Goal: Task Accomplishment & Management: Use online tool/utility

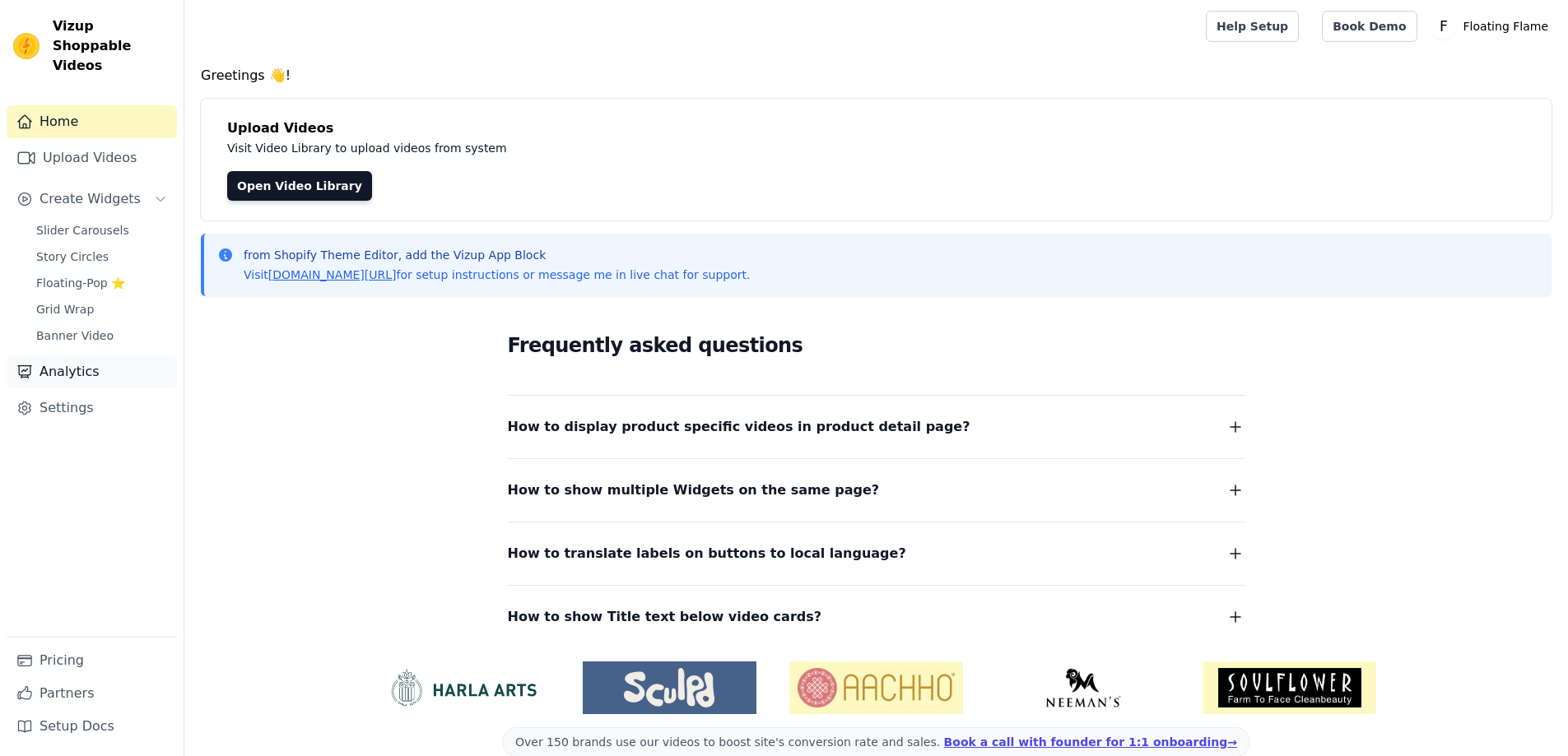
click at [78, 356] on link "Analytics" at bounding box center [92, 372] width 170 height 33
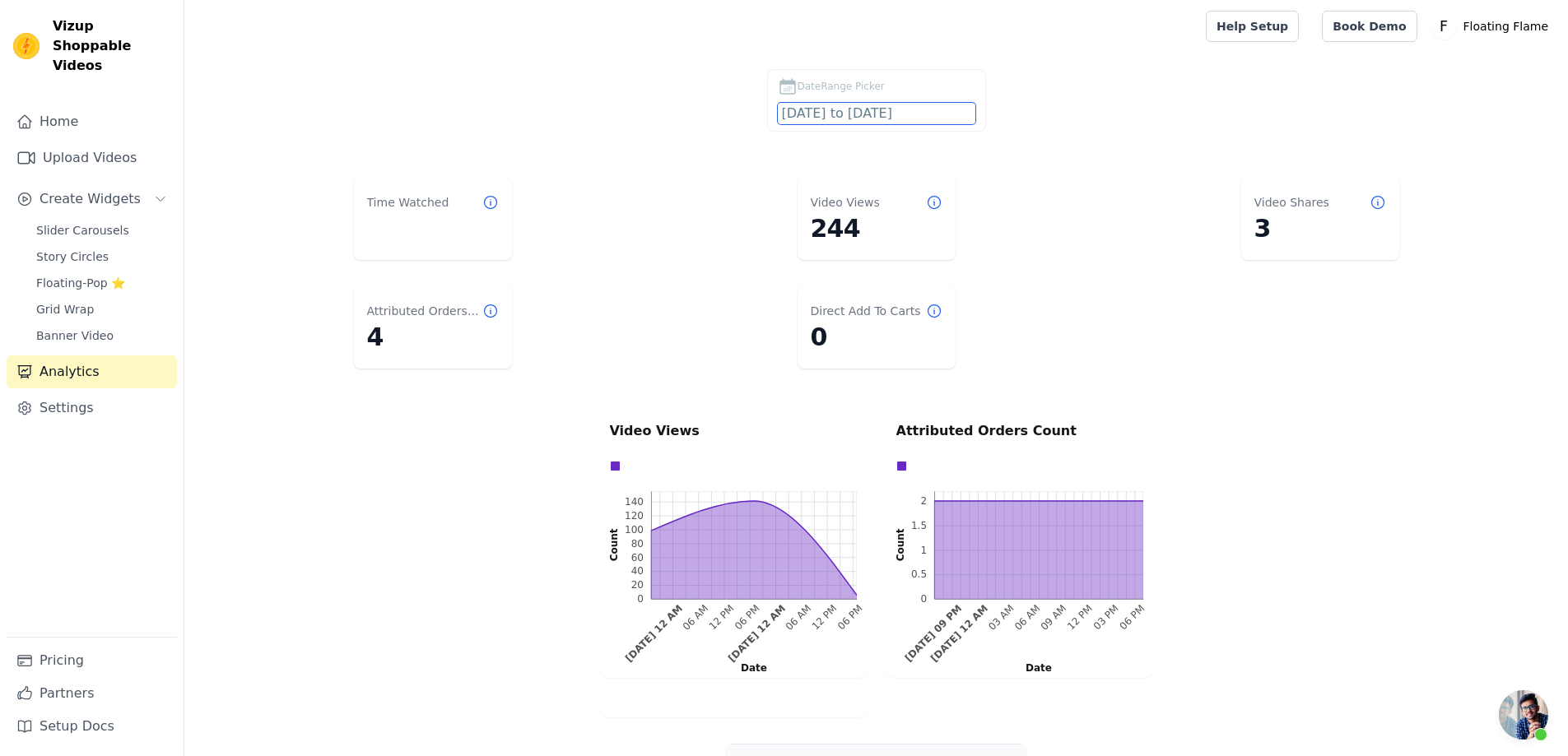
click at [846, 113] on input "2025-08-28 to 2025-09-27" at bounding box center [876, 113] width 198 height 22
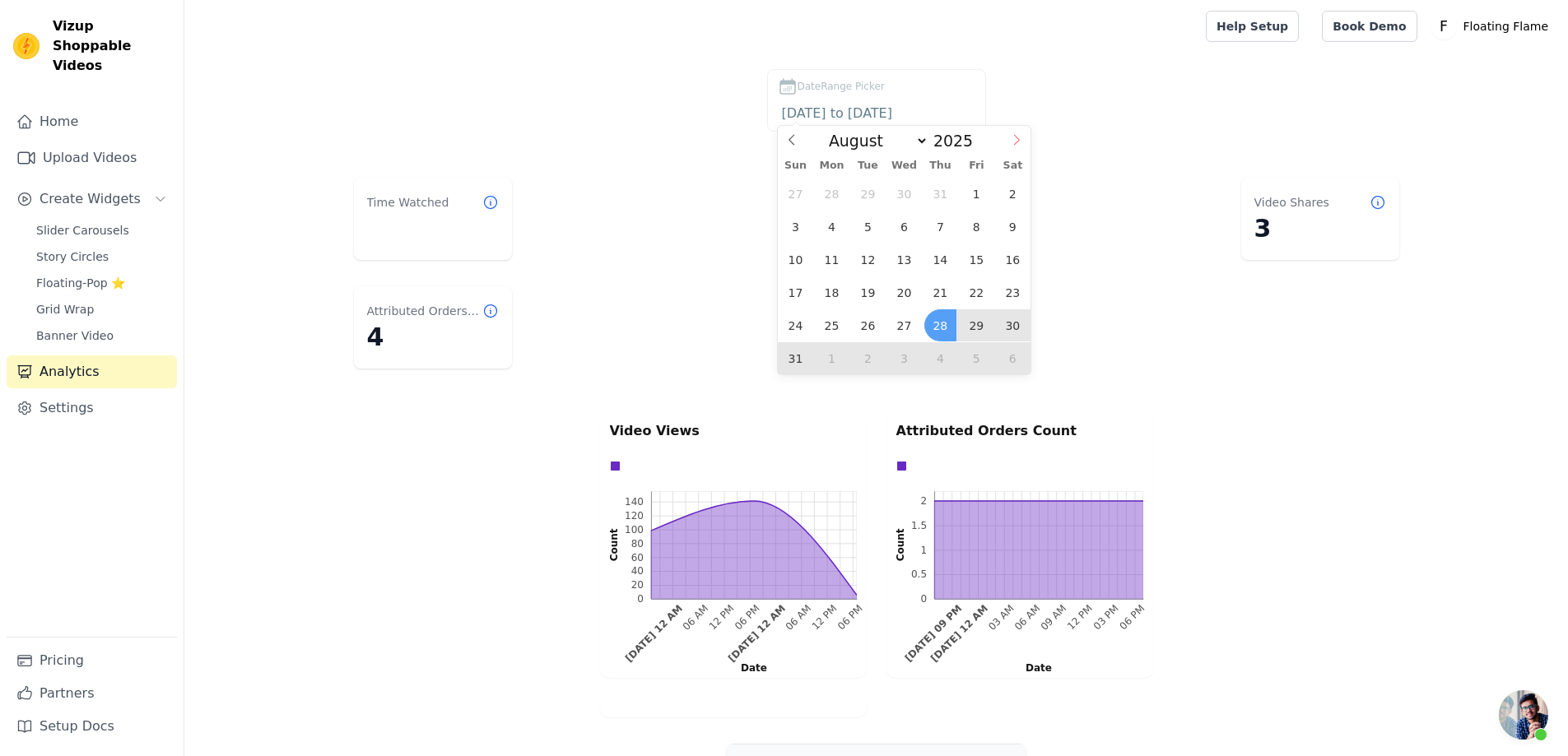
click at [1013, 139] on icon at bounding box center [1016, 140] width 11 height 11
select select "8"
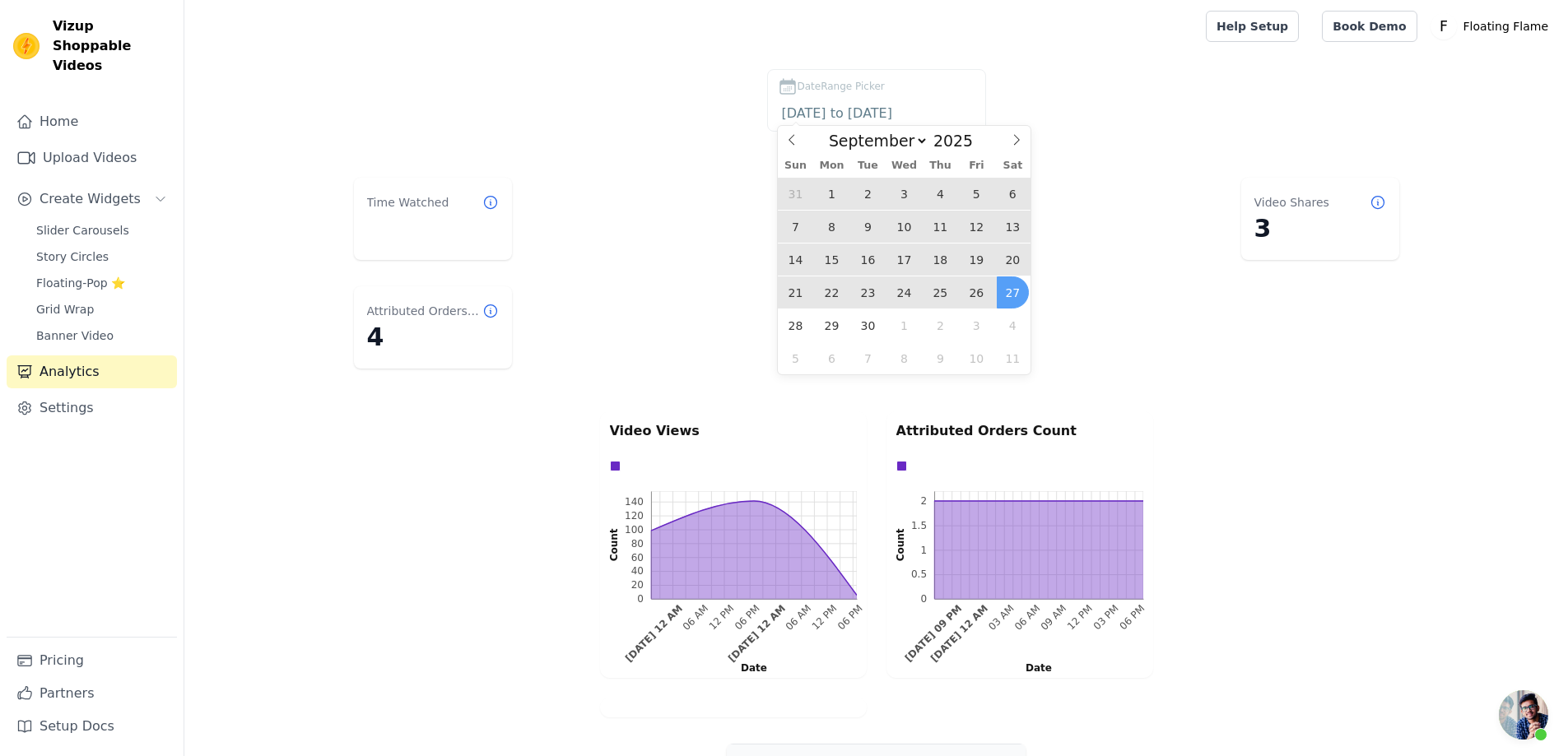
click at [939, 289] on span "25" at bounding box center [940, 292] width 32 height 32
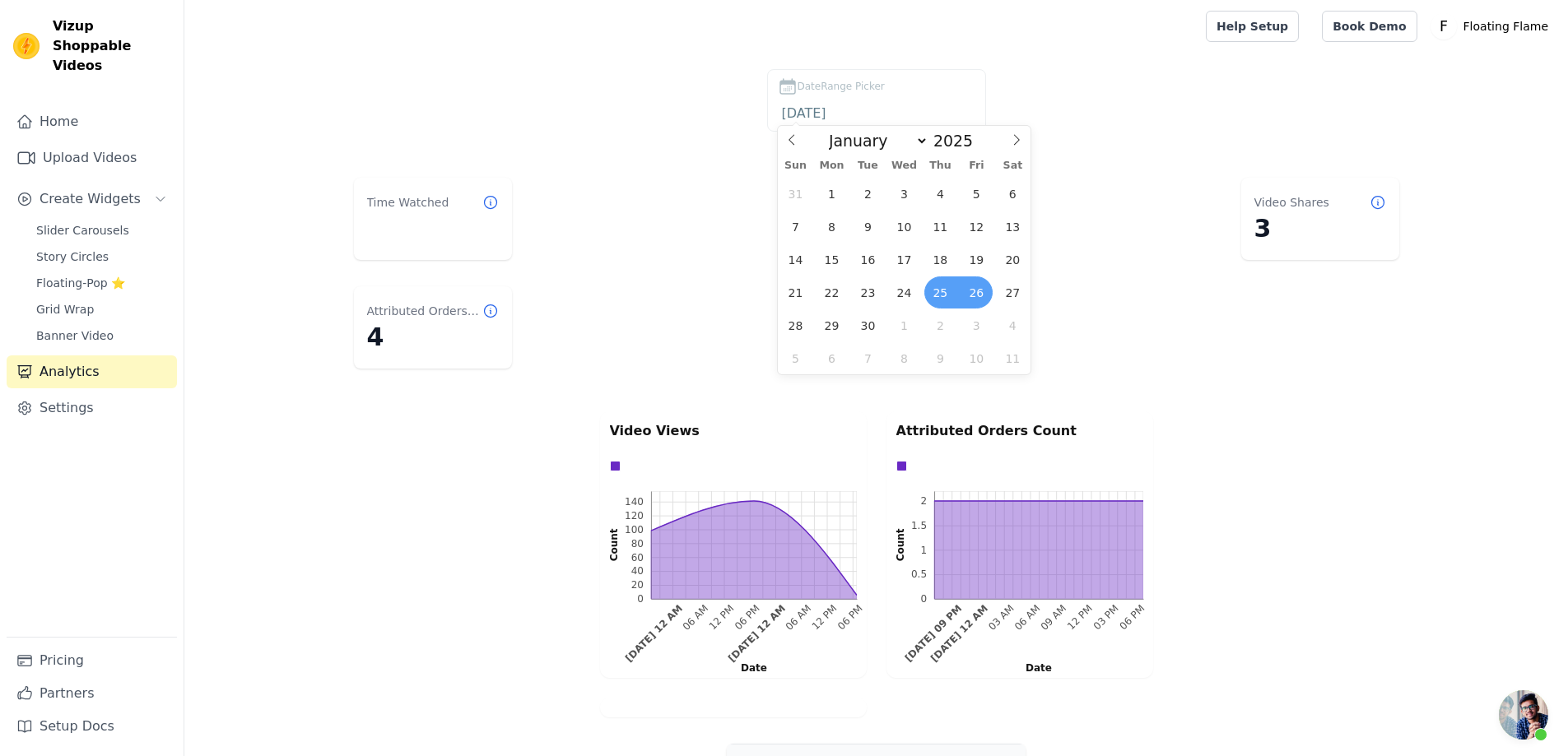
click at [974, 292] on span "26" at bounding box center [976, 292] width 32 height 32
type input "2025-09-25 to 2025-09-26"
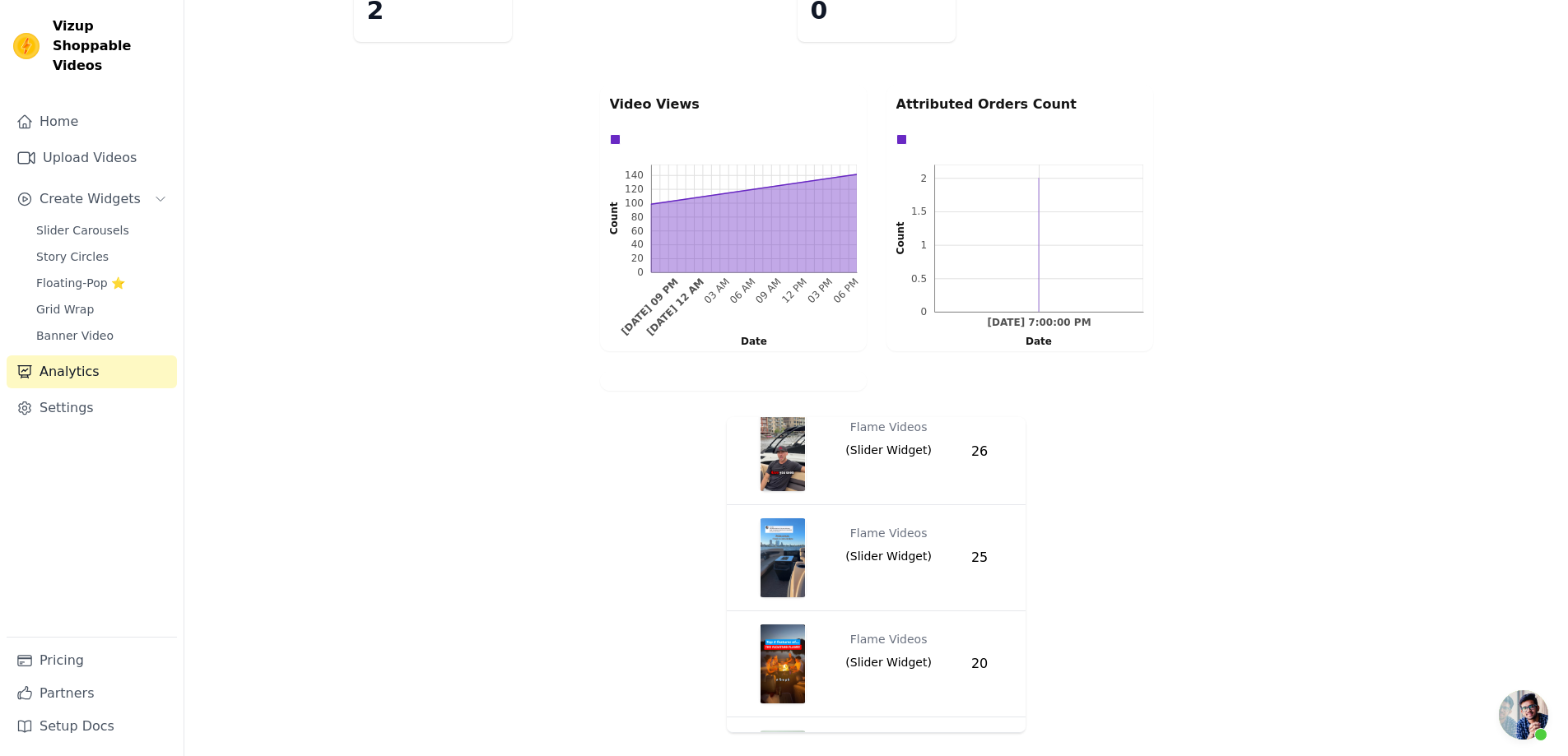
scroll to position [483, 0]
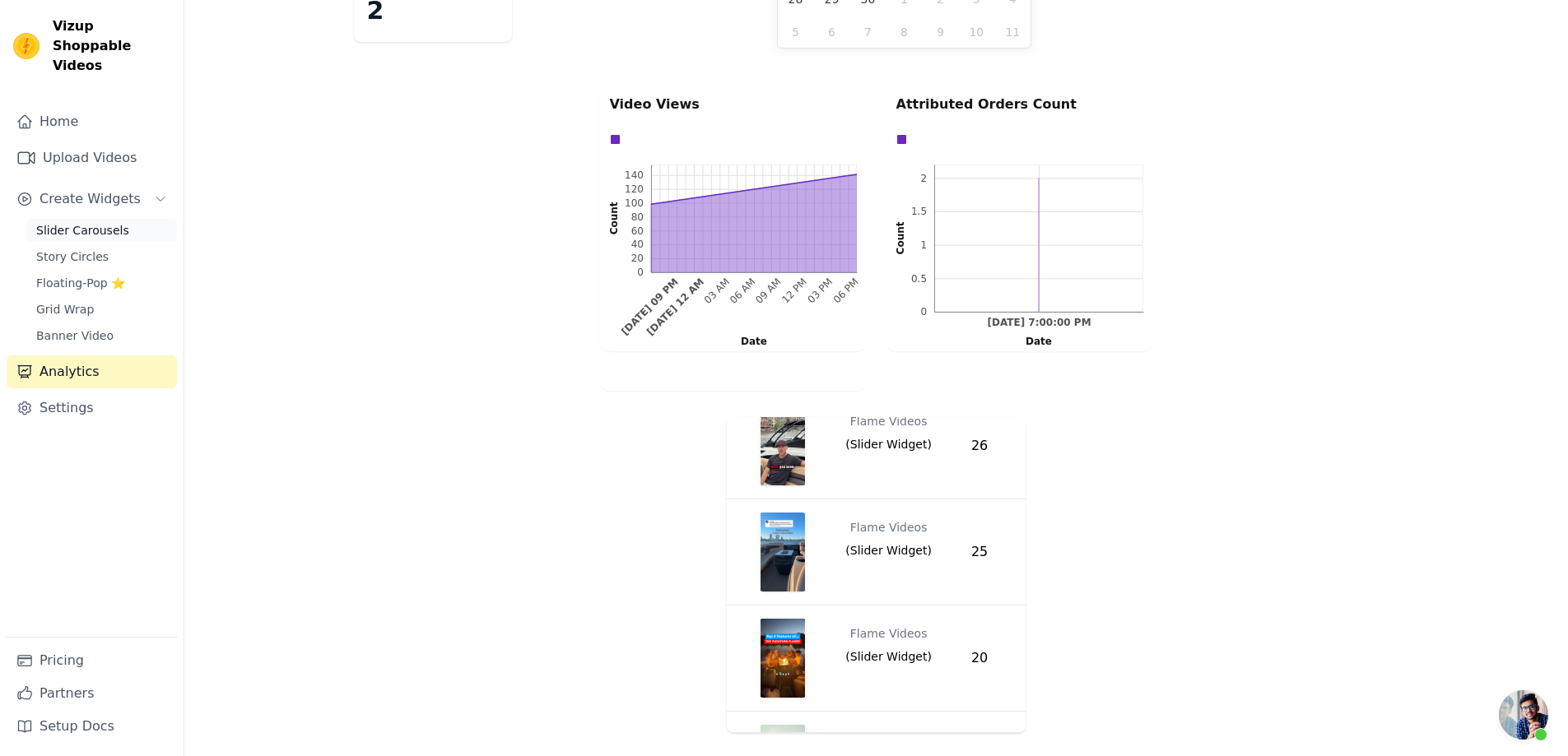
click at [90, 222] on span "Slider Carousels" at bounding box center [82, 230] width 93 height 17
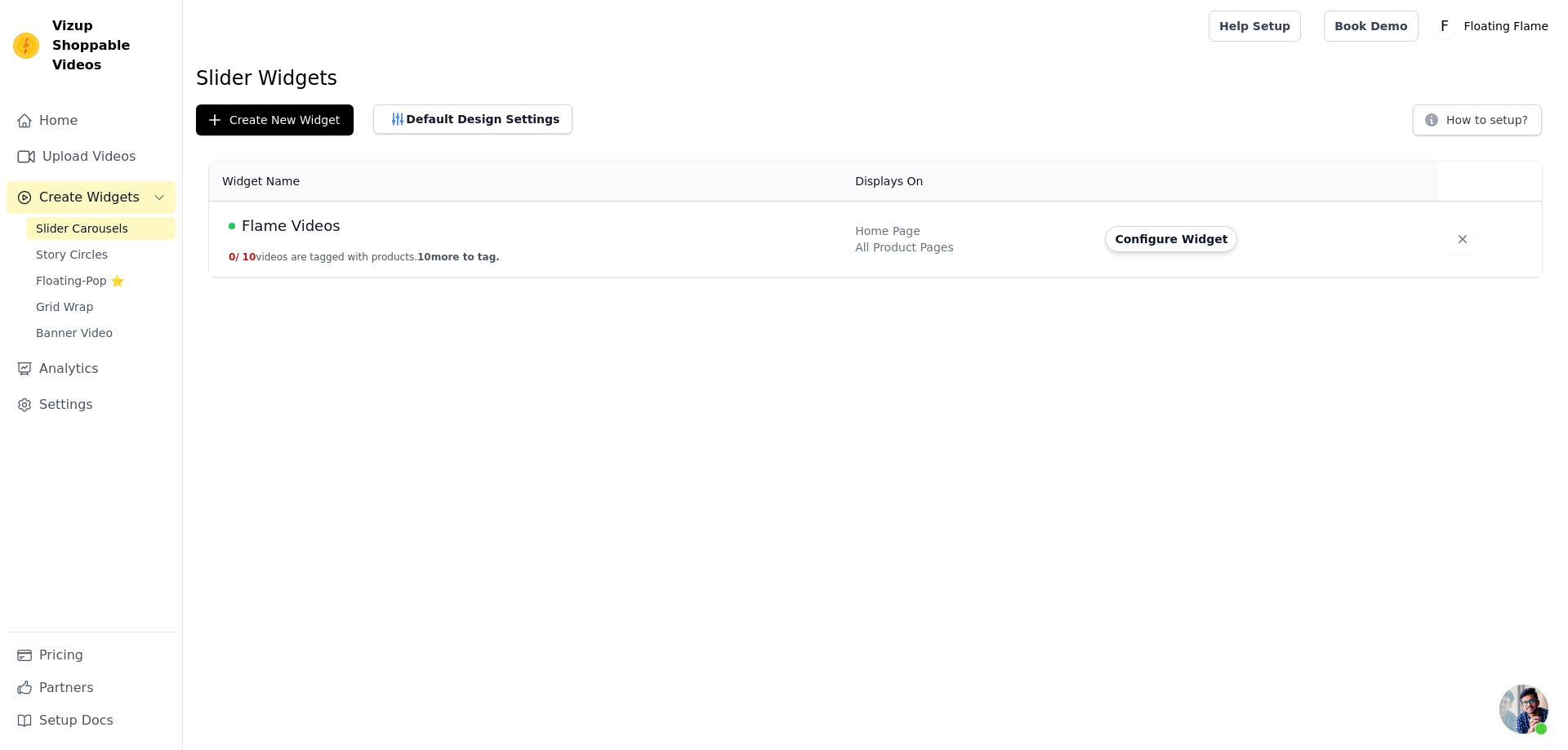
click at [313, 232] on span "Flame Videos" at bounding box center [291, 226] width 99 height 23
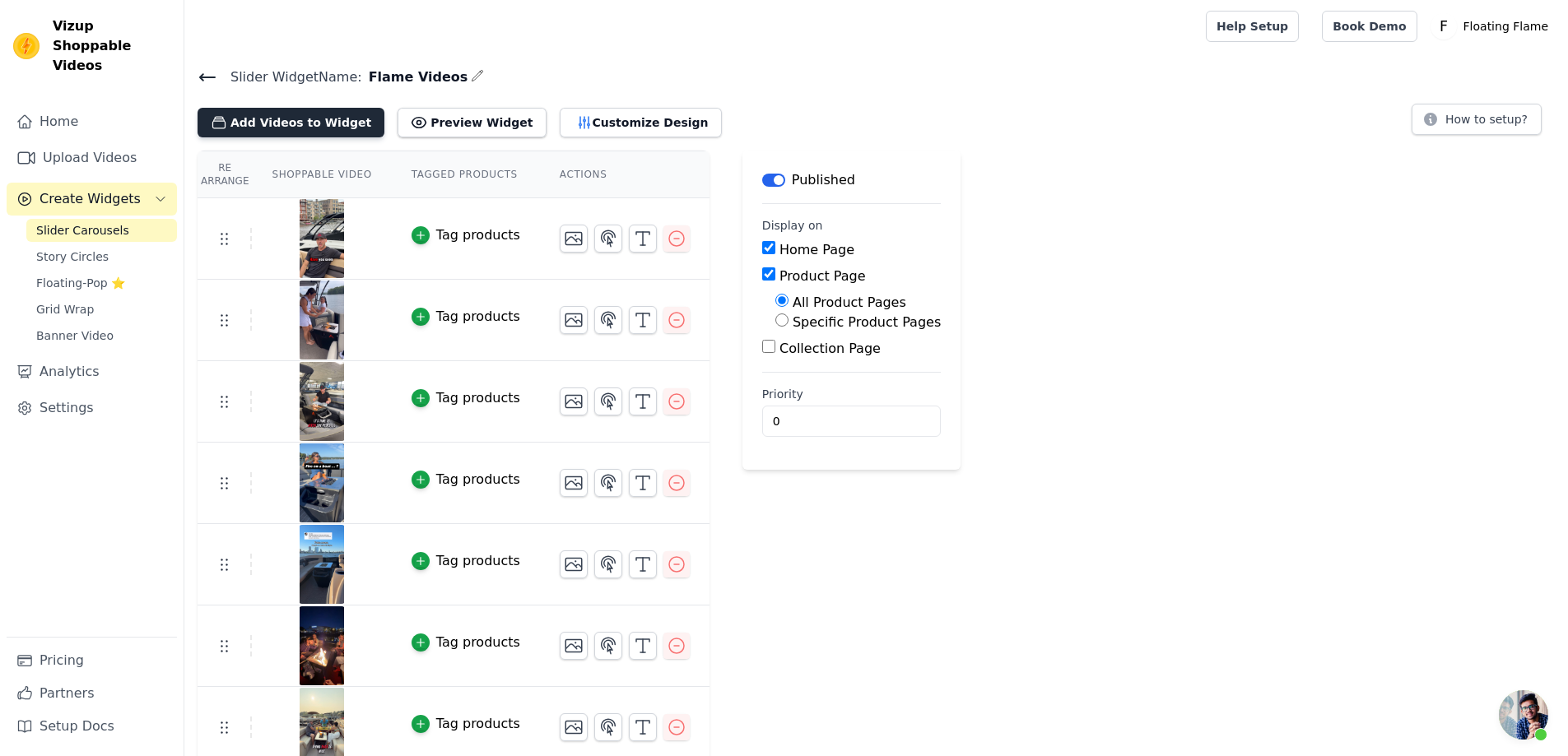
click at [331, 119] on button "Add Videos to Widget" at bounding box center [290, 123] width 186 height 30
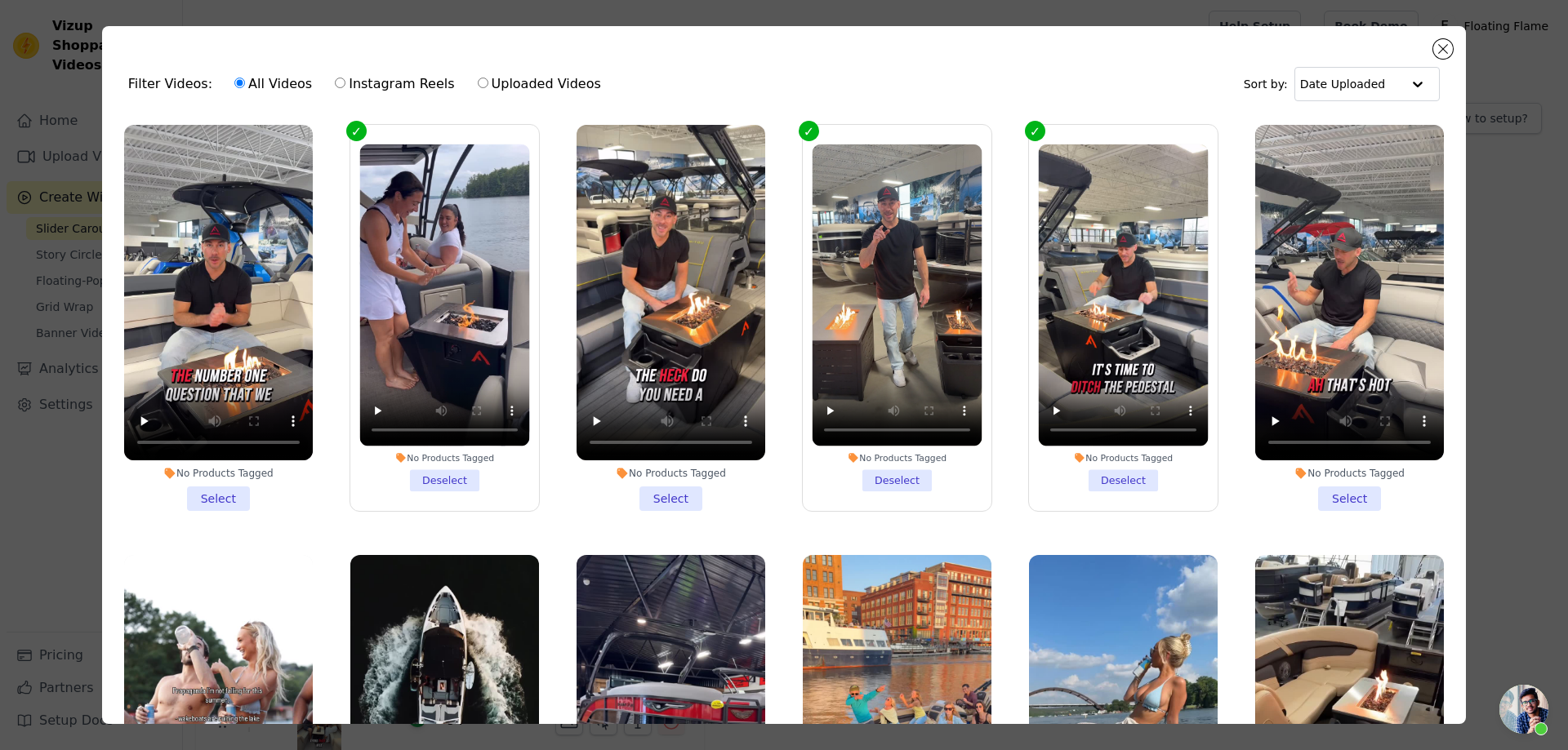
click at [211, 491] on li "No Products Tagged Select" at bounding box center [218, 318] width 189 height 387
click at [0, 0] on input "No Products Tagged Select" at bounding box center [0, 0] width 0 height 0
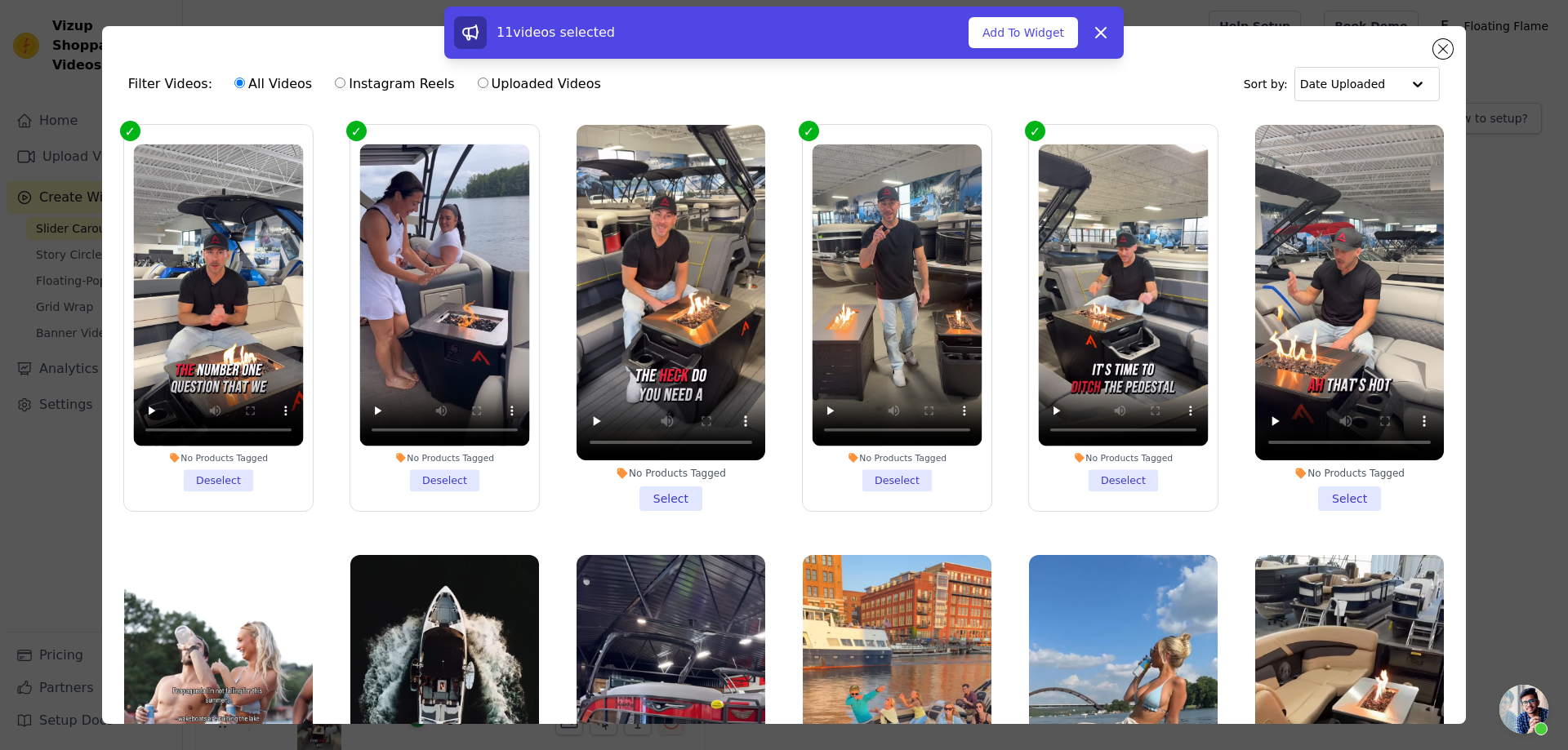
drag, startPoint x: 666, startPoint y: 490, endPoint x: 696, endPoint y: 490, distance: 30.0
click at [667, 490] on li "No Products Tagged Select" at bounding box center [670, 318] width 189 height 387
click at [0, 0] on input "No Products Tagged Select" at bounding box center [0, 0] width 0 height 0
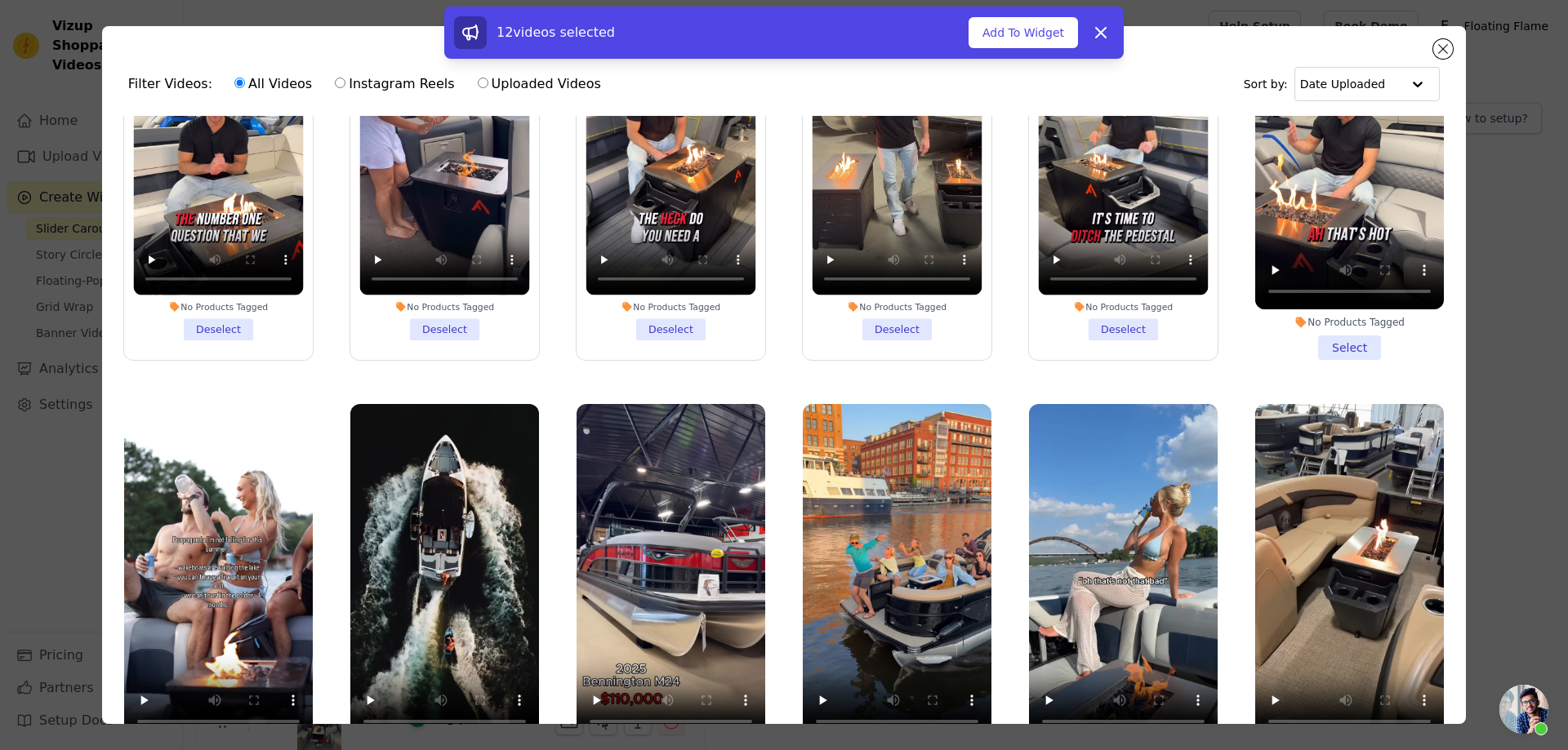
scroll to position [164, 0]
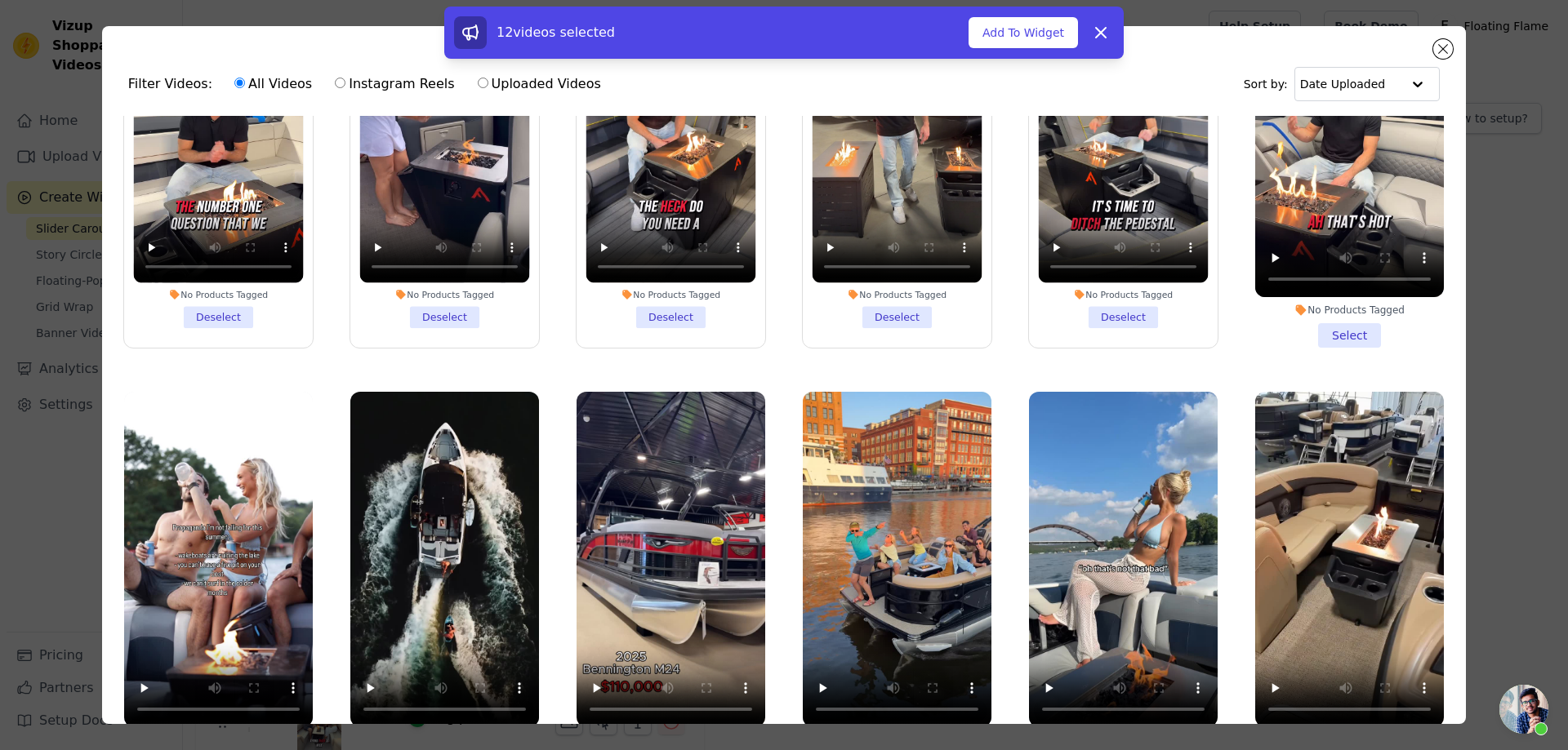
click at [1337, 329] on li "No Products Tagged Select" at bounding box center [1350, 155] width 189 height 387
click at [0, 0] on input "No Products Tagged Select" at bounding box center [0, 0] width 0 height 0
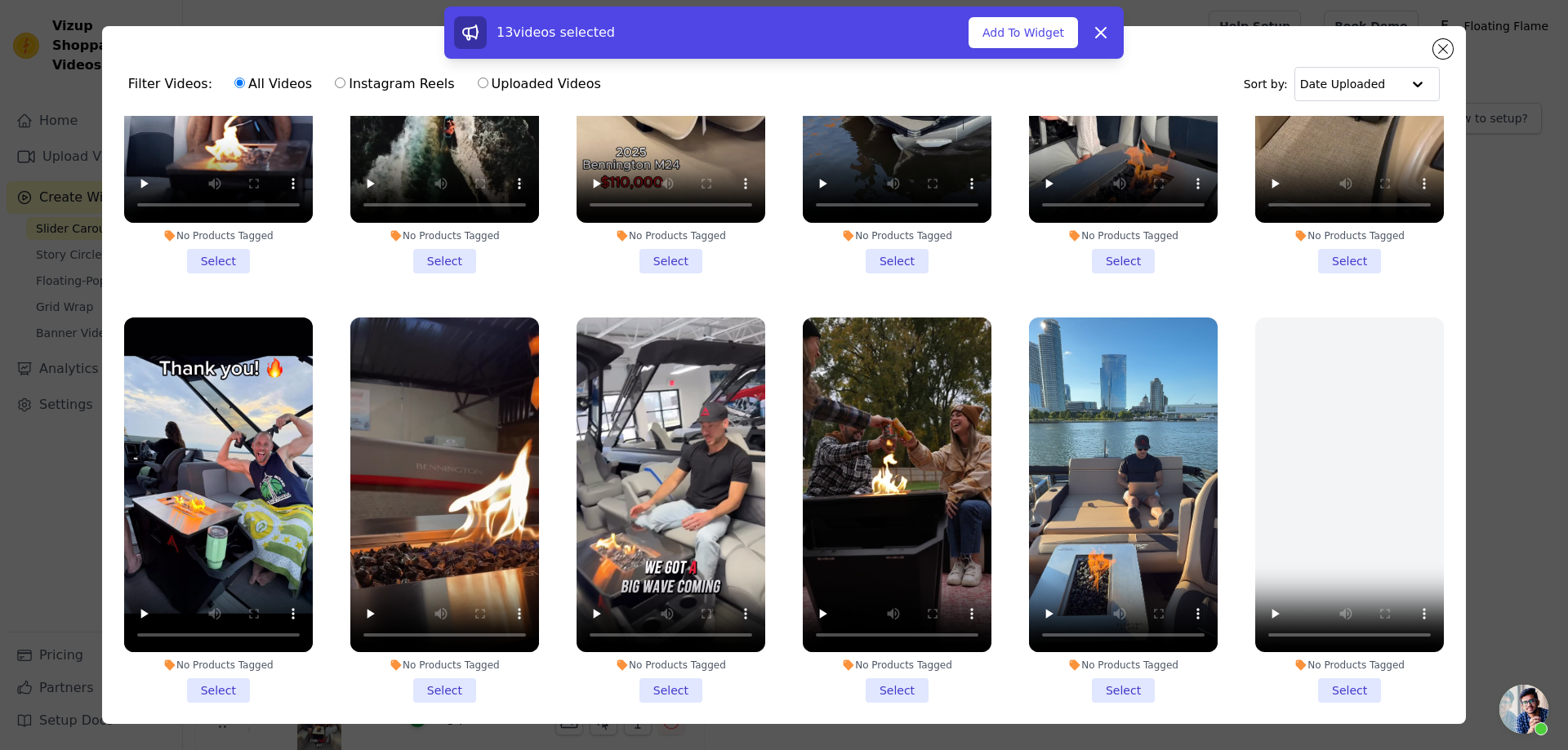
scroll to position [899, 0]
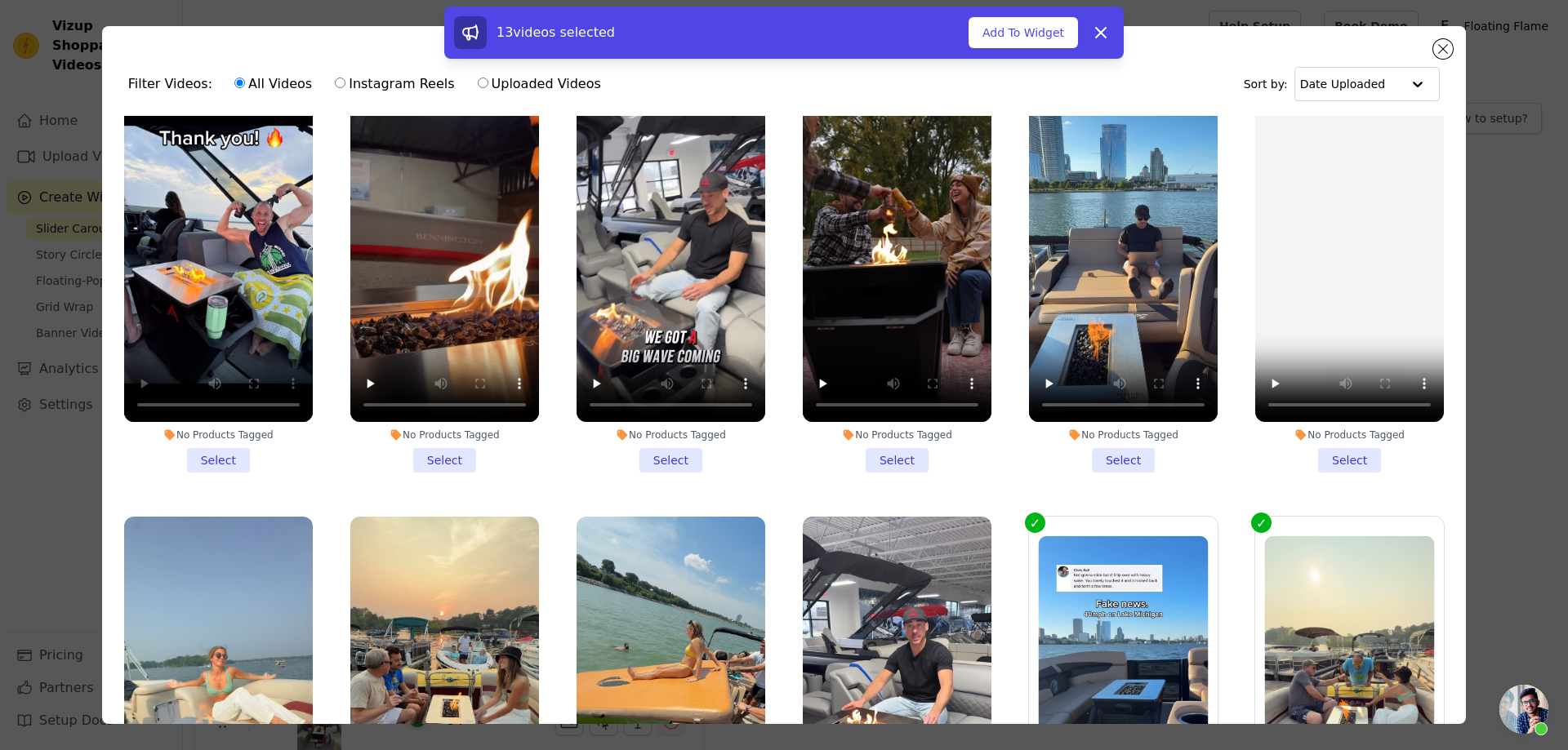
click at [216, 442] on li "No Products Tagged Select" at bounding box center [218, 281] width 189 height 387
click at [0, 0] on input "No Products Tagged Select" at bounding box center [0, 0] width 0 height 0
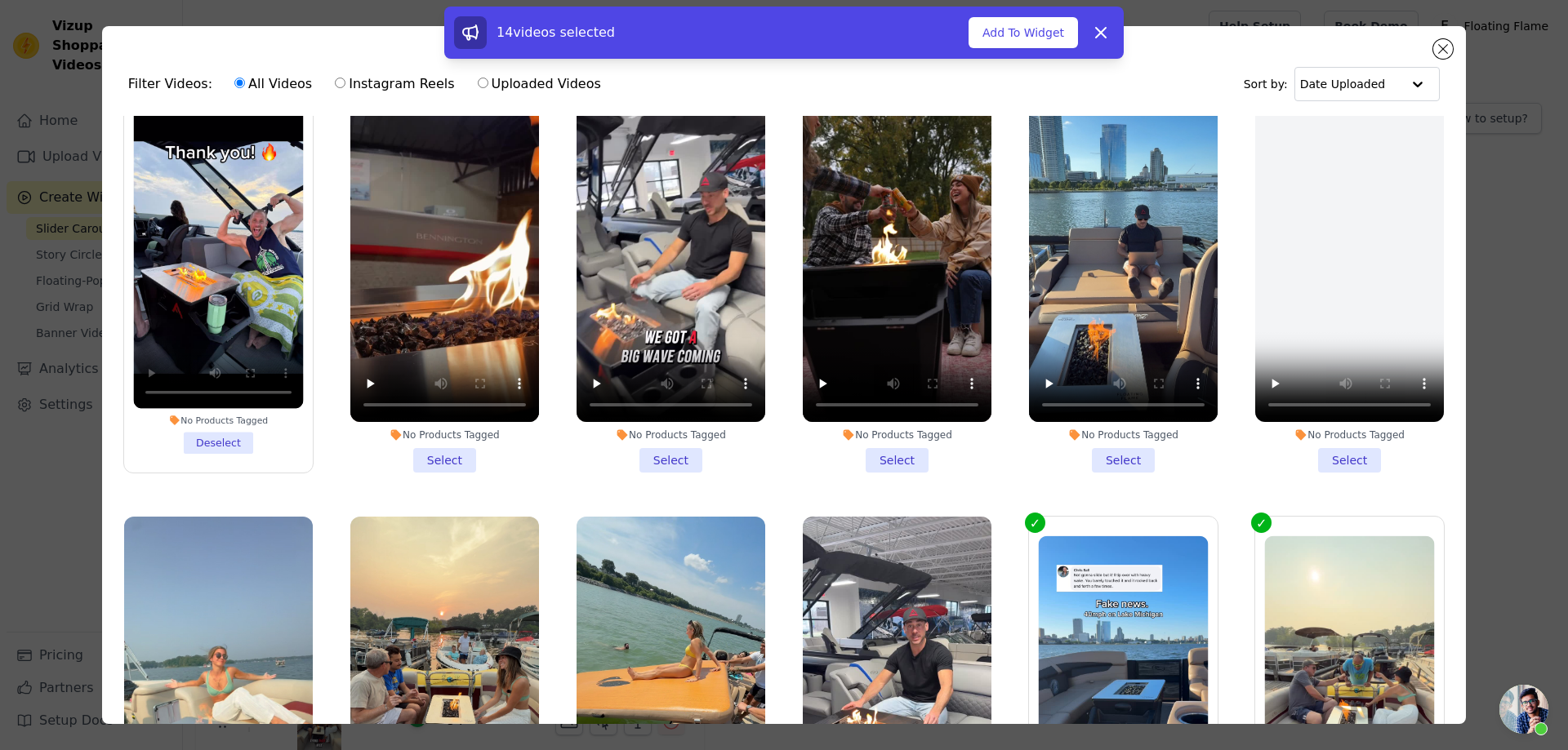
click at [665, 446] on li "No Products Tagged Select" at bounding box center [670, 281] width 189 height 387
click at [0, 0] on input "No Products Tagged Select" at bounding box center [0, 0] width 0 height 0
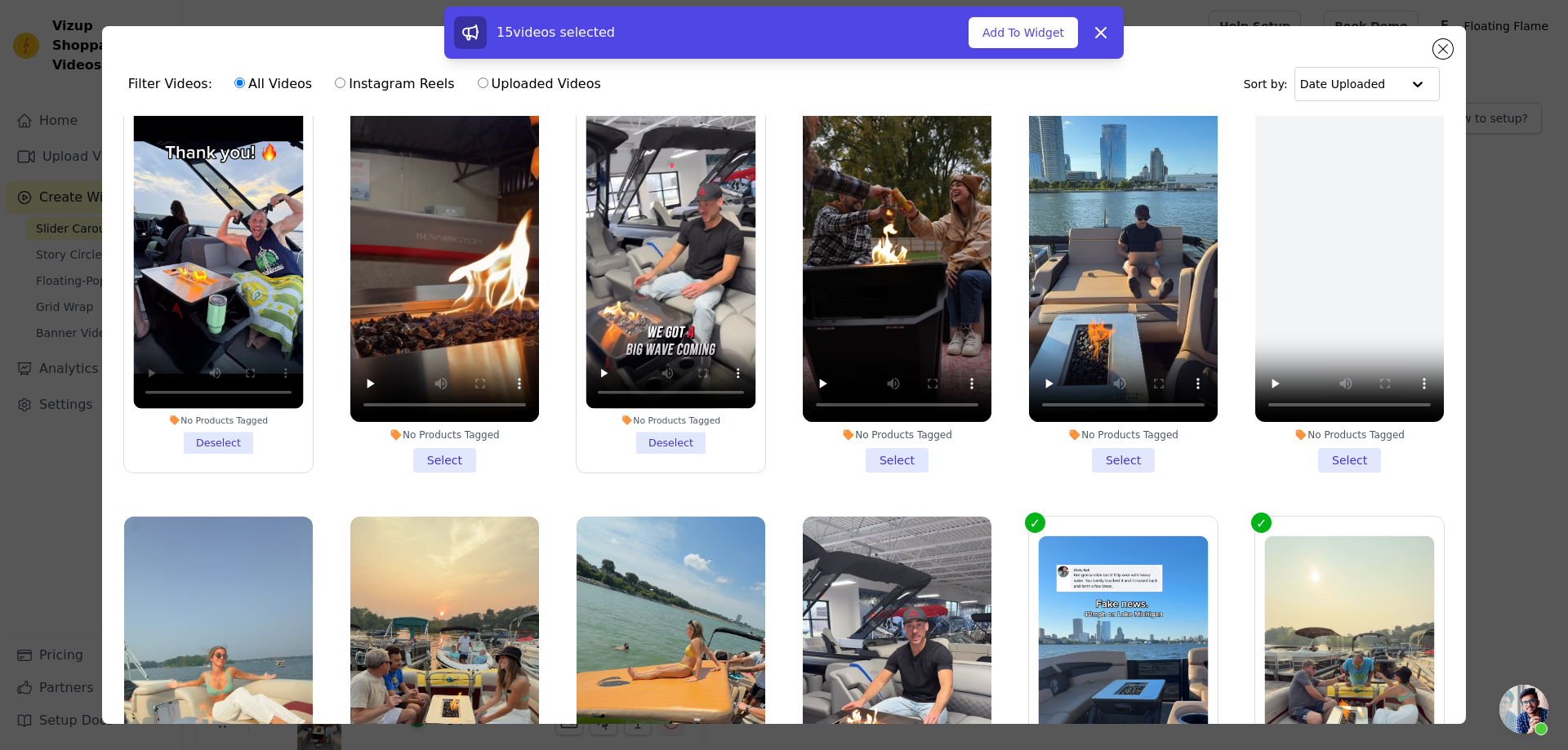
click at [890, 442] on li "No Products Tagged Select" at bounding box center [897, 281] width 189 height 387
click at [0, 0] on input "No Products Tagged Select" at bounding box center [0, 0] width 0 height 0
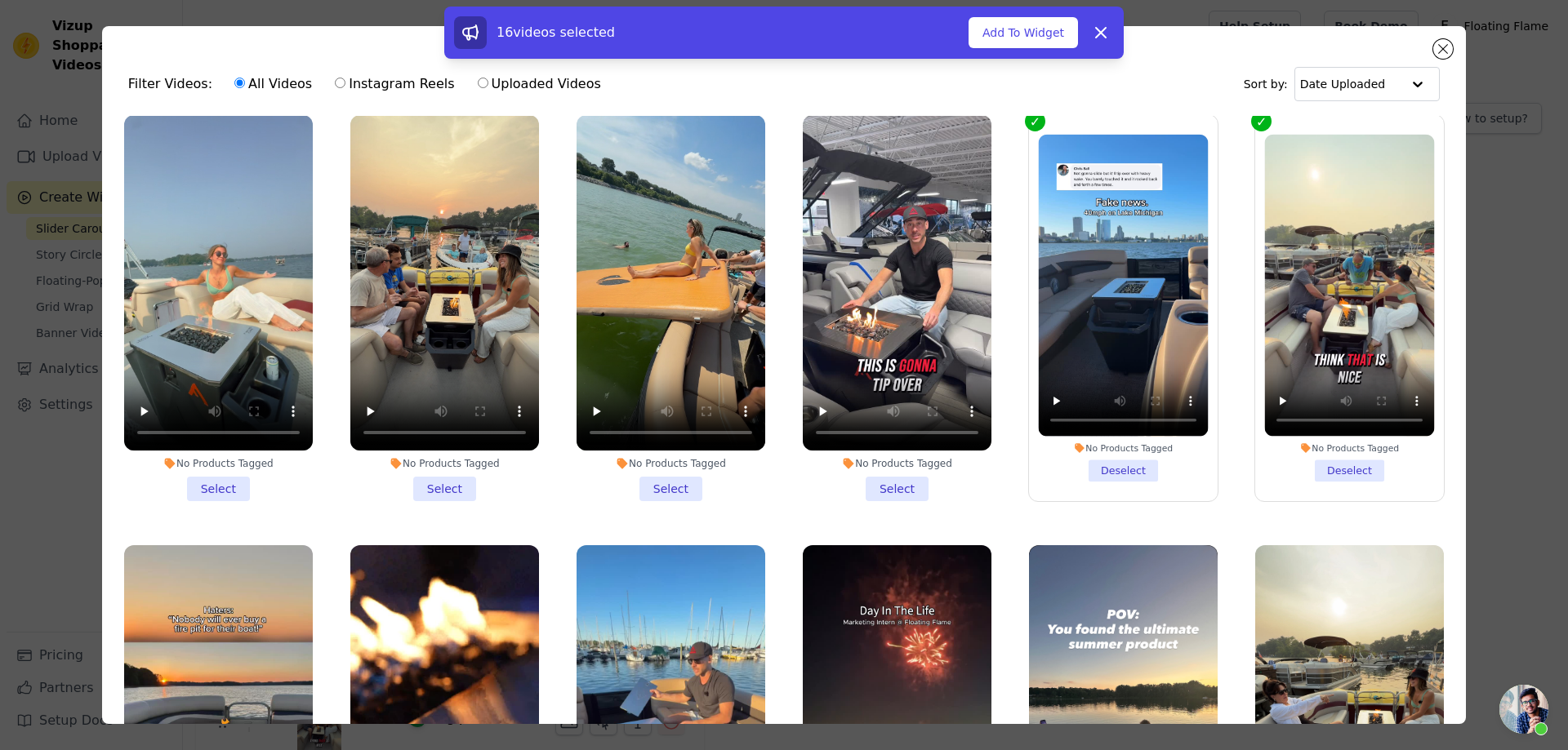
scroll to position [1307, 0]
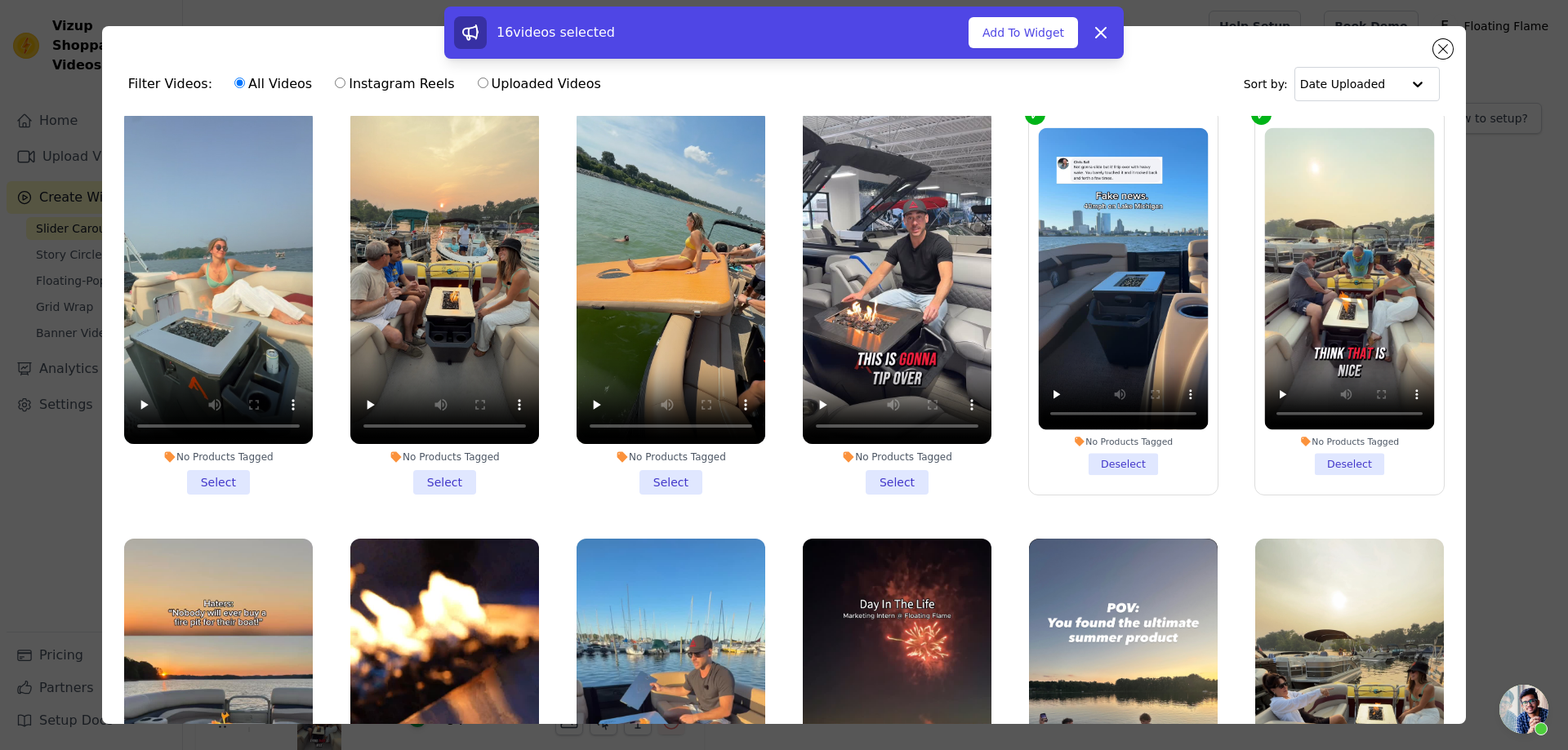
click at [880, 455] on li "No Products Tagged Select" at bounding box center [897, 302] width 189 height 387
click at [0, 0] on input "No Products Tagged Select" at bounding box center [0, 0] width 0 height 0
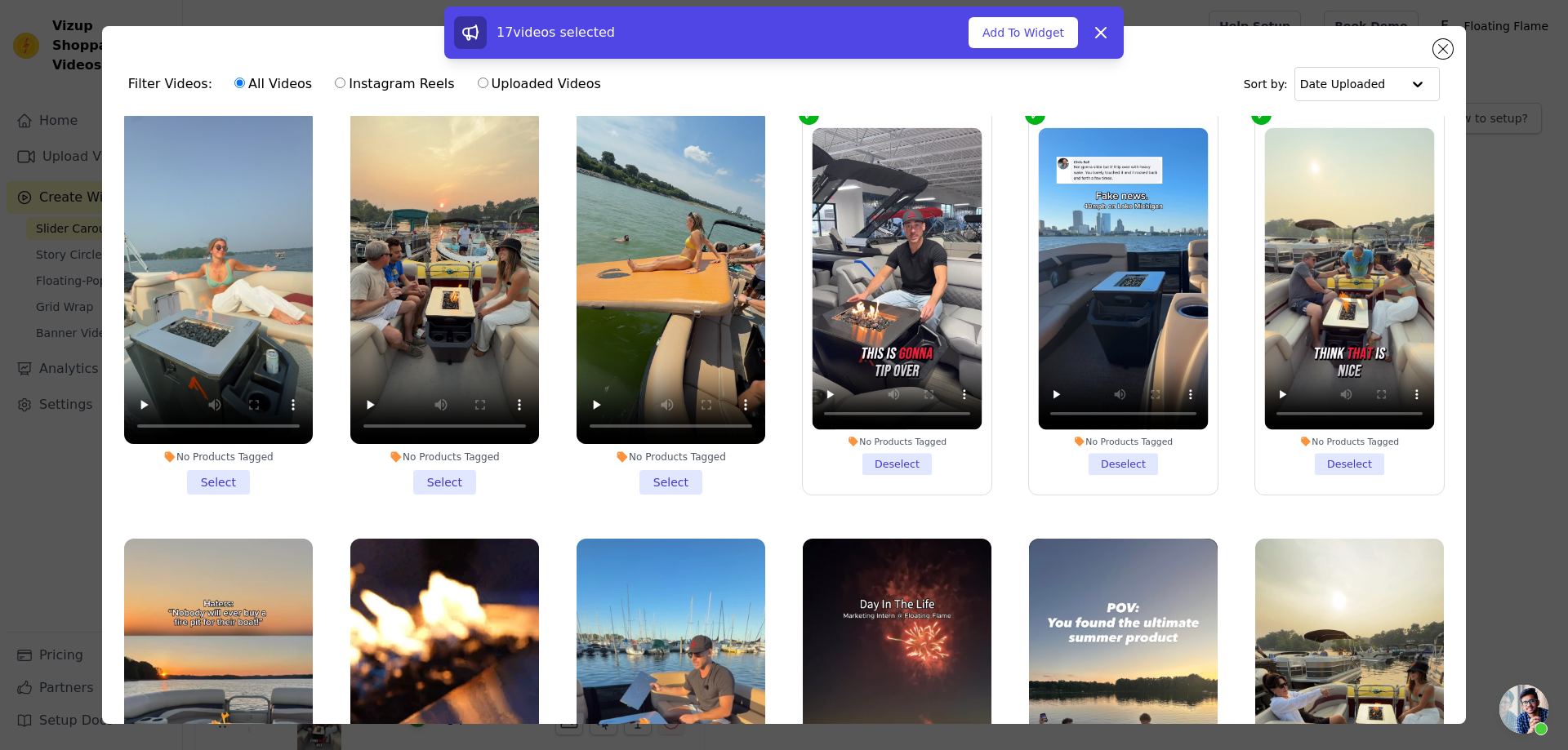
scroll to position [1633, 0]
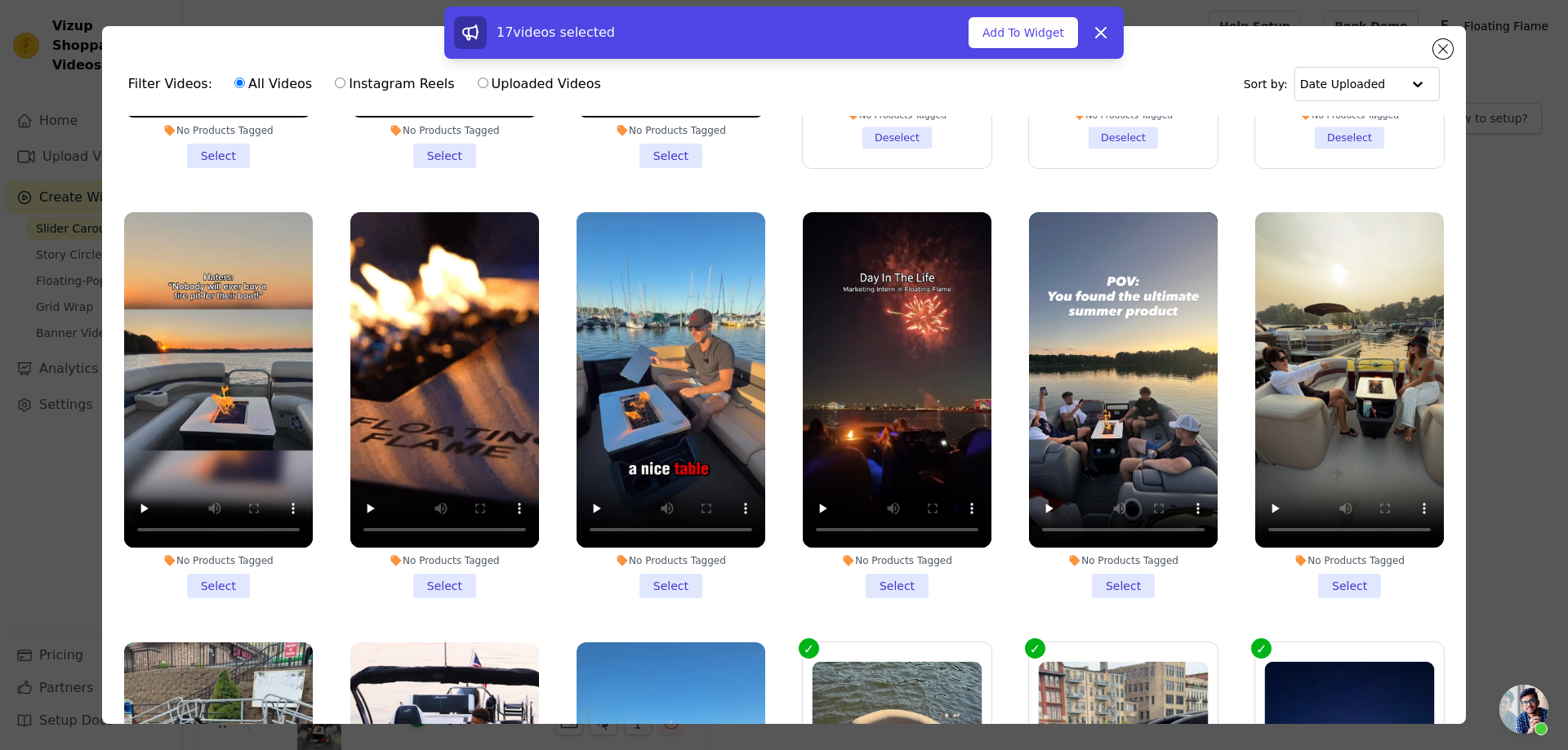
click at [665, 559] on li "No Products Tagged Select" at bounding box center [670, 405] width 189 height 387
click at [0, 0] on input "No Products Tagged Select" at bounding box center [0, 0] width 0 height 0
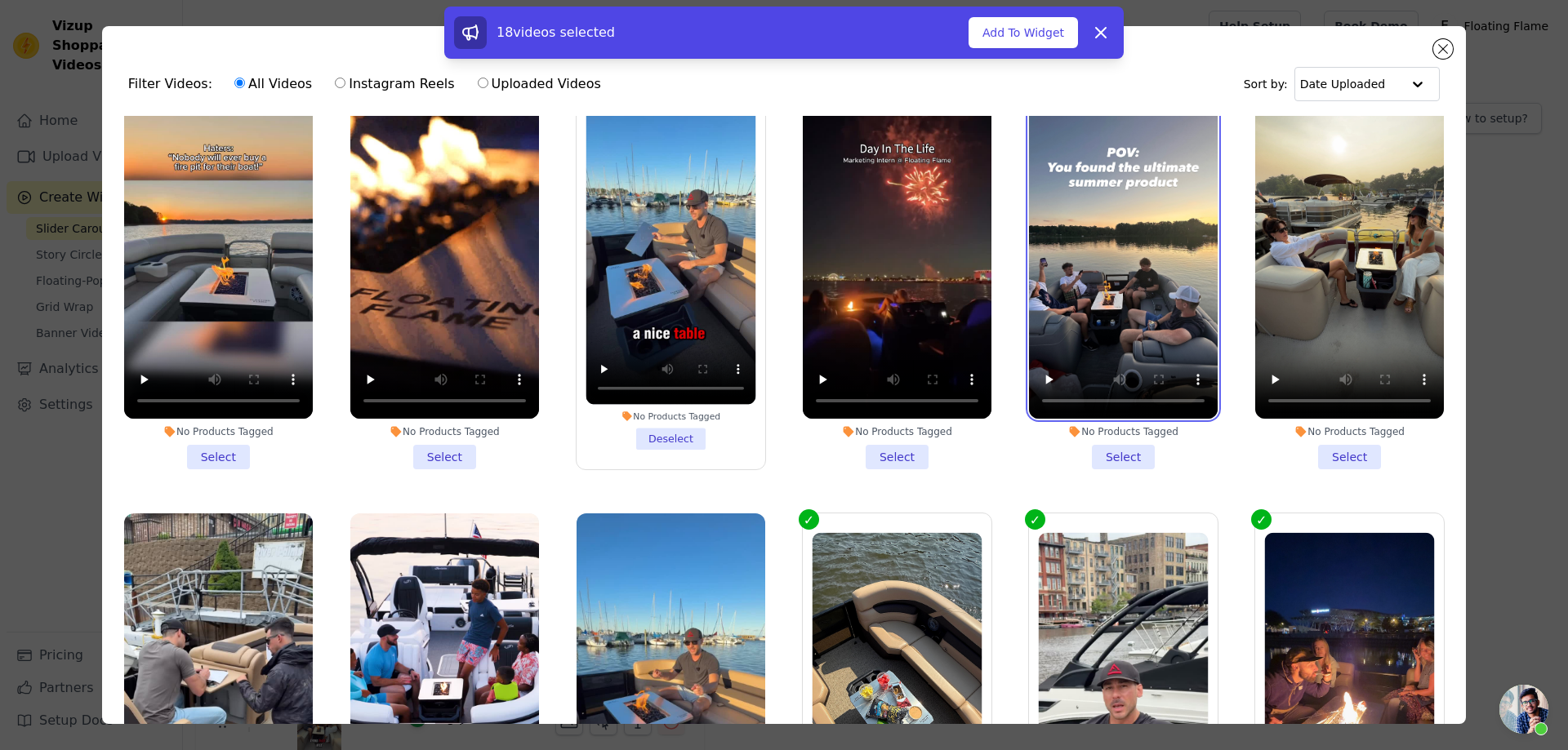
scroll to position [1796, 0]
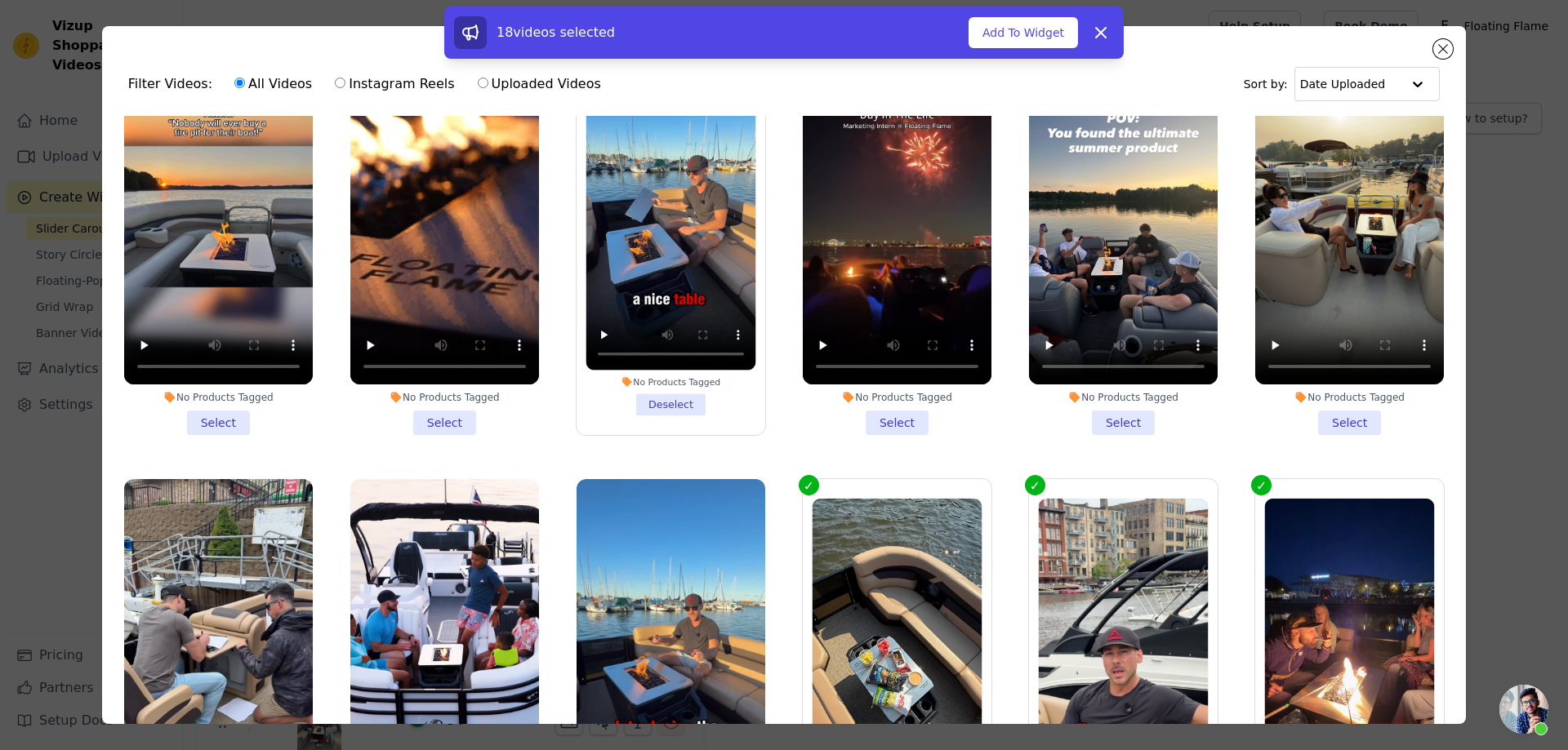
click at [1327, 397] on li "No Products Tagged Select" at bounding box center [1350, 243] width 189 height 387
click at [0, 0] on input "No Products Tagged Select" at bounding box center [0, 0] width 0 height 0
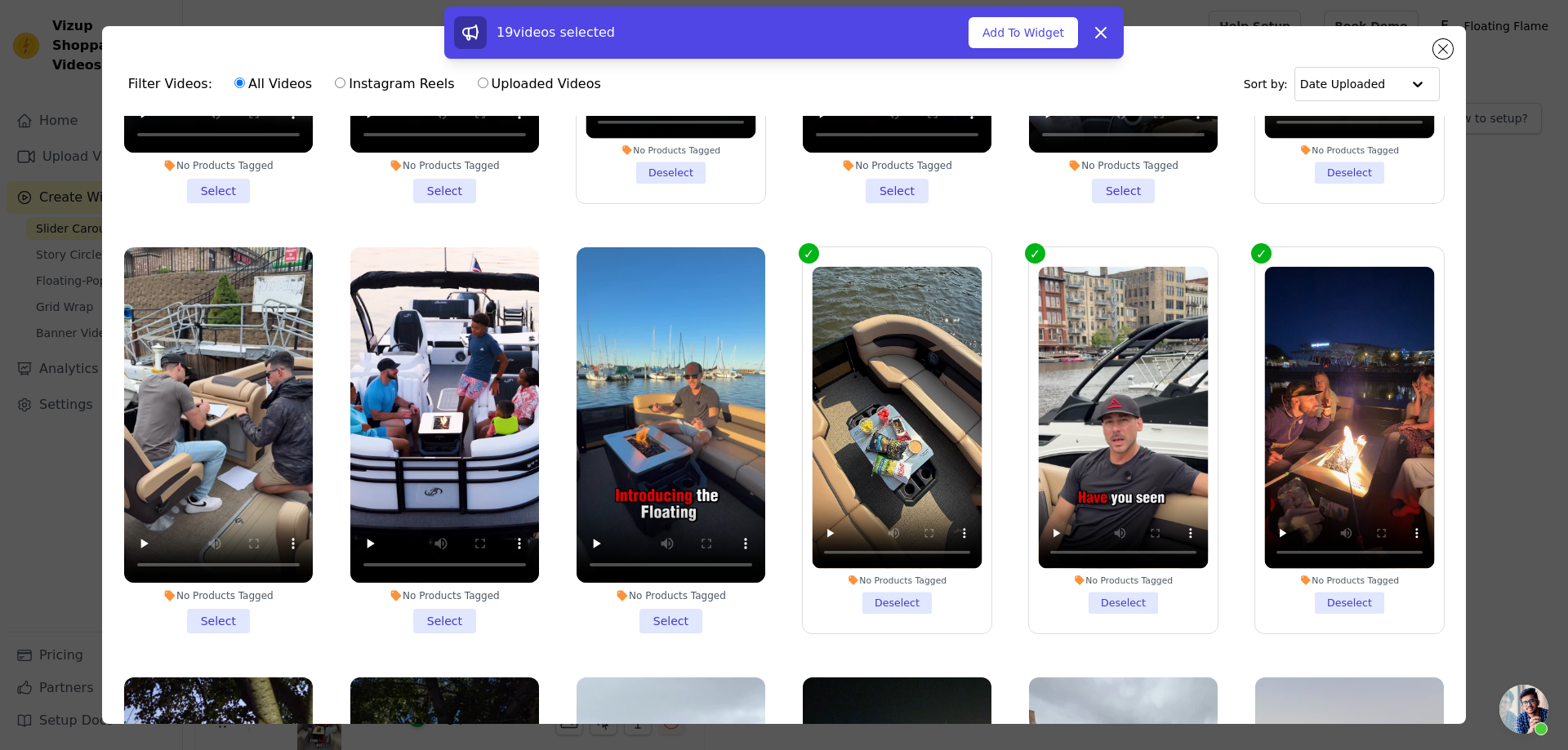
scroll to position [2042, 0]
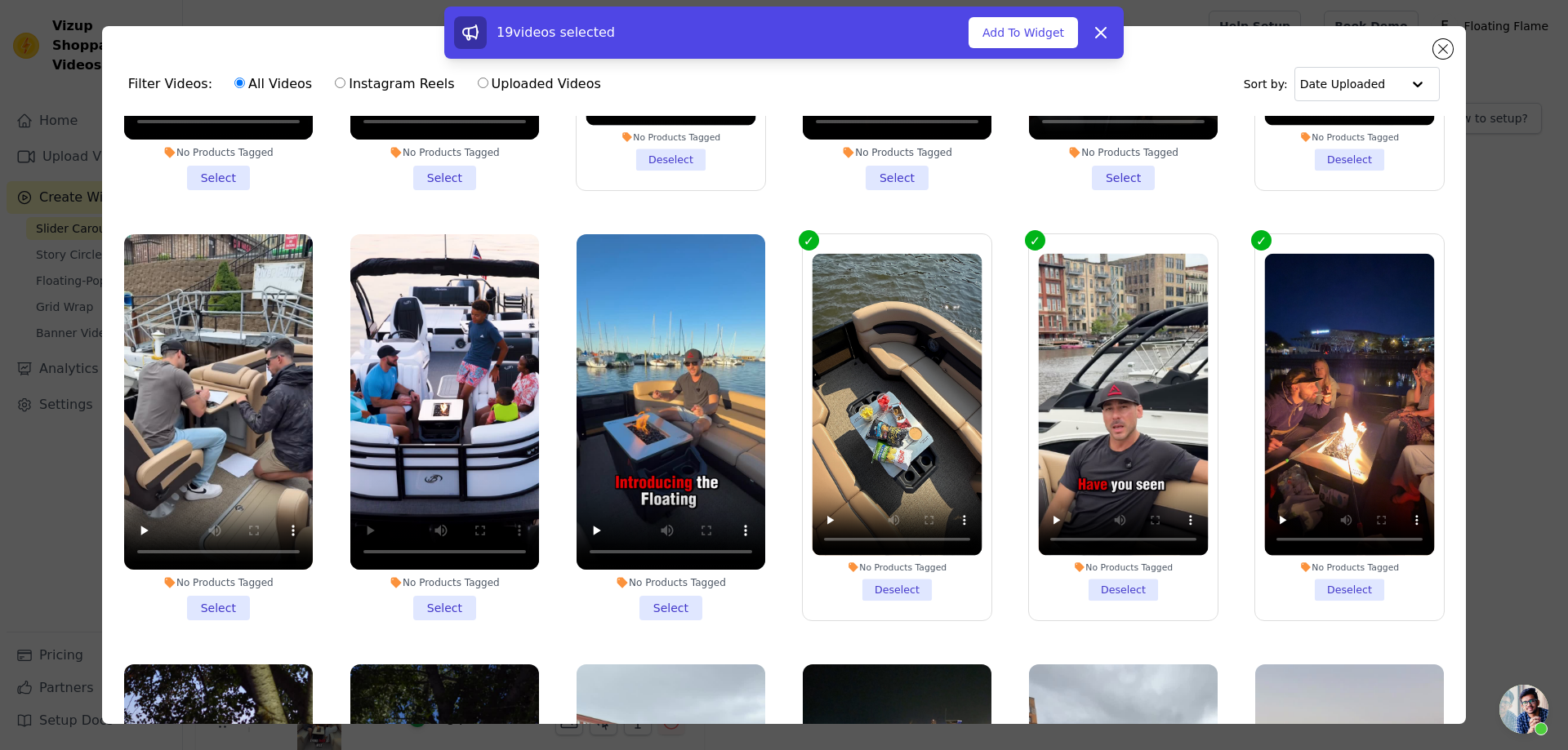
click at [660, 572] on li "No Products Tagged Select" at bounding box center [670, 428] width 189 height 387
click at [0, 0] on input "No Products Tagged Select" at bounding box center [0, 0] width 0 height 0
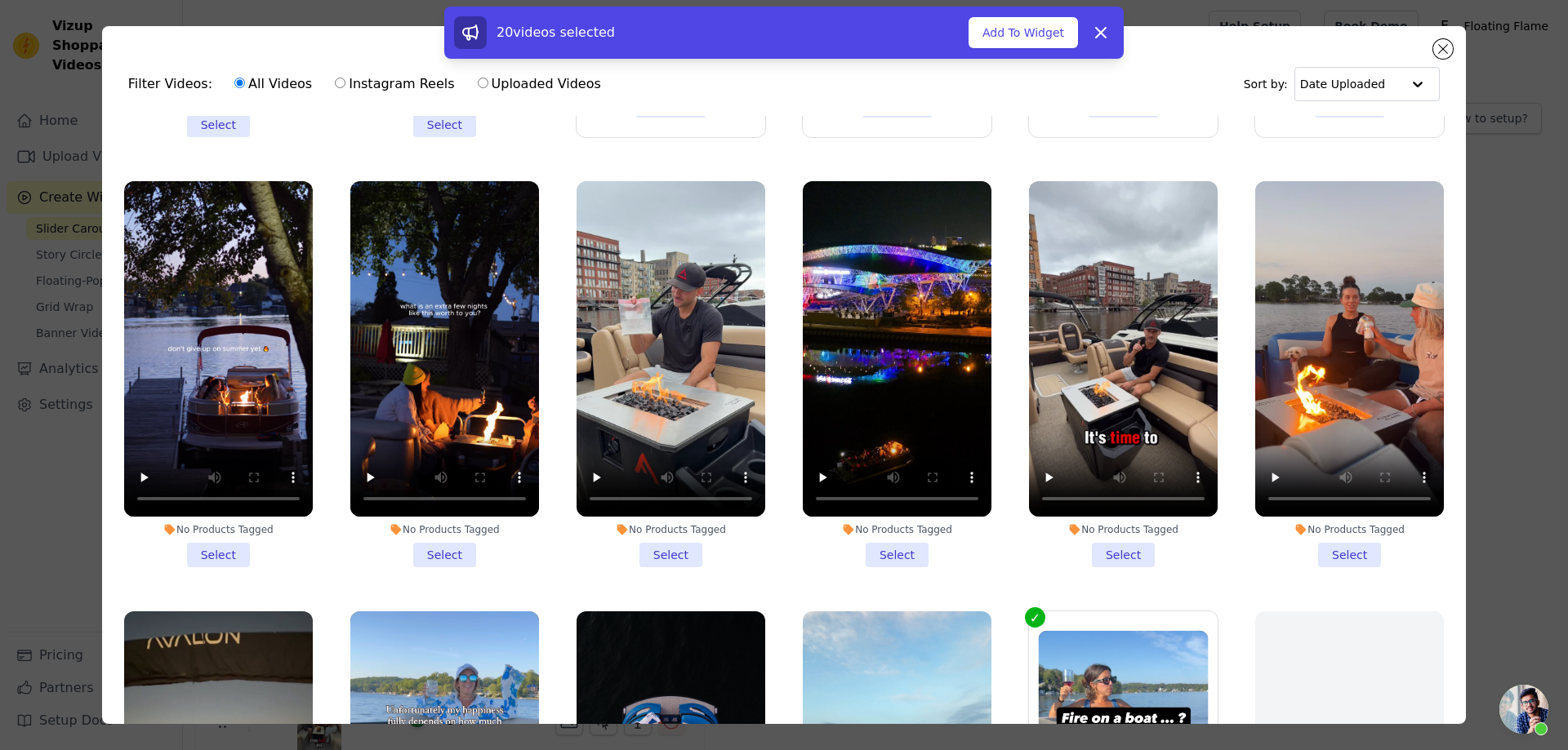
scroll to position [2532, 0]
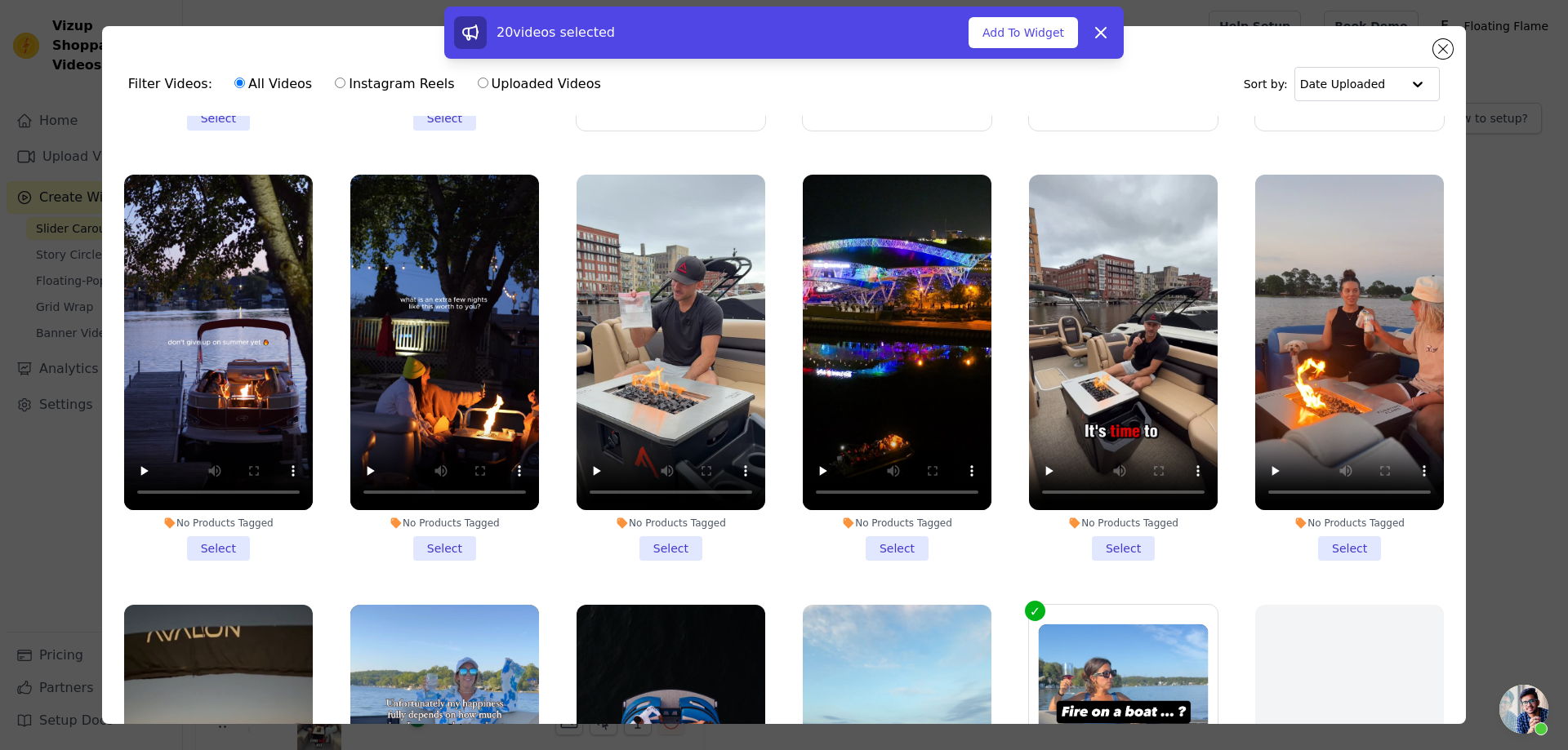
click at [1107, 505] on li "No Products Tagged Select" at bounding box center [1123, 368] width 189 height 387
click at [0, 0] on input "No Products Tagged Select" at bounding box center [0, 0] width 0 height 0
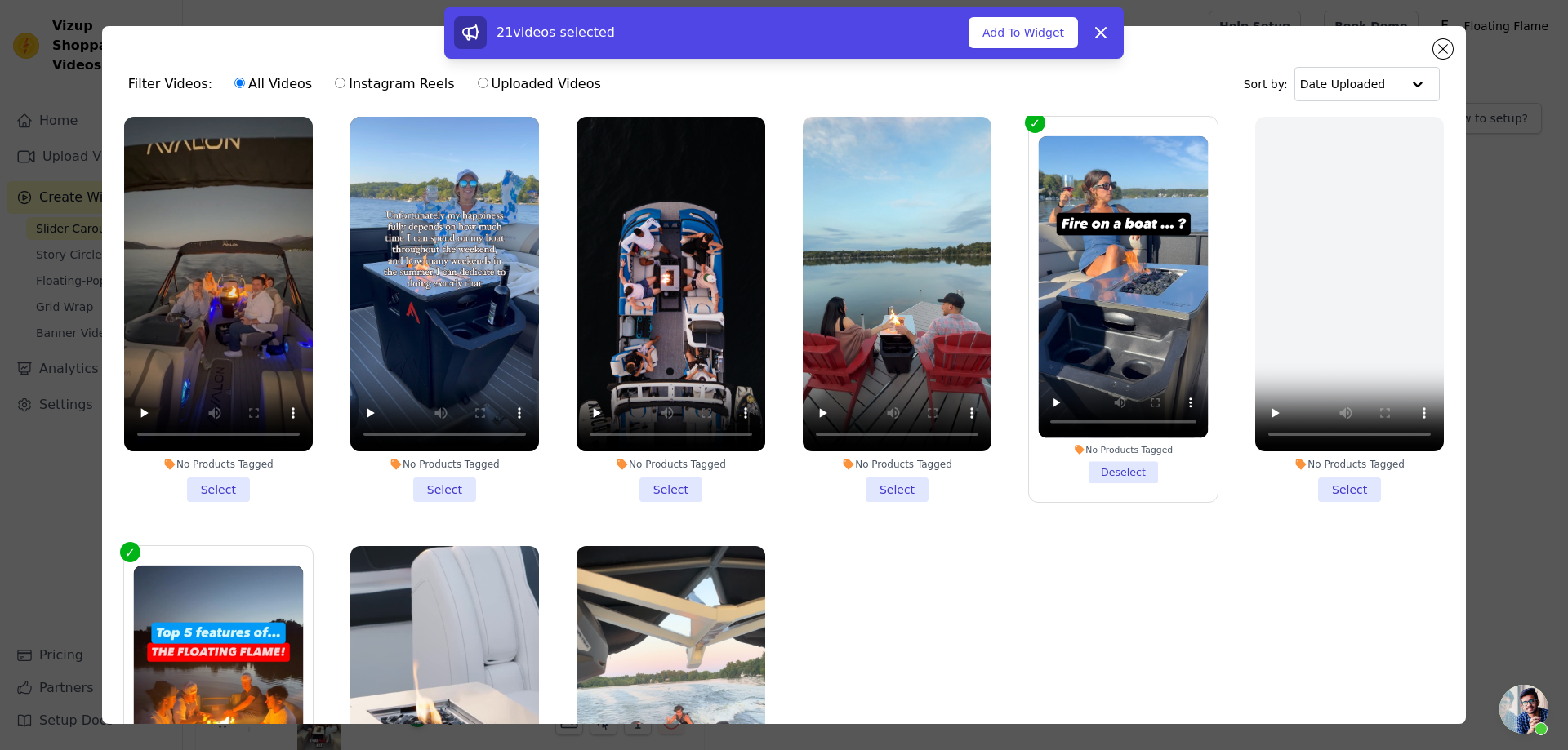
scroll to position [3021, 0]
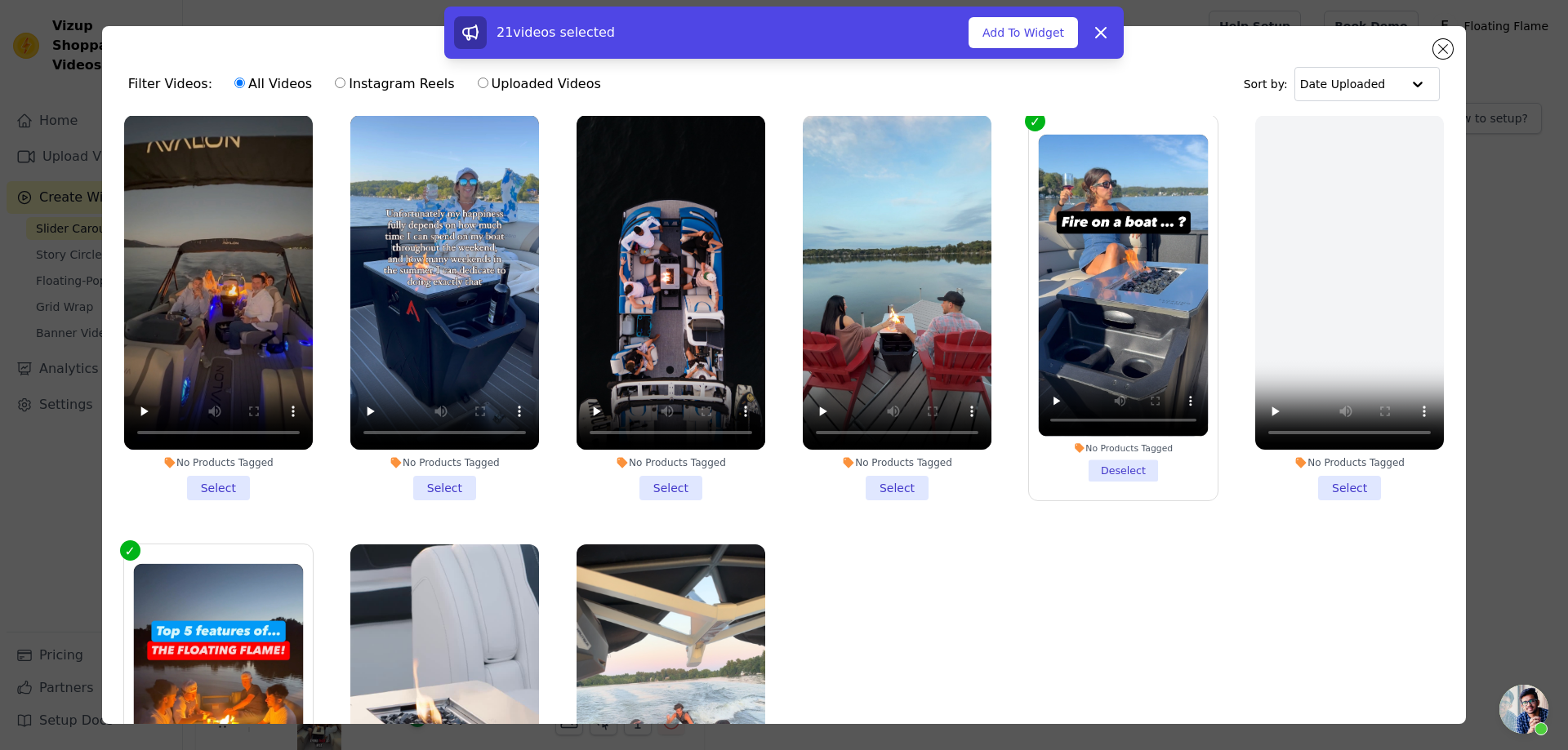
click at [878, 451] on li "No Products Tagged Select" at bounding box center [897, 309] width 189 height 387
click at [0, 0] on input "No Products Tagged Select" at bounding box center [0, 0] width 0 height 0
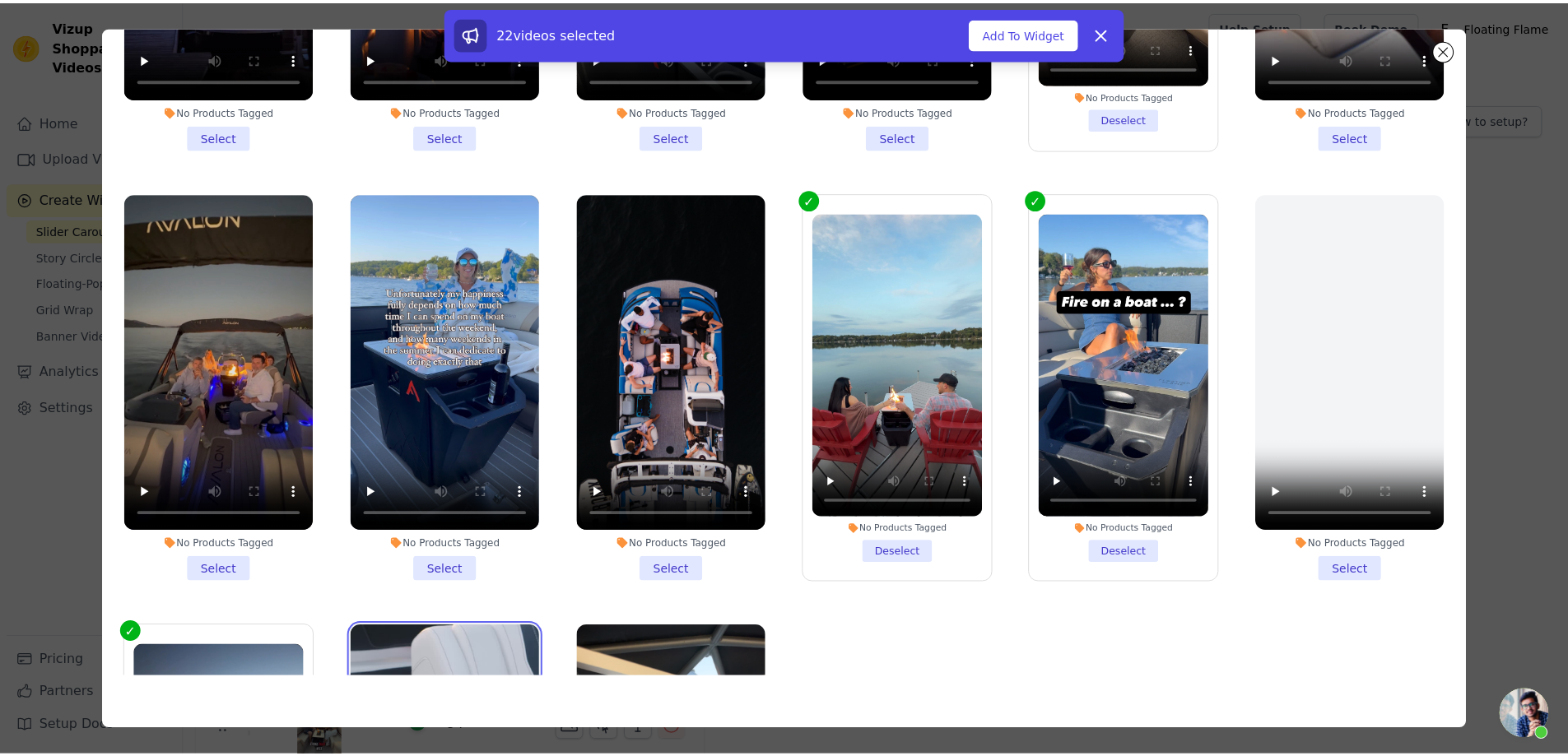
scroll to position [2823, 0]
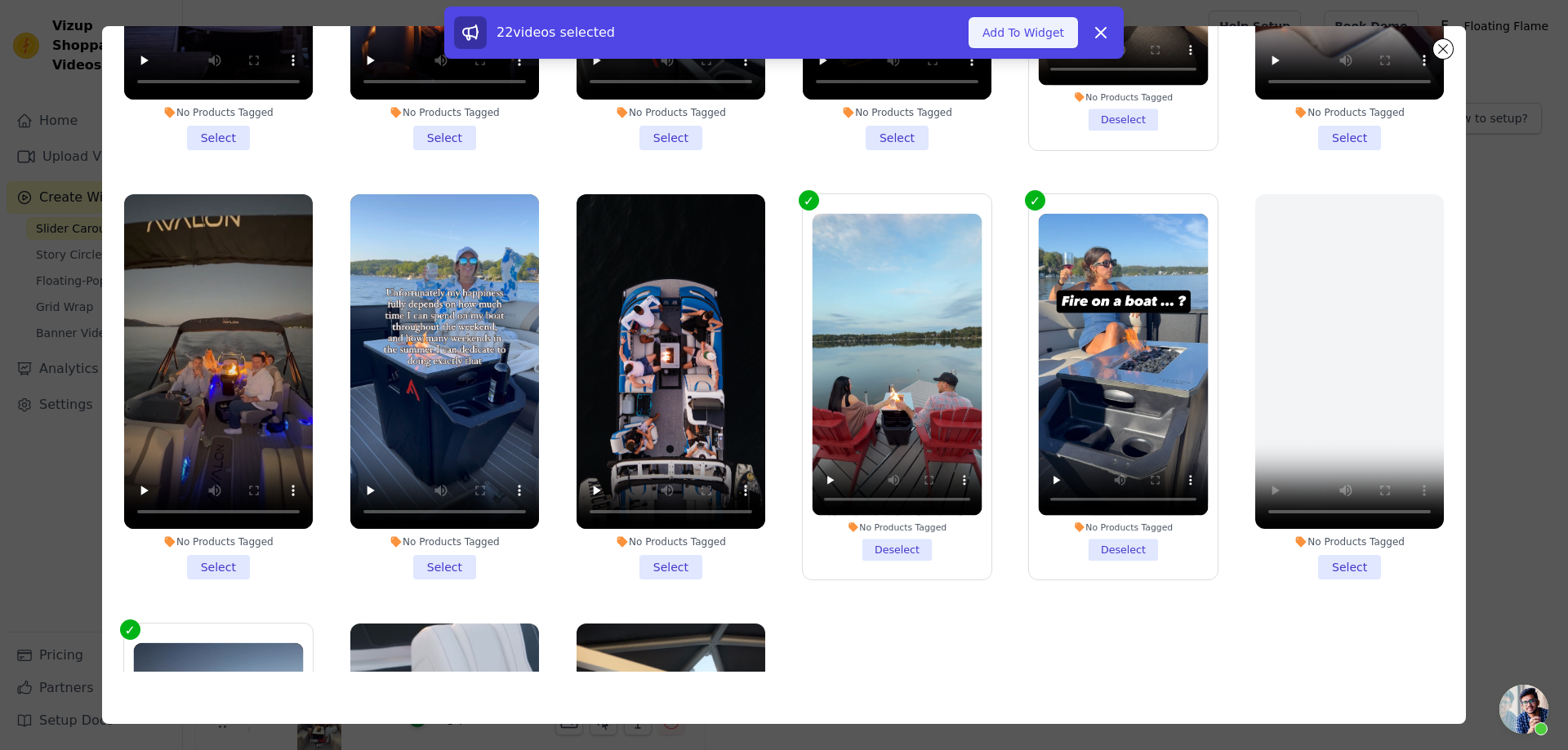
click at [1021, 37] on button "Add To Widget" at bounding box center [1023, 32] width 110 height 31
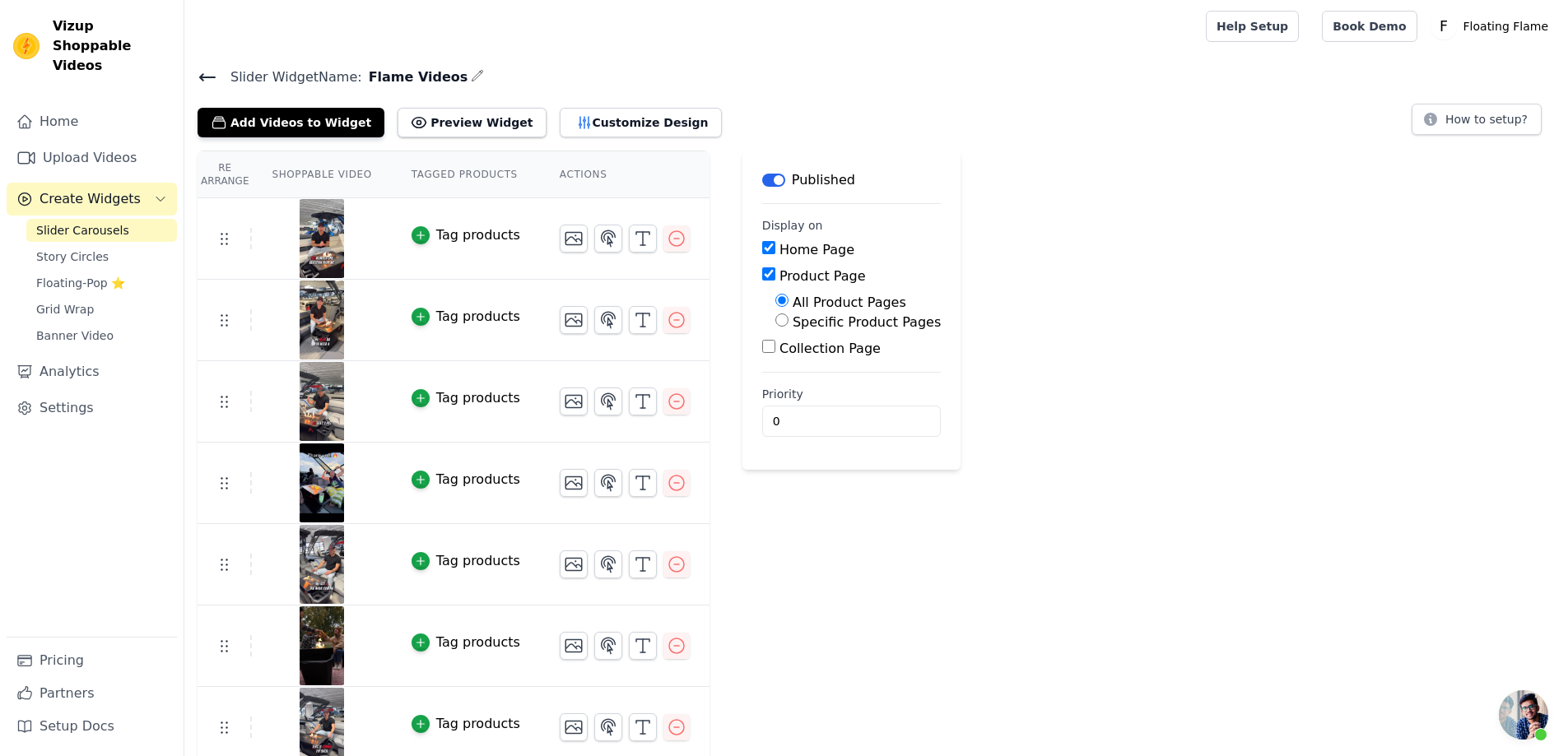
click at [319, 241] on img at bounding box center [321, 239] width 46 height 79
click at [428, 126] on button "Preview Widget" at bounding box center [471, 123] width 148 height 30
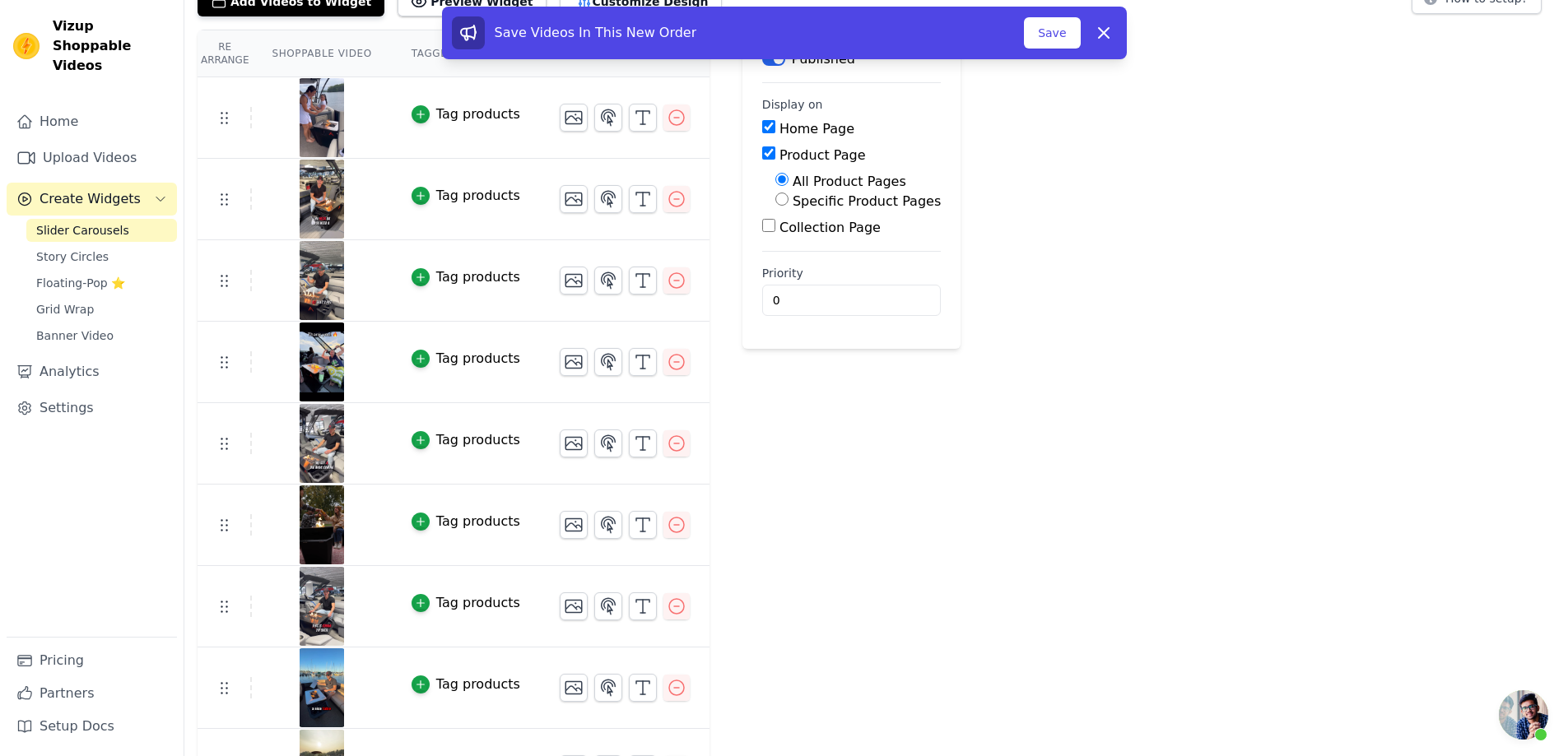
scroll to position [0, 0]
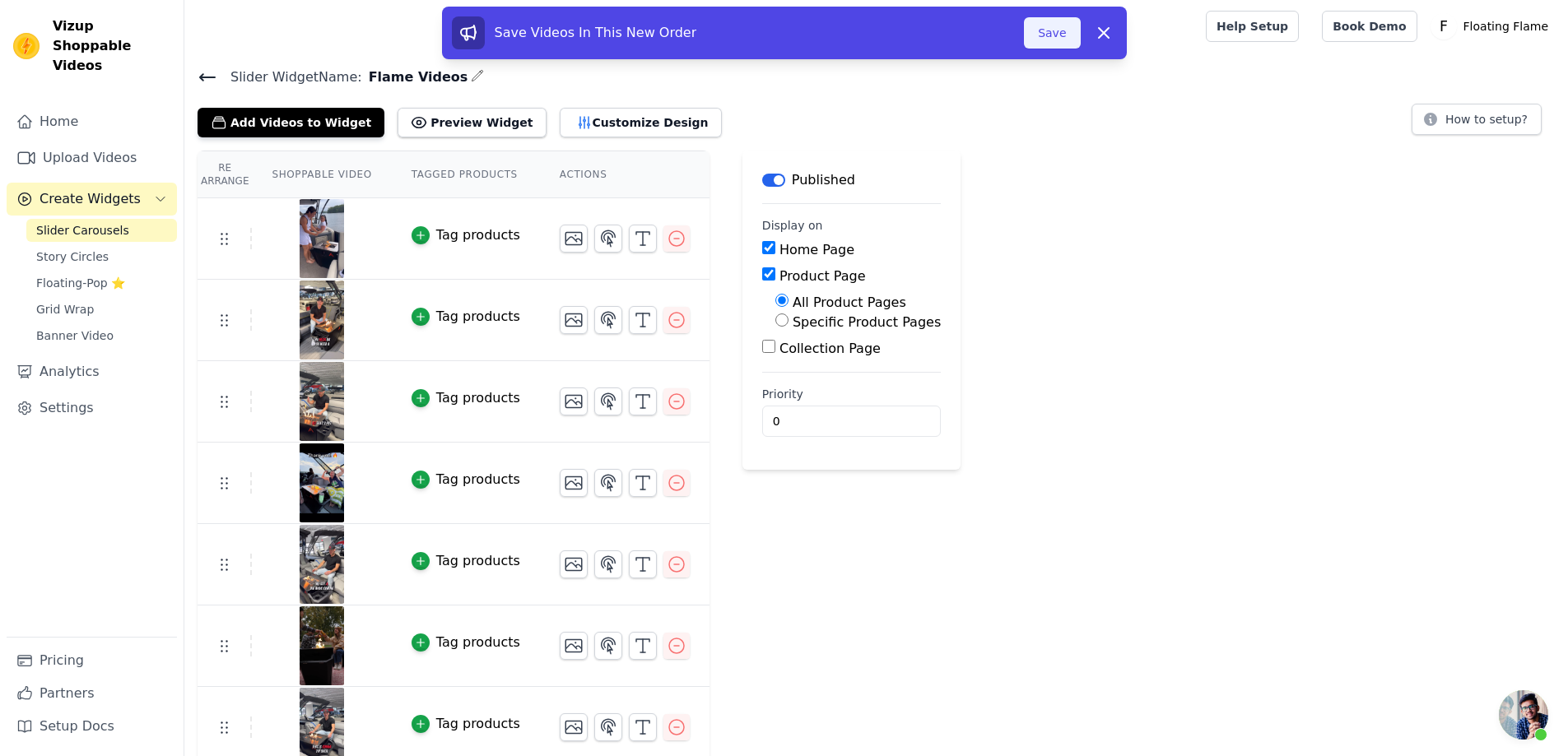
click at [1029, 37] on button "Save" at bounding box center [1052, 32] width 56 height 31
click at [1046, 37] on button "Save" at bounding box center [1052, 32] width 56 height 31
click at [1058, 36] on button "Save" at bounding box center [1052, 32] width 56 height 31
click at [1043, 40] on button "Save" at bounding box center [1052, 32] width 56 height 31
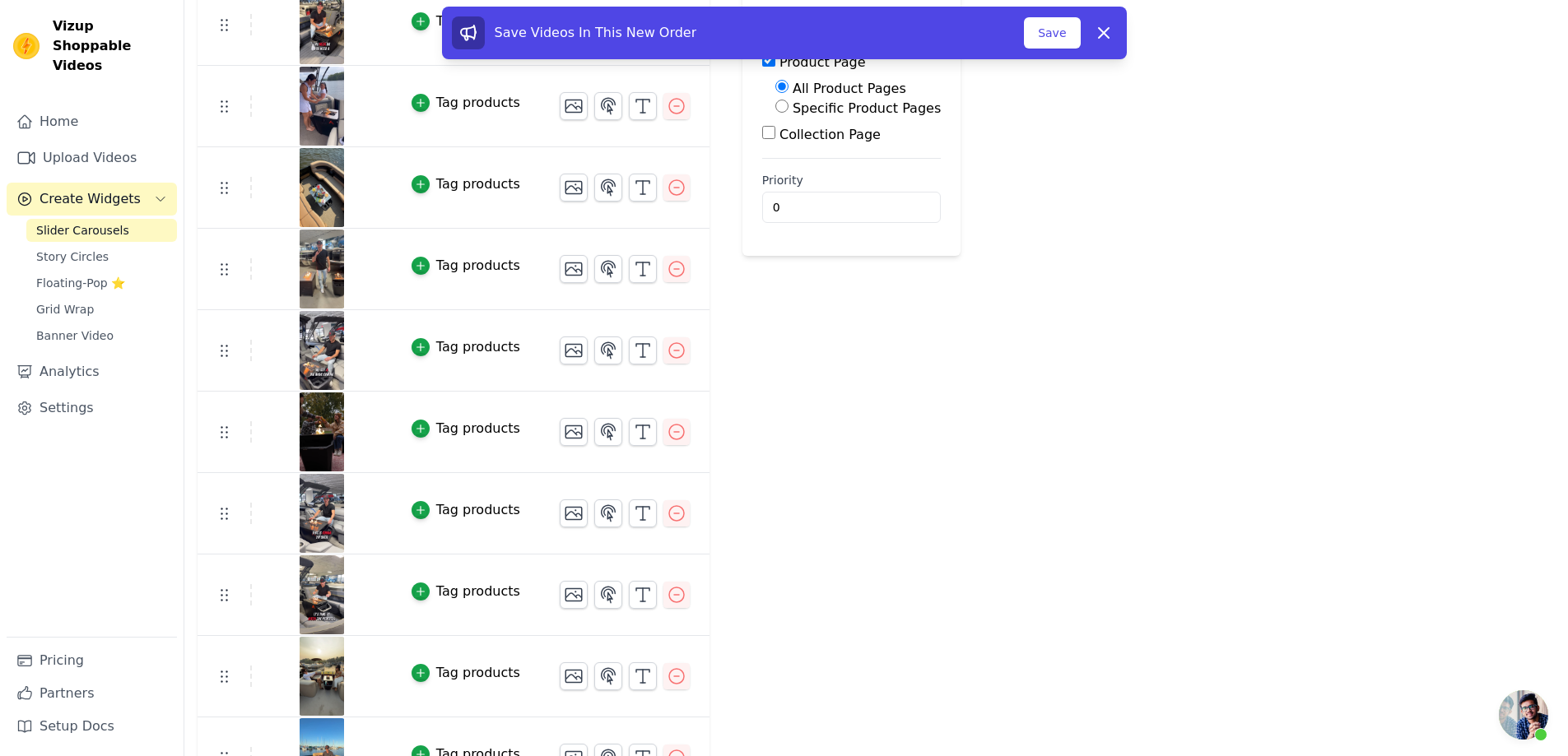
scroll to position [247, 0]
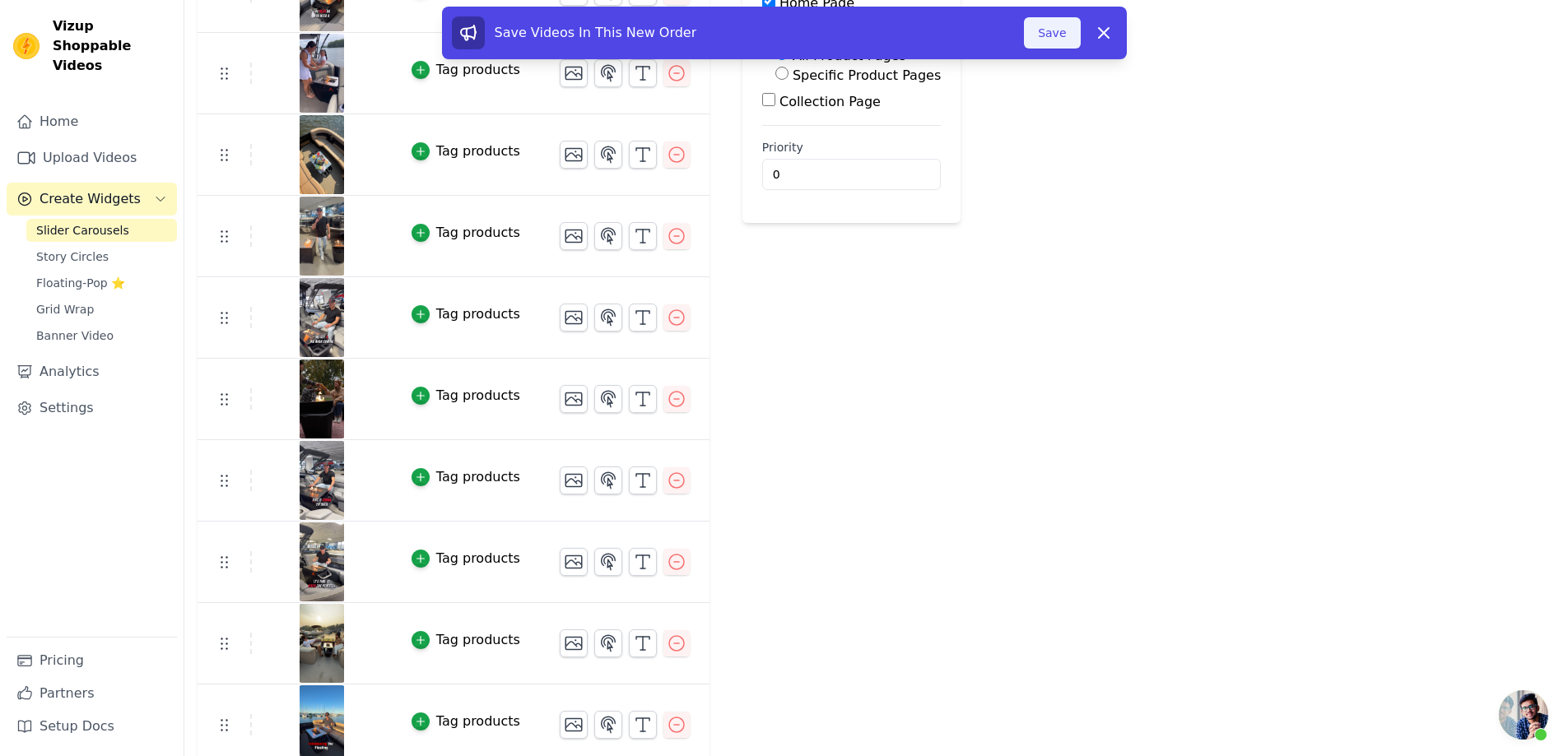
click at [1060, 34] on button "Save" at bounding box center [1052, 32] width 56 height 31
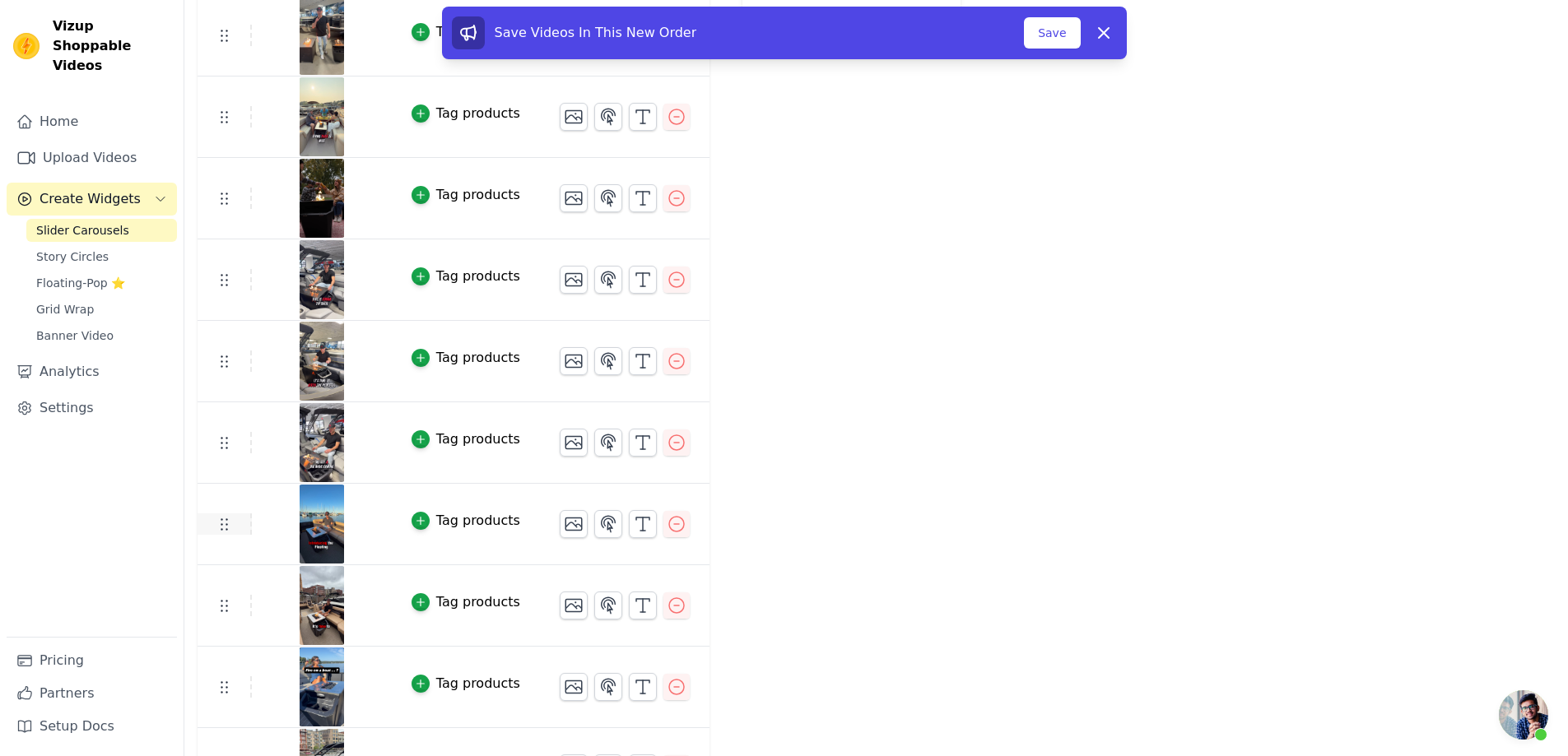
scroll to position [410, 0]
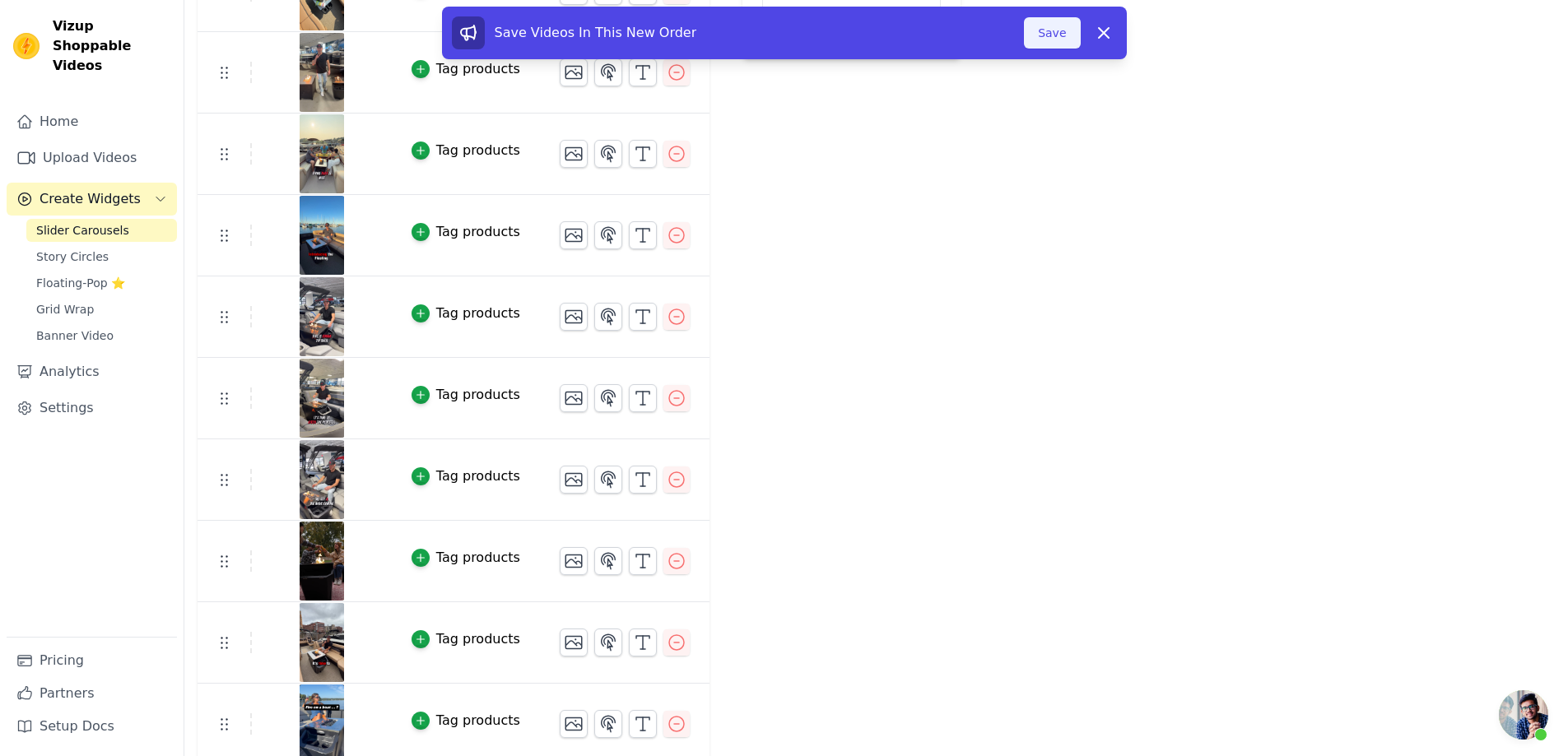
click at [1067, 31] on button "Save" at bounding box center [1052, 32] width 56 height 31
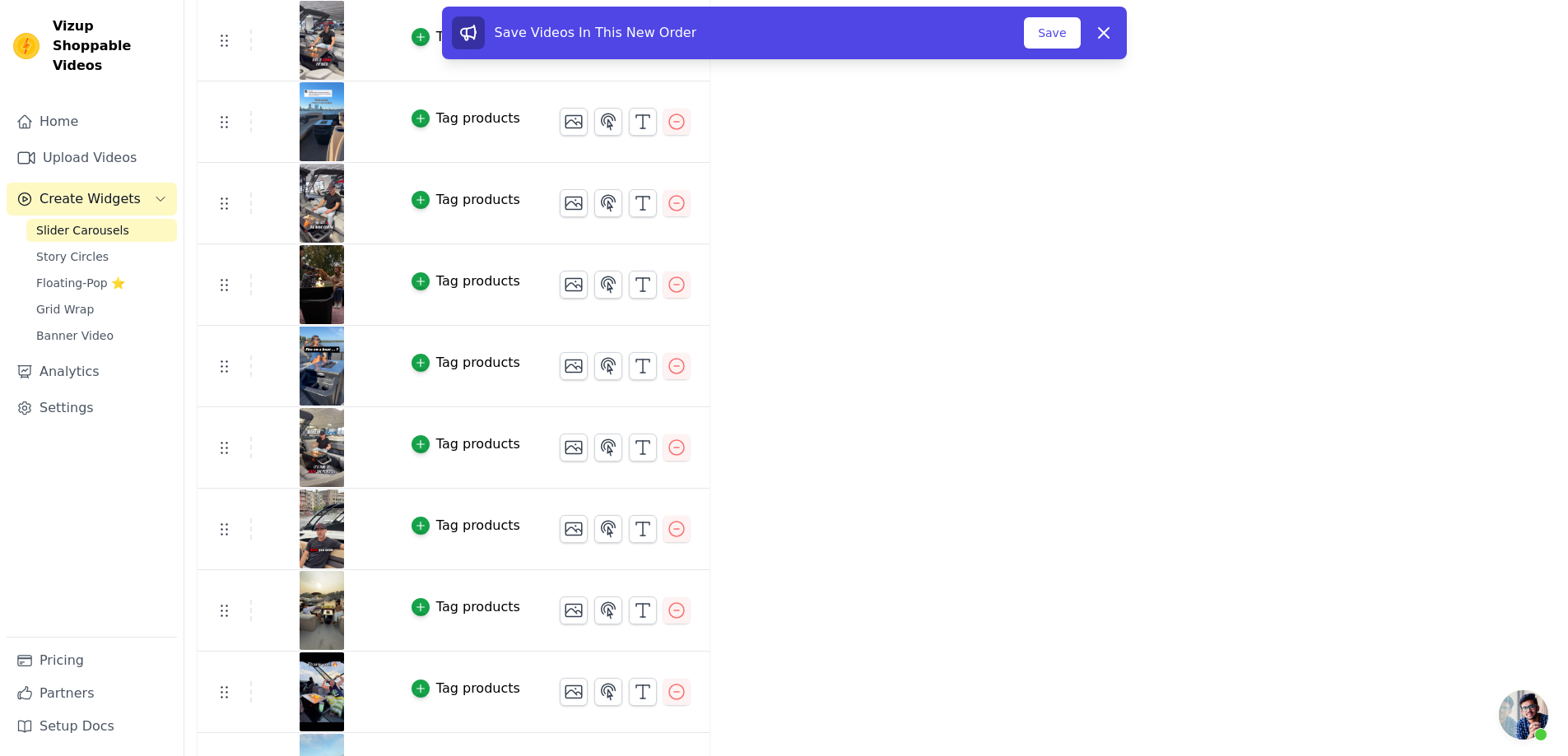
scroll to position [659, 0]
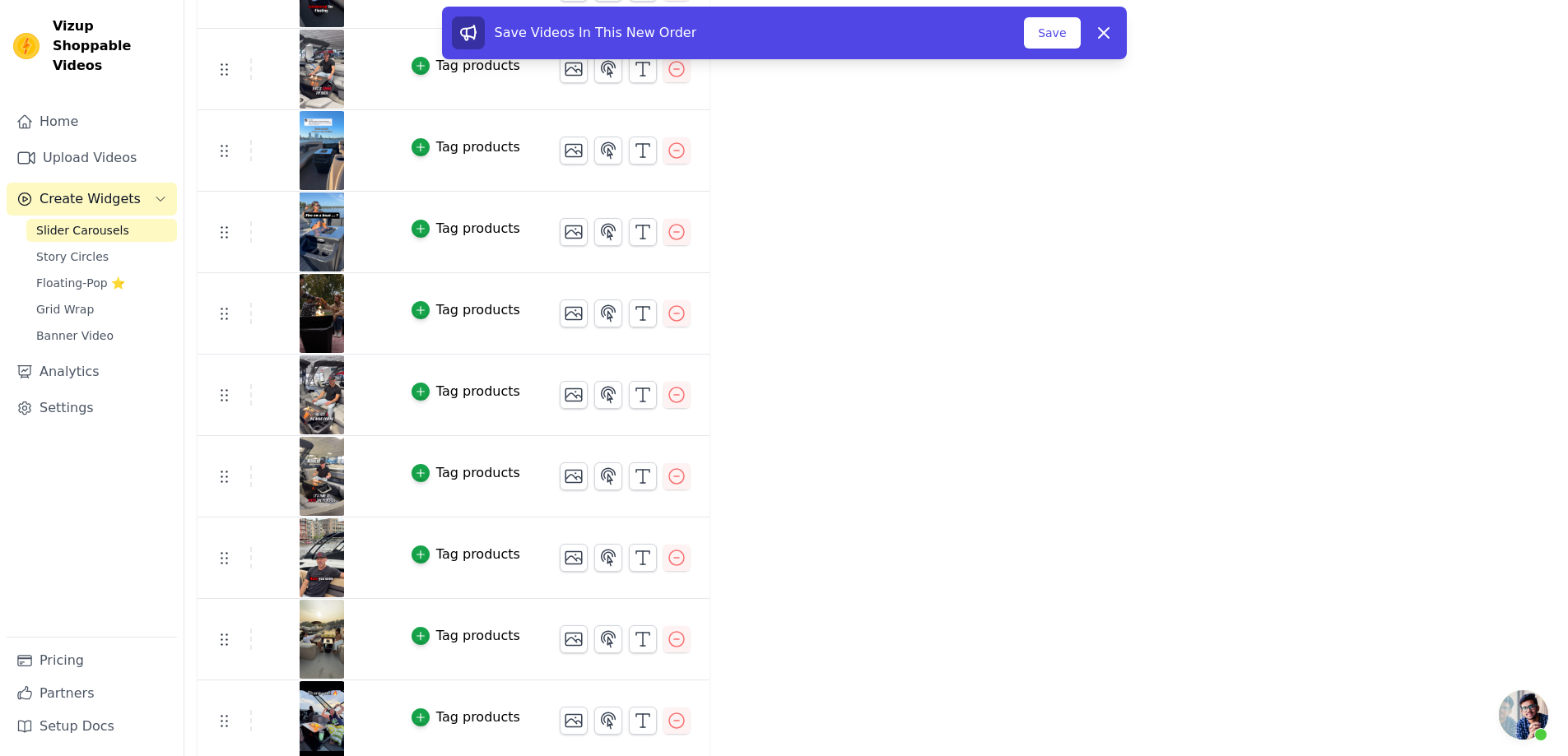
drag, startPoint x: 1052, startPoint y: 31, endPoint x: 1022, endPoint y: 1, distance: 42.4
click at [1051, 31] on button "Save" at bounding box center [1052, 32] width 56 height 31
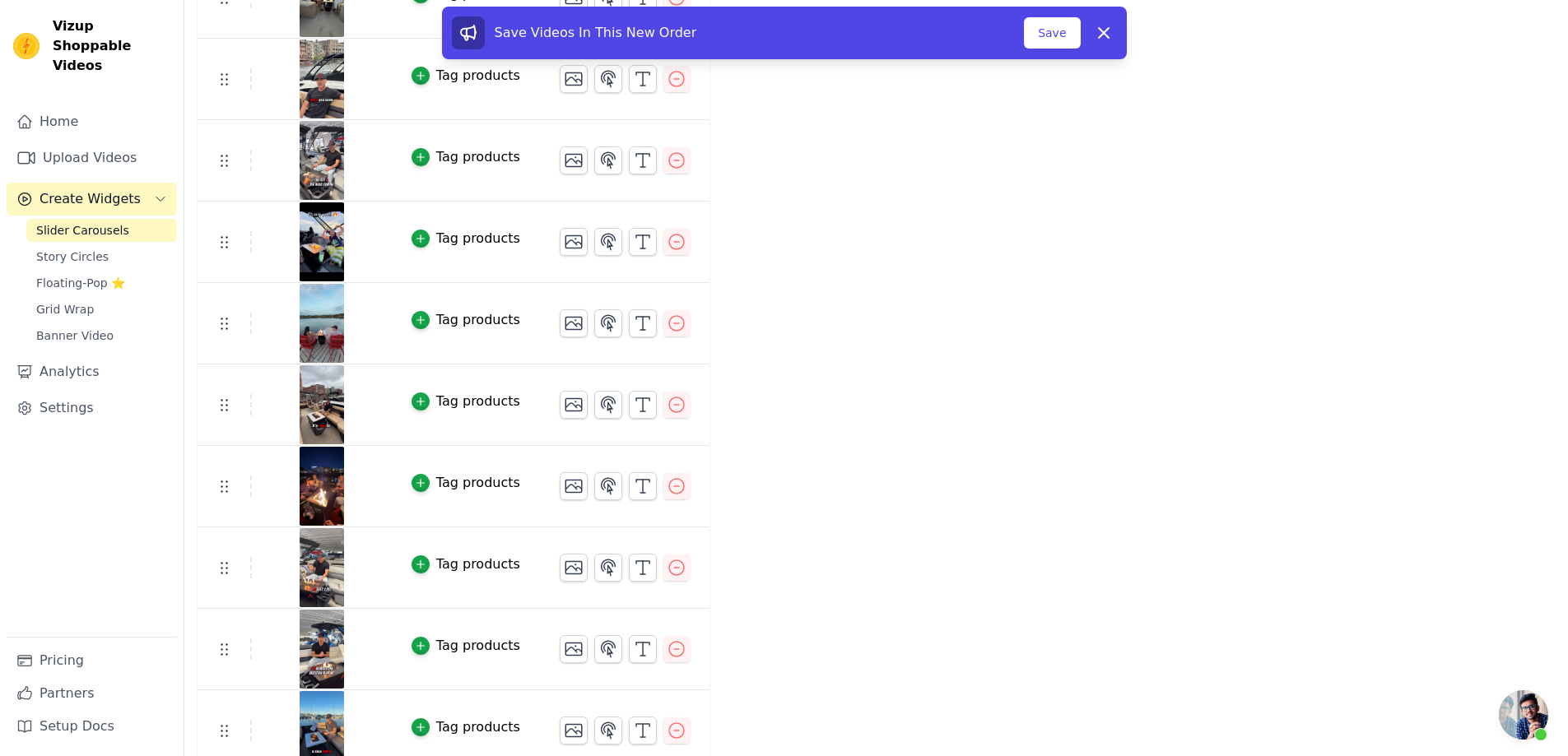
scroll to position [1234, 0]
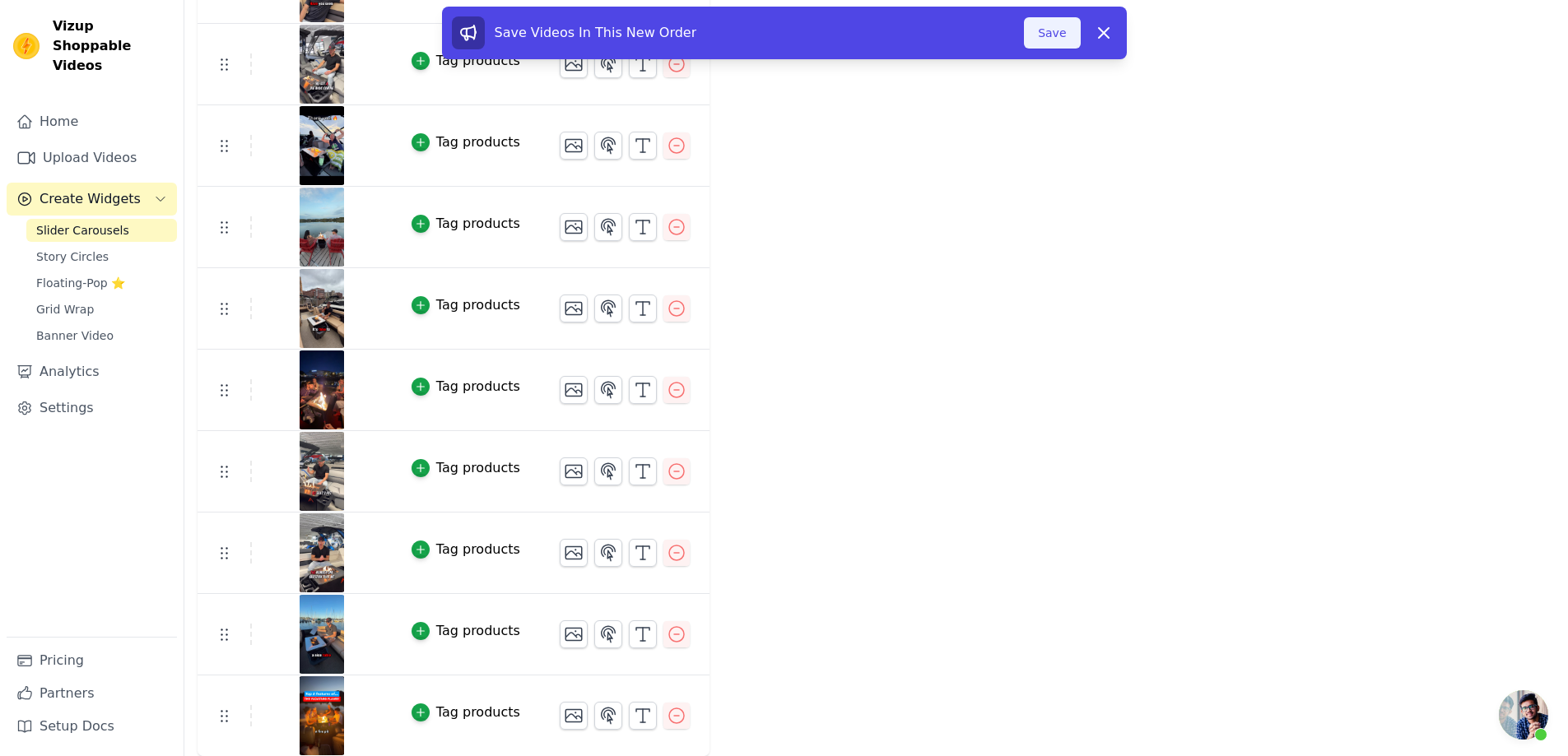
click at [1059, 29] on button "Save" at bounding box center [1052, 32] width 56 height 31
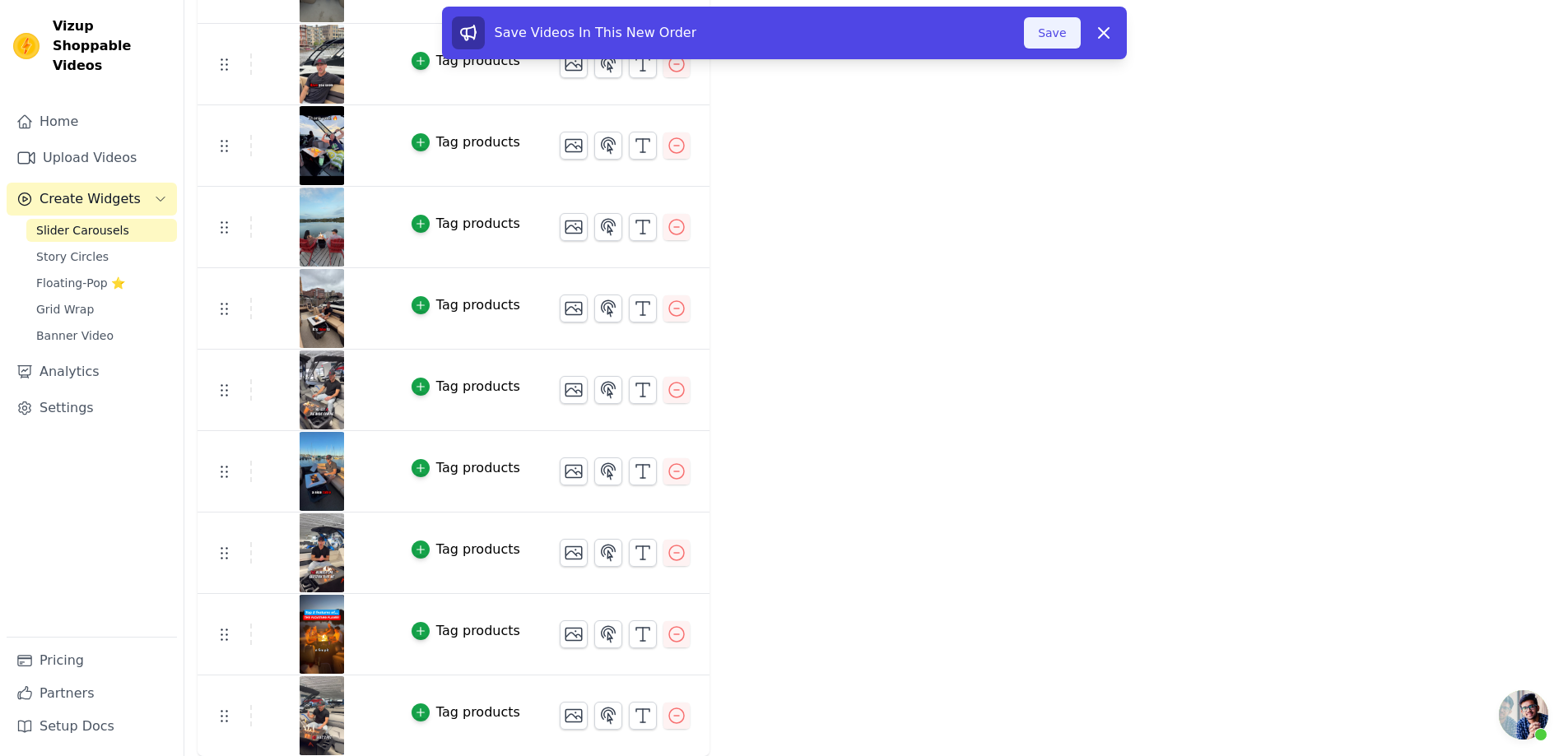
click at [1061, 37] on button "Save" at bounding box center [1052, 32] width 56 height 31
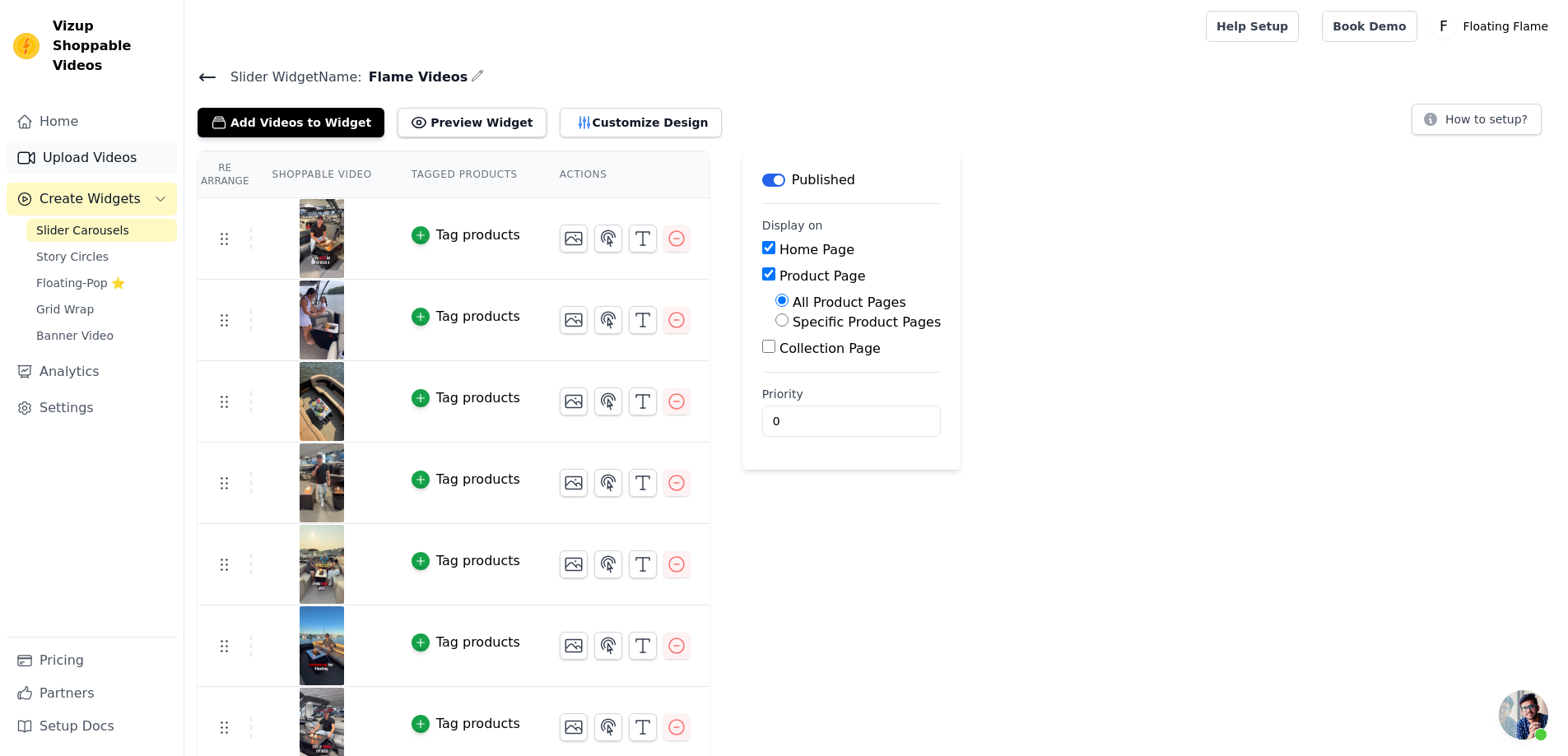
click at [80, 141] on link "Upload Videos" at bounding box center [92, 157] width 170 height 33
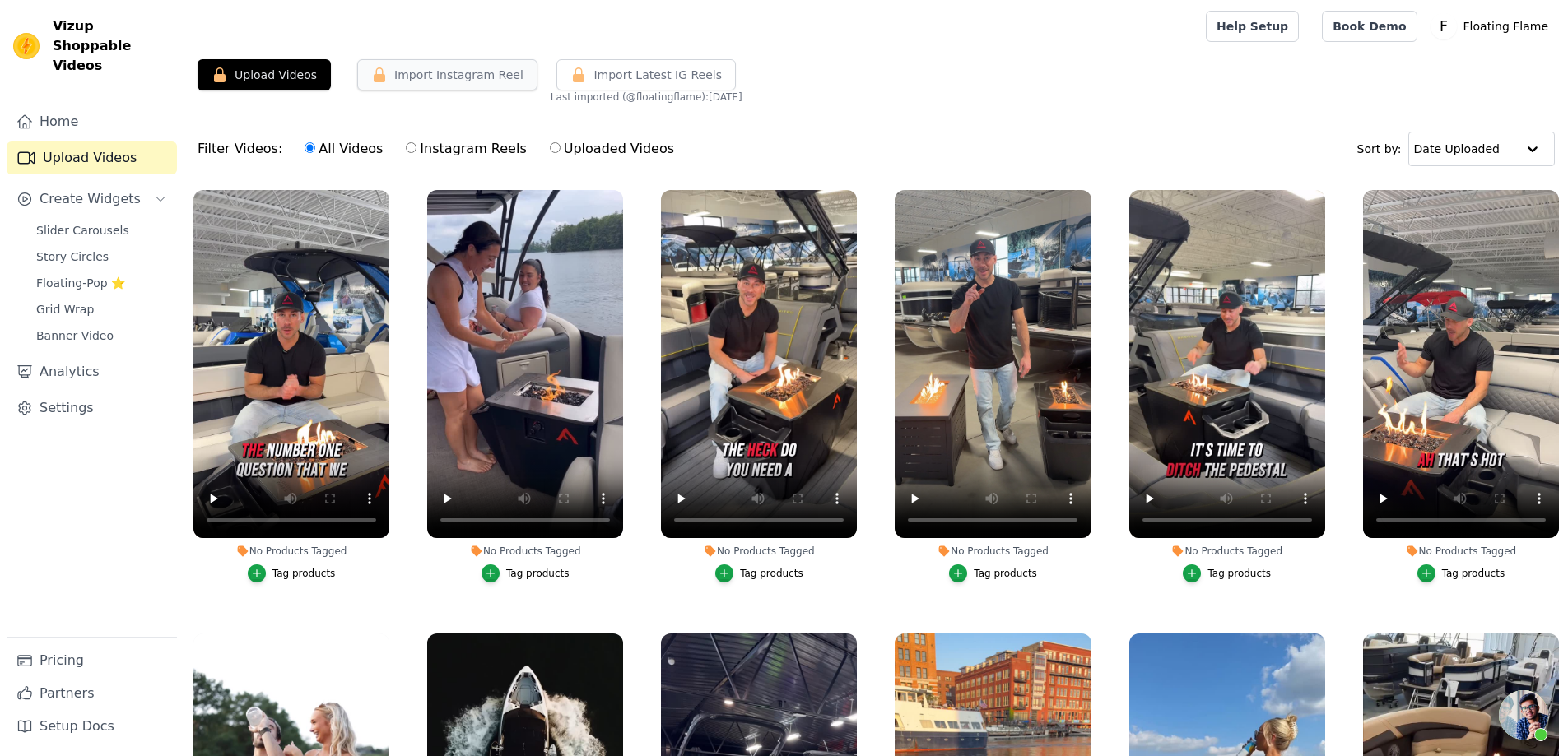
click at [446, 79] on button "Import Instagram Reel" at bounding box center [447, 74] width 180 height 31
click at [392, 73] on button "Import Instagram Reel" at bounding box center [447, 74] width 180 height 31
click at [385, 74] on button "Import Instagram Reel" at bounding box center [447, 74] width 180 height 31
click at [268, 71] on button "Upload Videos" at bounding box center [264, 74] width 133 height 31
click at [1518, 22] on p "Floating Flame" at bounding box center [1505, 26] width 98 height 30
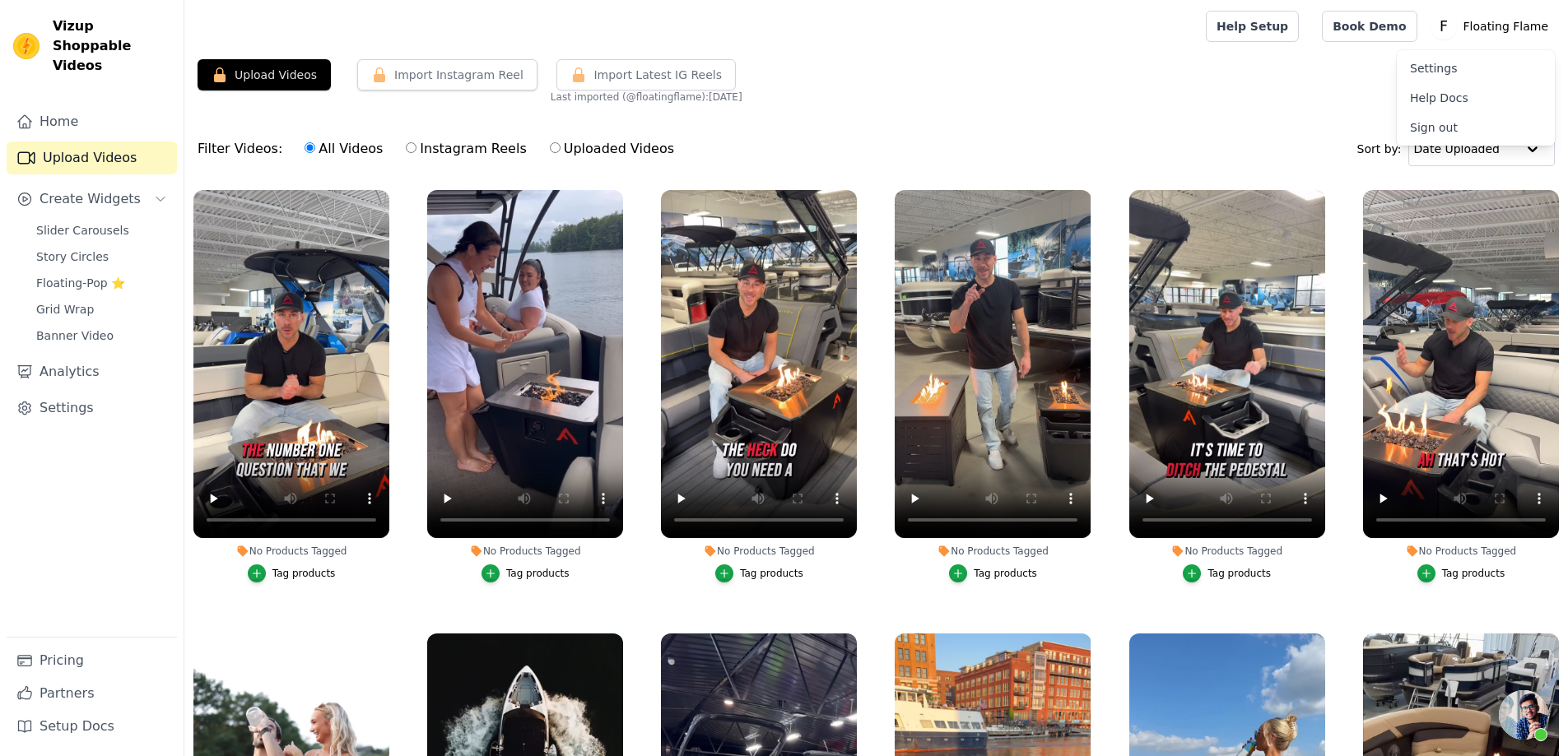
click at [1471, 72] on link "Settings" at bounding box center [1475, 68] width 158 height 30
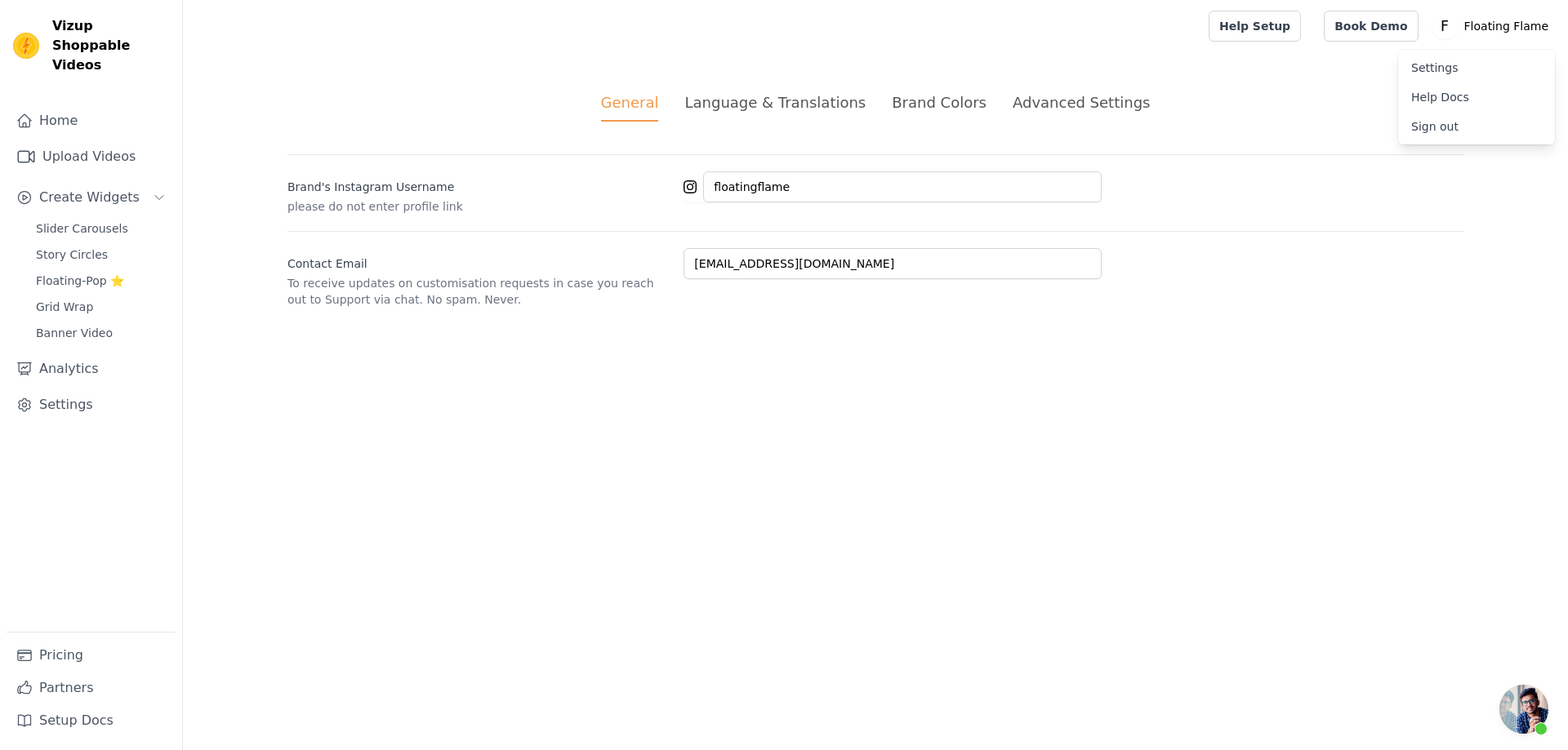
click at [1066, 102] on div "Advanced Settings" at bounding box center [1082, 102] width 138 height 22
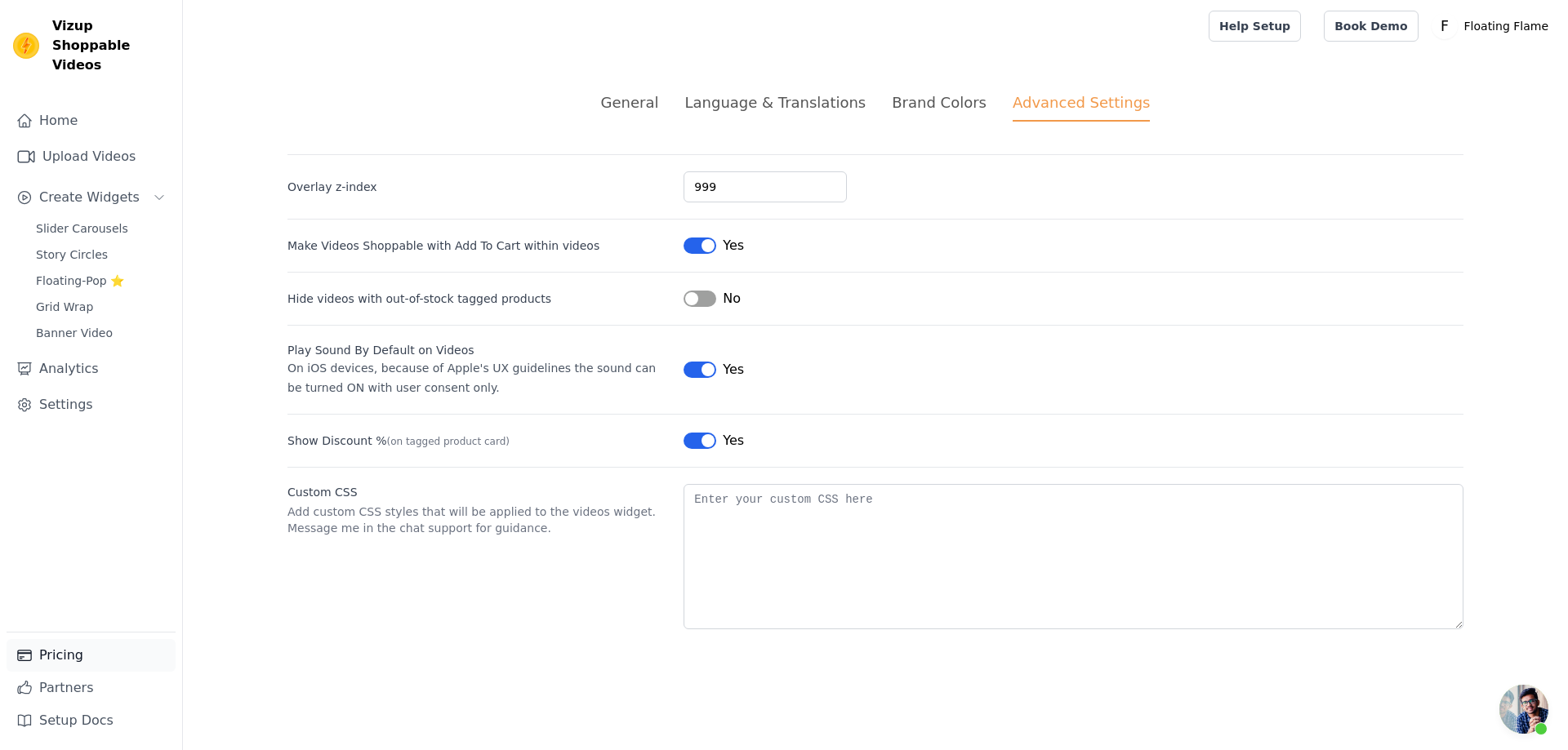
click at [73, 655] on link "Pricing" at bounding box center [91, 655] width 169 height 33
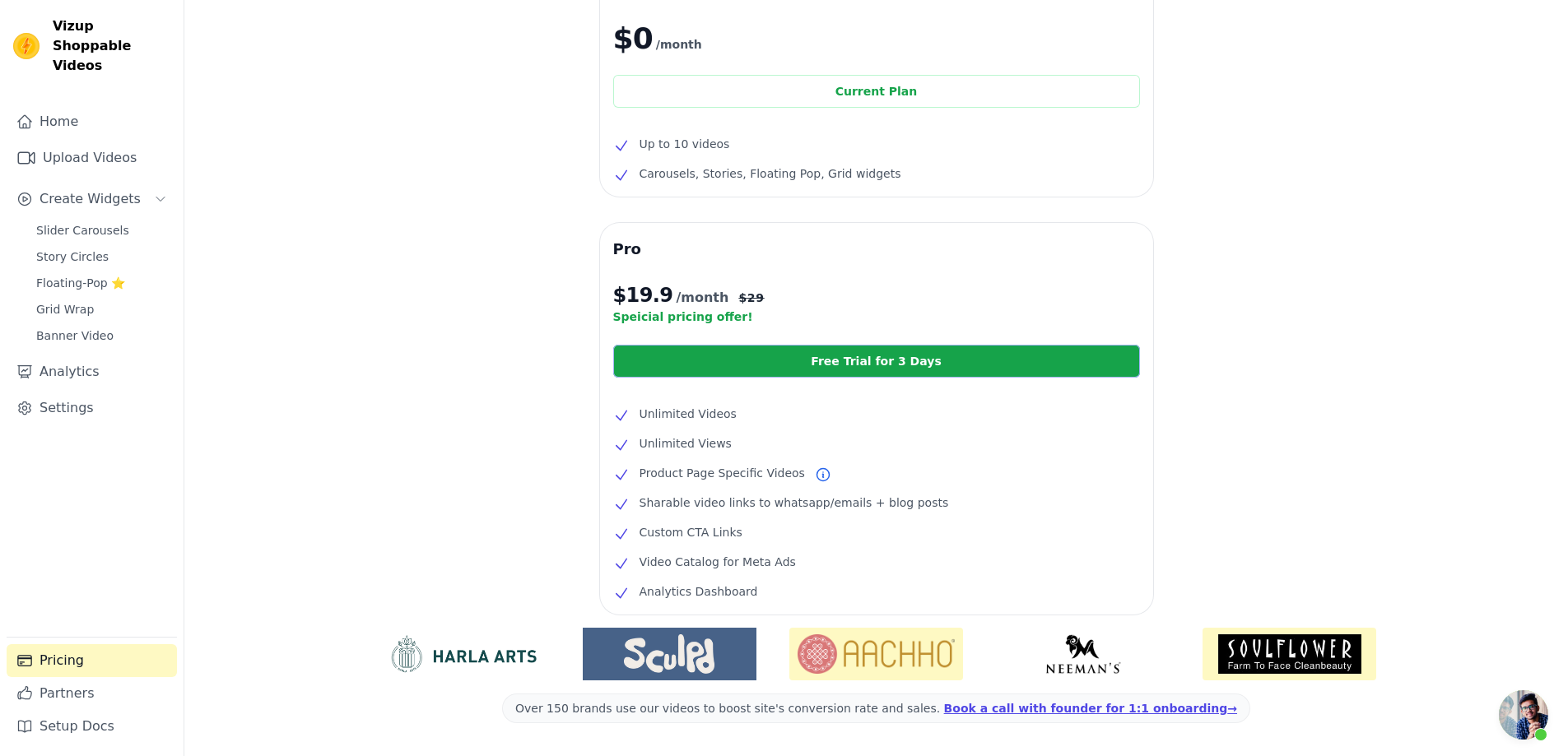
scroll to position [165, 0]
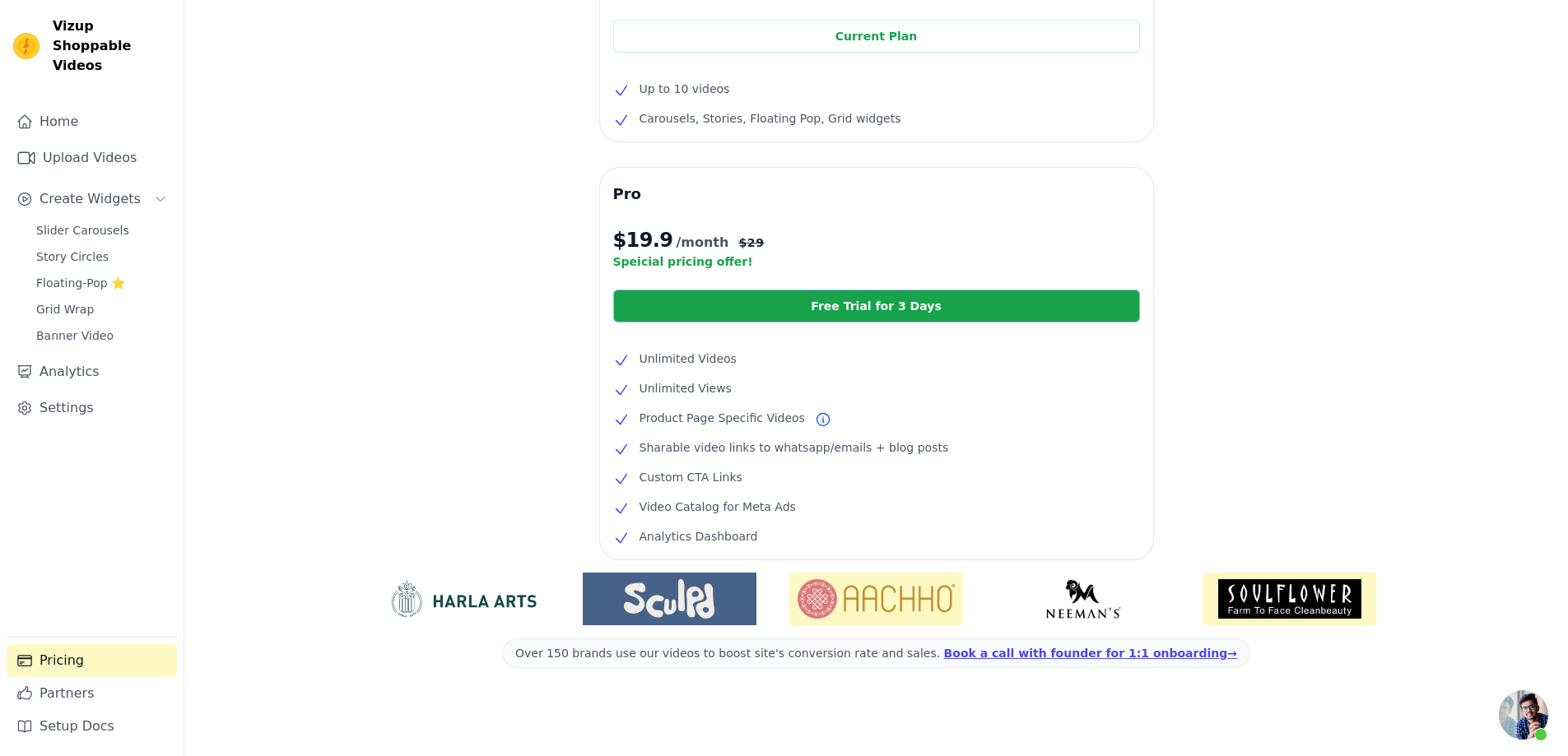
click at [878, 311] on link "Free Trial for 3 Days" at bounding box center [877, 305] width 526 height 33
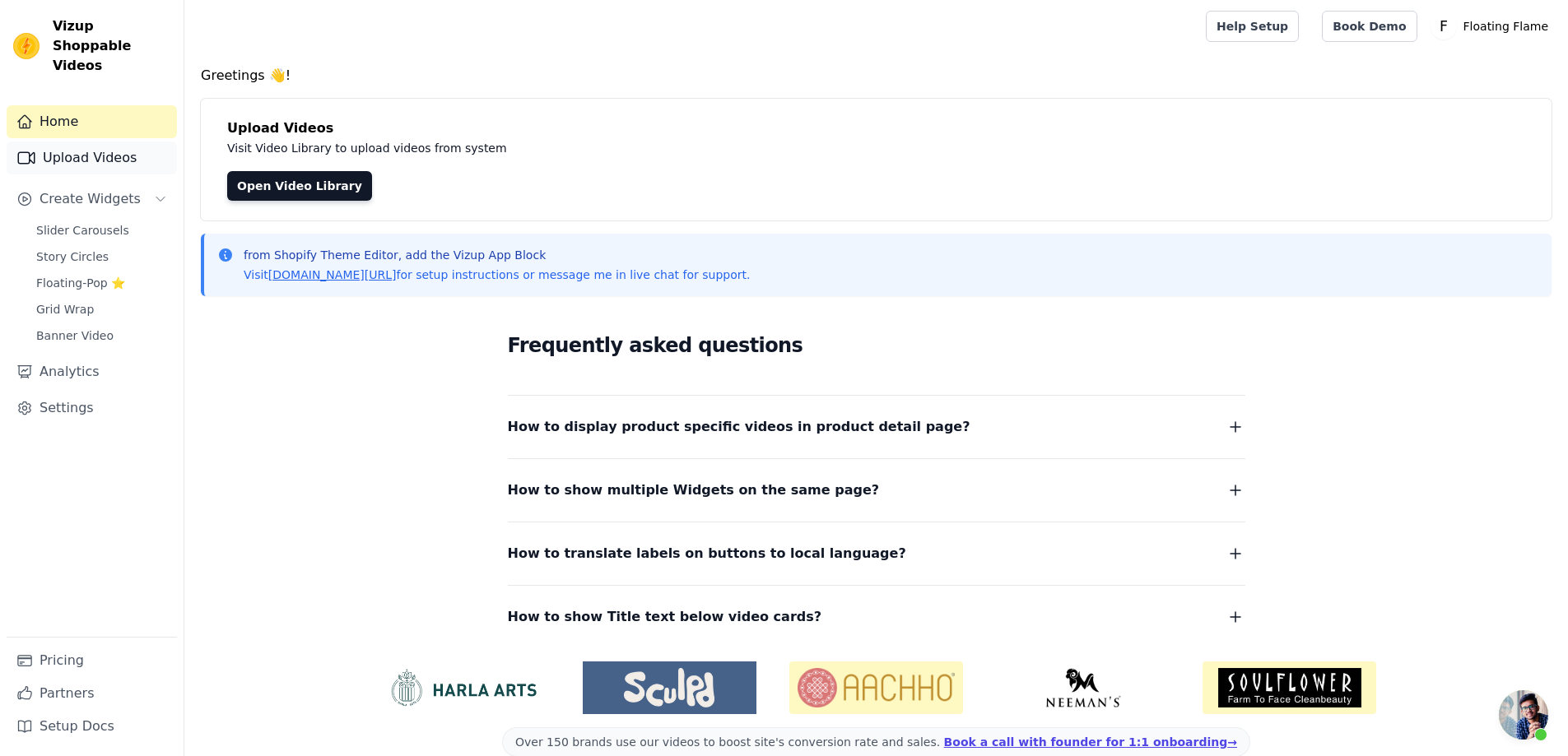
click at [60, 145] on link "Upload Videos" at bounding box center [92, 157] width 170 height 33
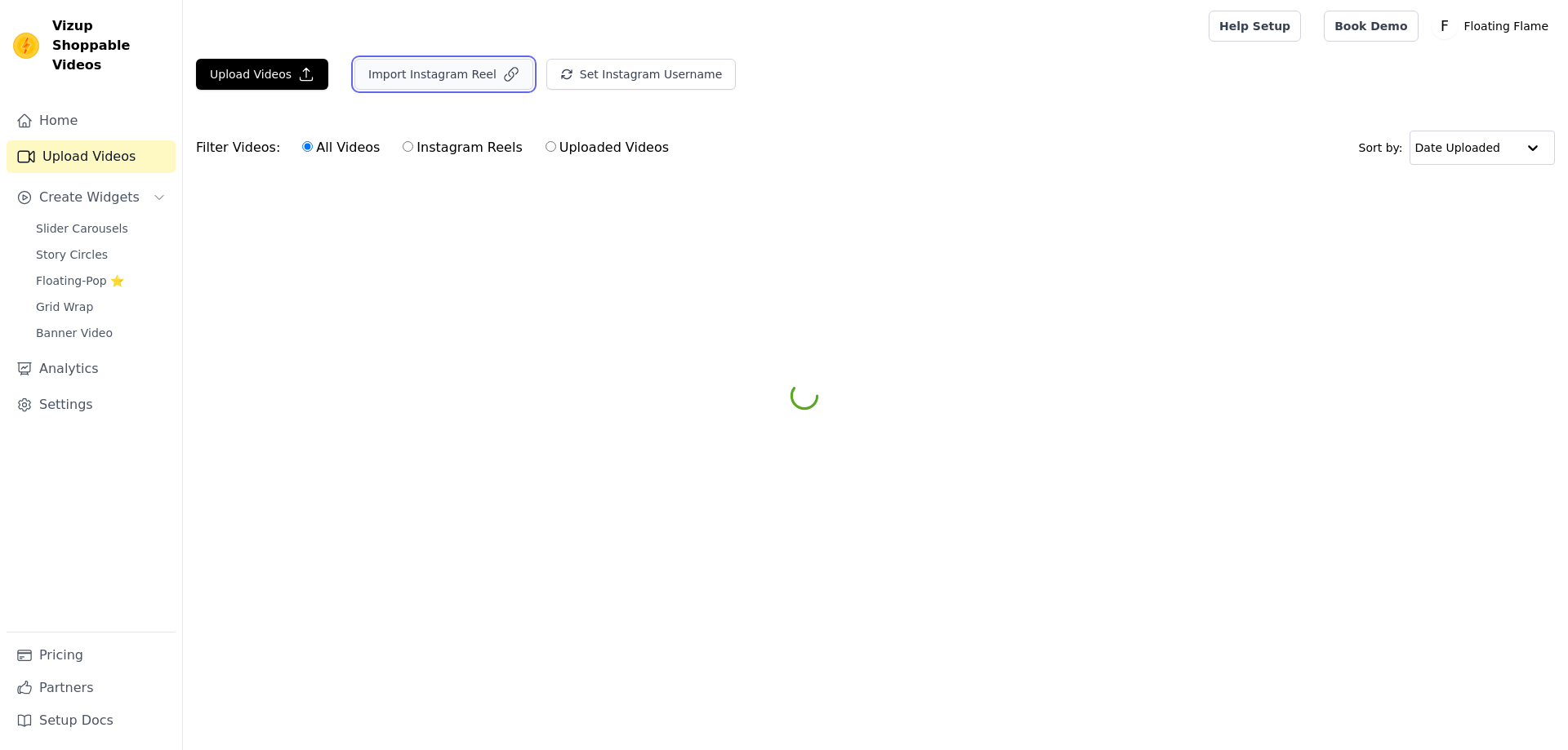
click at [444, 82] on button "Import Instagram Reel" at bounding box center [443, 73] width 178 height 31
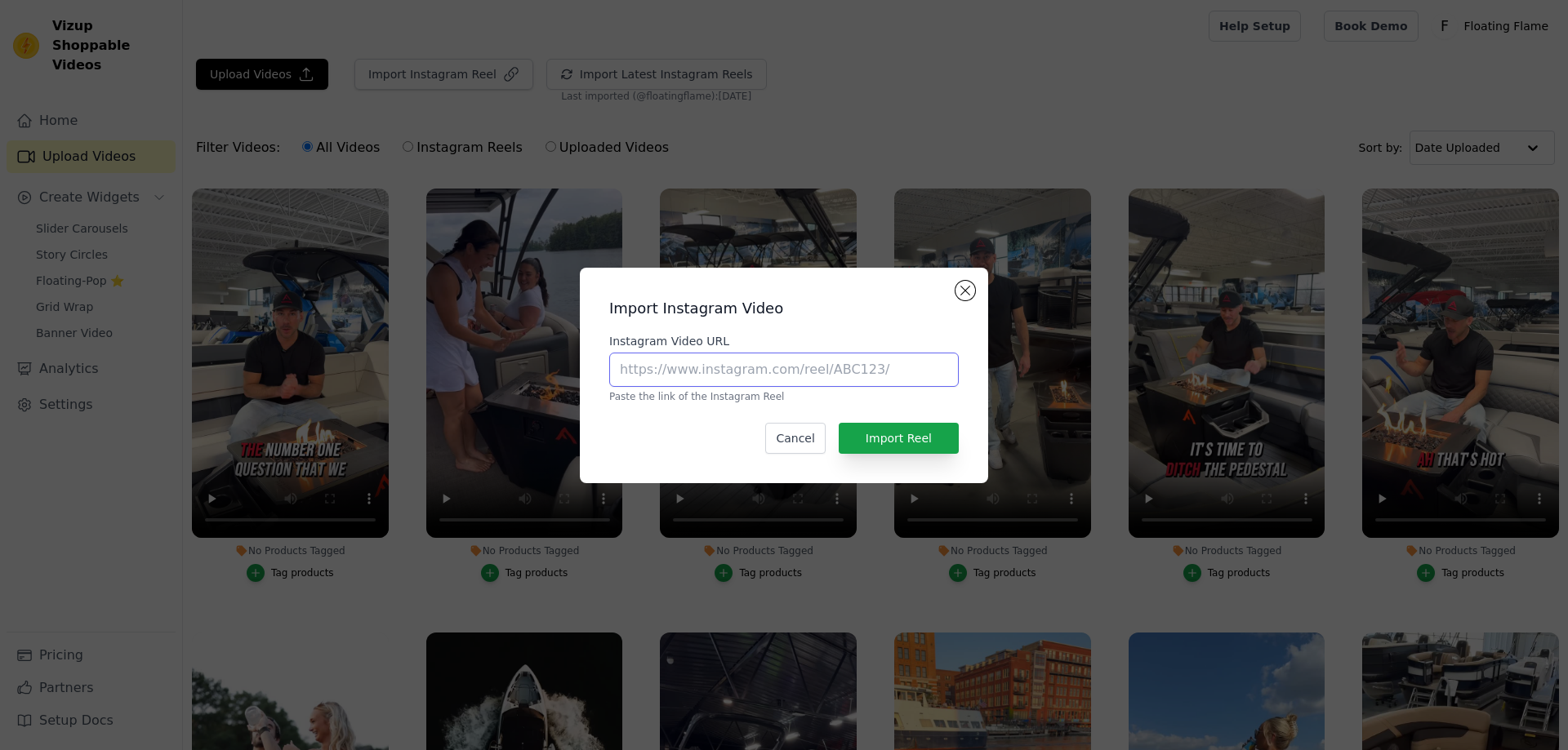
click at [879, 372] on input "Instagram Video URL" at bounding box center [784, 370] width 349 height 34
paste input "https://www.instagram.com/p/DCrZQASiTcG/"
type input "https://www.instagram.com/p/DCrZQASiTcG/"
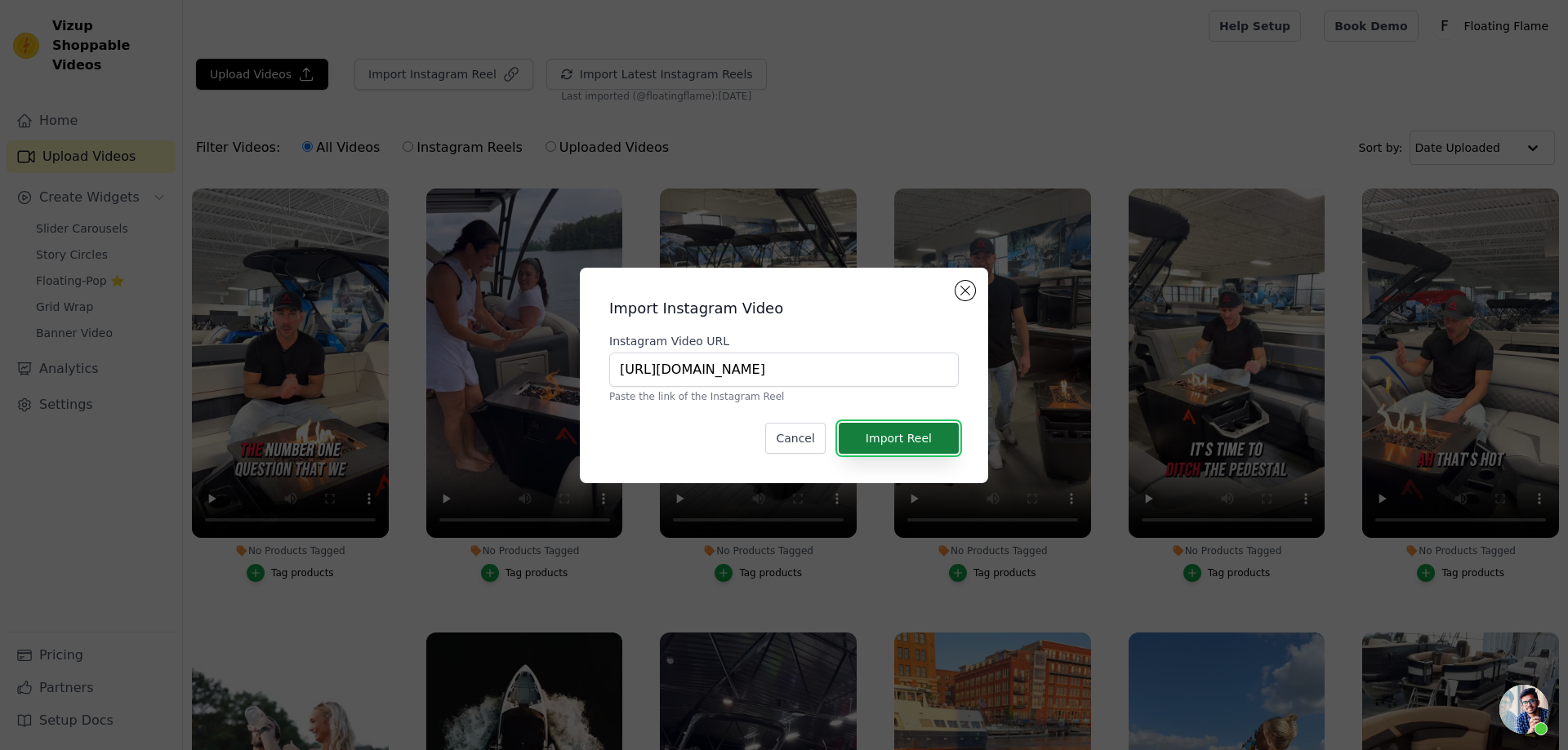
click at [919, 434] on button "Import Reel" at bounding box center [898, 438] width 120 height 31
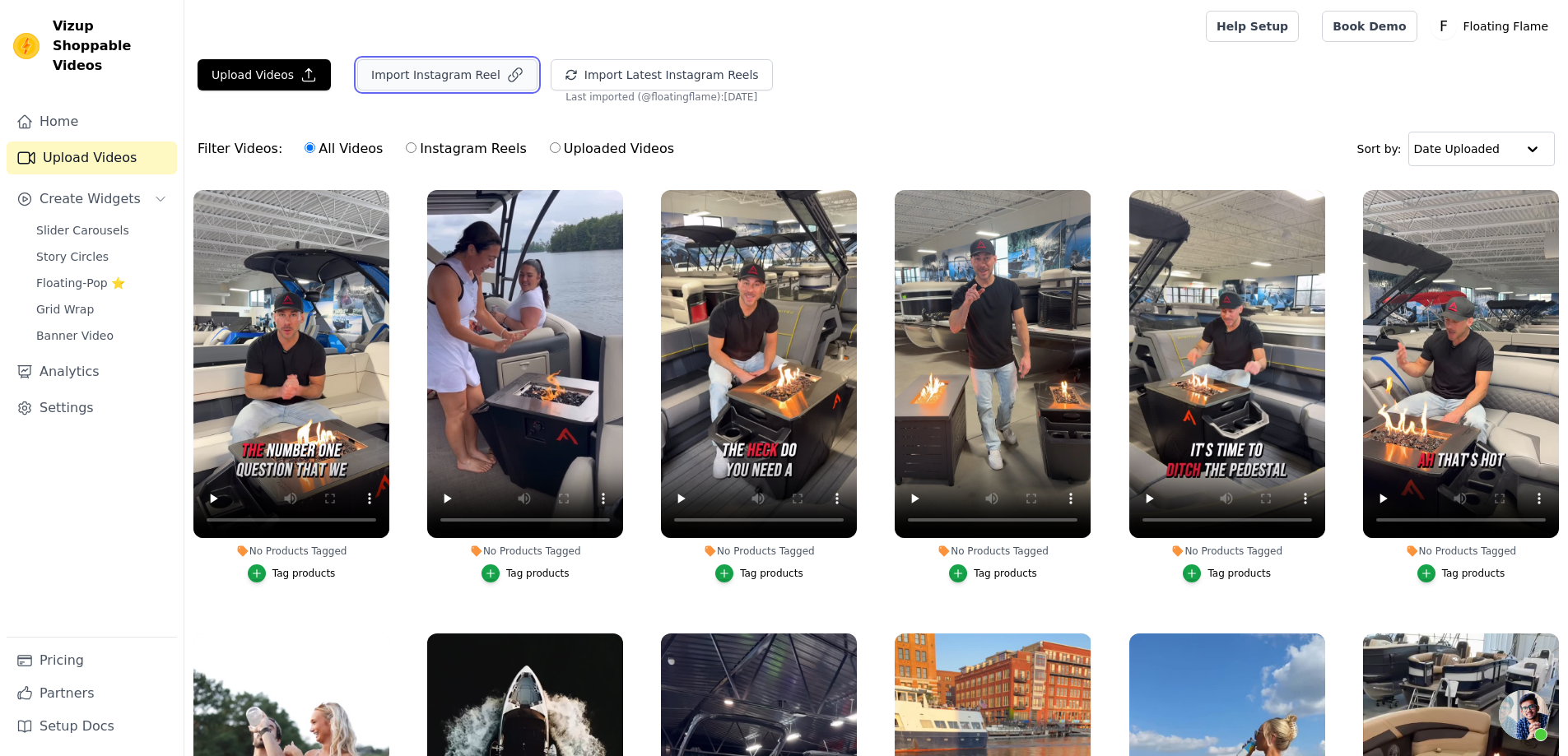
click at [486, 78] on button "Import Instagram Reel" at bounding box center [447, 74] width 180 height 31
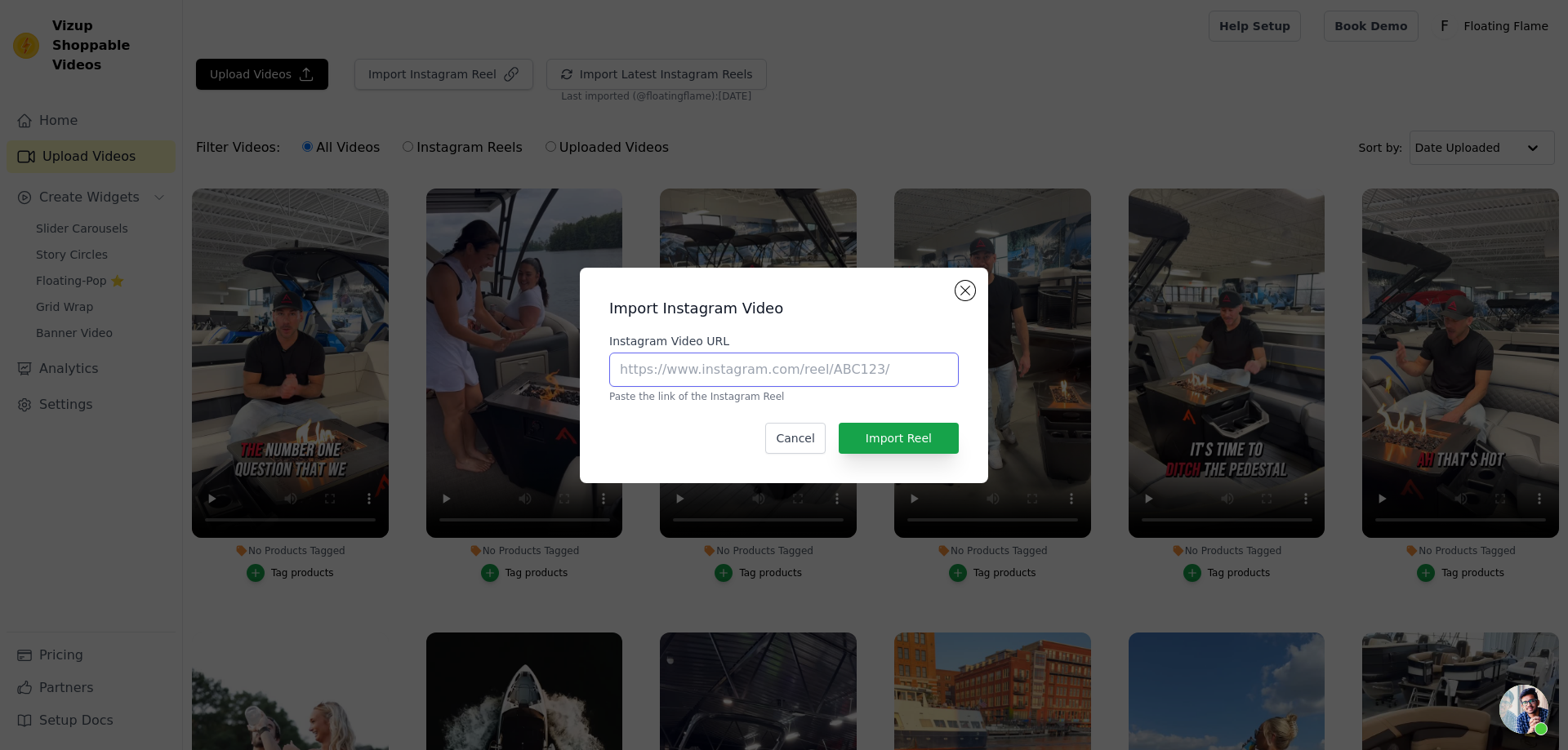
click at [831, 369] on input "Instagram Video URL" at bounding box center [784, 370] width 349 height 34
paste input "https://www.instagram.com/p/C3an4pVM2ql/"
type input "https://www.instagram.com/p/C3an4pVM2ql/"
click at [912, 440] on button "Import Reel" at bounding box center [898, 438] width 120 height 31
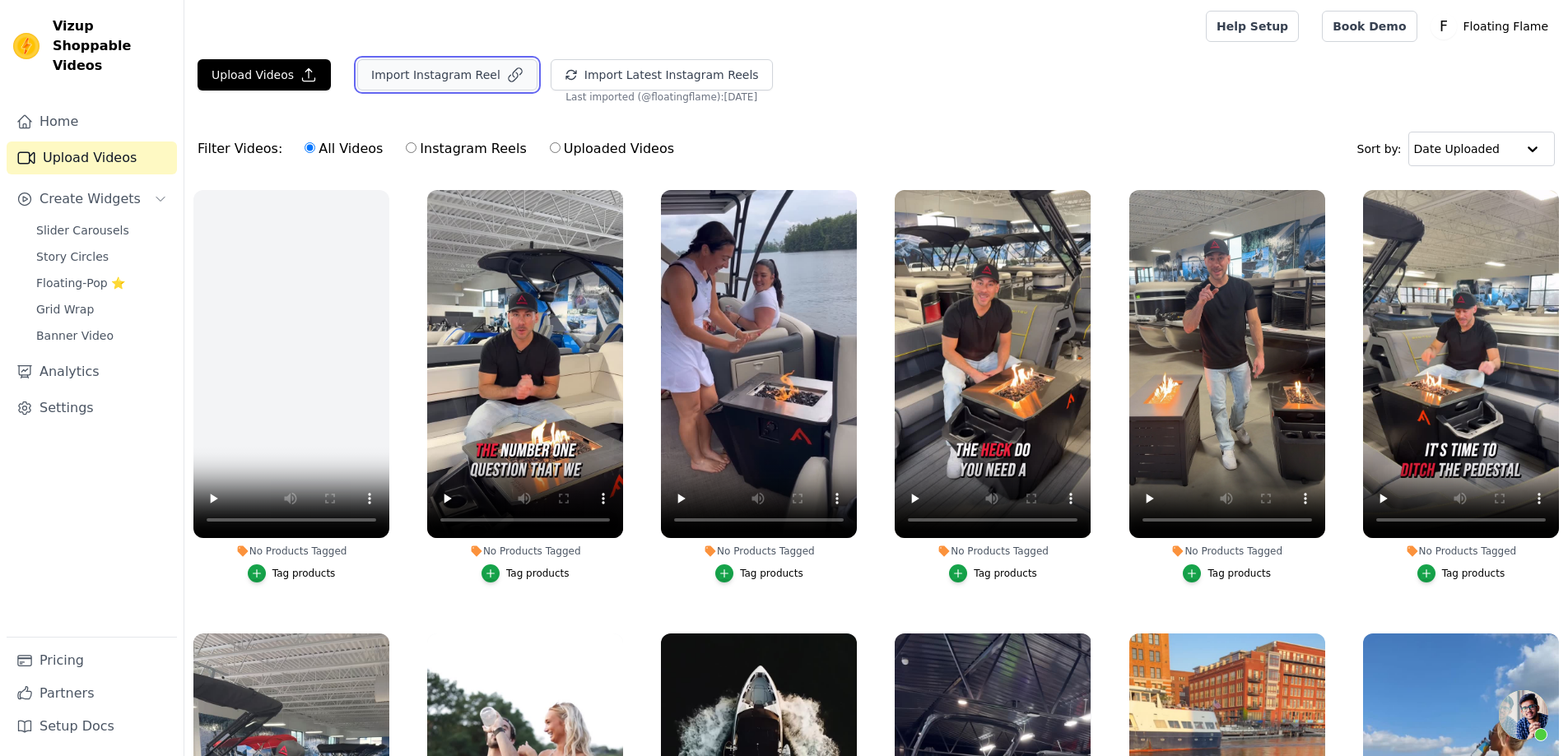
click at [435, 82] on button "Import Instagram Reel" at bounding box center [447, 74] width 180 height 31
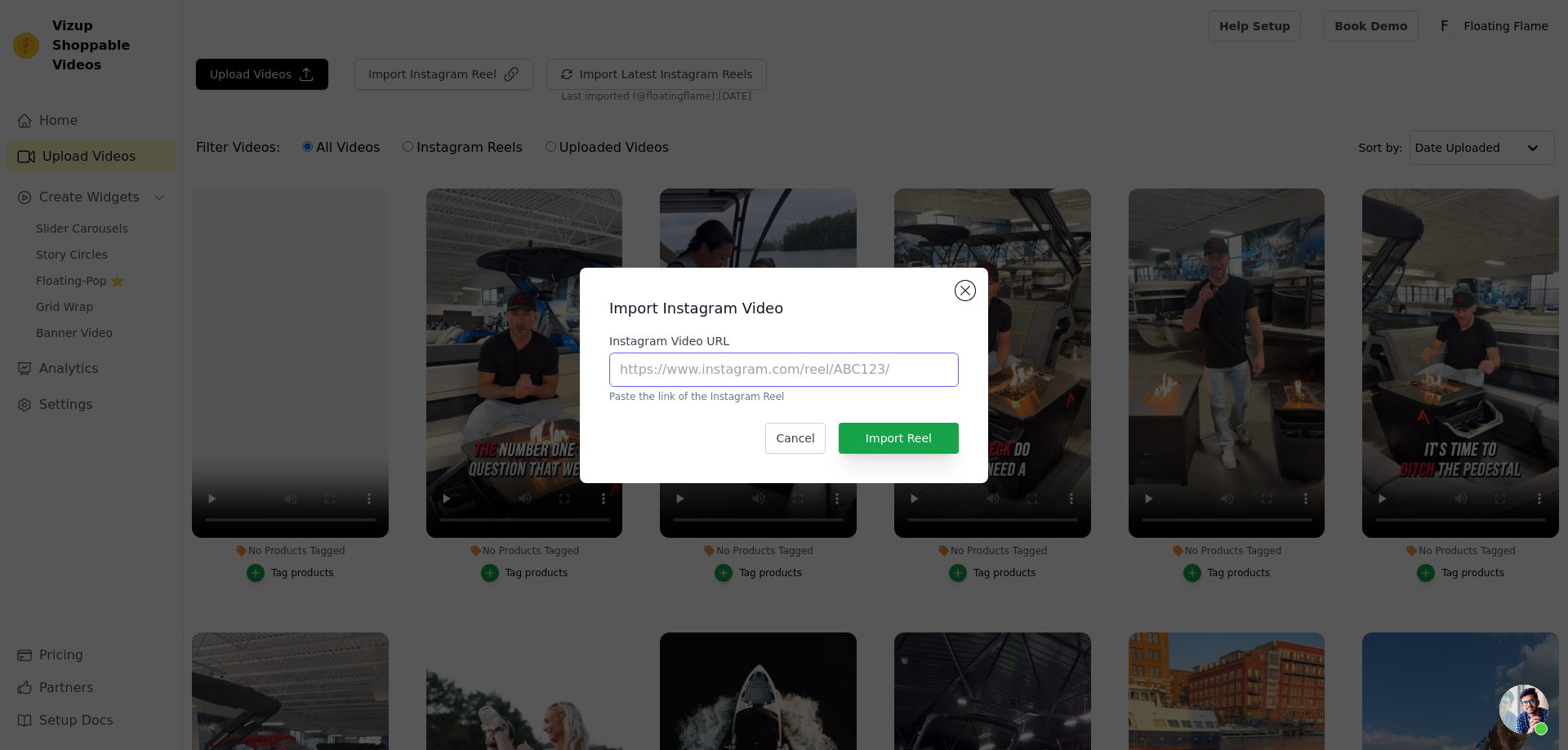
click at [782, 380] on input "Instagram Video URL" at bounding box center [784, 370] width 349 height 34
paste input "https://www.instagram.com/p/C19_5fjOuey/"
type input "https://www.instagram.com/p/C19_5fjOuey/"
click at [916, 447] on button "Import Reel" at bounding box center [898, 438] width 120 height 31
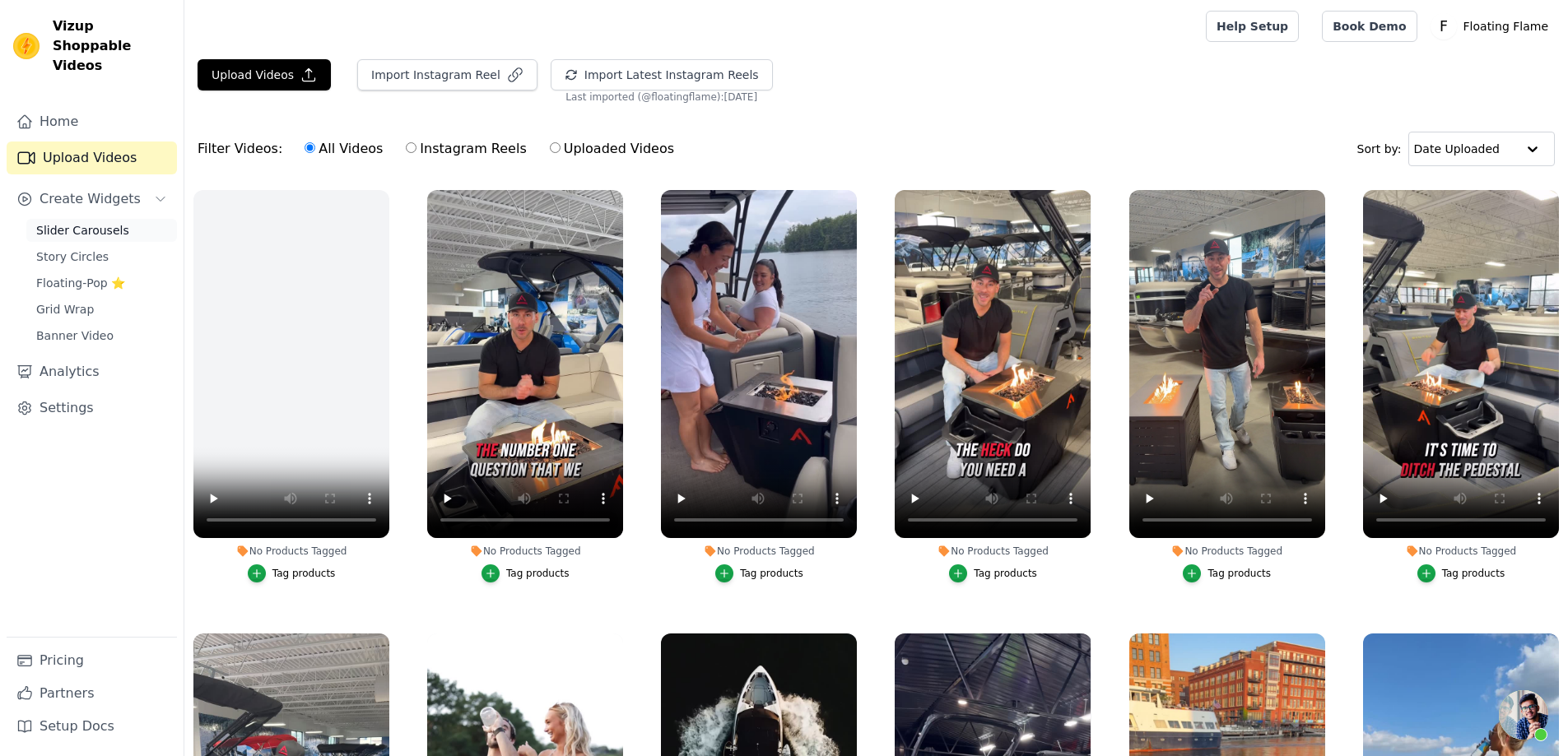
click at [78, 222] on span "Slider Carousels" at bounding box center [82, 230] width 93 height 17
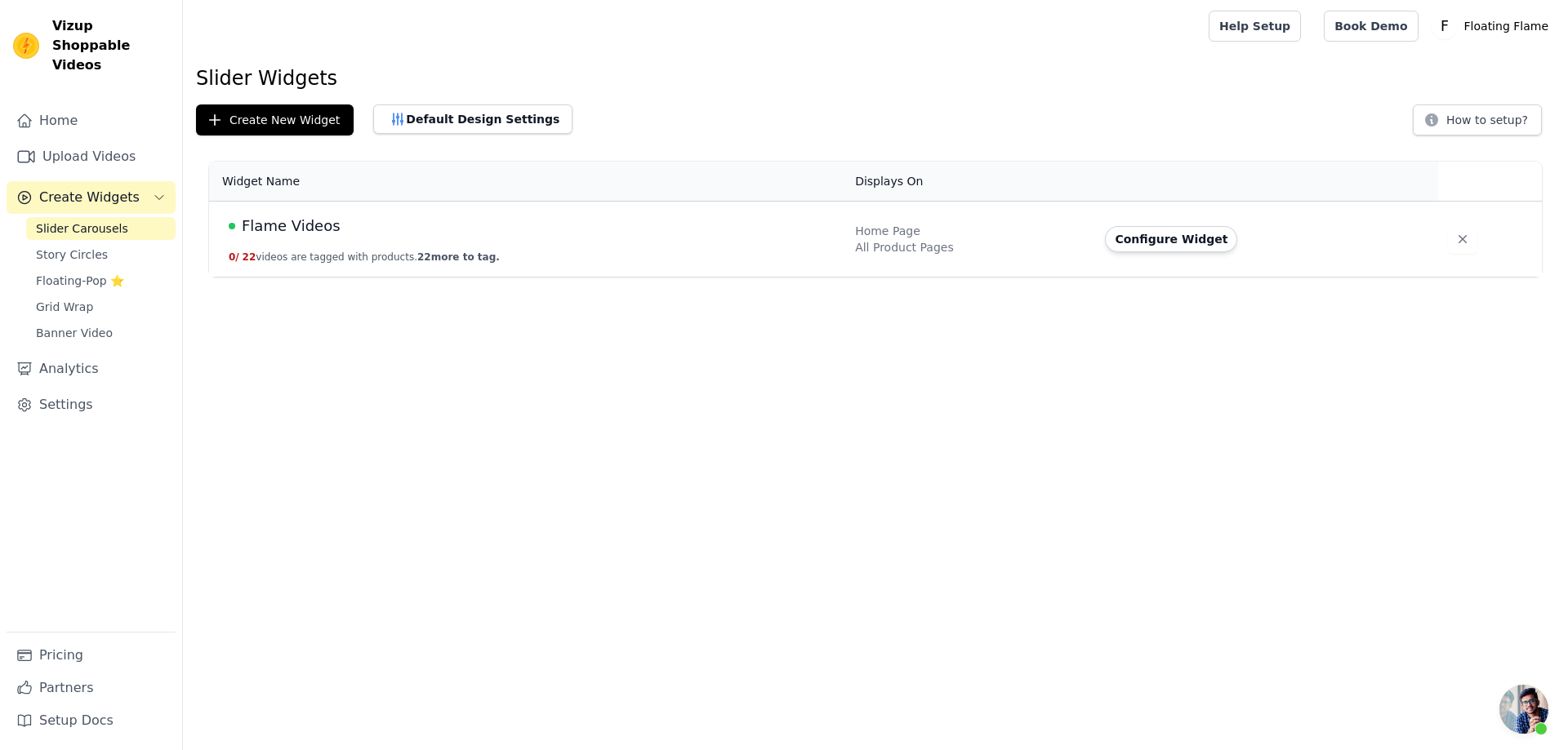
click at [340, 212] on td "Flame Videos 0 / 22 videos are tagged with products. 22 more to tag." at bounding box center [527, 240] width 636 height 76
click at [281, 221] on span "Flame Videos" at bounding box center [291, 226] width 99 height 23
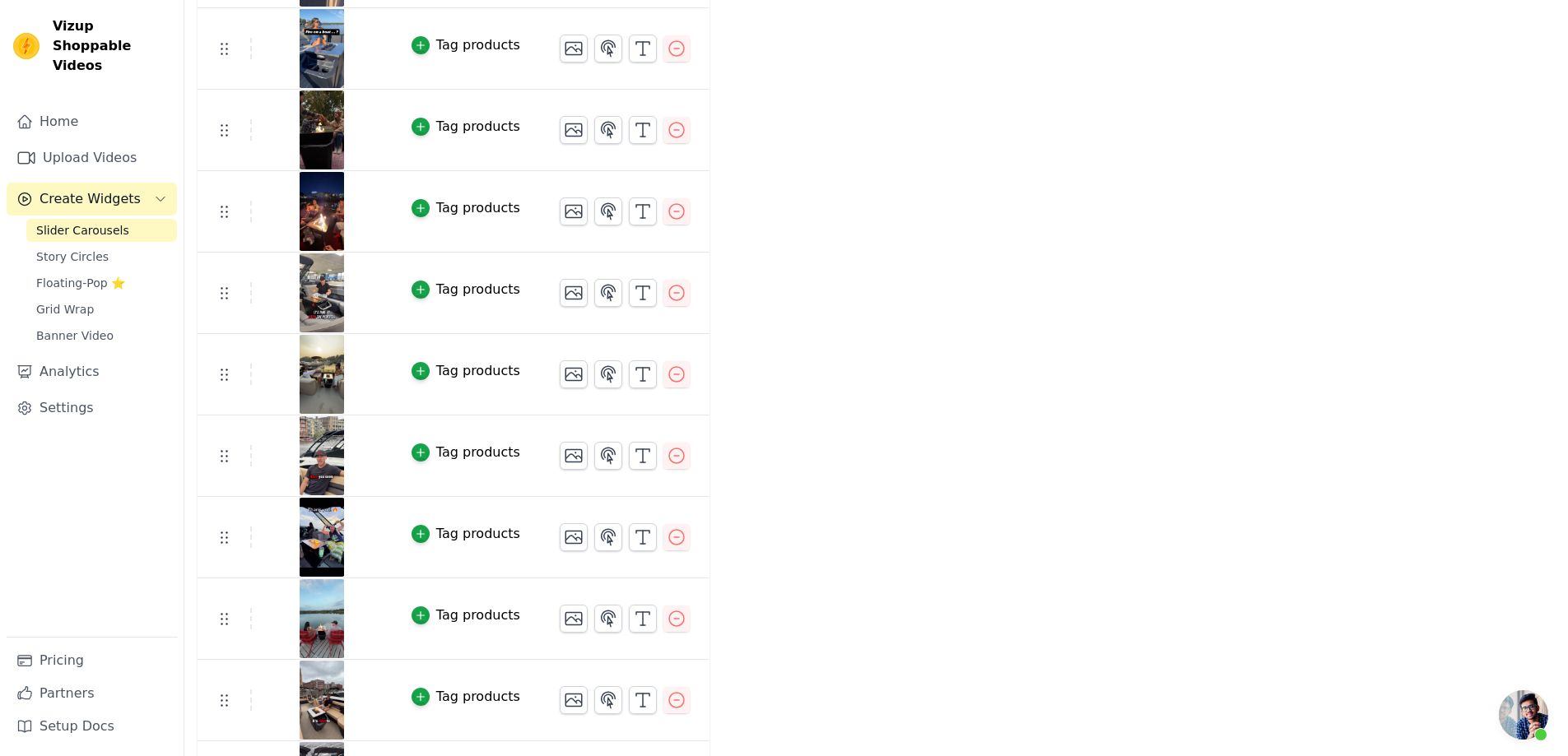
scroll to position [906, 0]
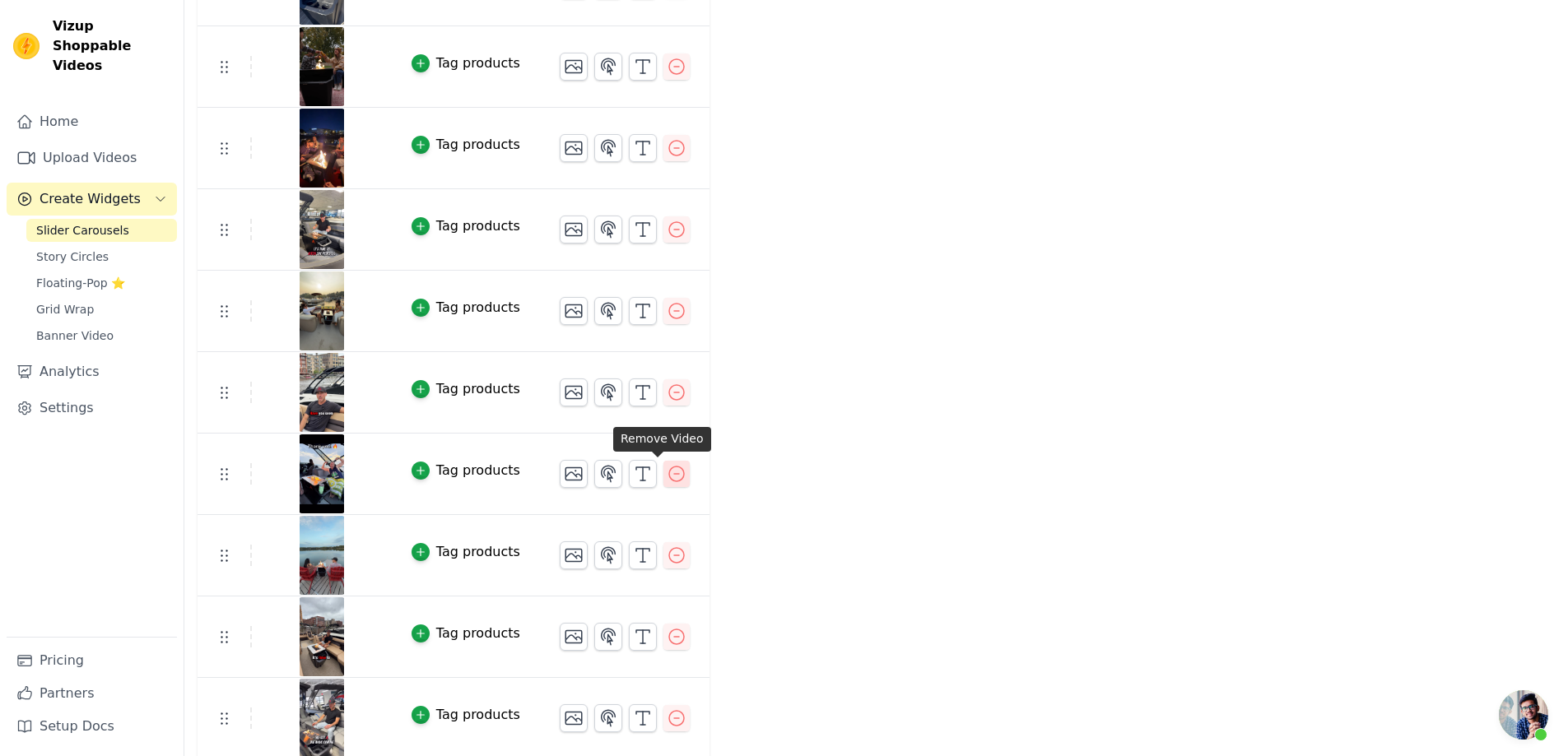
click at [667, 474] on icon "button" at bounding box center [676, 474] width 20 height 20
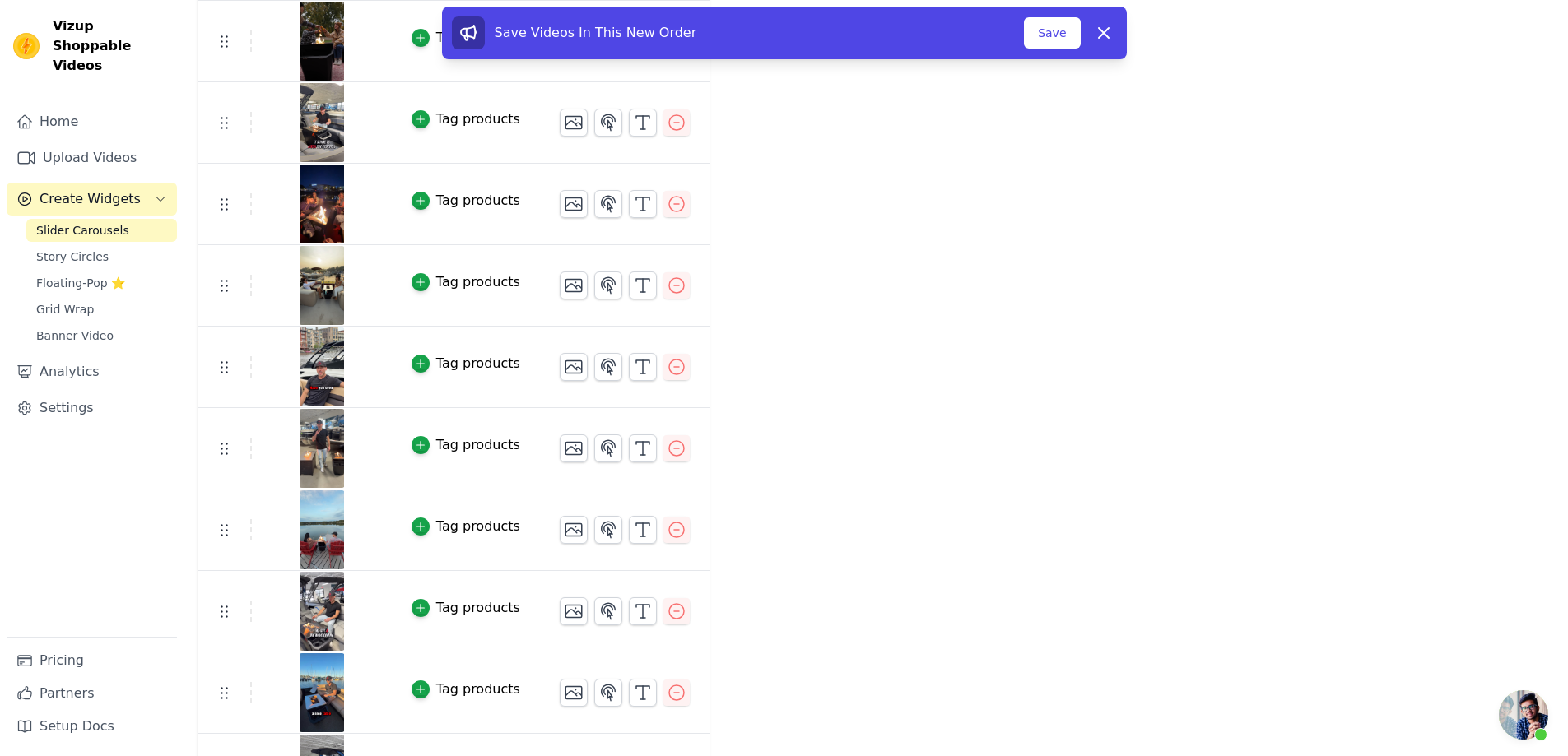
scroll to position [823, 0]
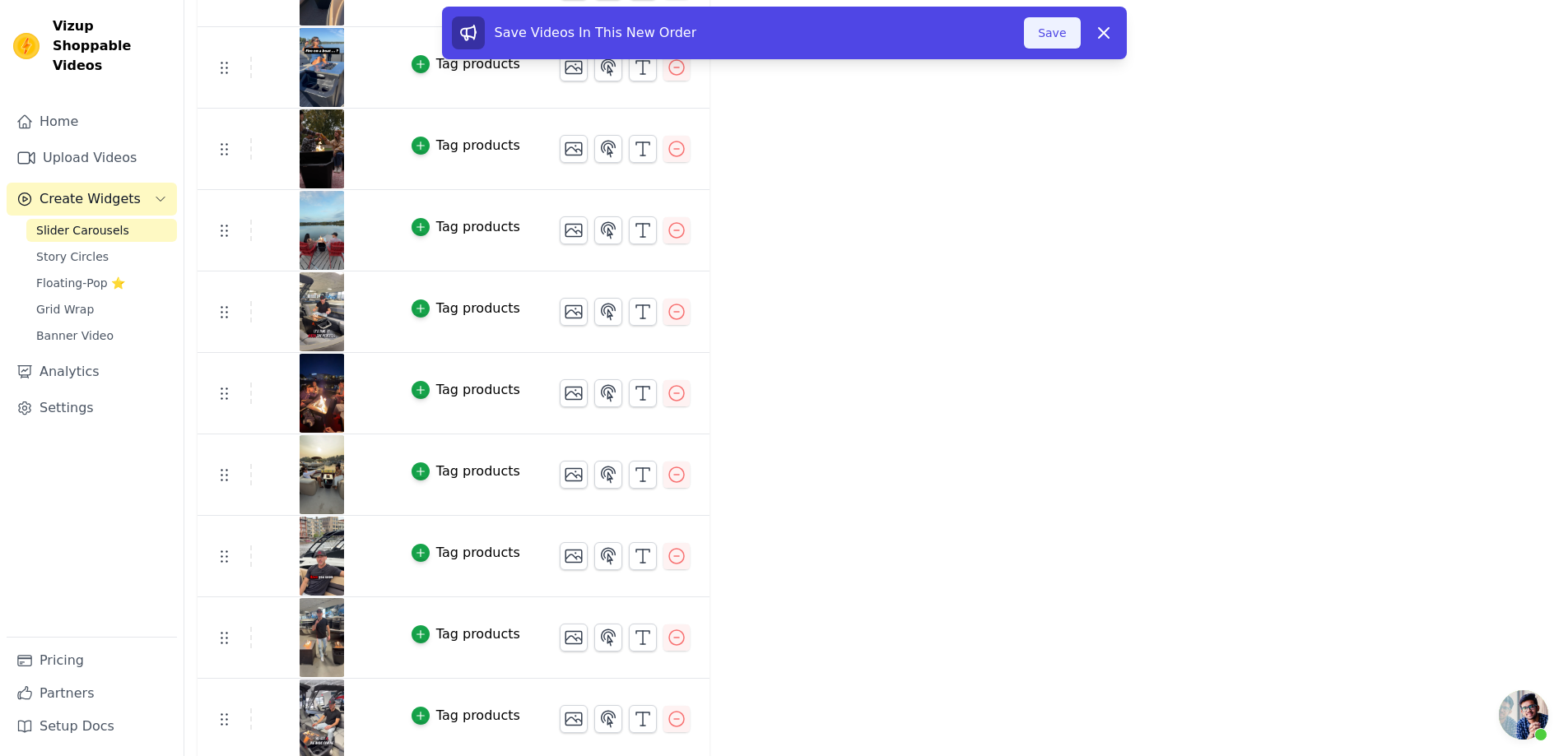
click at [1055, 32] on button "Save" at bounding box center [1052, 32] width 56 height 31
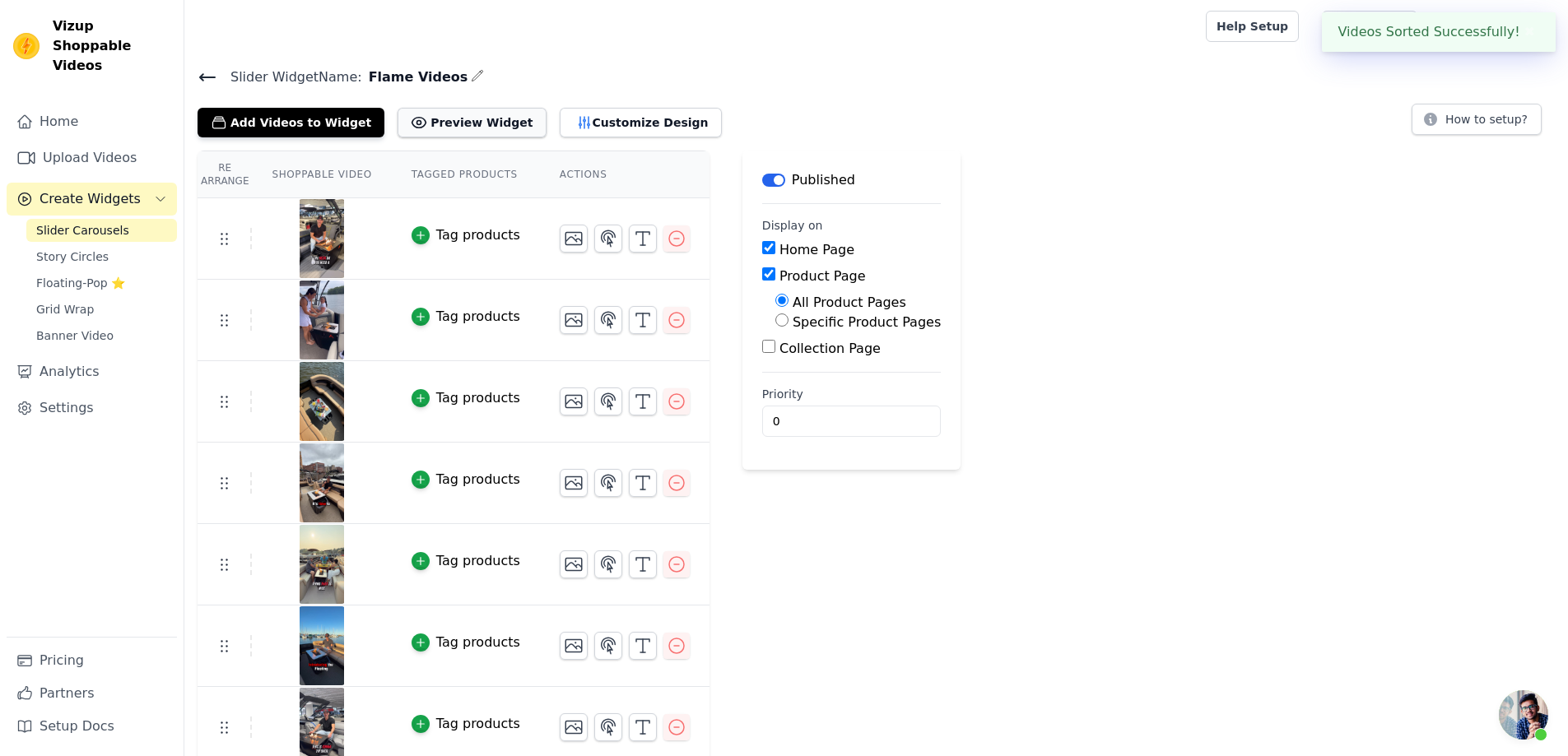
click at [410, 125] on icon at bounding box center [419, 123] width 17 height 17
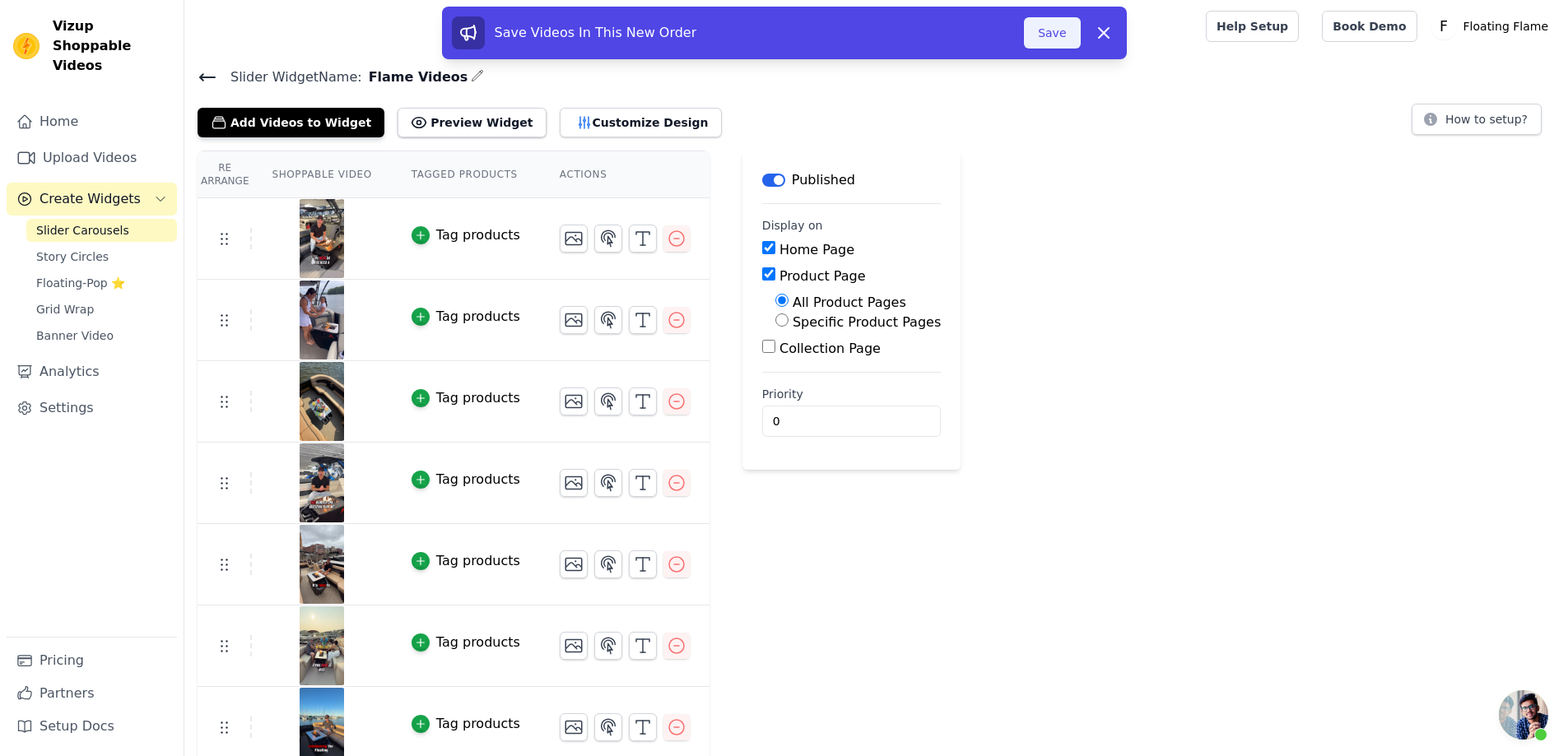
click at [1037, 34] on button "Save" at bounding box center [1052, 32] width 56 height 31
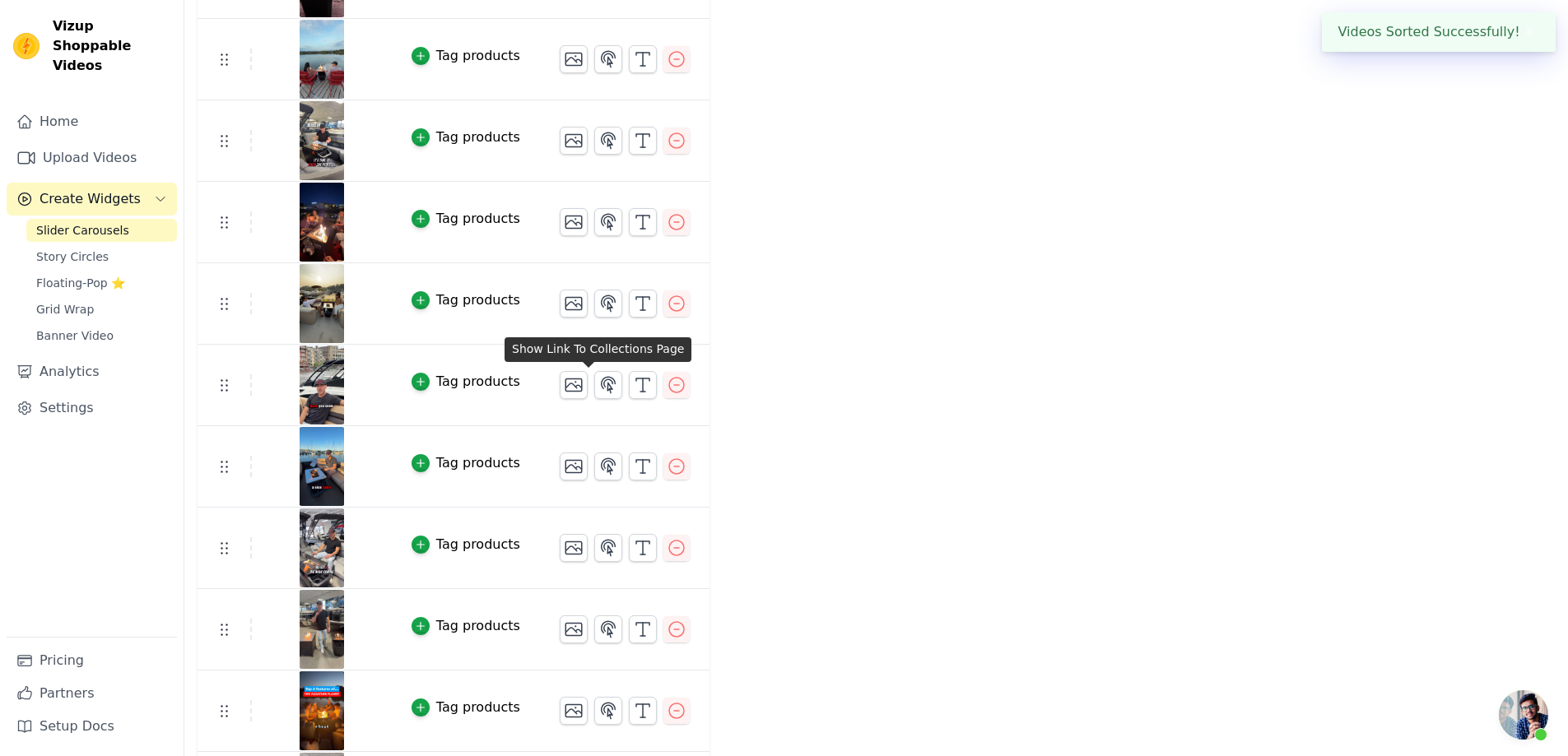
scroll to position [1152, 0]
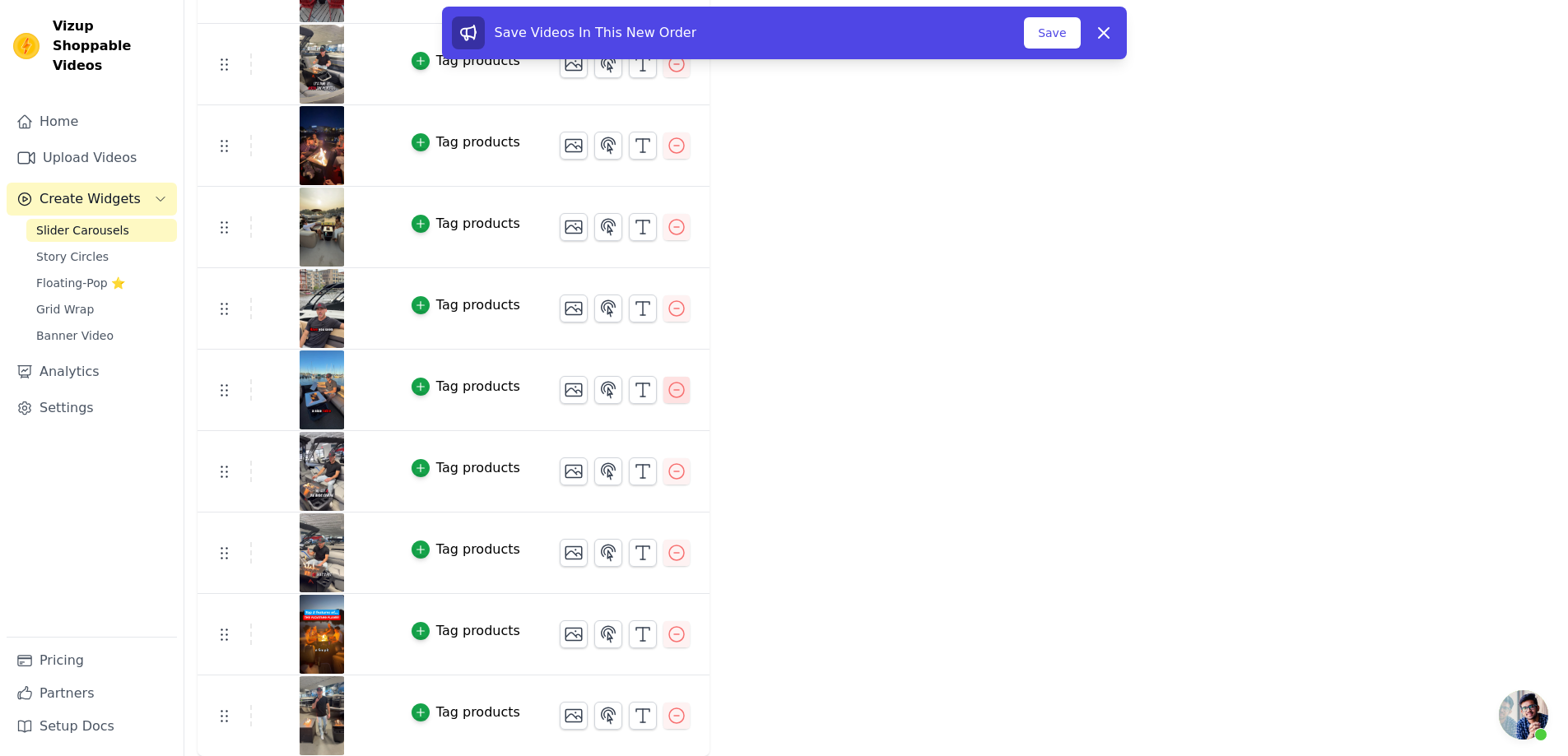
click at [667, 390] on icon "button" at bounding box center [676, 390] width 20 height 20
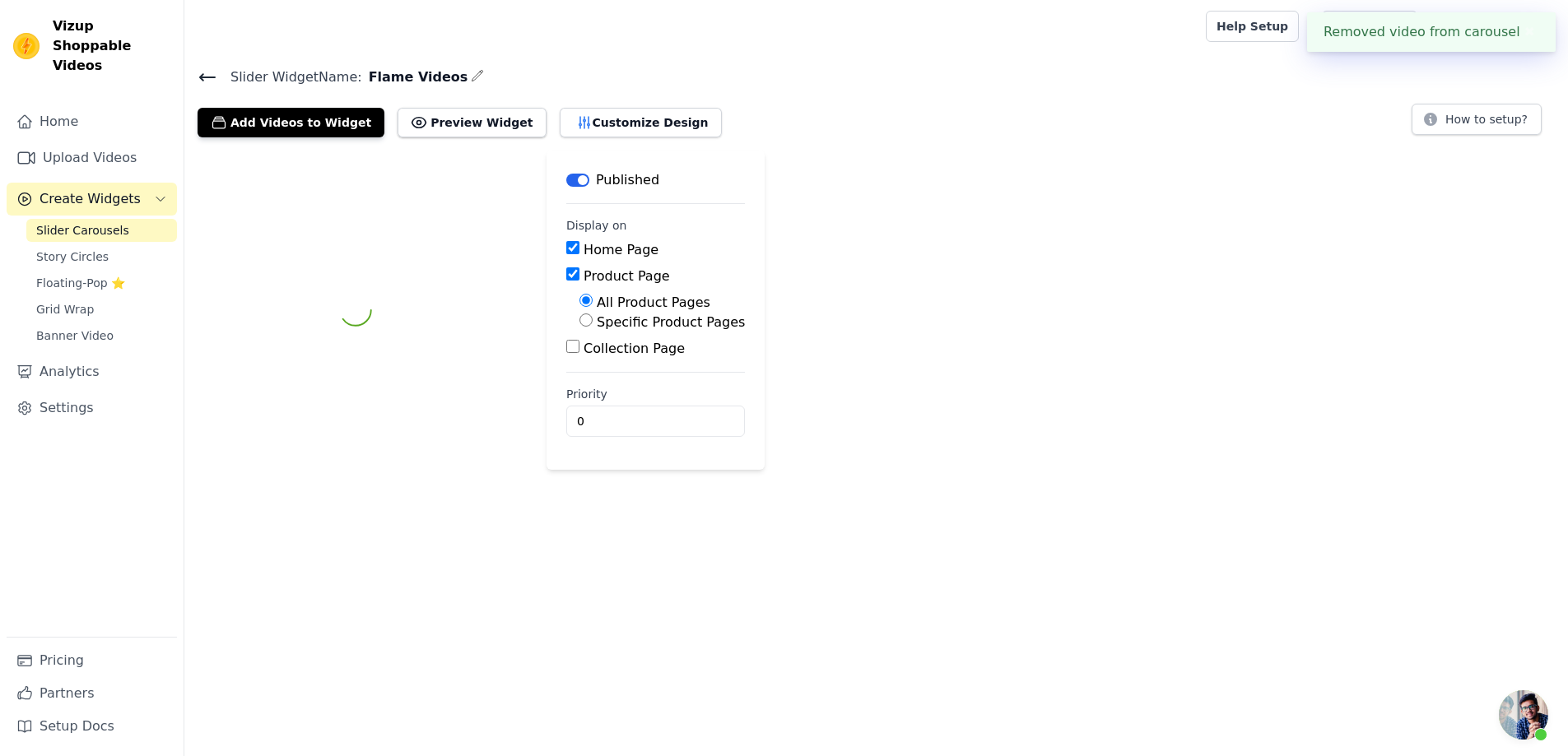
scroll to position [0, 0]
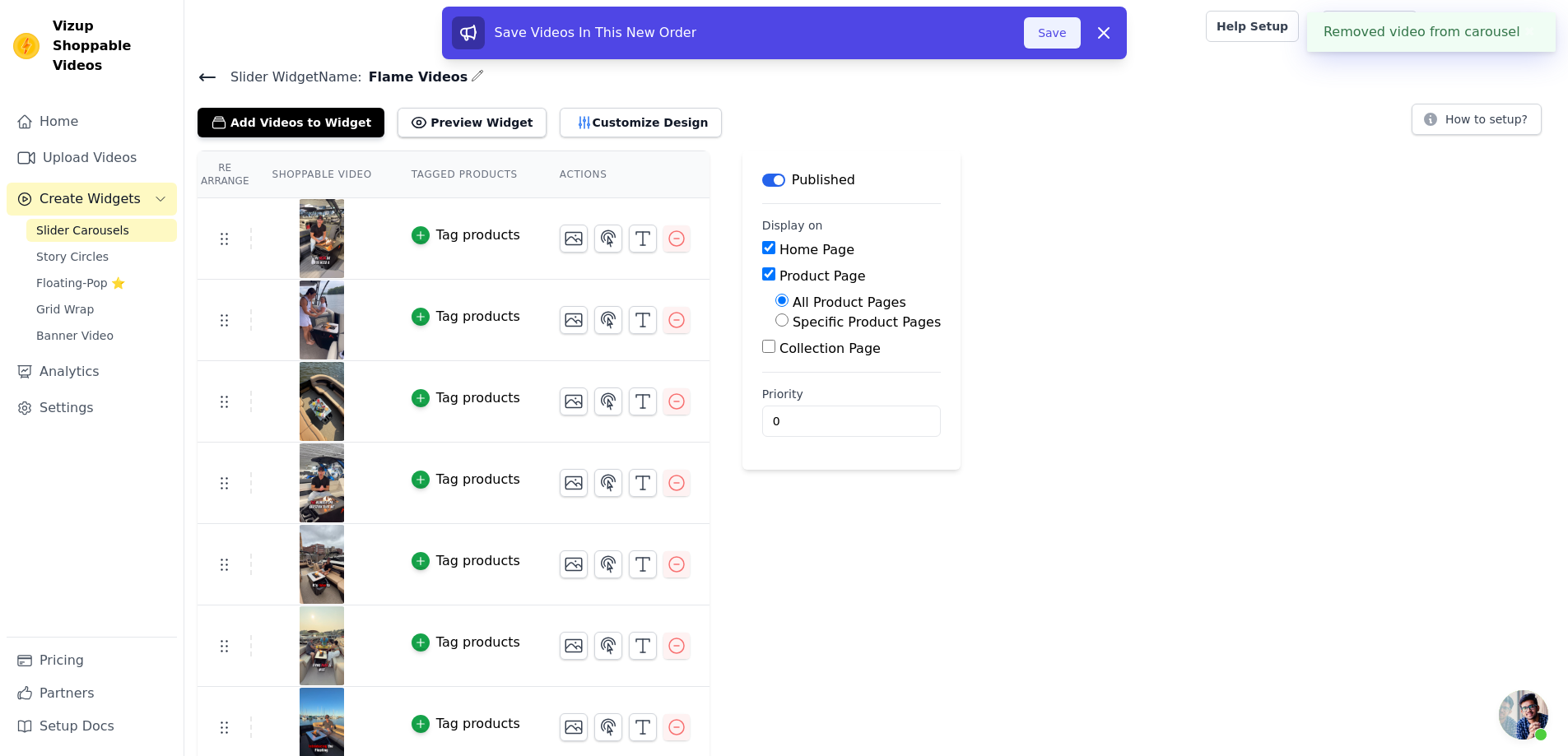
click at [1054, 37] on button "Save" at bounding box center [1052, 32] width 56 height 31
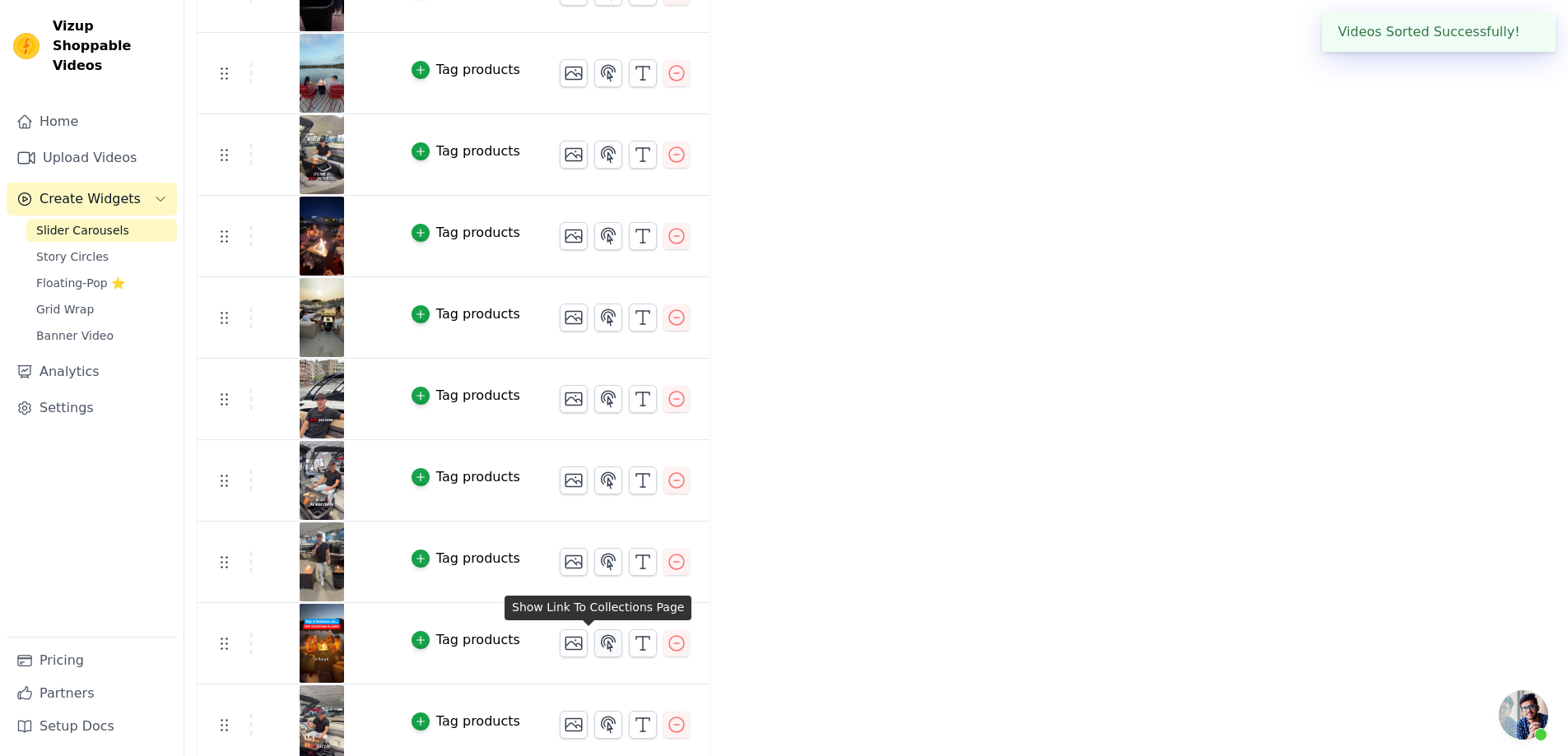
scroll to position [1071, 0]
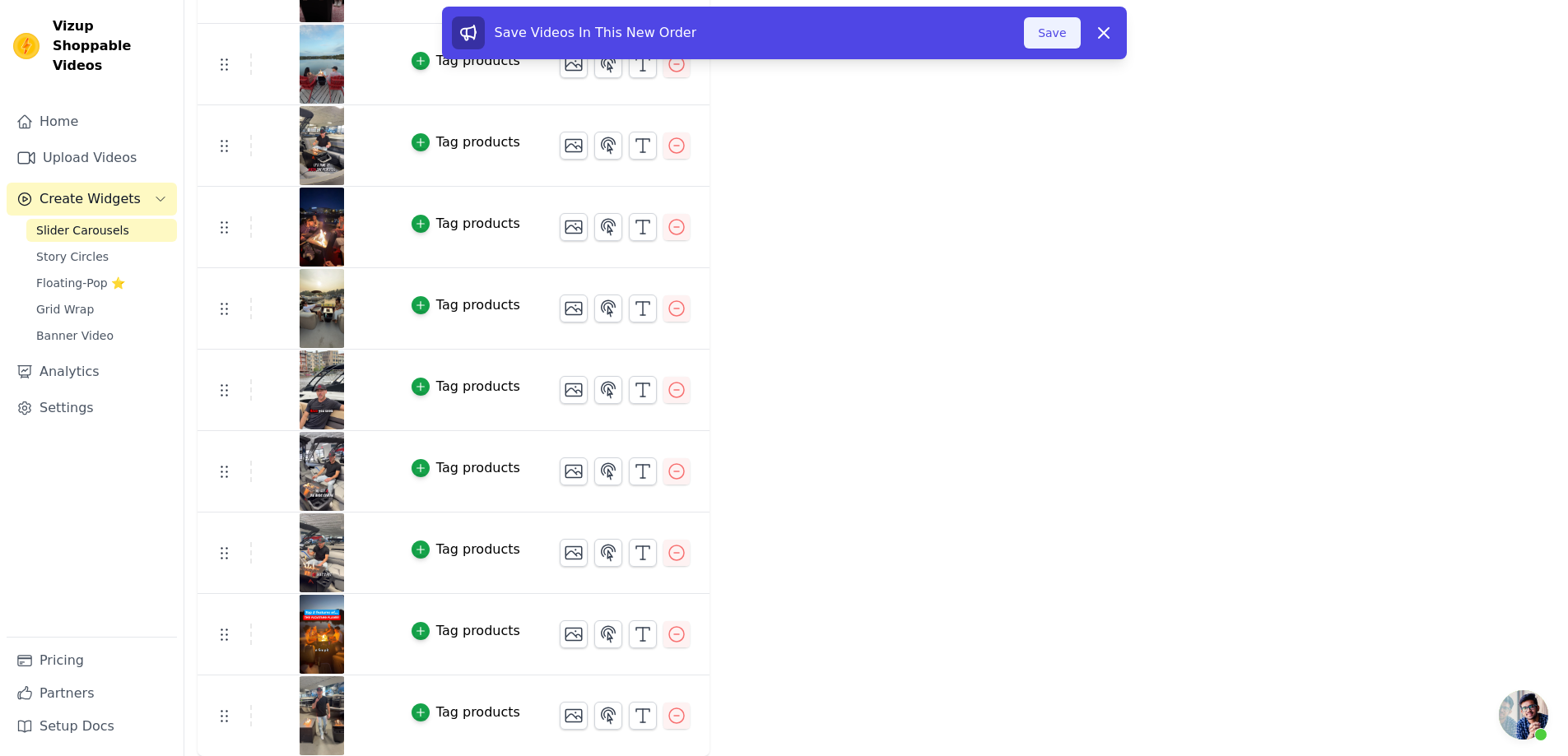
click at [1061, 39] on button "Save" at bounding box center [1052, 32] width 56 height 31
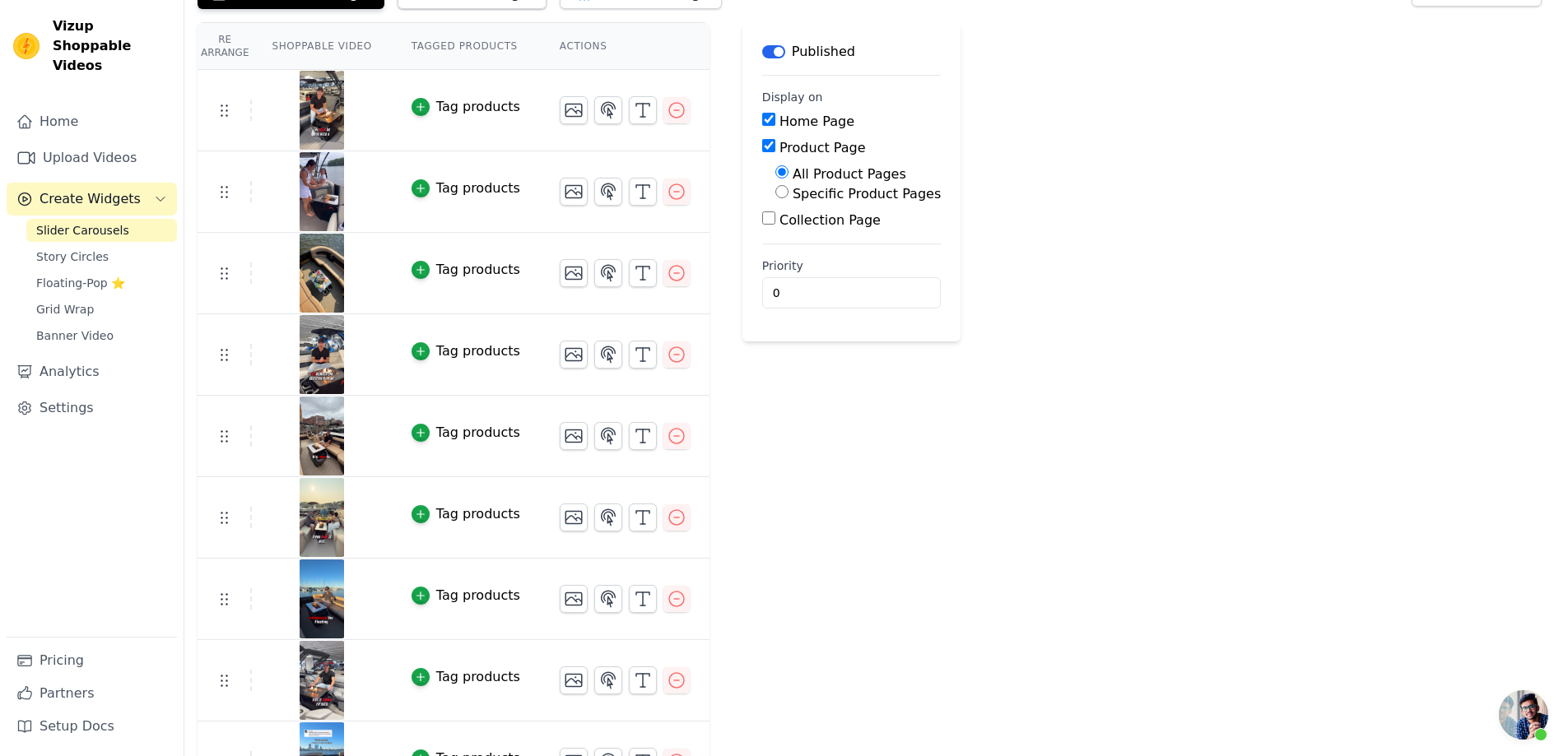
scroll to position [0, 0]
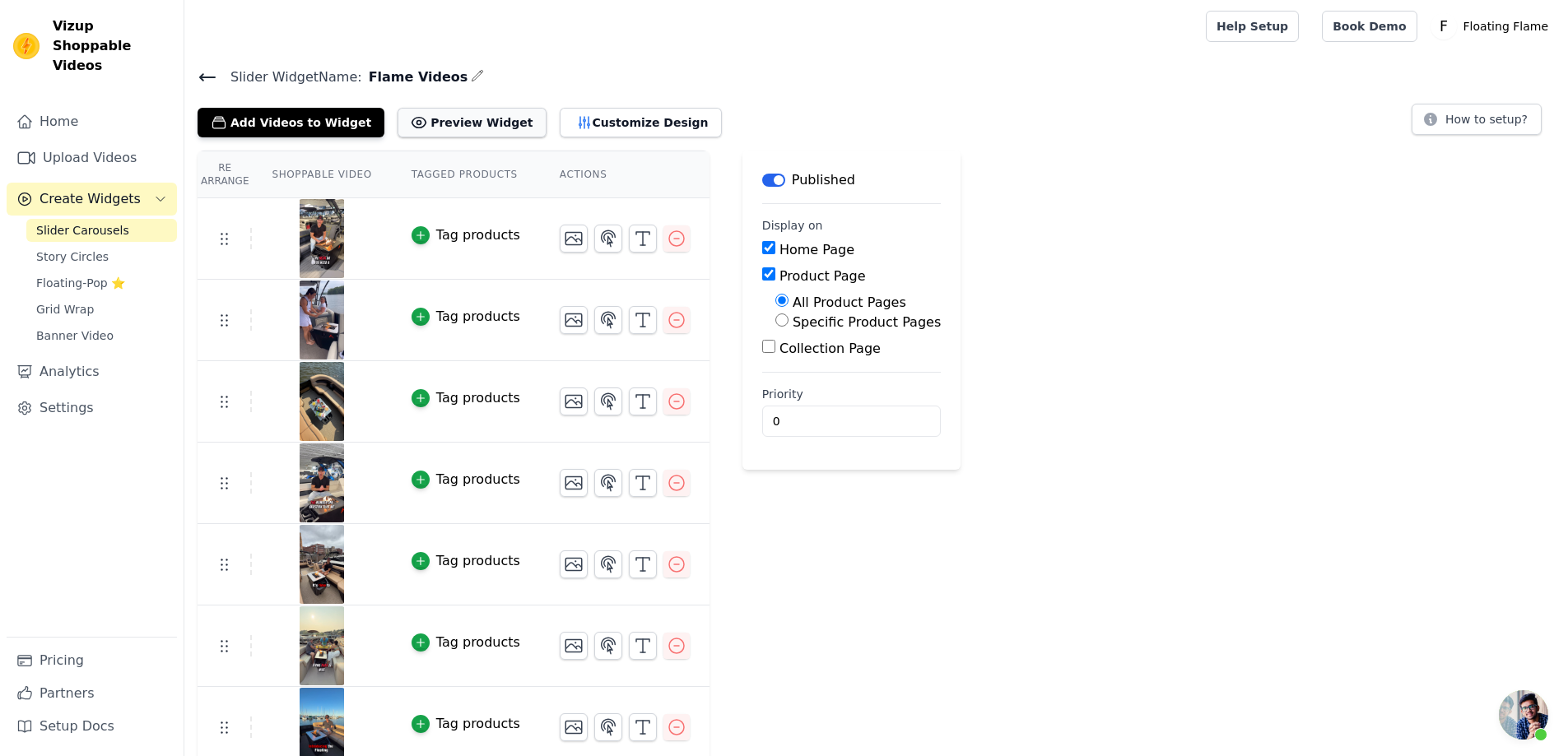
click at [460, 123] on button "Preview Widget" at bounding box center [471, 123] width 148 height 30
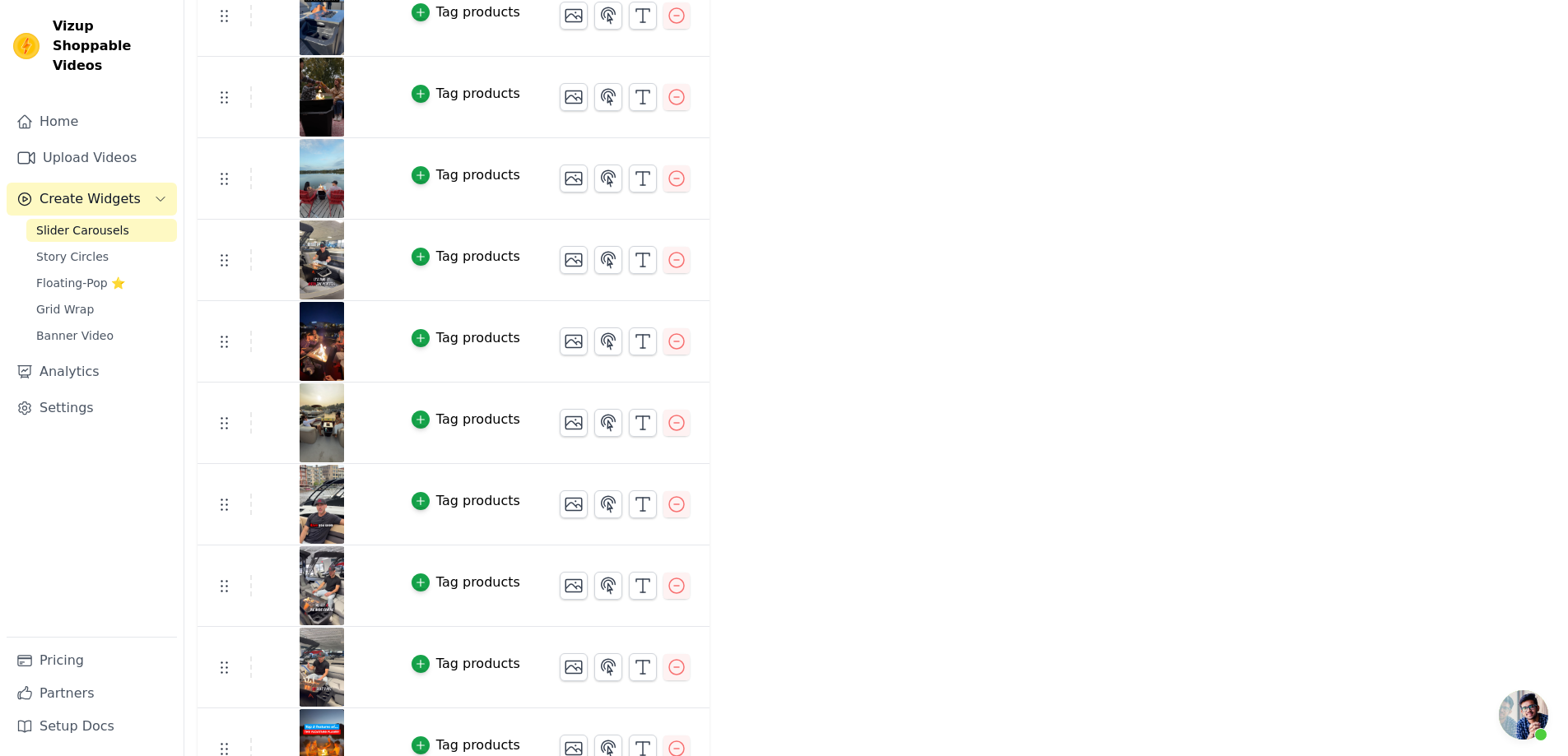
scroll to position [1071, 0]
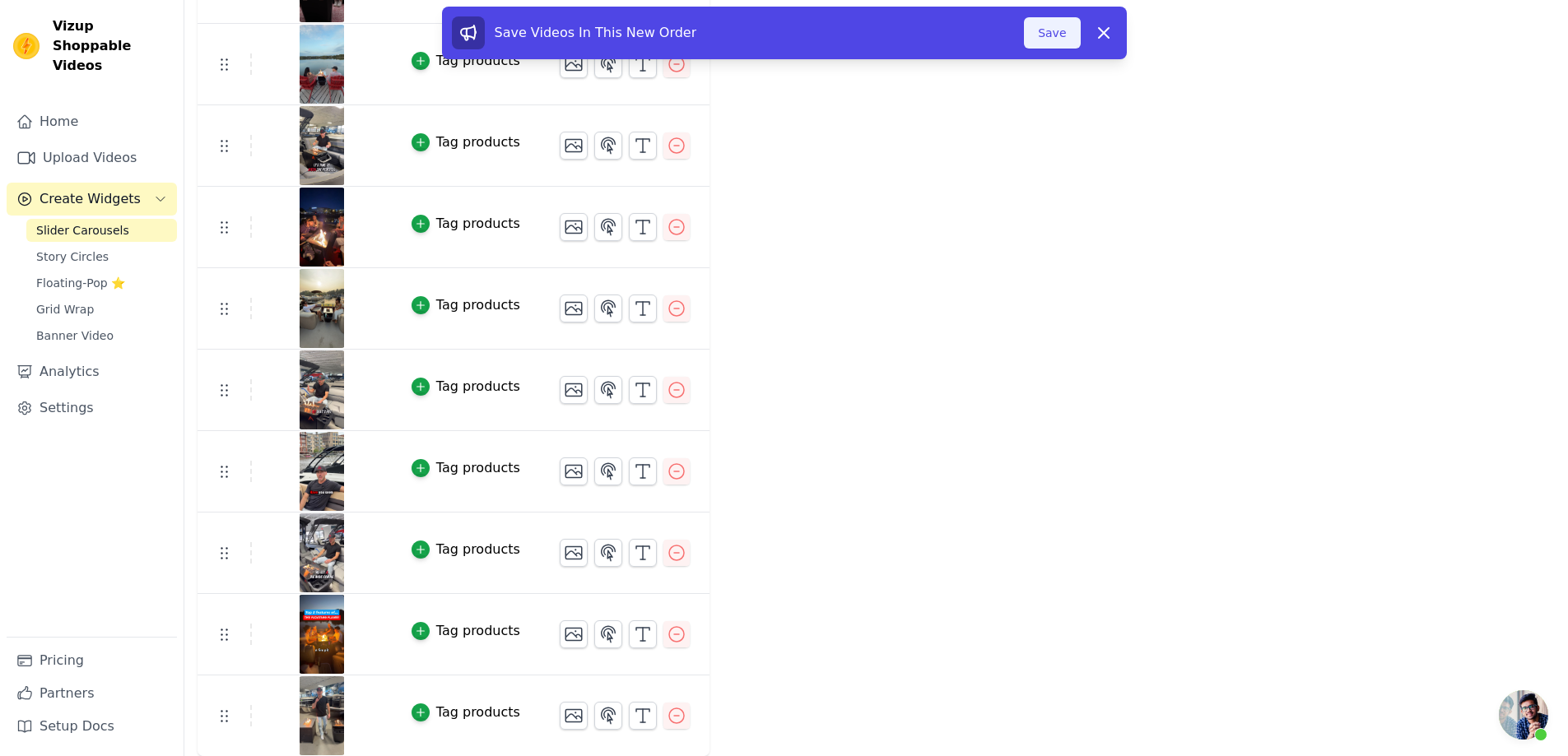
click at [1048, 32] on button "Save" at bounding box center [1052, 32] width 56 height 31
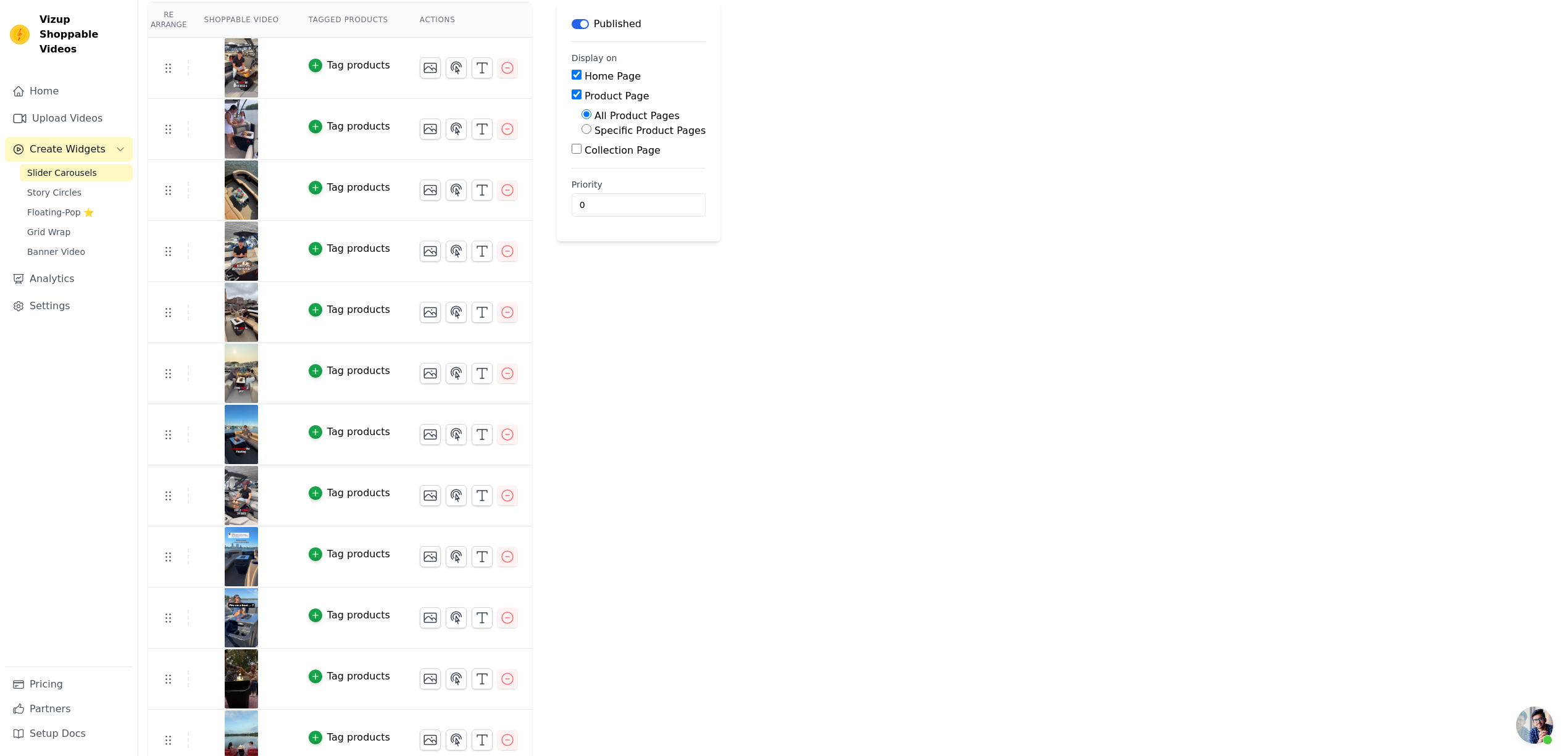
scroll to position [94, 0]
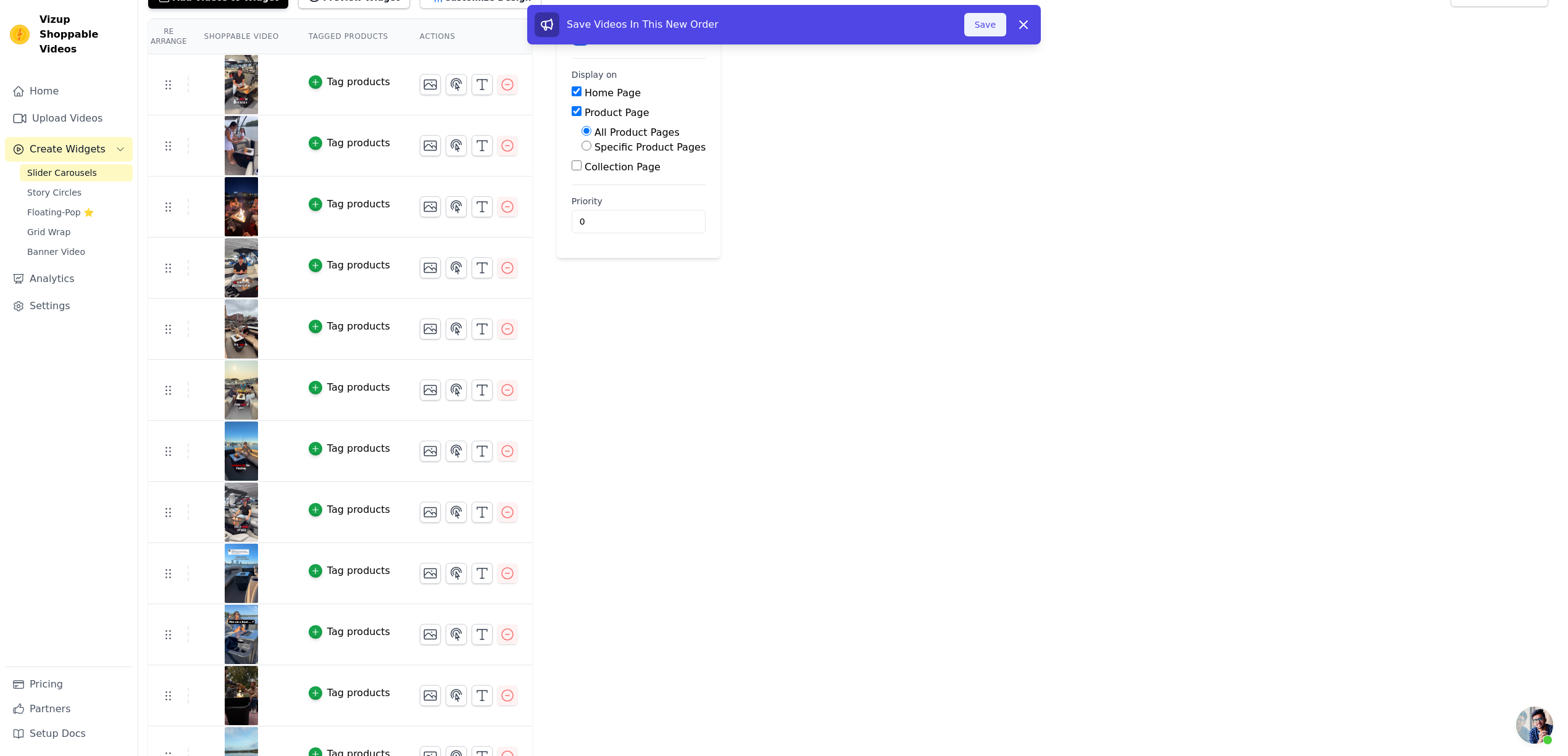
click at [981, 28] on button "Save" at bounding box center [985, 24] width 42 height 23
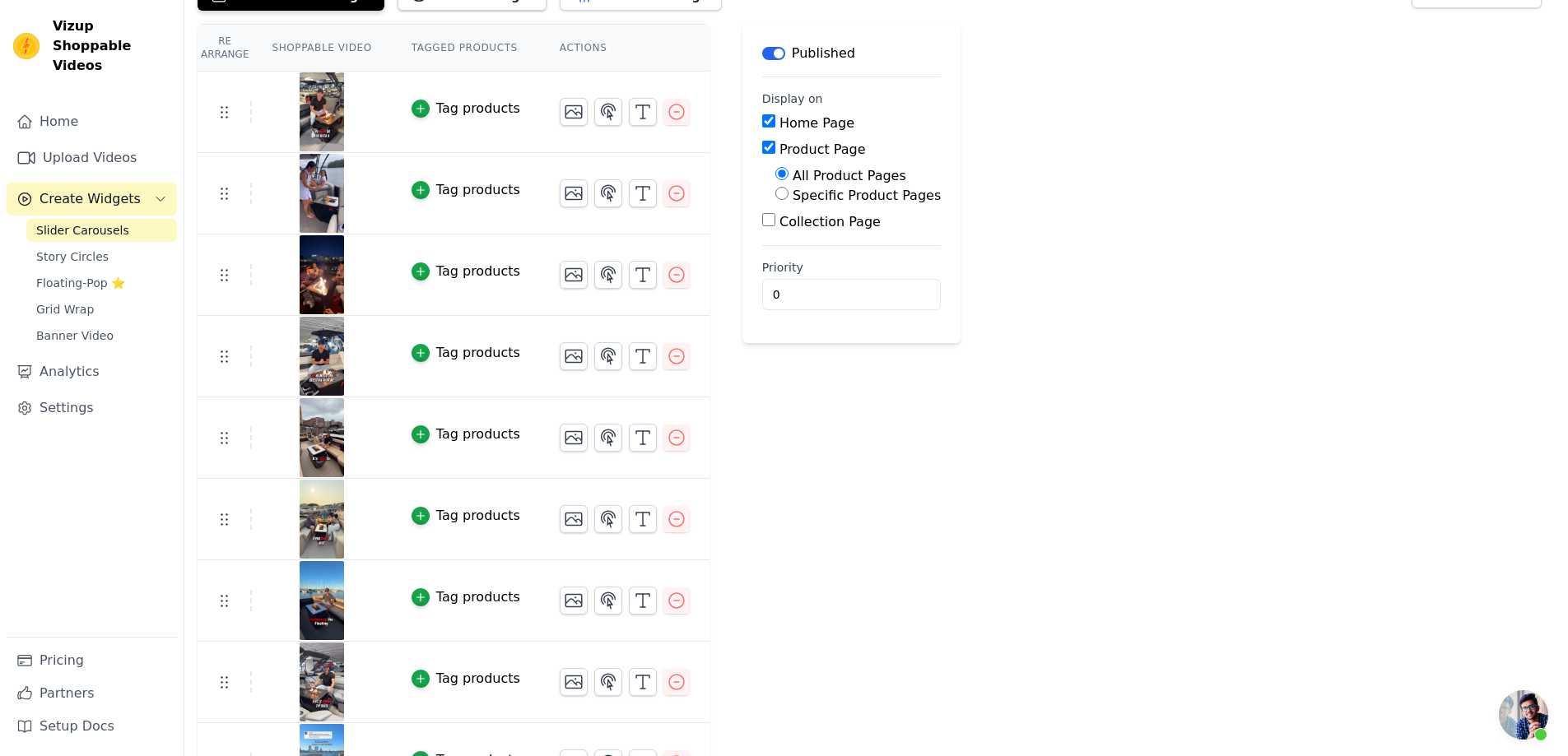
scroll to position [165, 0]
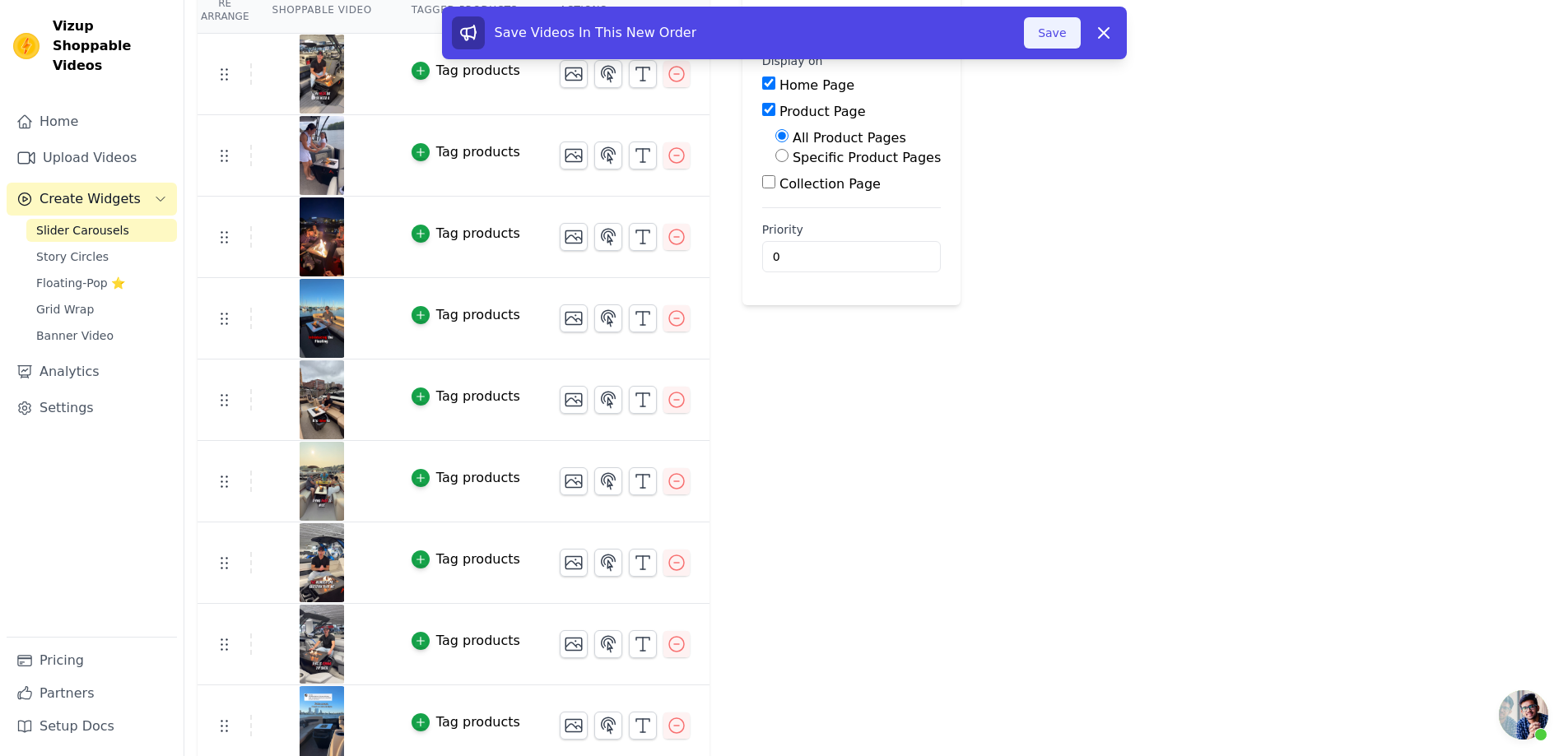
click at [1061, 33] on button "Save" at bounding box center [1052, 32] width 56 height 31
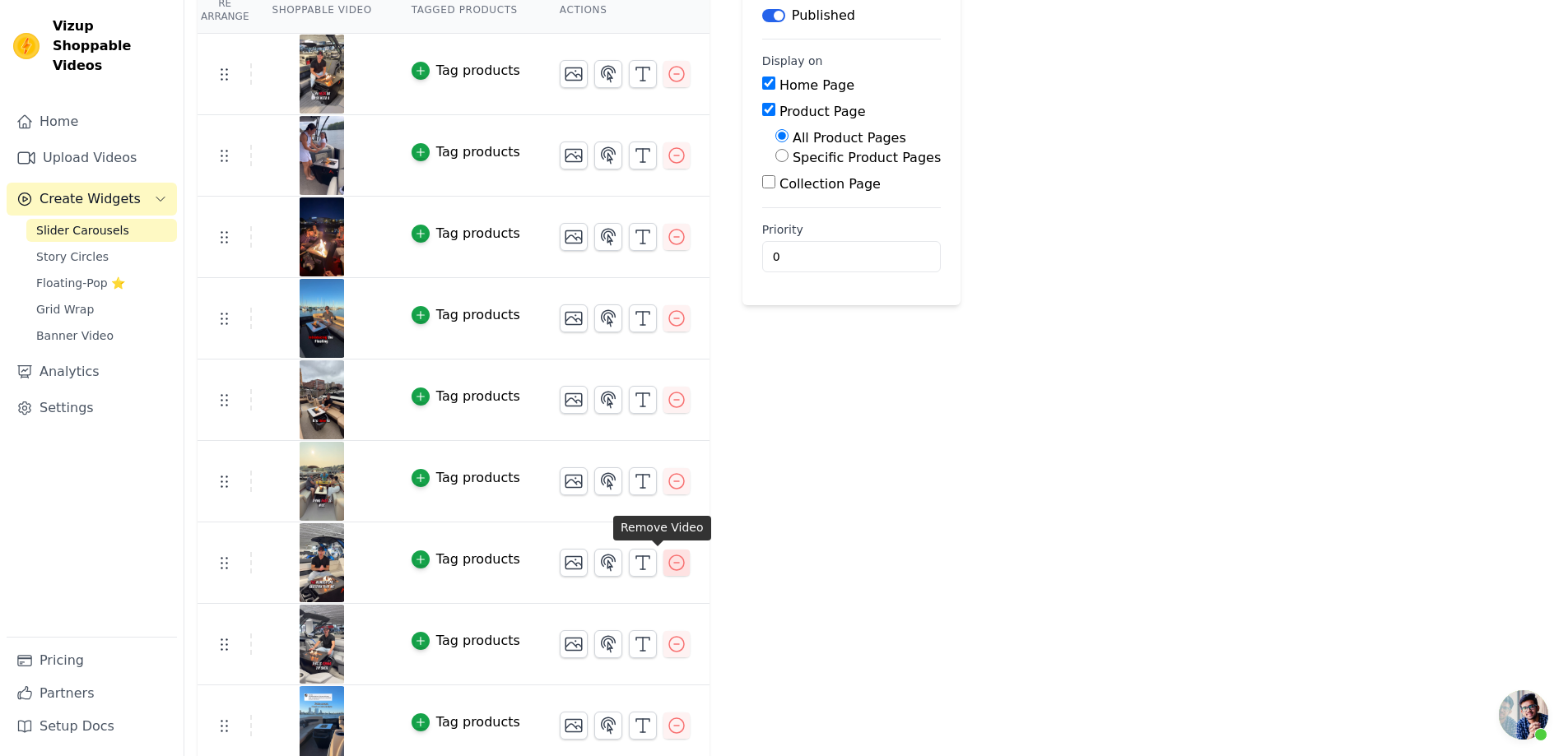
click at [667, 562] on icon "button" at bounding box center [676, 562] width 20 height 20
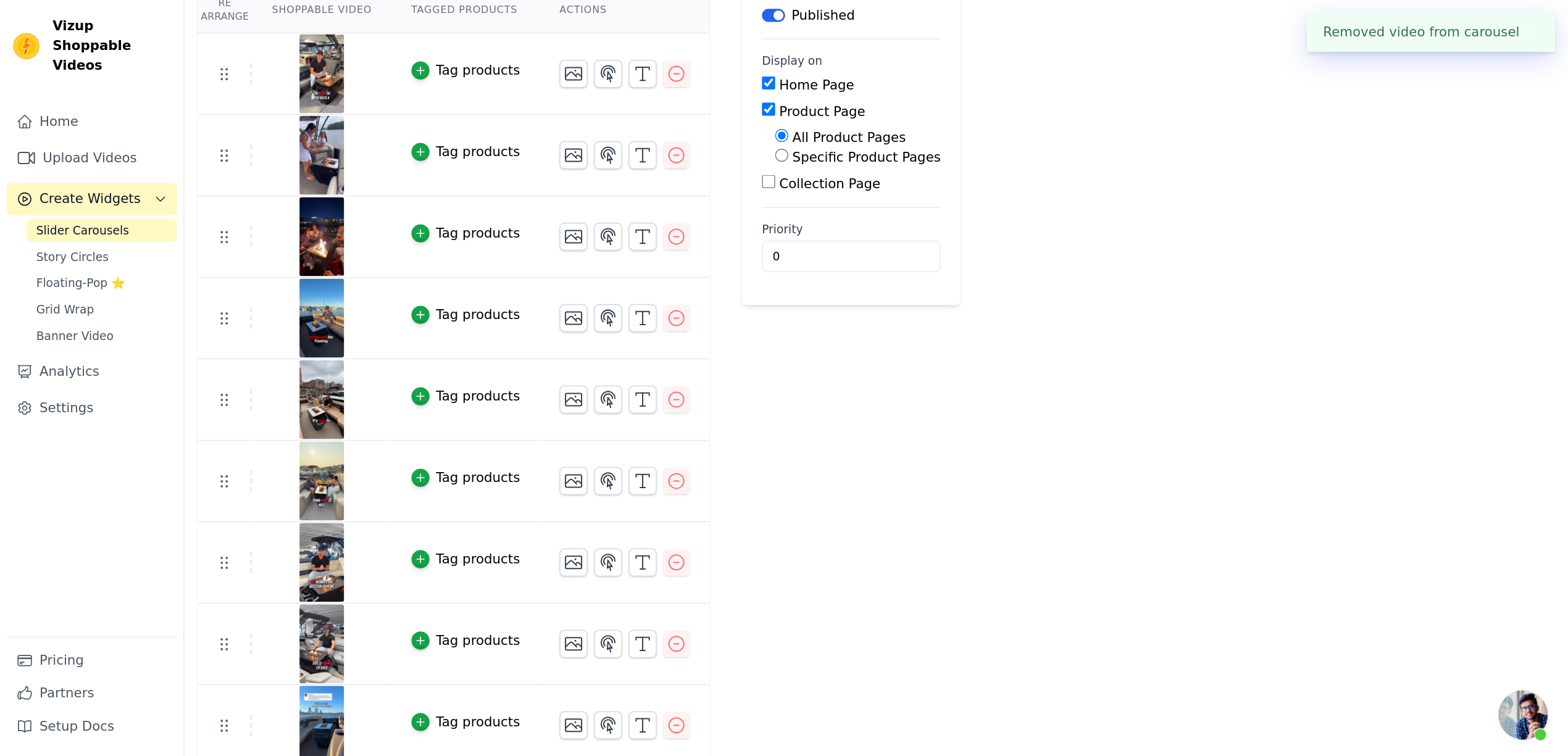
scroll to position [0, 0]
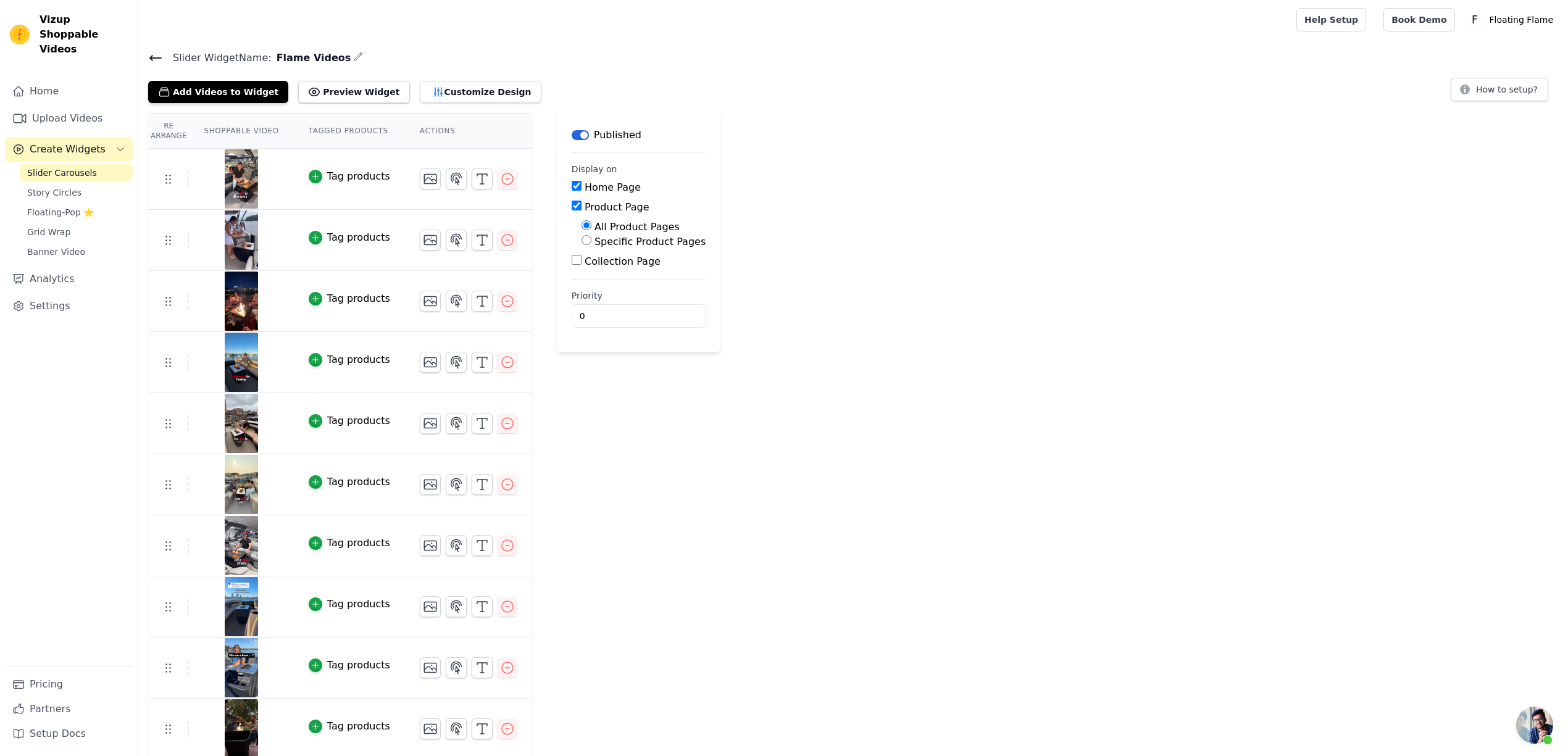
click at [58, 146] on button "Create Widgets" at bounding box center [69, 149] width 128 height 25
click at [60, 142] on span "Create Widgets" at bounding box center [67, 149] width 76 height 15
click at [60, 167] on span "Slider Carousels" at bounding box center [62, 173] width 70 height 13
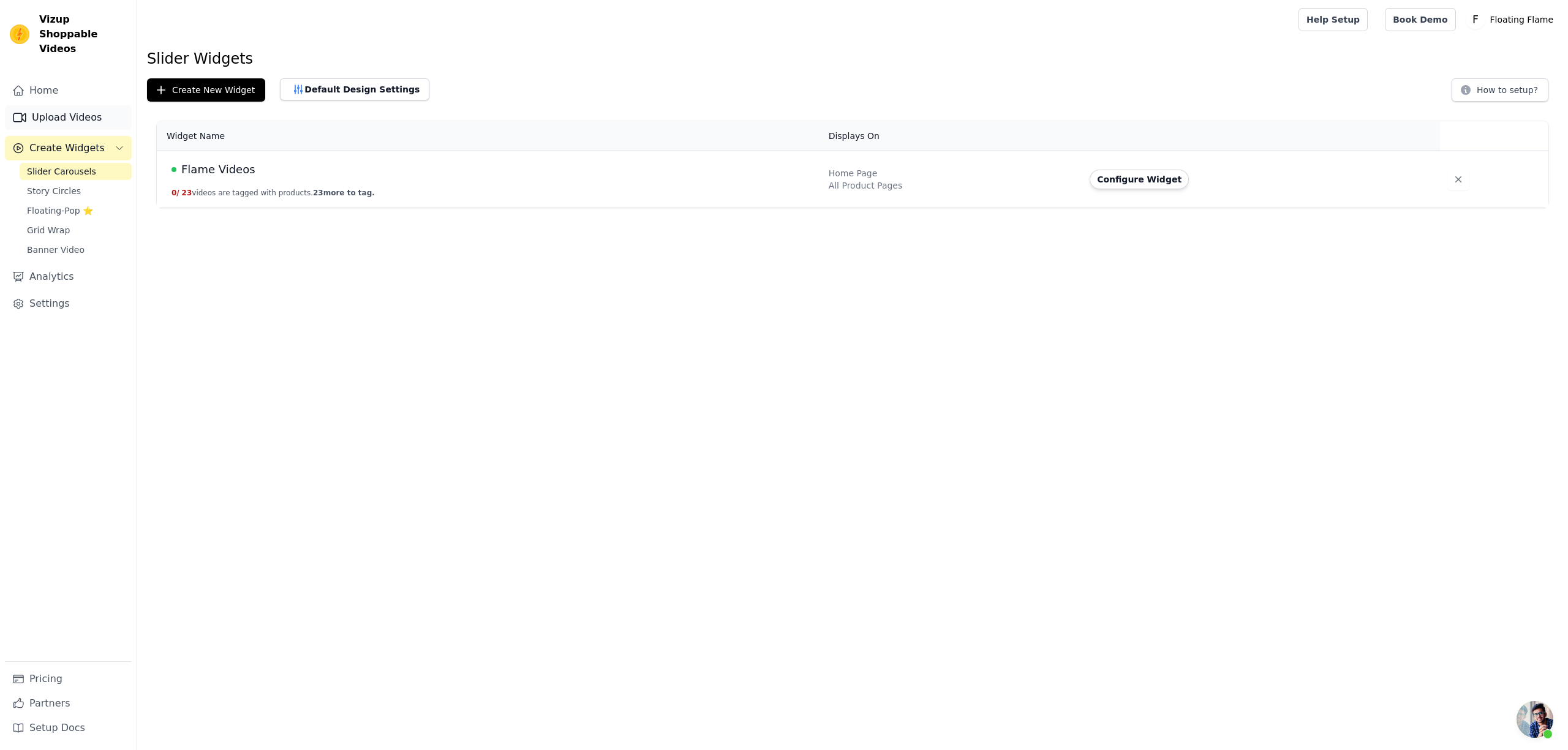
click at [42, 106] on link "Upload Videos" at bounding box center [68, 117] width 127 height 24
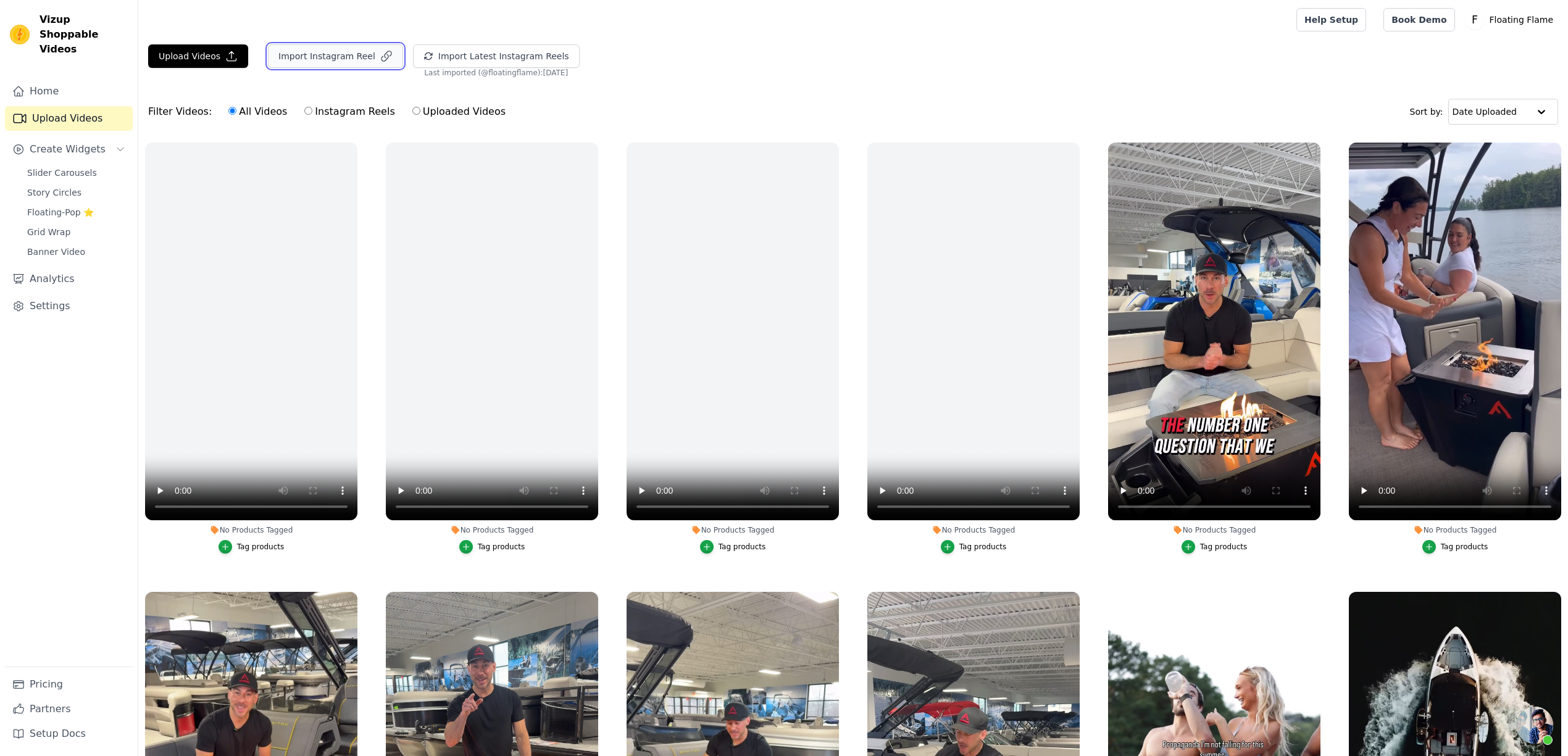
click at [337, 64] on button "Import Instagram Reel" at bounding box center [335, 56] width 135 height 23
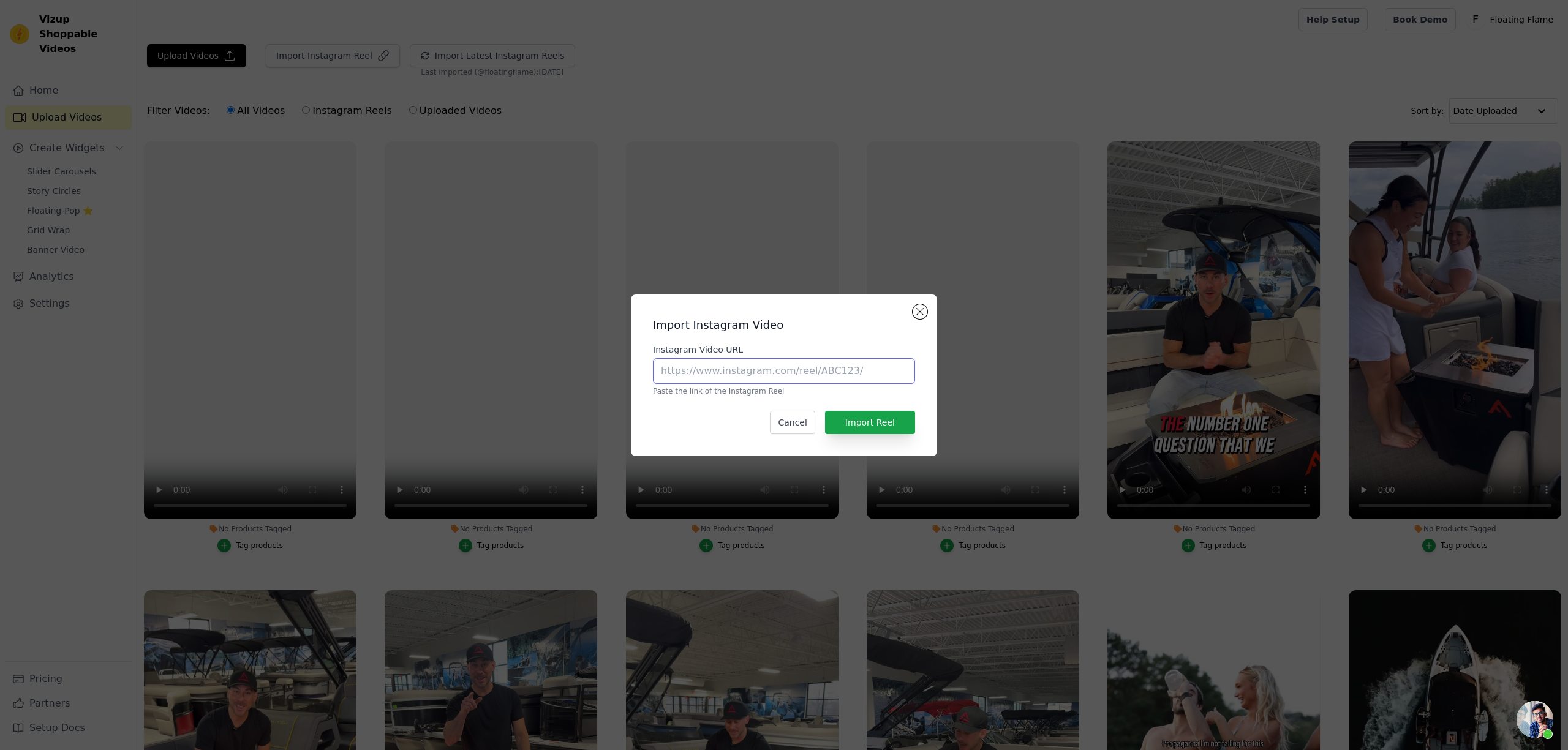
click at [839, 369] on input "Instagram Video URL" at bounding box center [784, 371] width 262 height 26
paste input "https://www.instagram.com/reel/DK7XjNMMwUY/"
type input "https://www.instagram.com/reel/DK7XjNMMwUY/"
click at [865, 429] on button "Import Reel" at bounding box center [870, 422] width 90 height 23
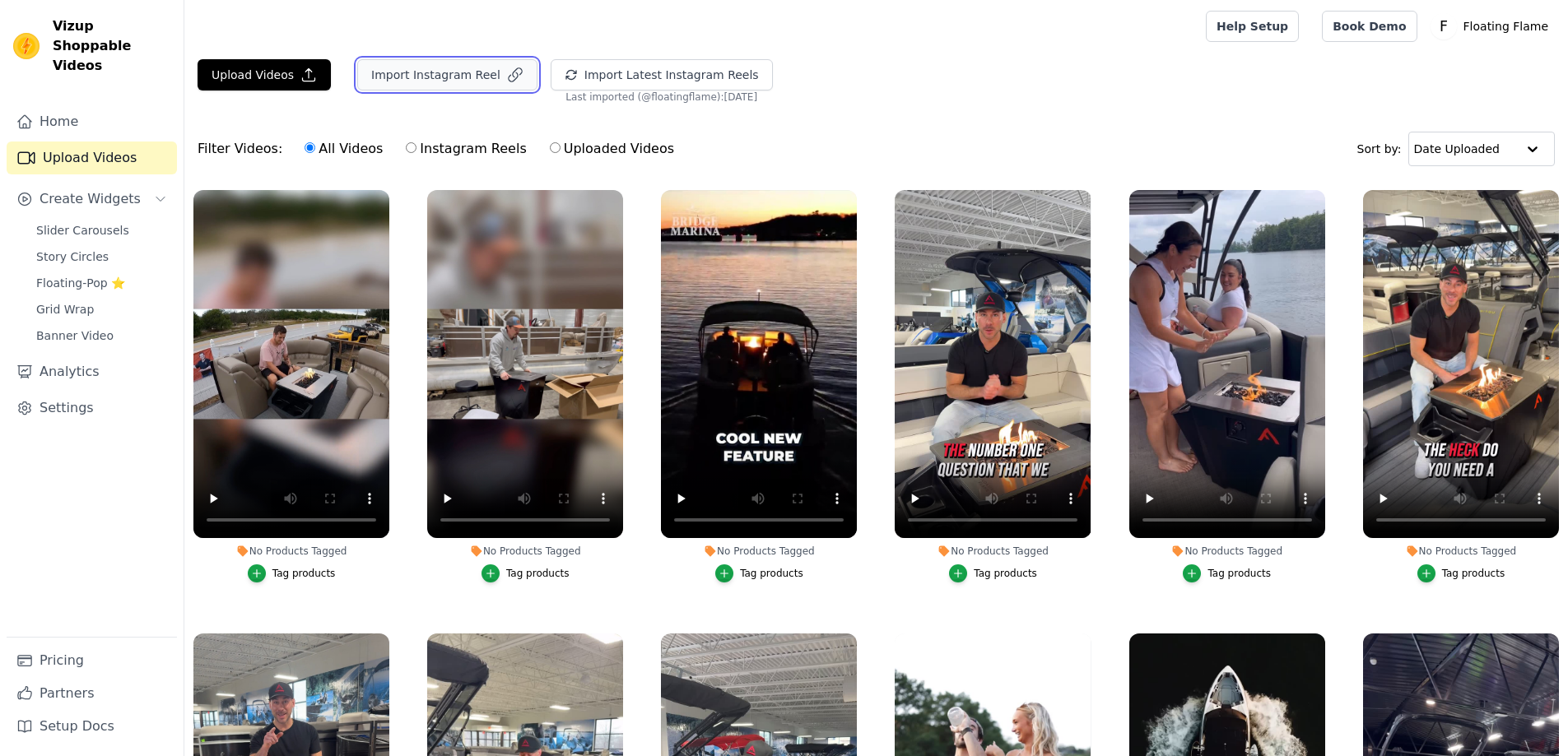
click at [422, 76] on button "Import Instagram Reel" at bounding box center [447, 74] width 180 height 31
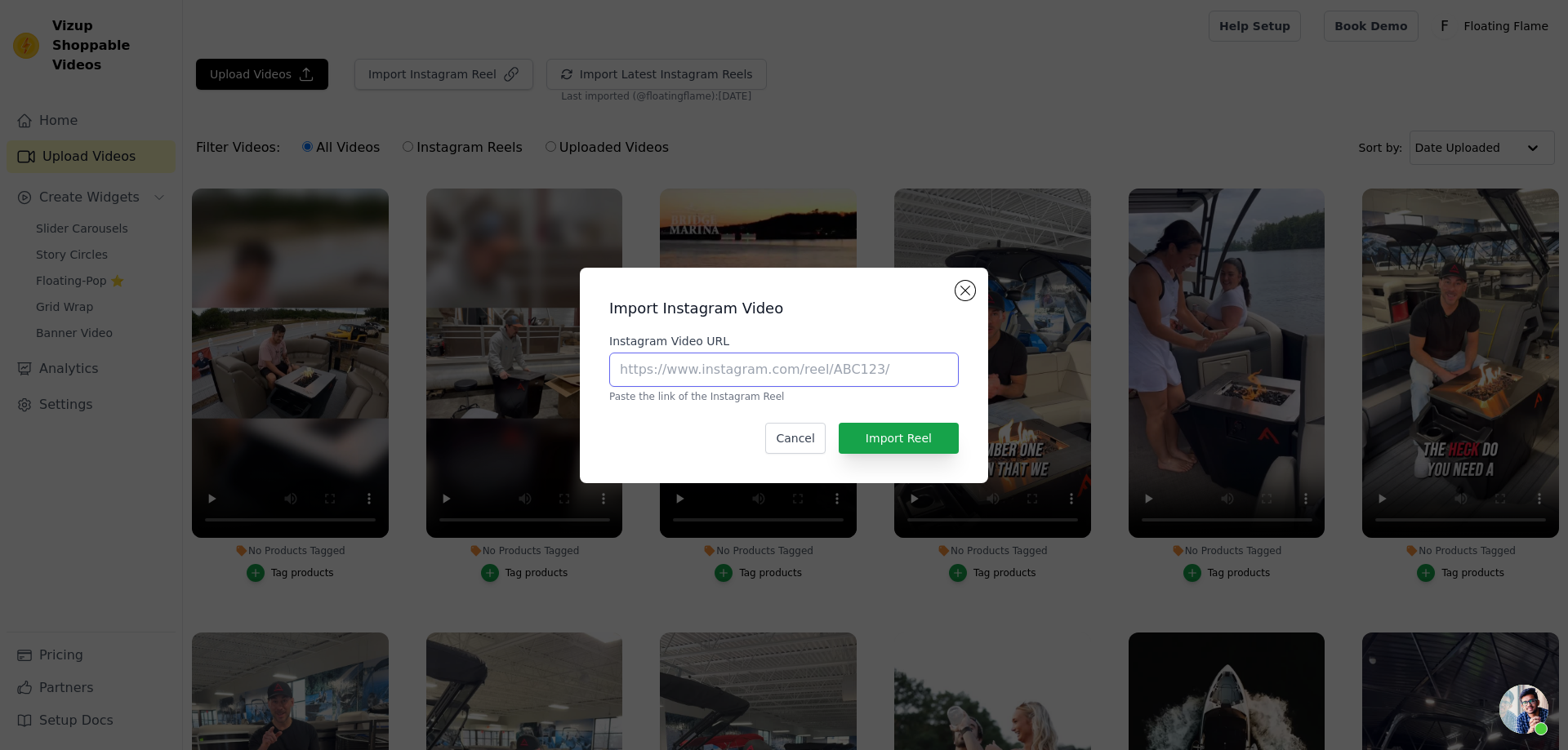
drag, startPoint x: 723, startPoint y: 367, endPoint x: 743, endPoint y: 373, distance: 20.9
click at [723, 367] on input "Instagram Video URL" at bounding box center [784, 370] width 349 height 34
paste input "https://www.instagram.com/p/DKR67R-uZ4C/"
type input "https://www.instagram.com/p/DKR67R-uZ4C/"
click at [934, 437] on button "Import Reel" at bounding box center [898, 438] width 120 height 31
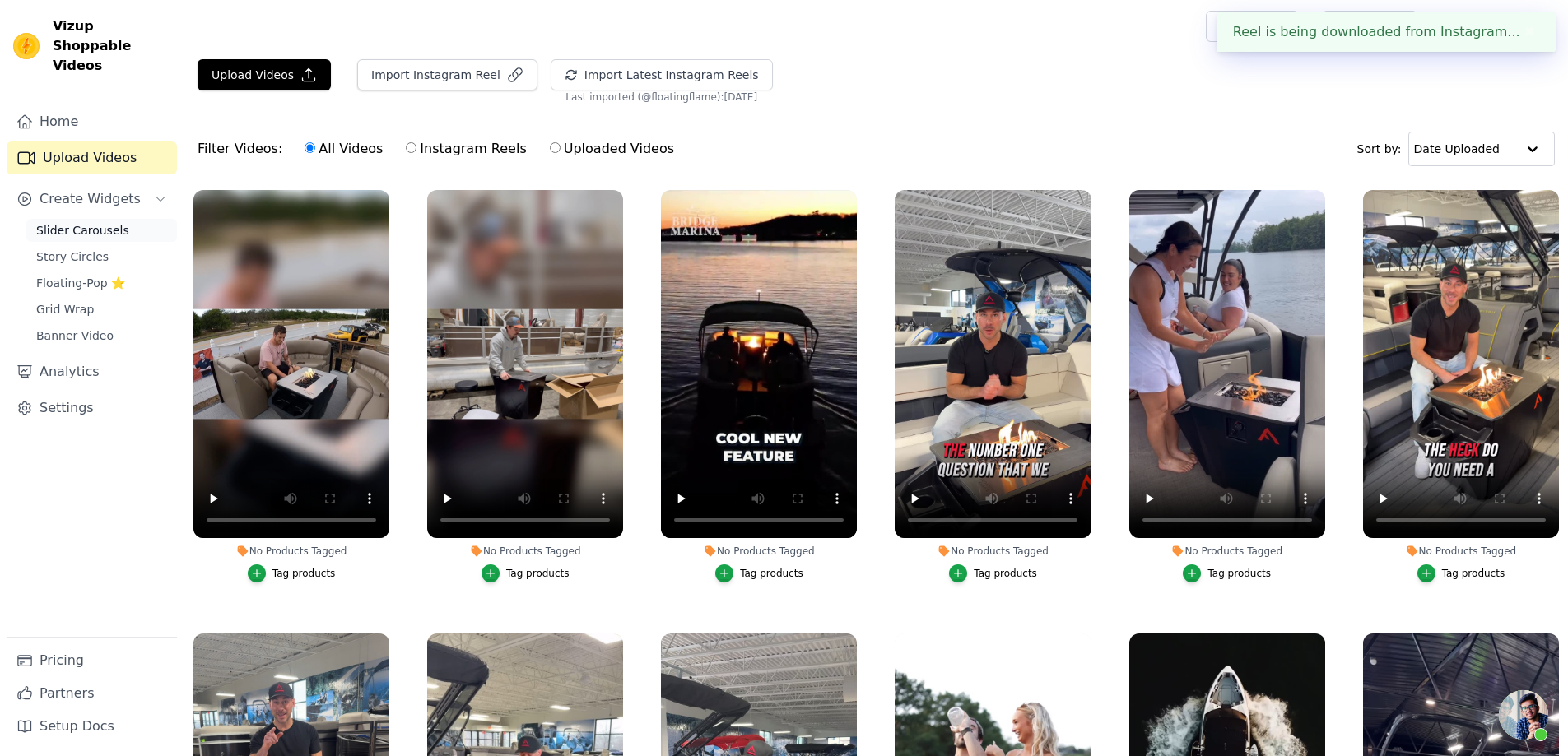
click at [72, 222] on span "Slider Carousels" at bounding box center [82, 230] width 93 height 17
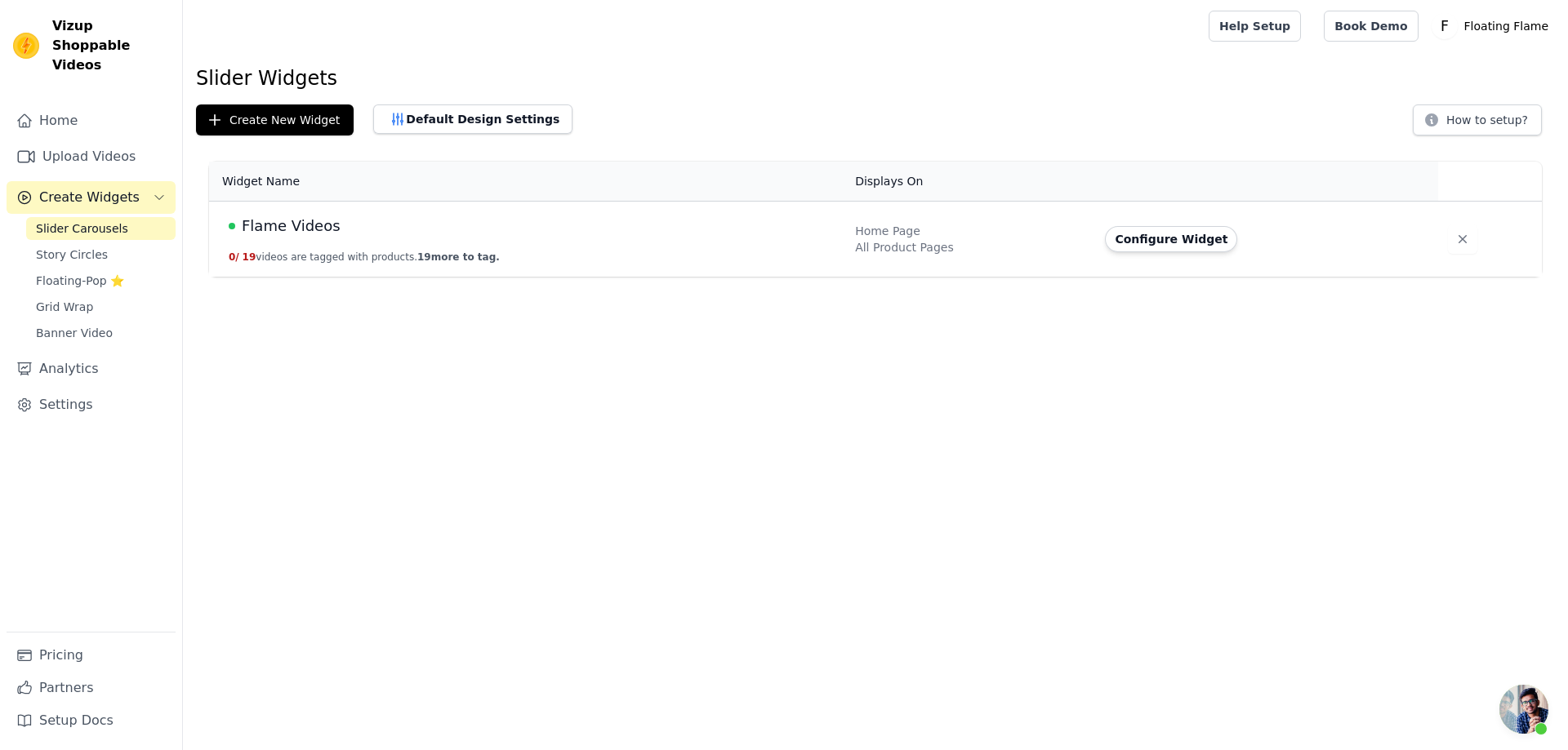
click at [261, 226] on span "Flame Videos" at bounding box center [291, 226] width 99 height 23
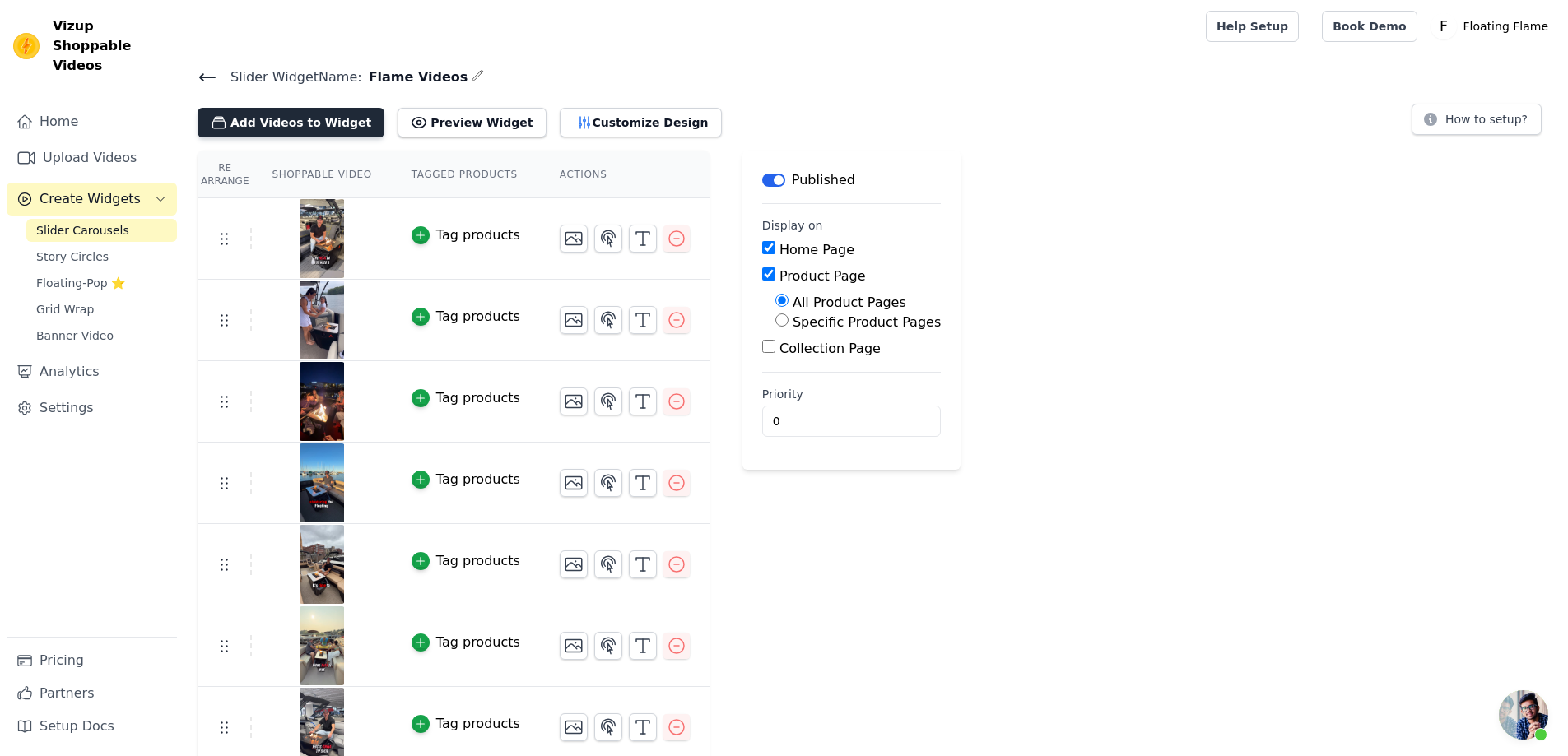
click at [282, 131] on button "Add Videos to Widget" at bounding box center [290, 123] width 186 height 30
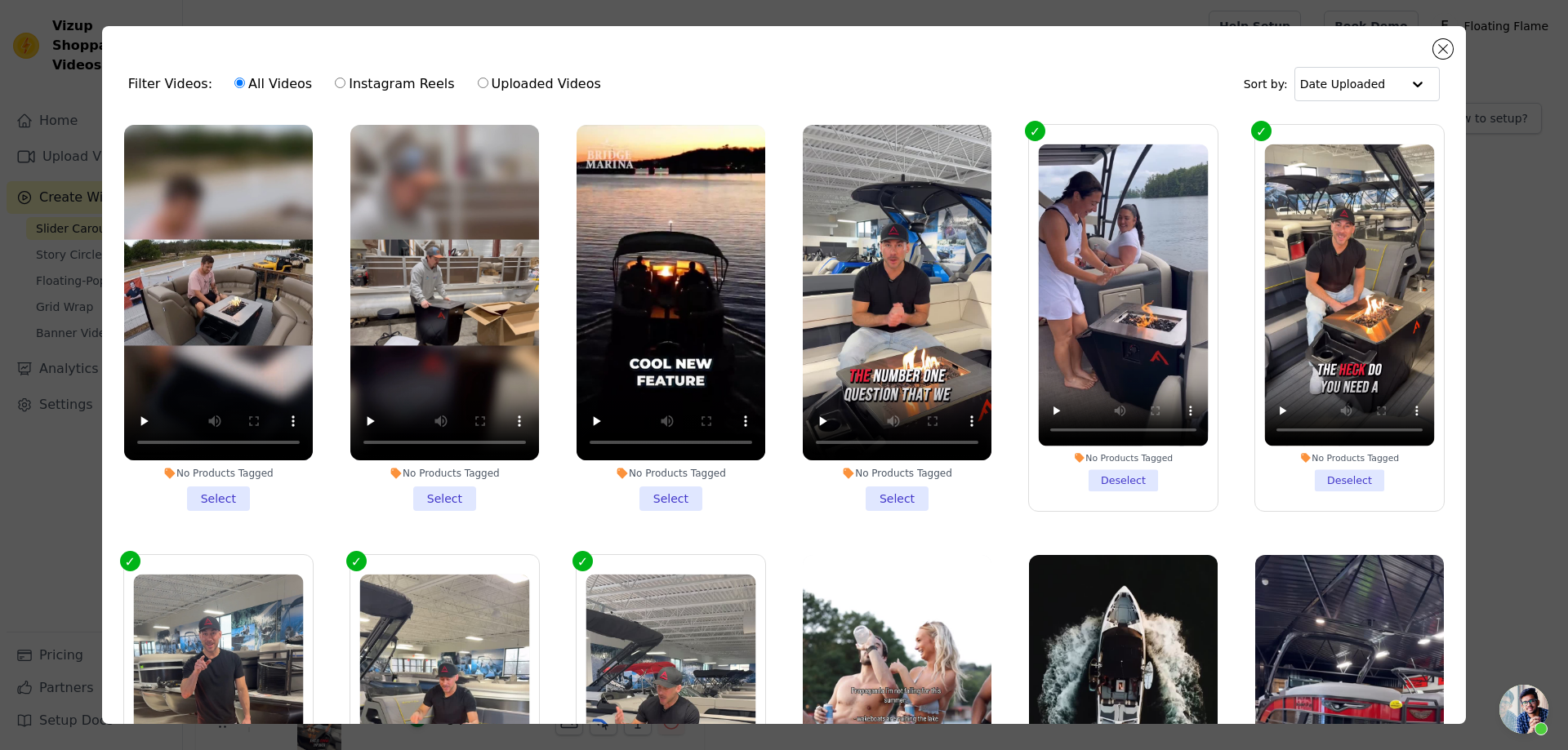
click at [439, 485] on li "No Products Tagged Select" at bounding box center [444, 318] width 189 height 387
click at [0, 0] on input "No Products Tagged Select" at bounding box center [0, 0] width 0 height 0
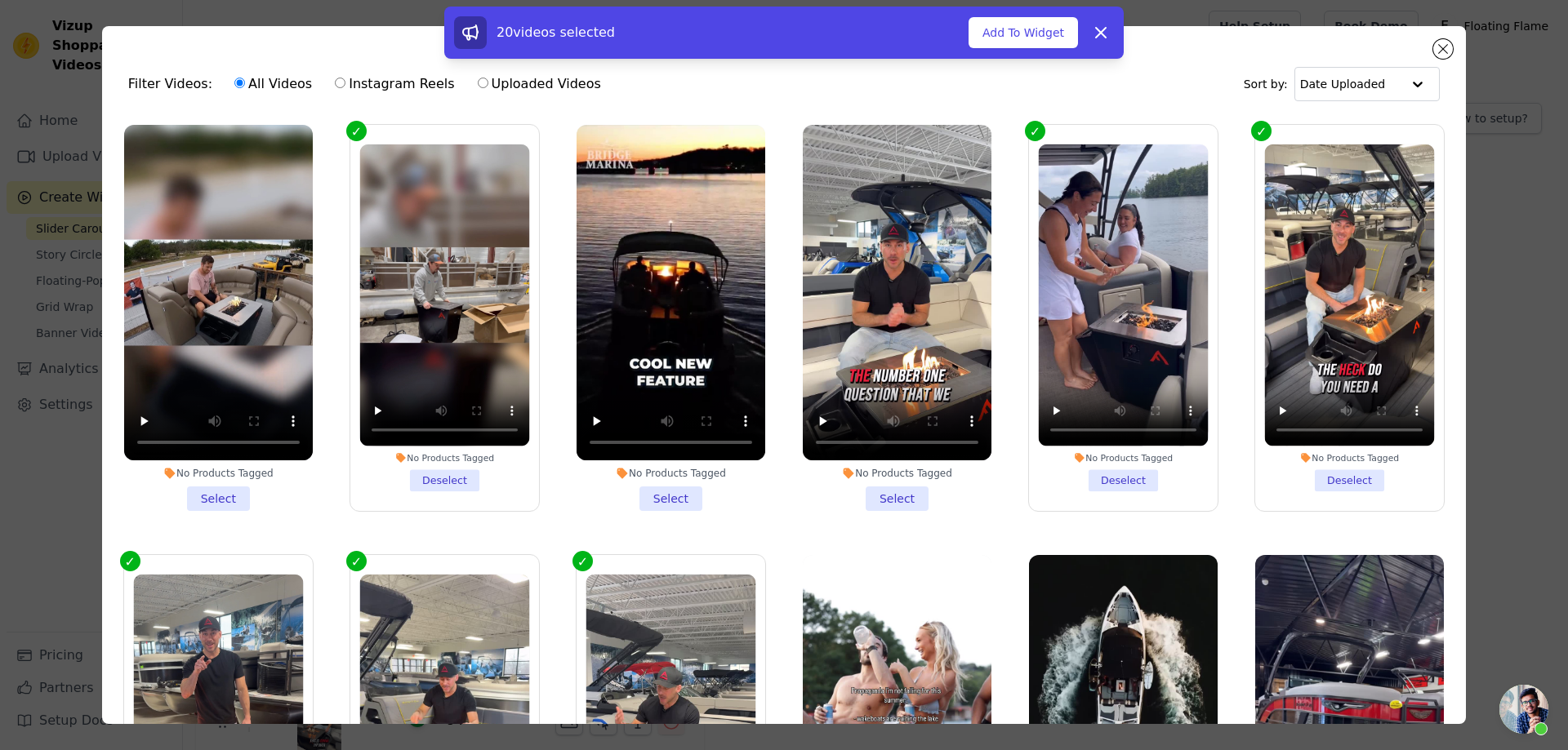
click at [198, 490] on li "No Products Tagged Select" at bounding box center [218, 318] width 189 height 387
click at [0, 0] on input "No Products Tagged Select" at bounding box center [0, 0] width 0 height 0
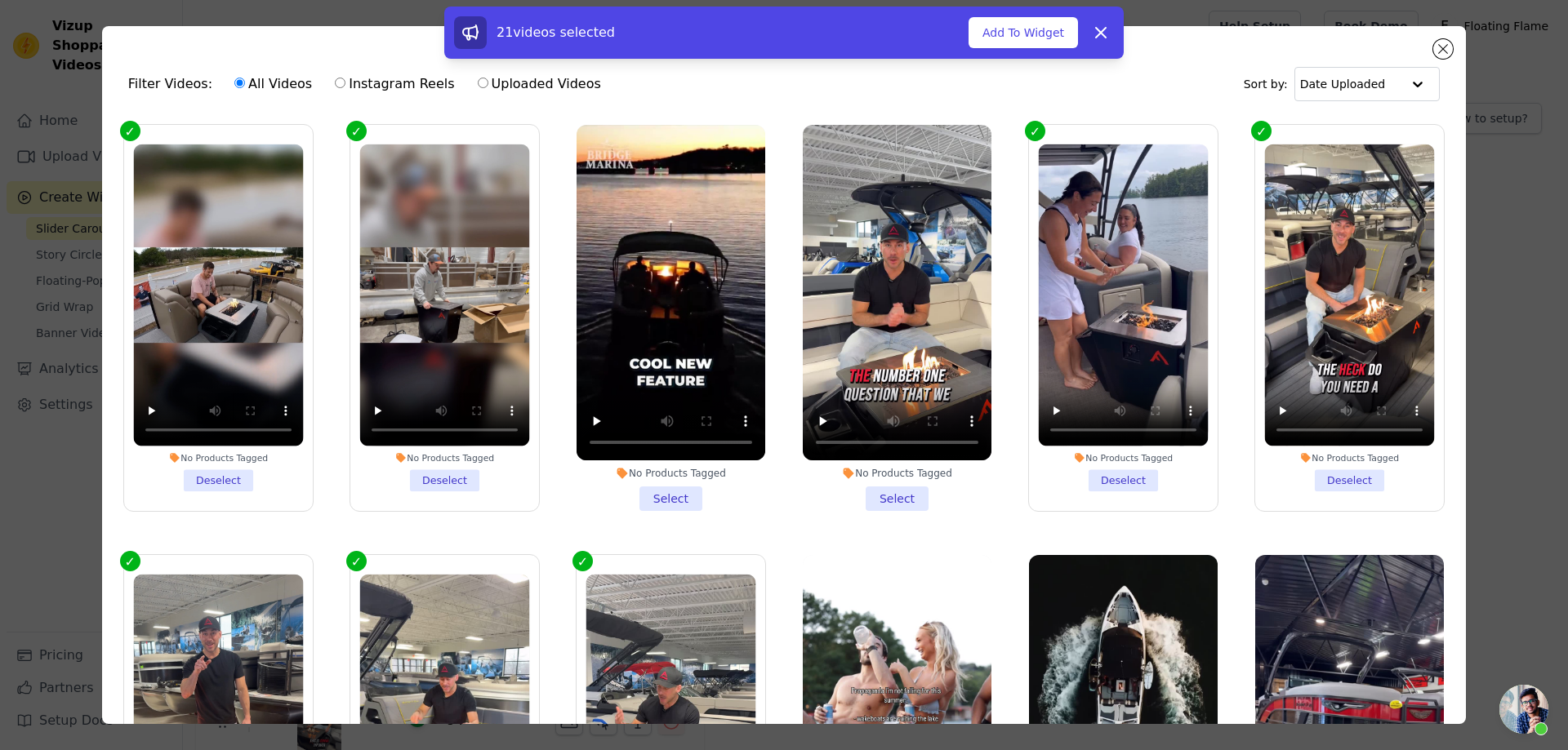
click at [663, 493] on li "No Products Tagged Select" at bounding box center [670, 318] width 189 height 387
click at [0, 0] on input "No Products Tagged Select" at bounding box center [0, 0] width 0 height 0
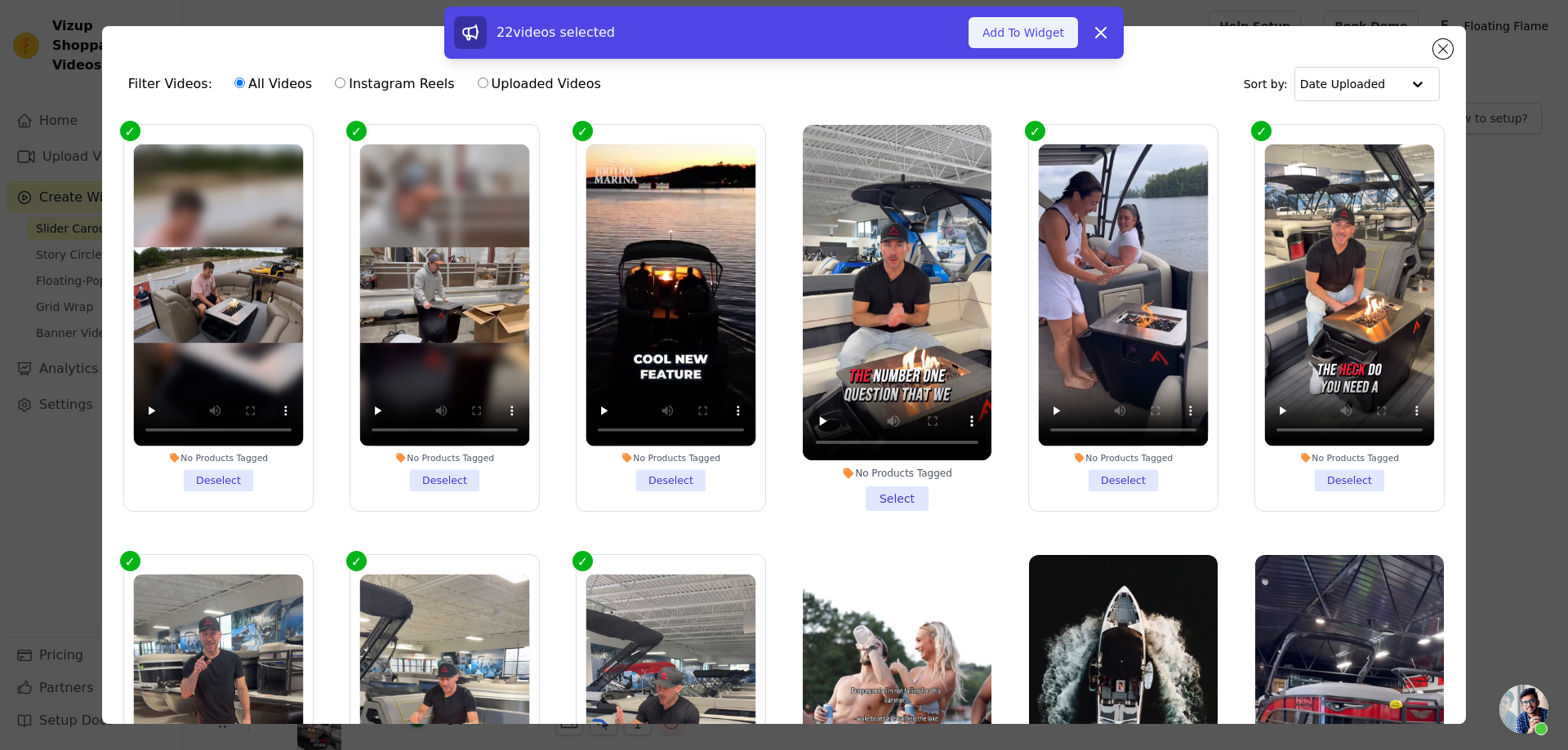
click at [1058, 31] on button "Add To Widget" at bounding box center [1023, 32] width 110 height 31
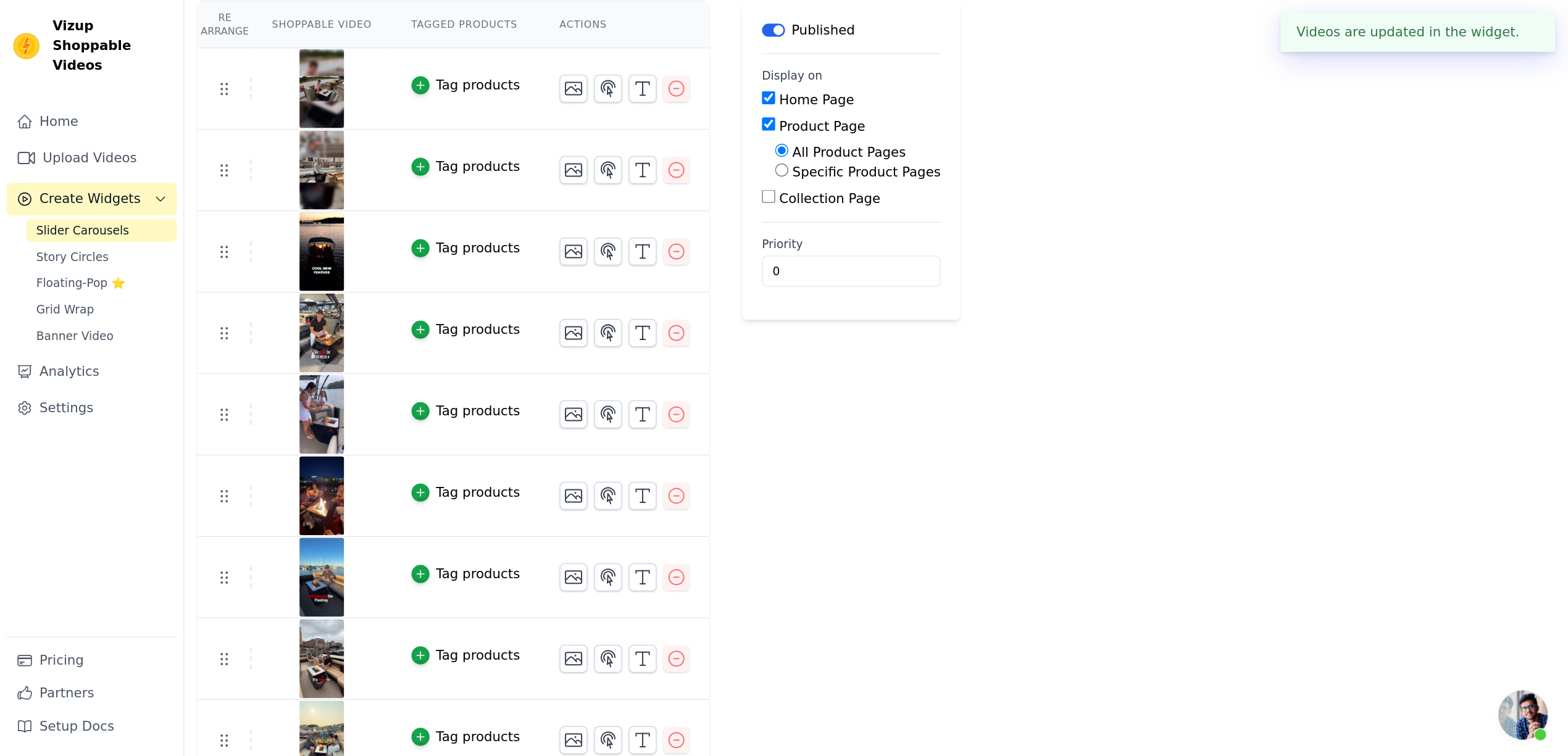
scroll to position [124, 0]
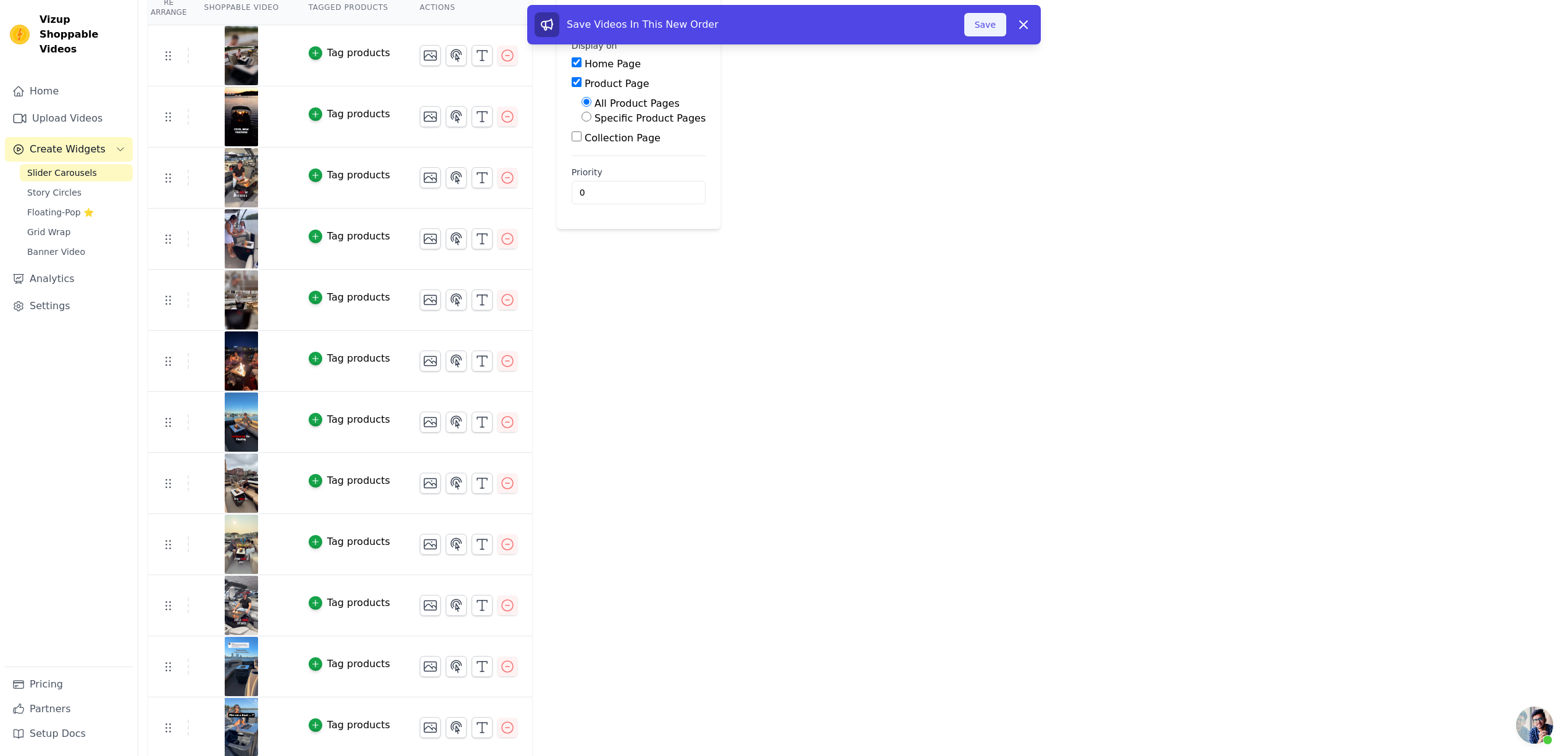
click at [984, 25] on button "Save" at bounding box center [985, 24] width 42 height 23
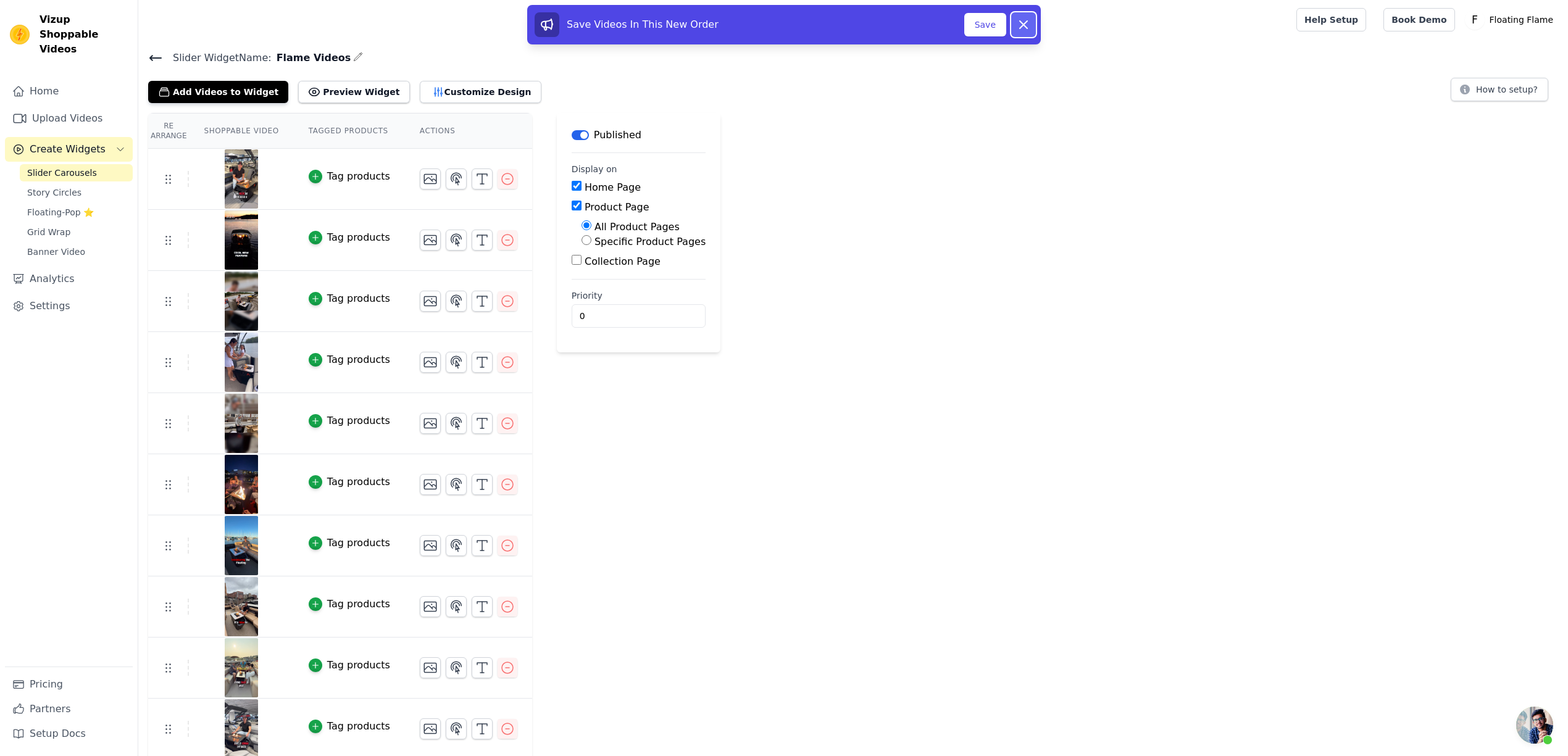
click at [1023, 30] on icon at bounding box center [1023, 25] width 15 height 15
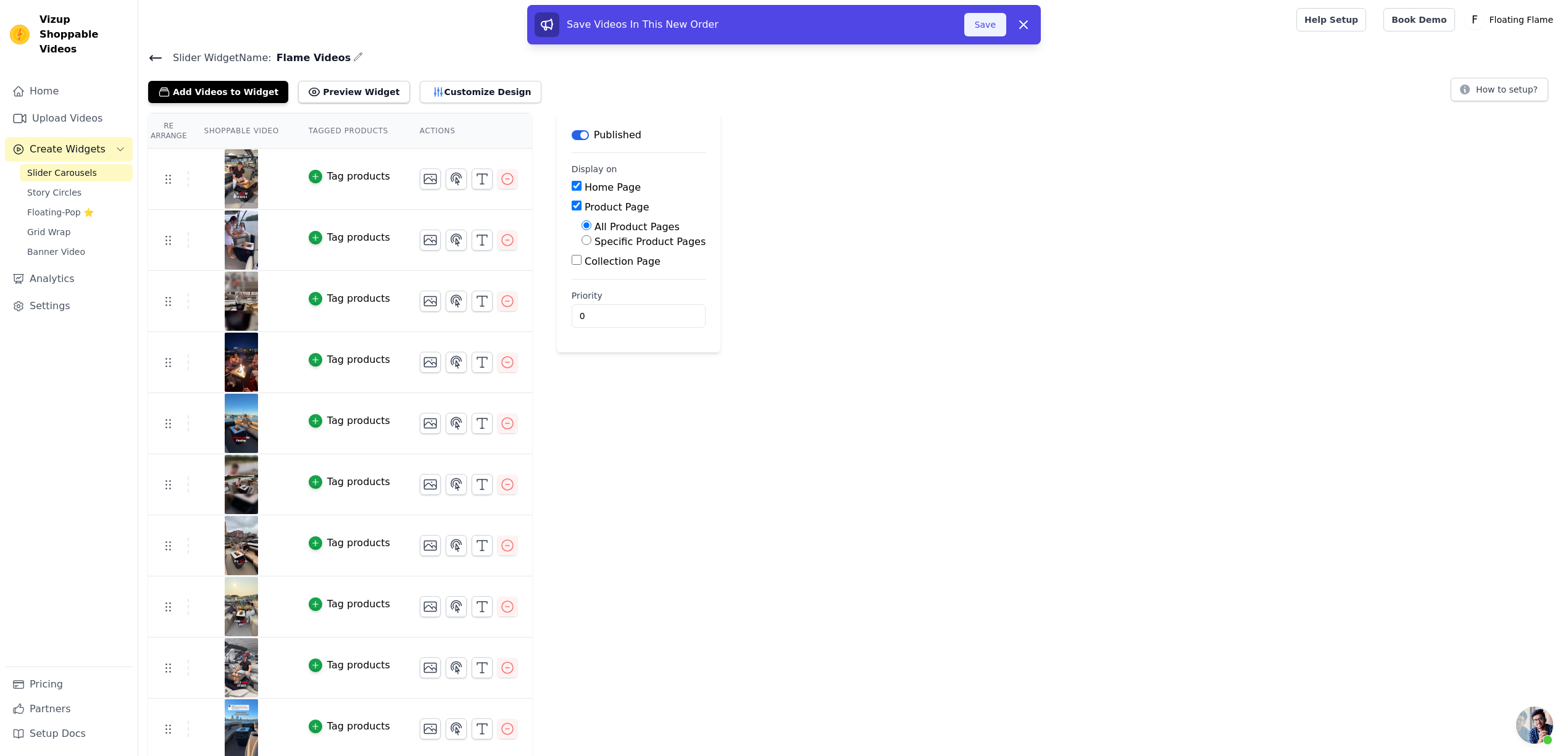
click at [986, 25] on button "Save" at bounding box center [985, 24] width 42 height 23
click at [226, 89] on button "Add Videos to Widget" at bounding box center [218, 92] width 140 height 22
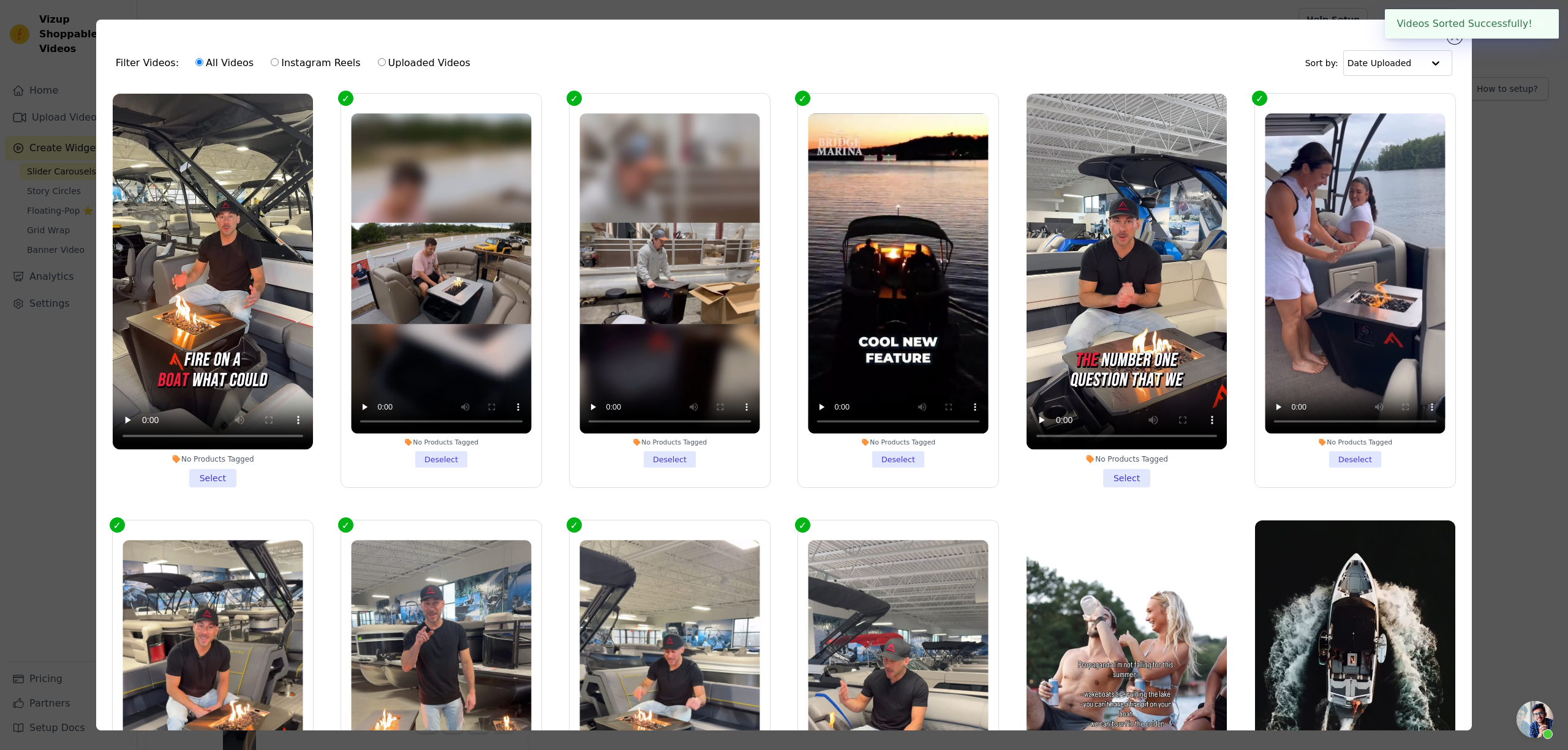
click at [215, 475] on li "No Products Tagged Select" at bounding box center [213, 290] width 200 height 394
click at [0, 0] on input "No Products Tagged Select" at bounding box center [0, 0] width 0 height 0
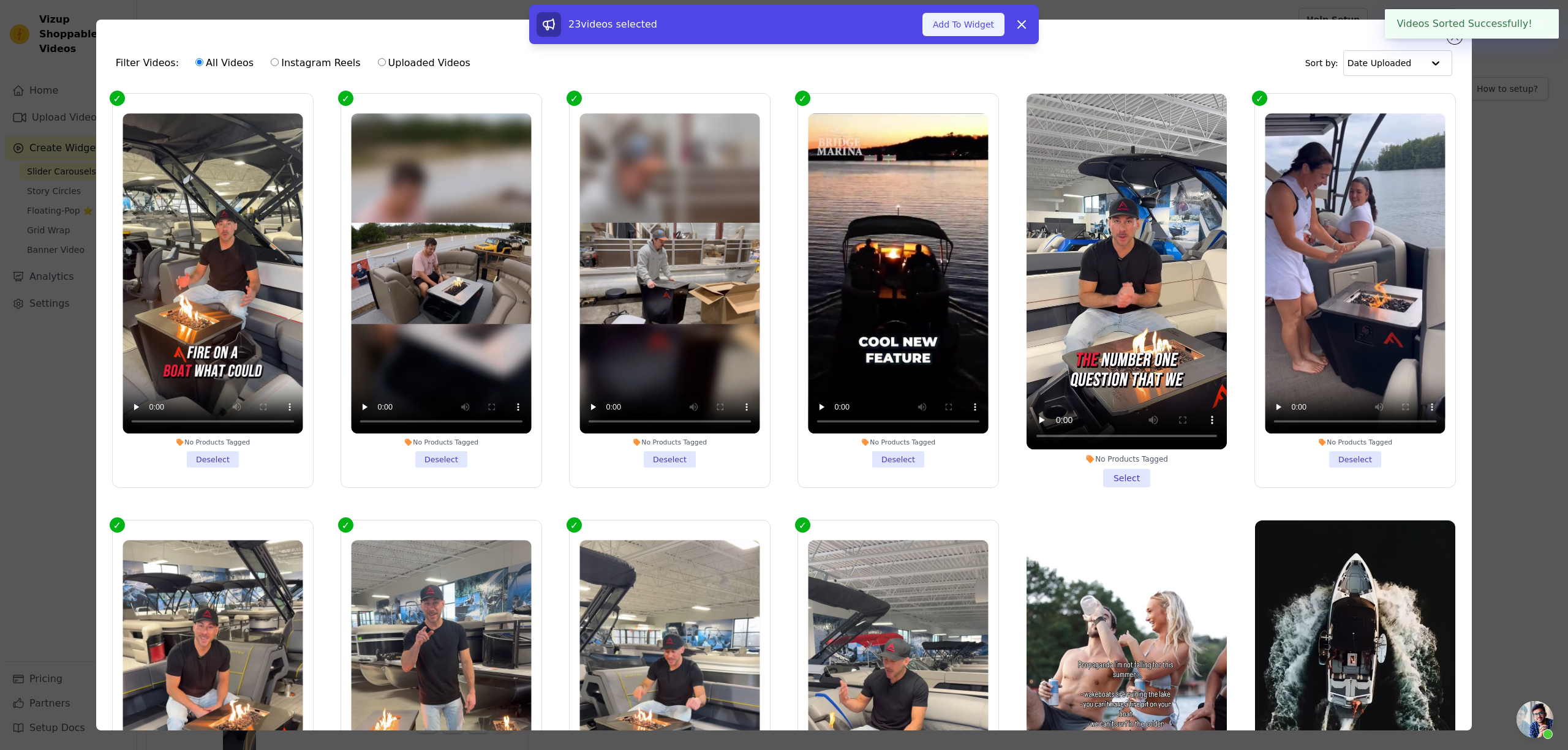
click at [976, 24] on button "Add To Widget" at bounding box center [964, 24] width 82 height 23
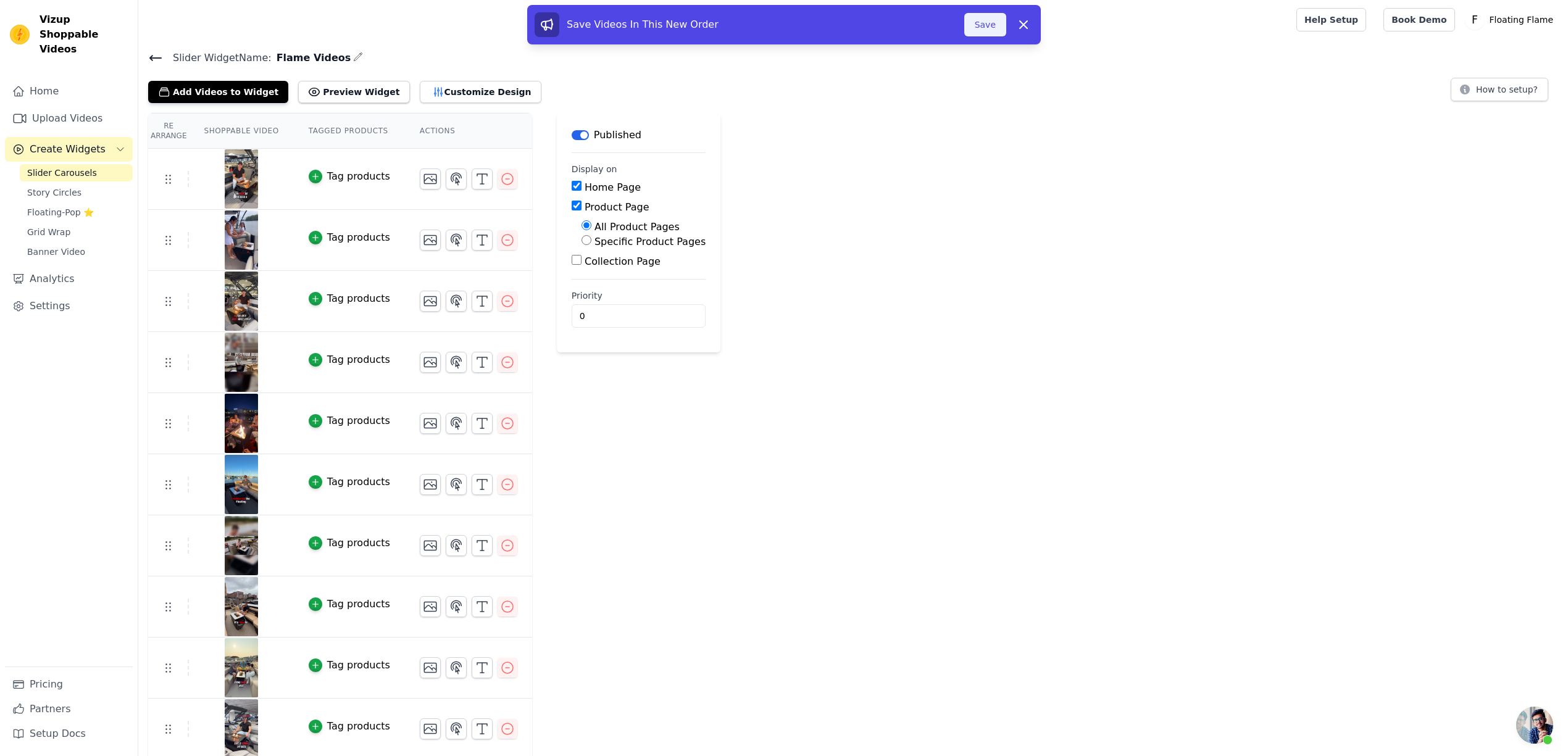
click at [993, 25] on button "Save" at bounding box center [985, 24] width 42 height 23
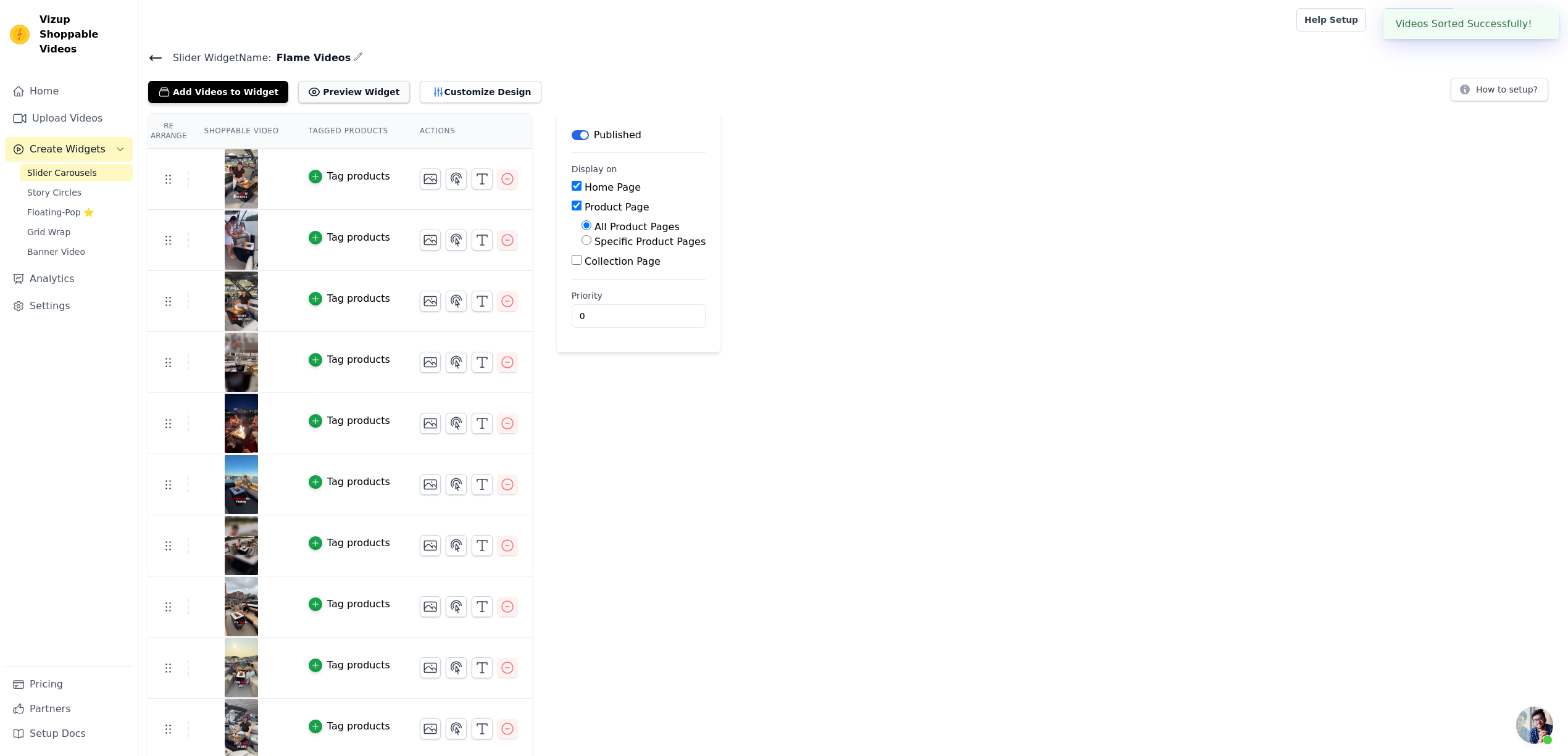
click at [316, 89] on button "Preview Widget" at bounding box center [353, 92] width 111 height 22
click at [41, 106] on link "Upload Videos" at bounding box center [69, 118] width 128 height 25
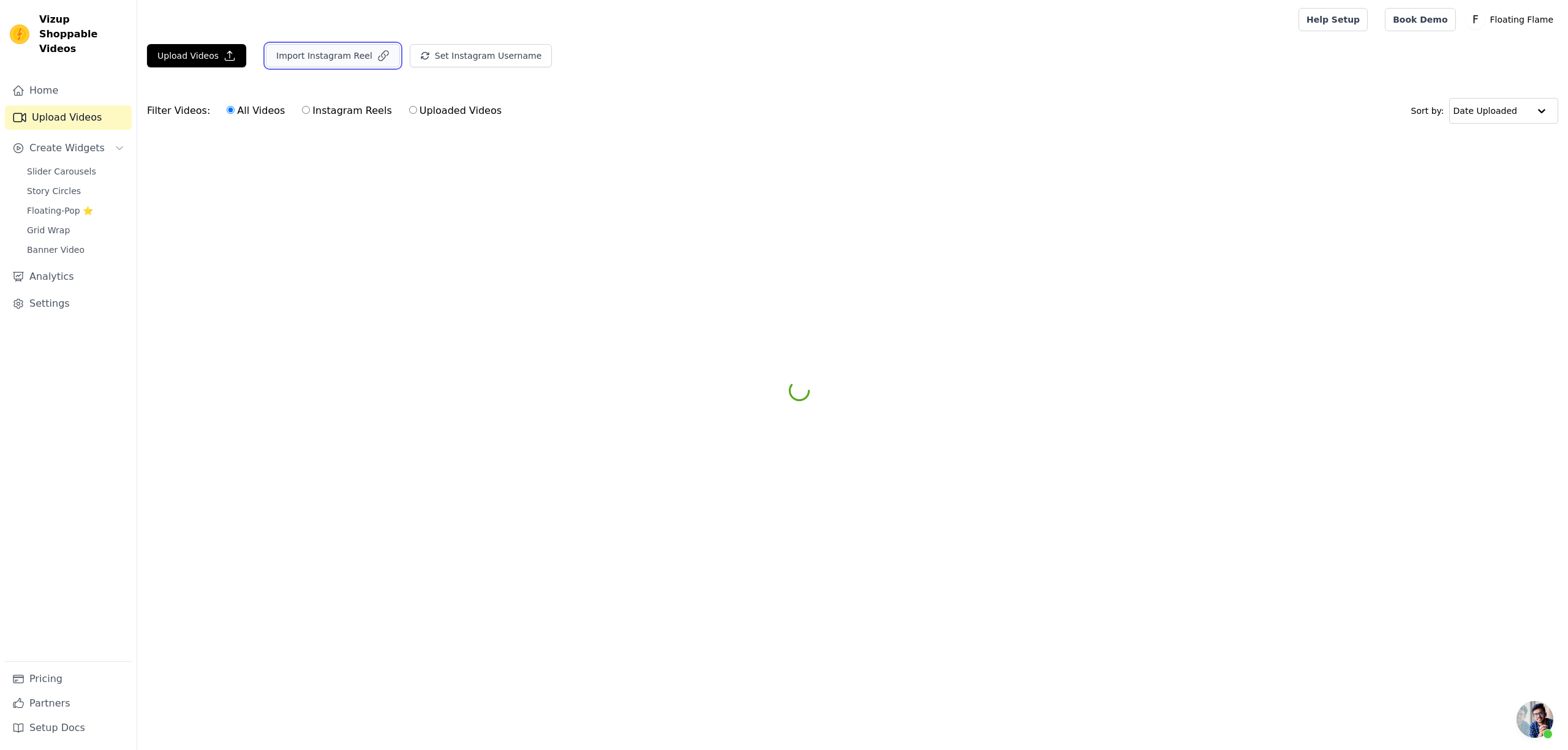
click at [314, 58] on button "Import Instagram Reel" at bounding box center [333, 55] width 134 height 23
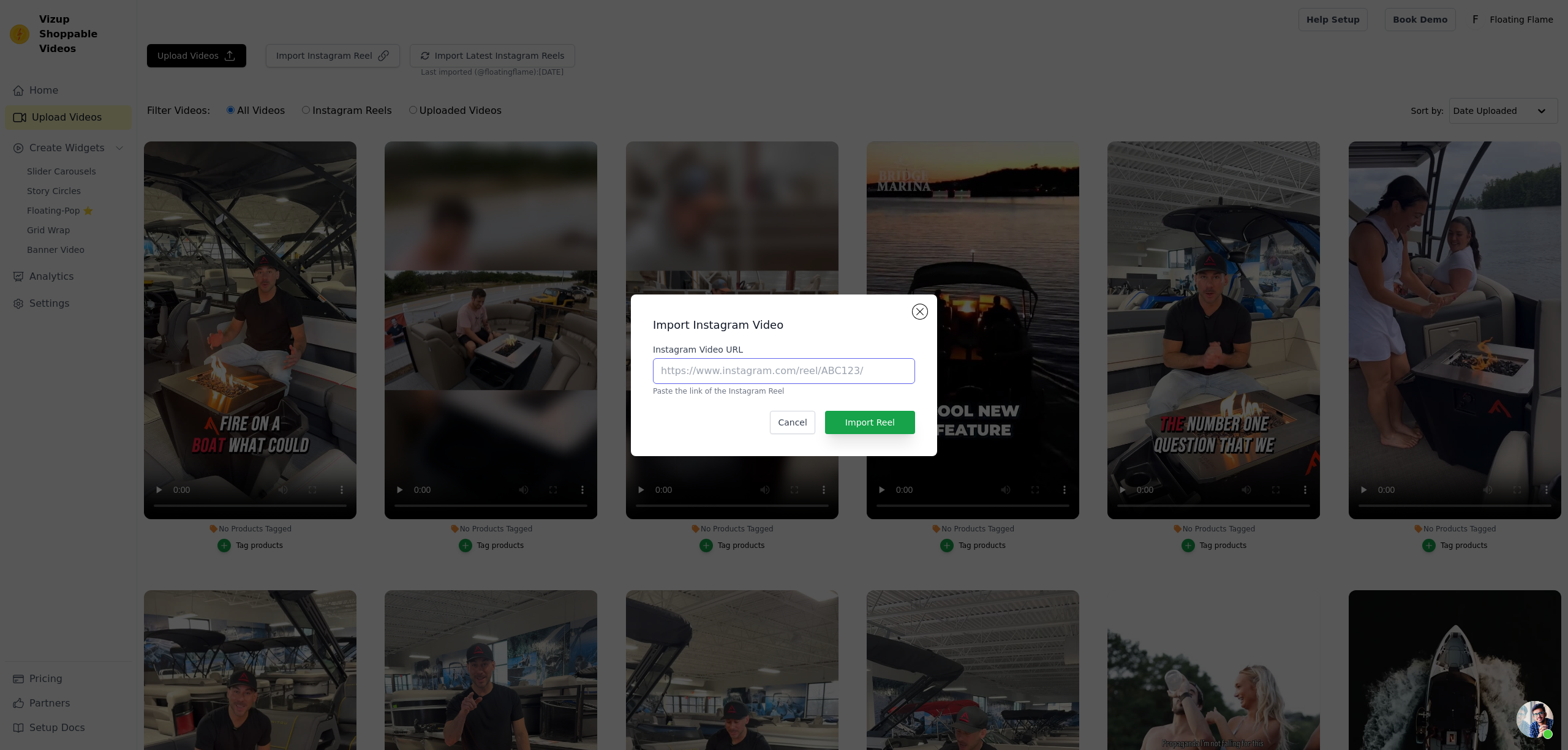
click at [751, 367] on input "Instagram Video URL" at bounding box center [784, 371] width 262 height 26
paste input "https://www.instagram.com/reel/DJXhh1Ay5Wl/"
type input "https://www.instagram.com/reel/DJXhh1Ay5Wl/"
click at [895, 424] on button "Import Reel" at bounding box center [870, 422] width 90 height 23
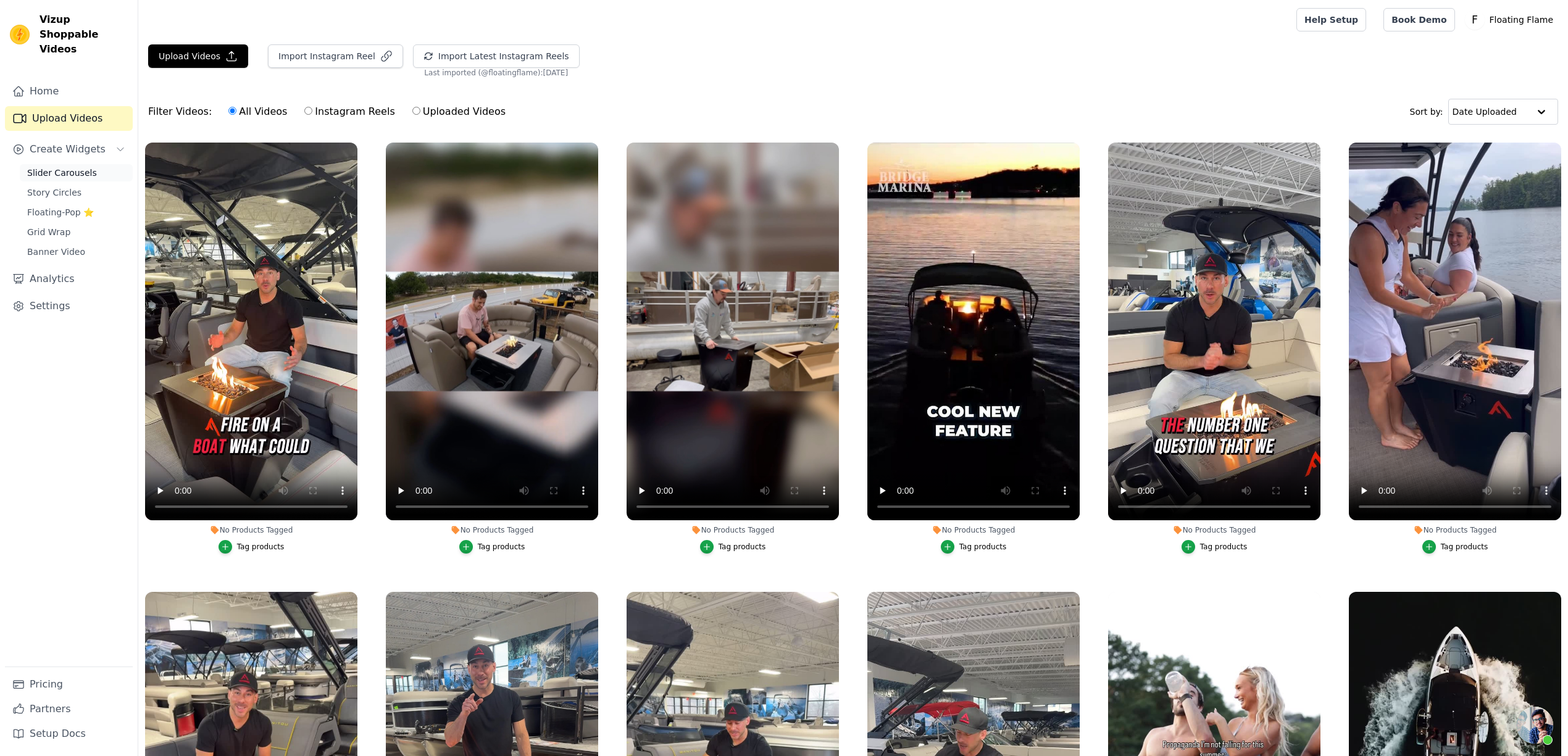
click at [67, 167] on span "Slider Carousels" at bounding box center [62, 173] width 70 height 13
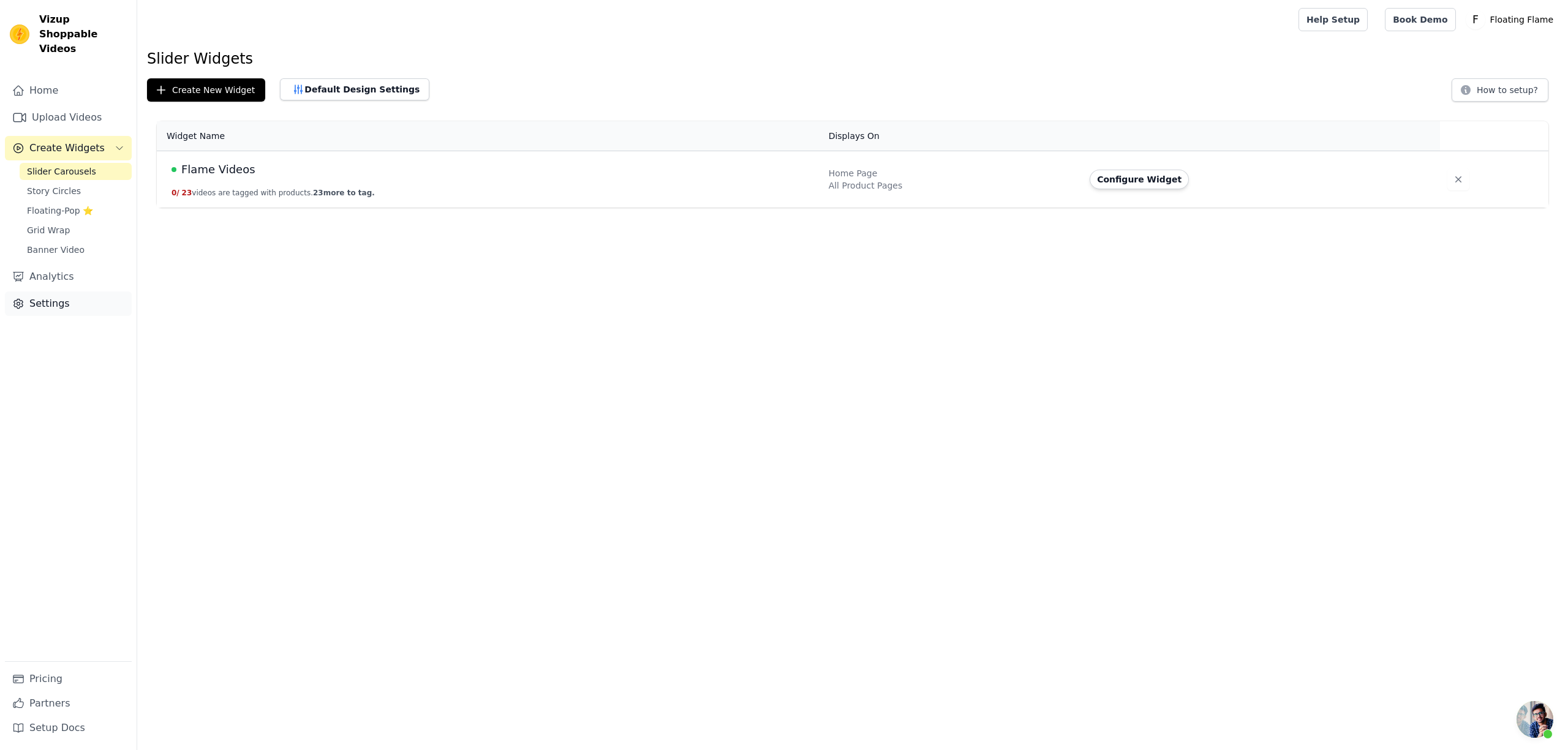
click at [52, 292] on link "Settings" at bounding box center [68, 303] width 127 height 24
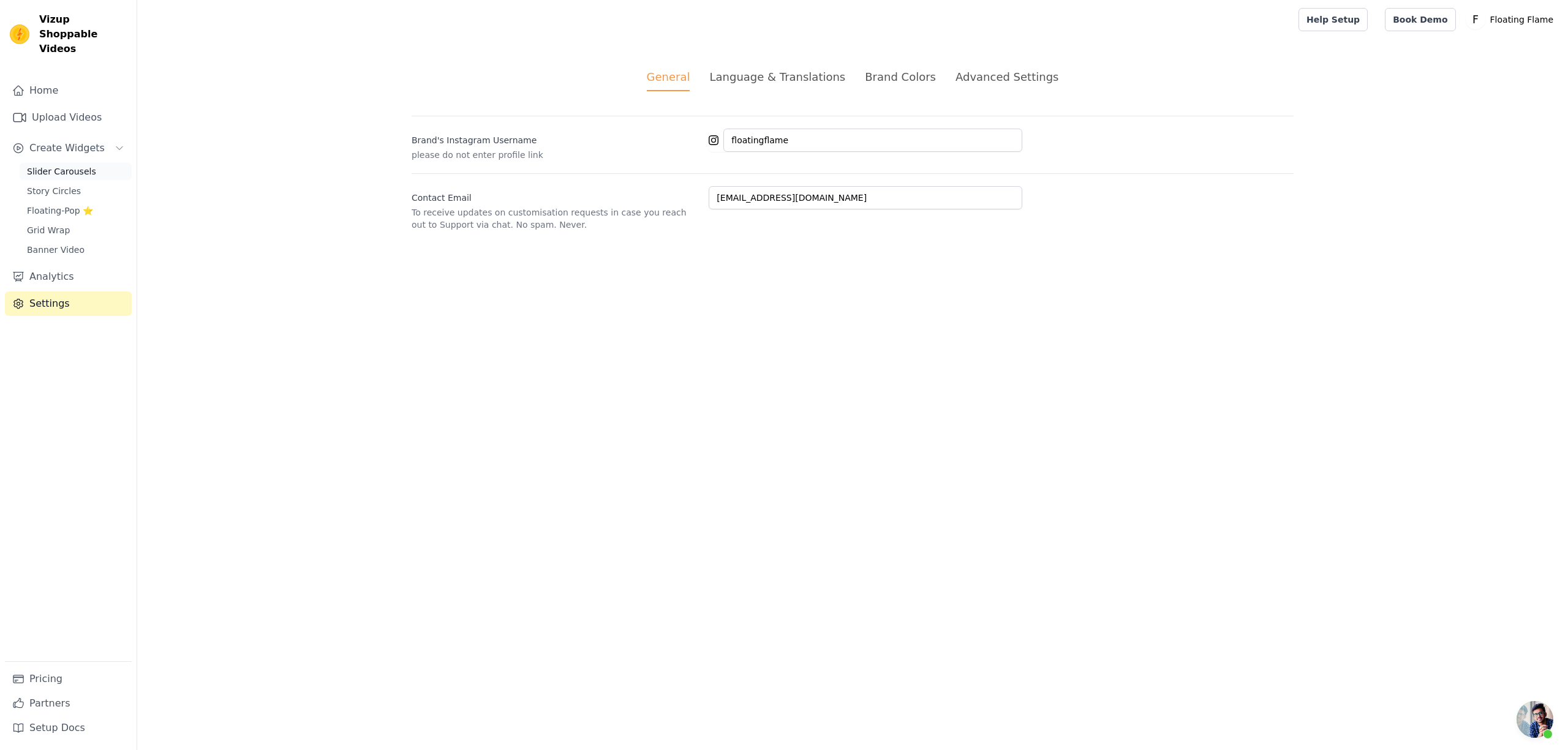
click at [54, 165] on span "Slider Carousels" at bounding box center [61, 171] width 69 height 13
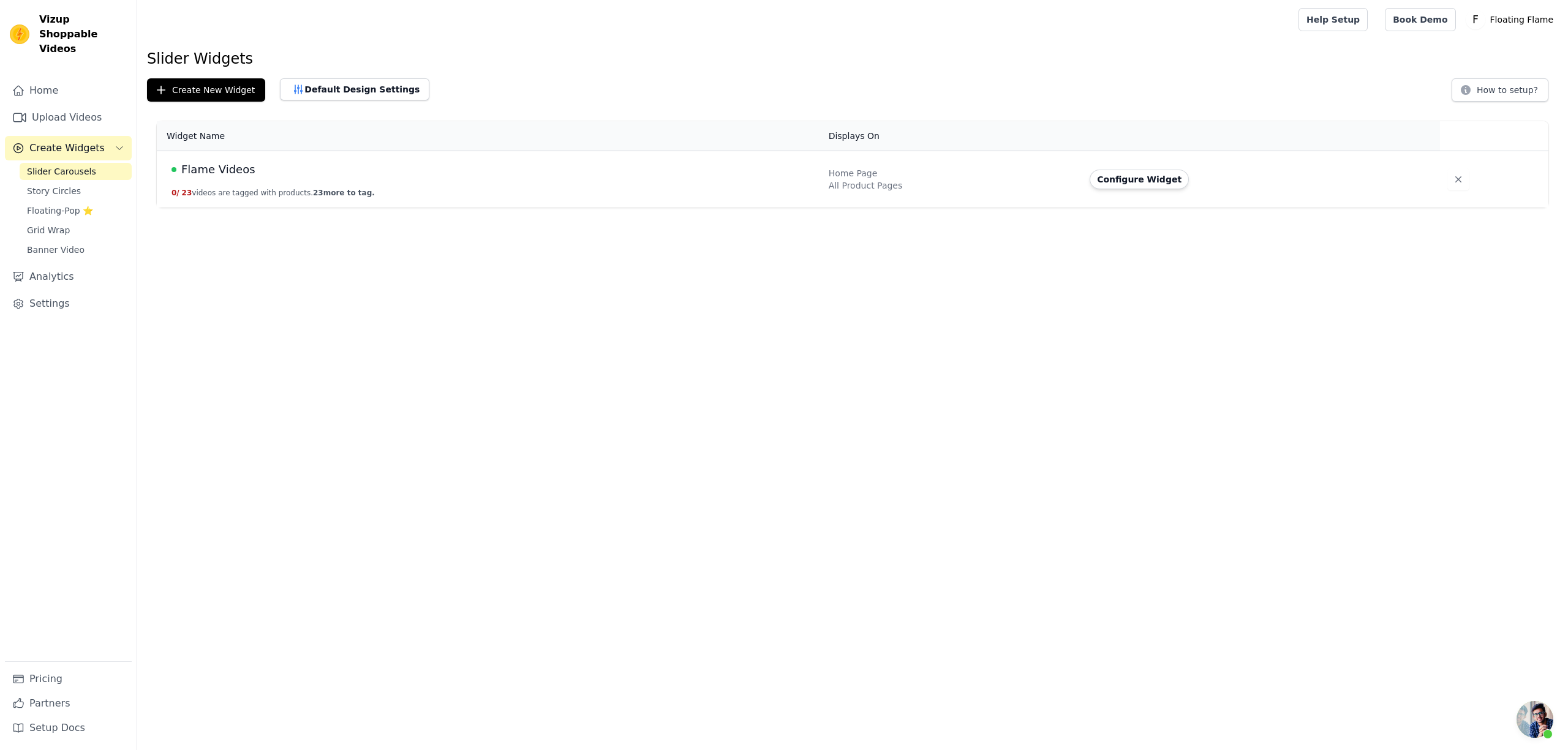
click at [273, 180] on td "Flame Videos 0 / 23 videos are tagged with products. 23 more to tag." at bounding box center [489, 180] width 664 height 57
click at [1139, 175] on button "Configure Widget" at bounding box center [1139, 179] width 99 height 20
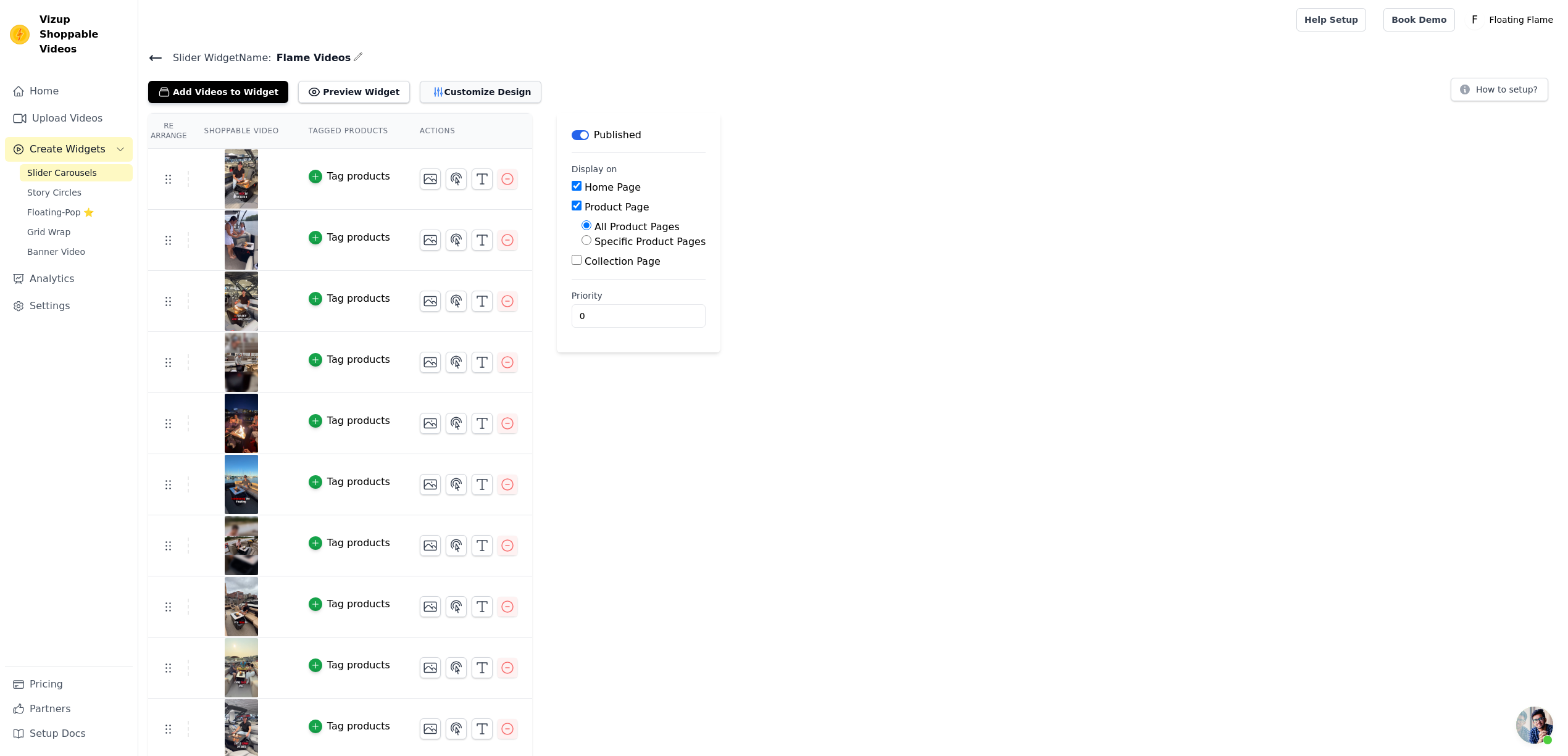
click at [427, 92] on button "Customize Design" at bounding box center [480, 92] width 122 height 22
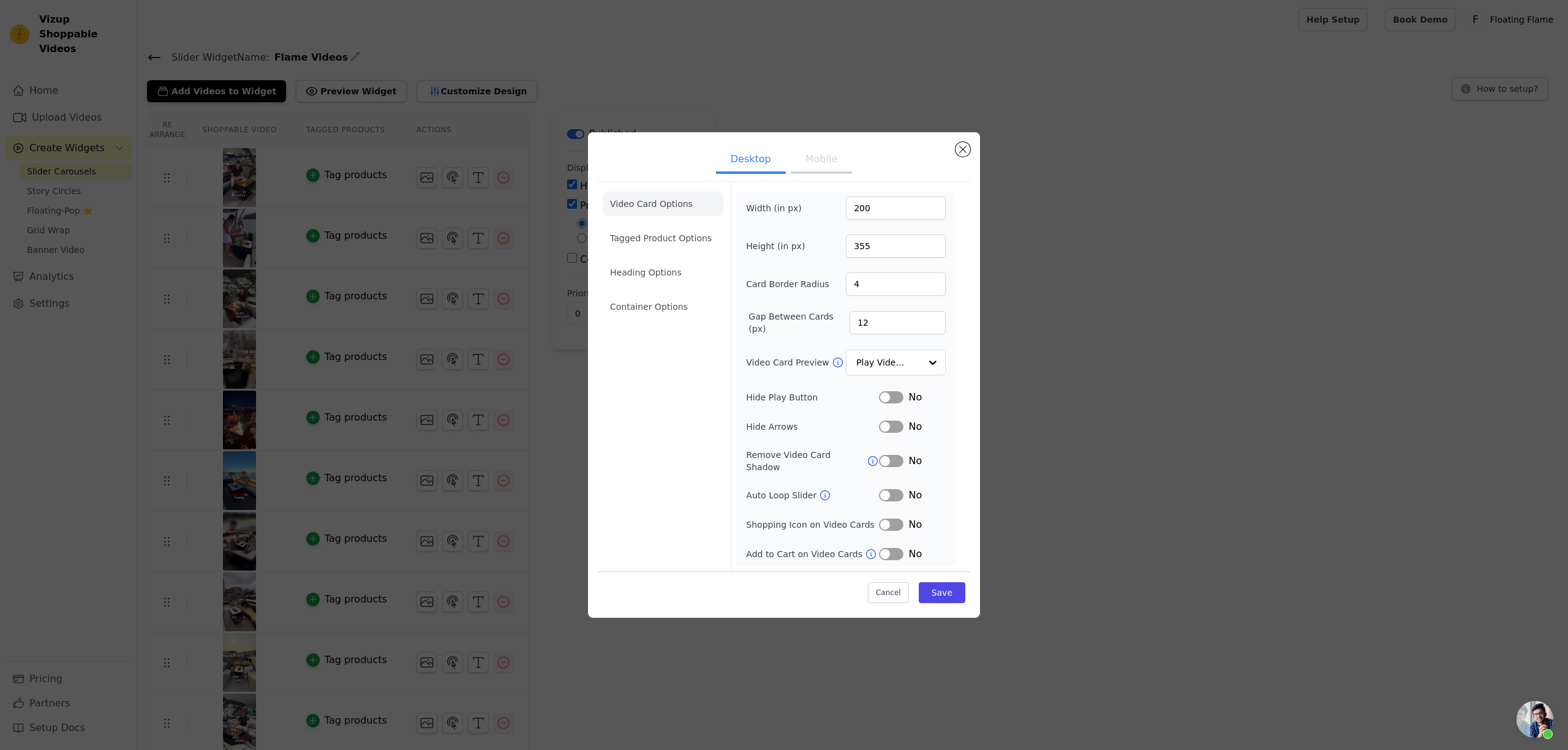
click at [892, 405] on div "No" at bounding box center [913, 397] width 67 height 15
click at [892, 404] on button "Label" at bounding box center [891, 397] width 24 height 13
click at [888, 404] on button "Label" at bounding box center [891, 397] width 24 height 13
click at [924, 367] on div at bounding box center [932, 362] width 24 height 24
click at [919, 393] on div "Play Video In Loop" at bounding box center [896, 405] width 100 height 52
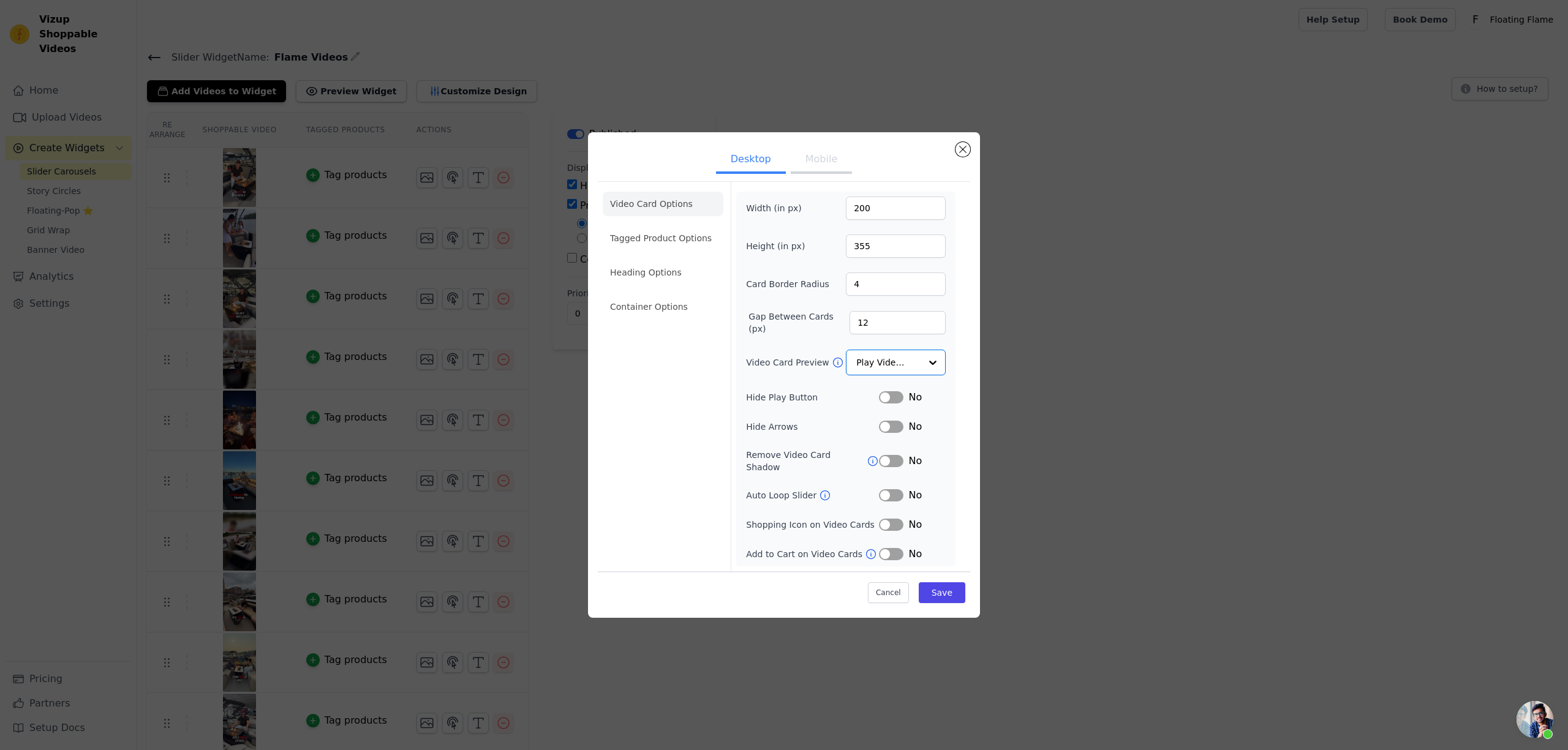
click at [890, 404] on button "Label" at bounding box center [891, 397] width 24 height 13
click at [948, 586] on button "Save" at bounding box center [942, 593] width 47 height 21
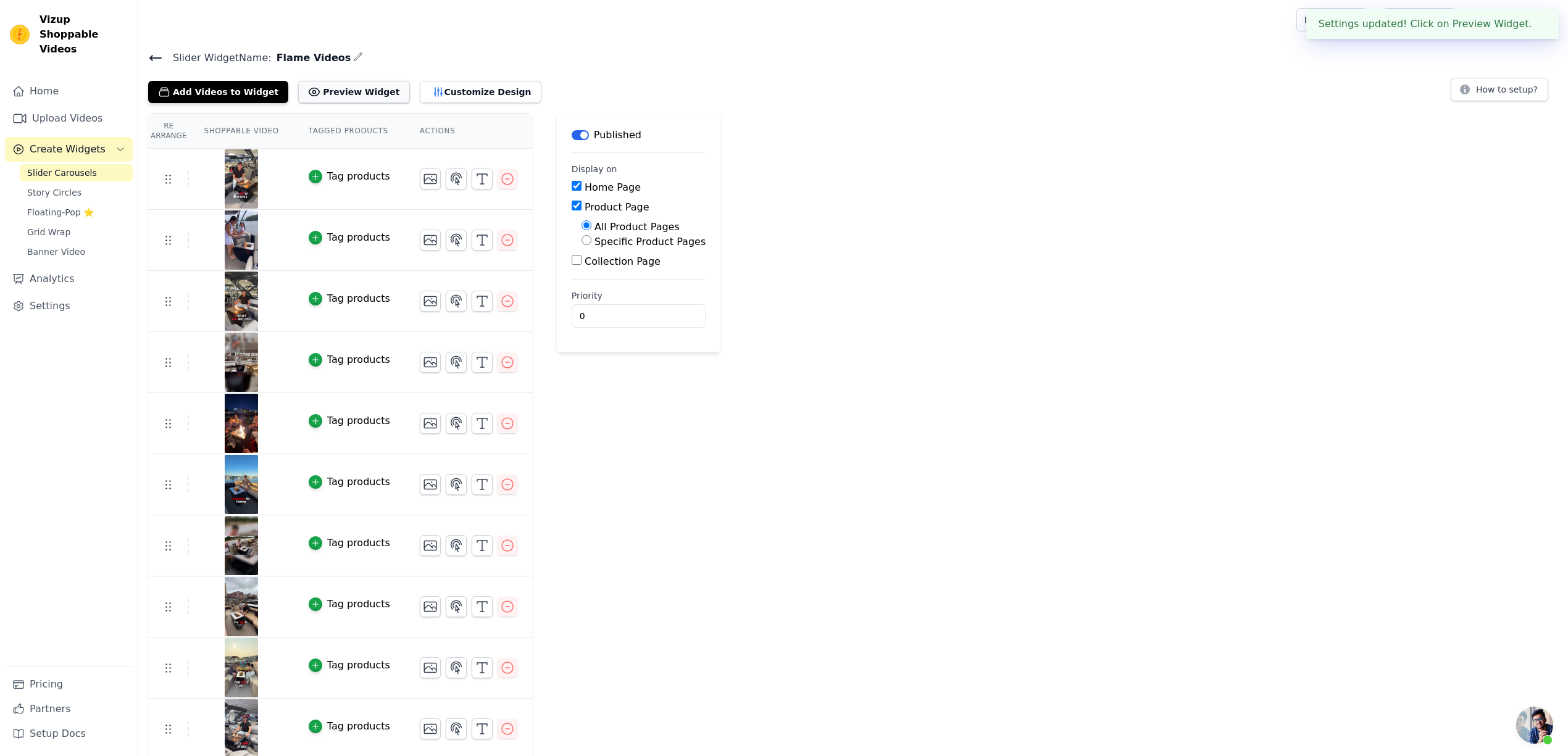
click at [331, 95] on button "Preview Widget" at bounding box center [353, 92] width 111 height 22
click at [422, 85] on button "Customize Design" at bounding box center [480, 92] width 122 height 22
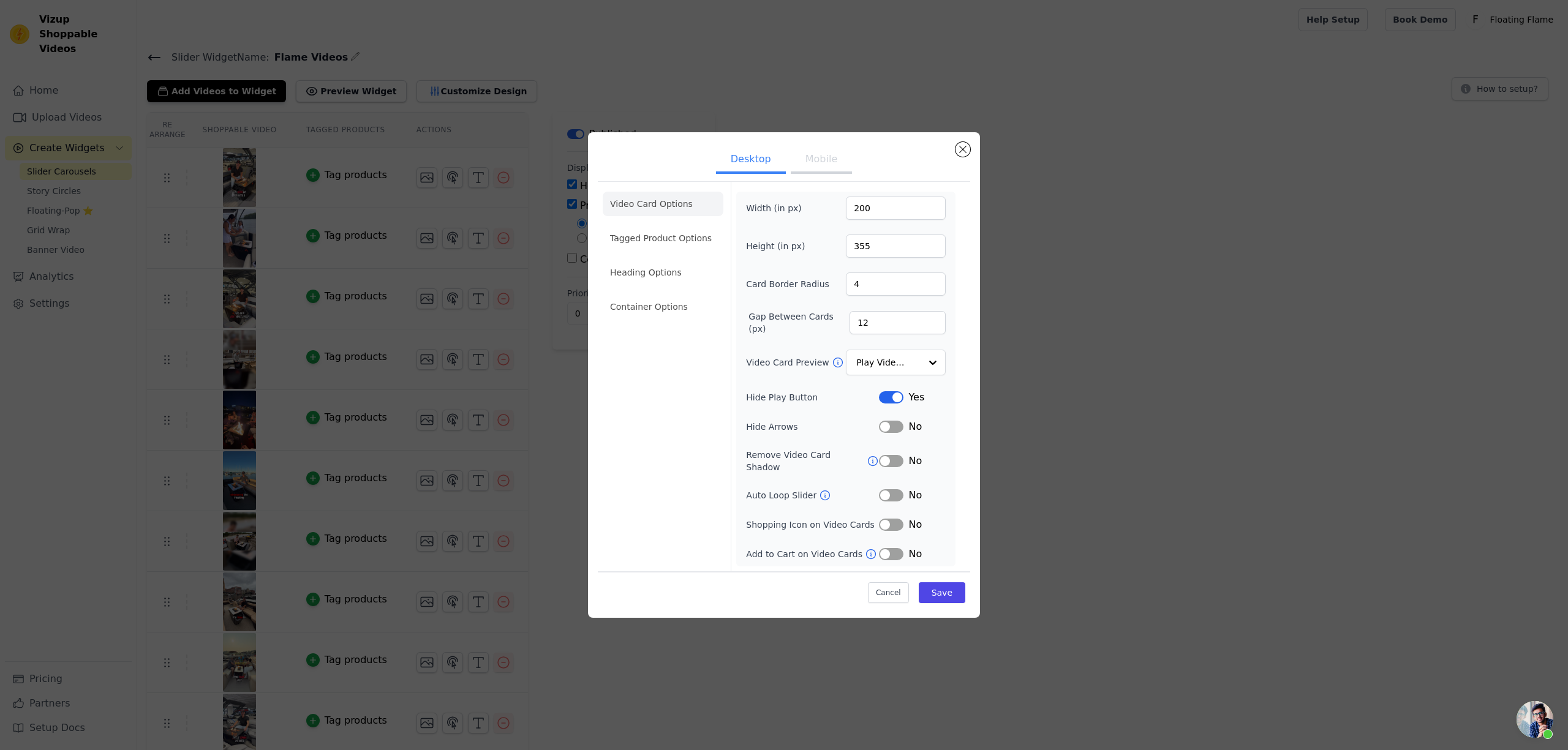
click at [896, 402] on button "Label" at bounding box center [891, 397] width 24 height 13
click at [667, 277] on li "Heading Options" at bounding box center [663, 272] width 121 height 24
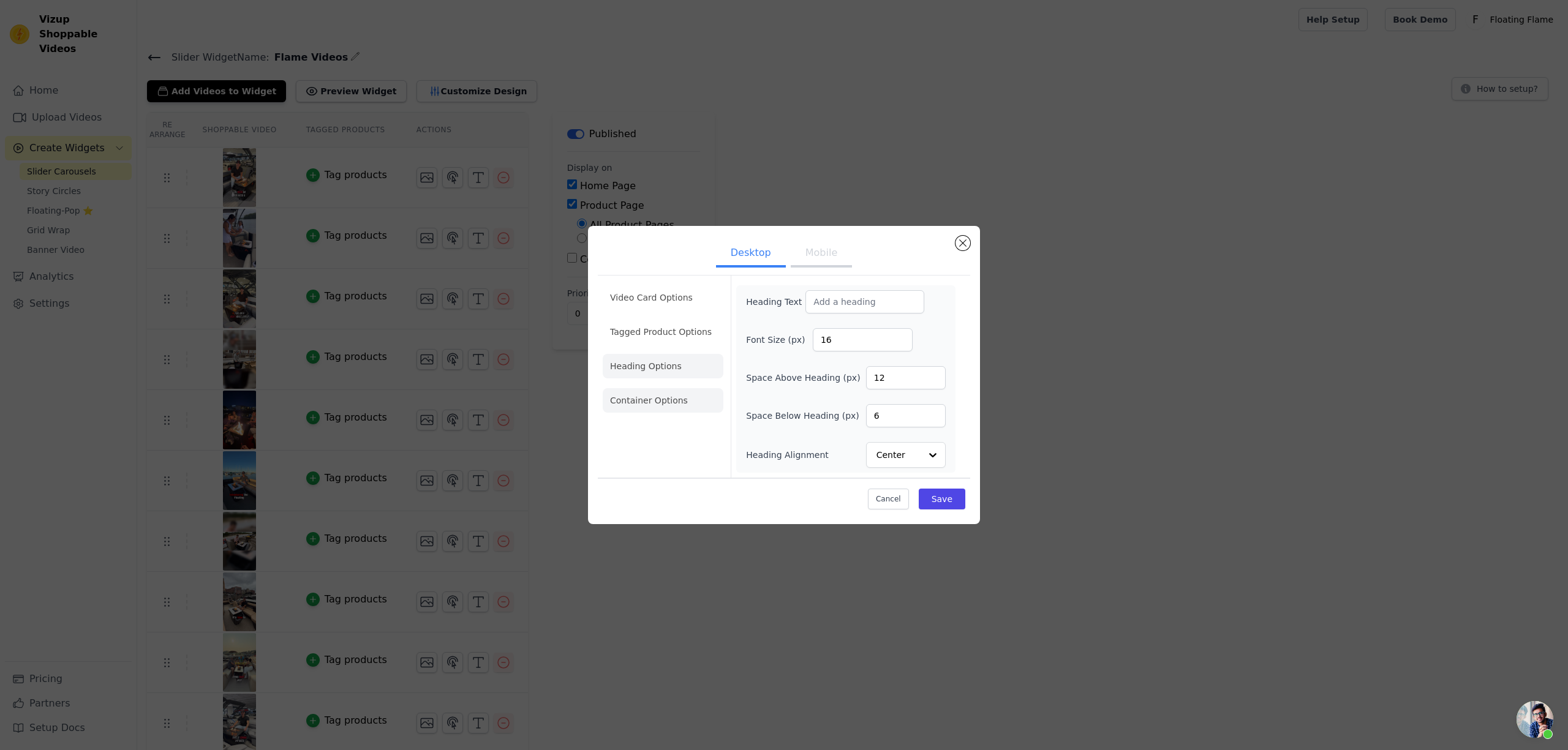
click at [643, 393] on li "Container Options" at bounding box center [663, 400] width 121 height 24
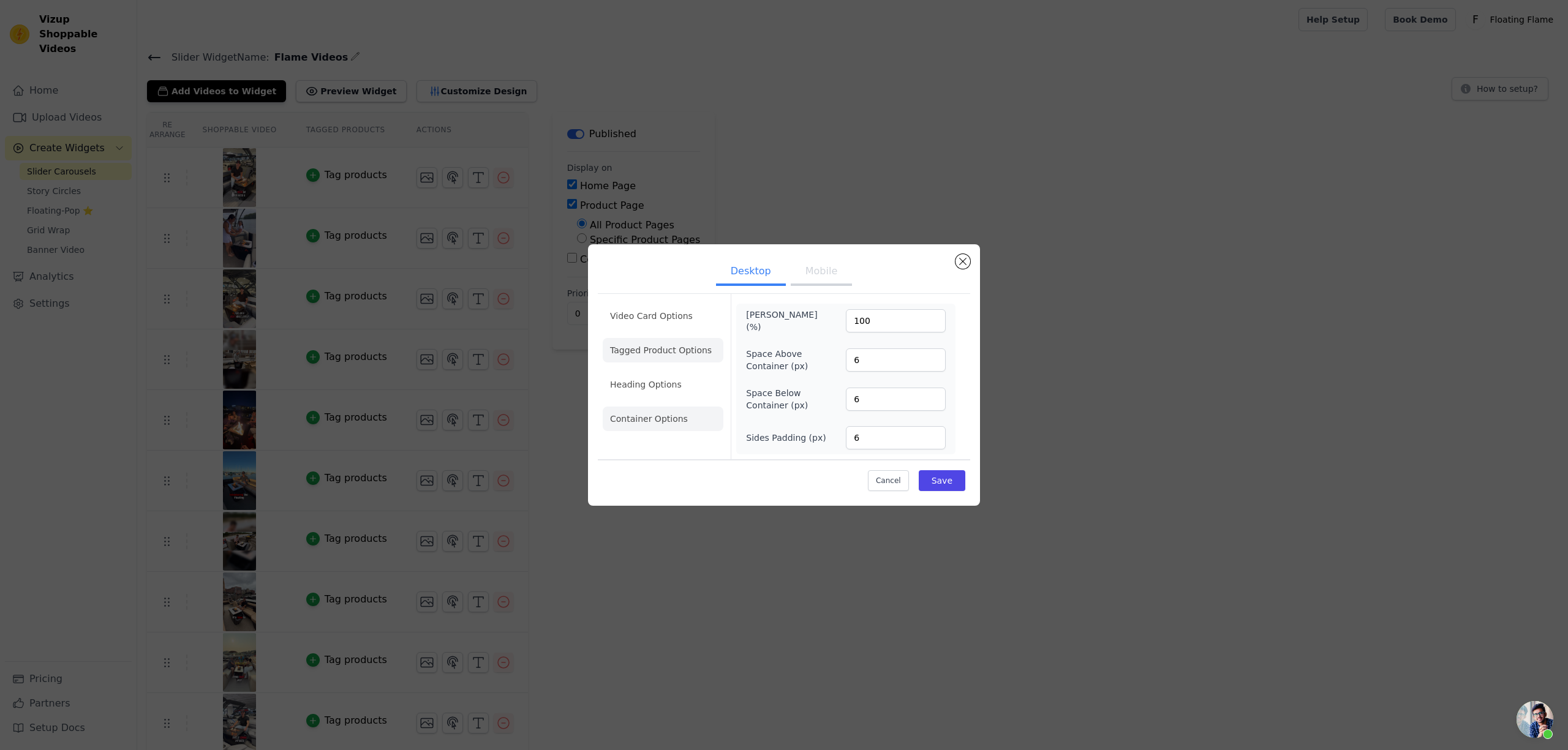
click at [644, 346] on li "Tagged Product Options" at bounding box center [663, 350] width 121 height 24
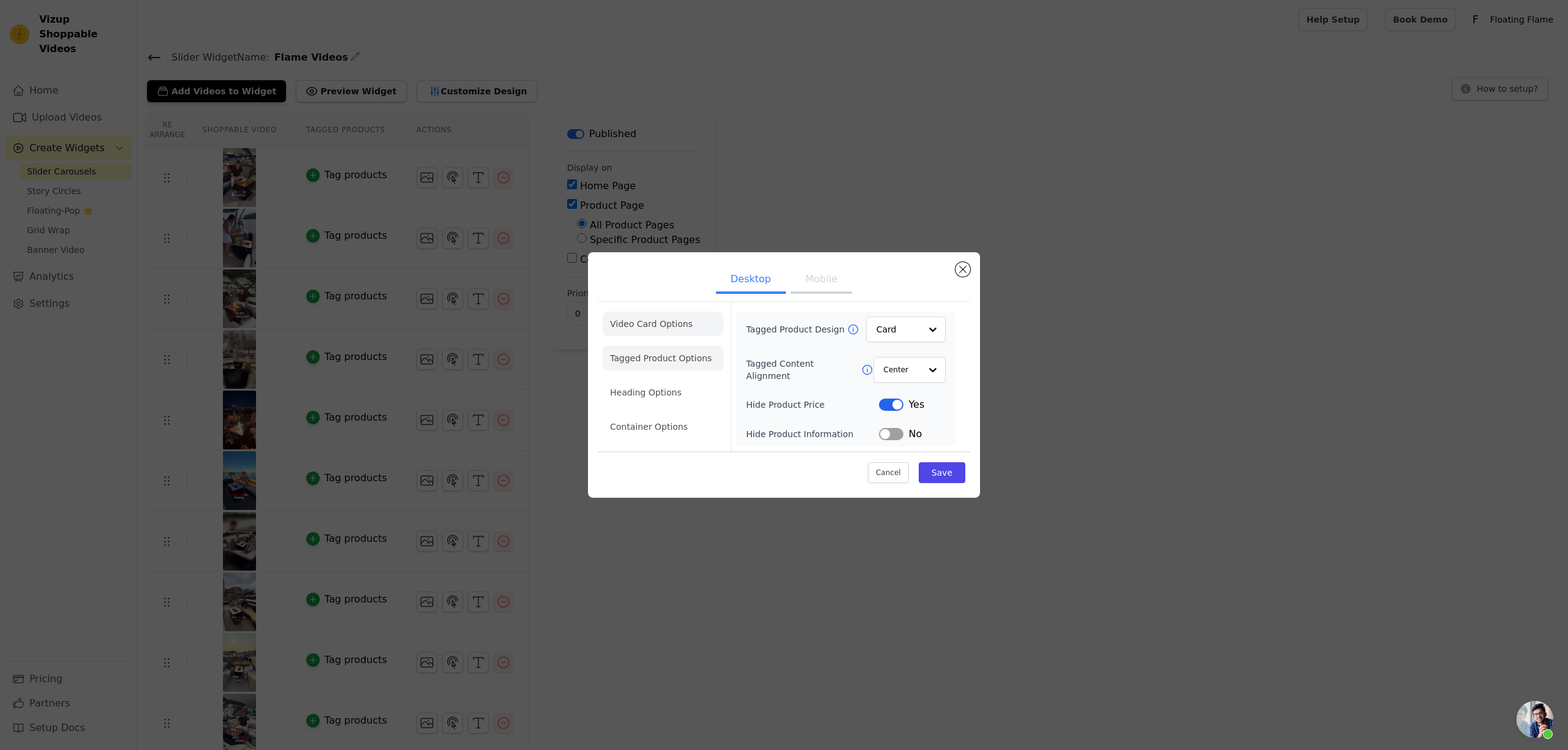
click at [644, 324] on li "Video Card Options" at bounding box center [663, 323] width 121 height 24
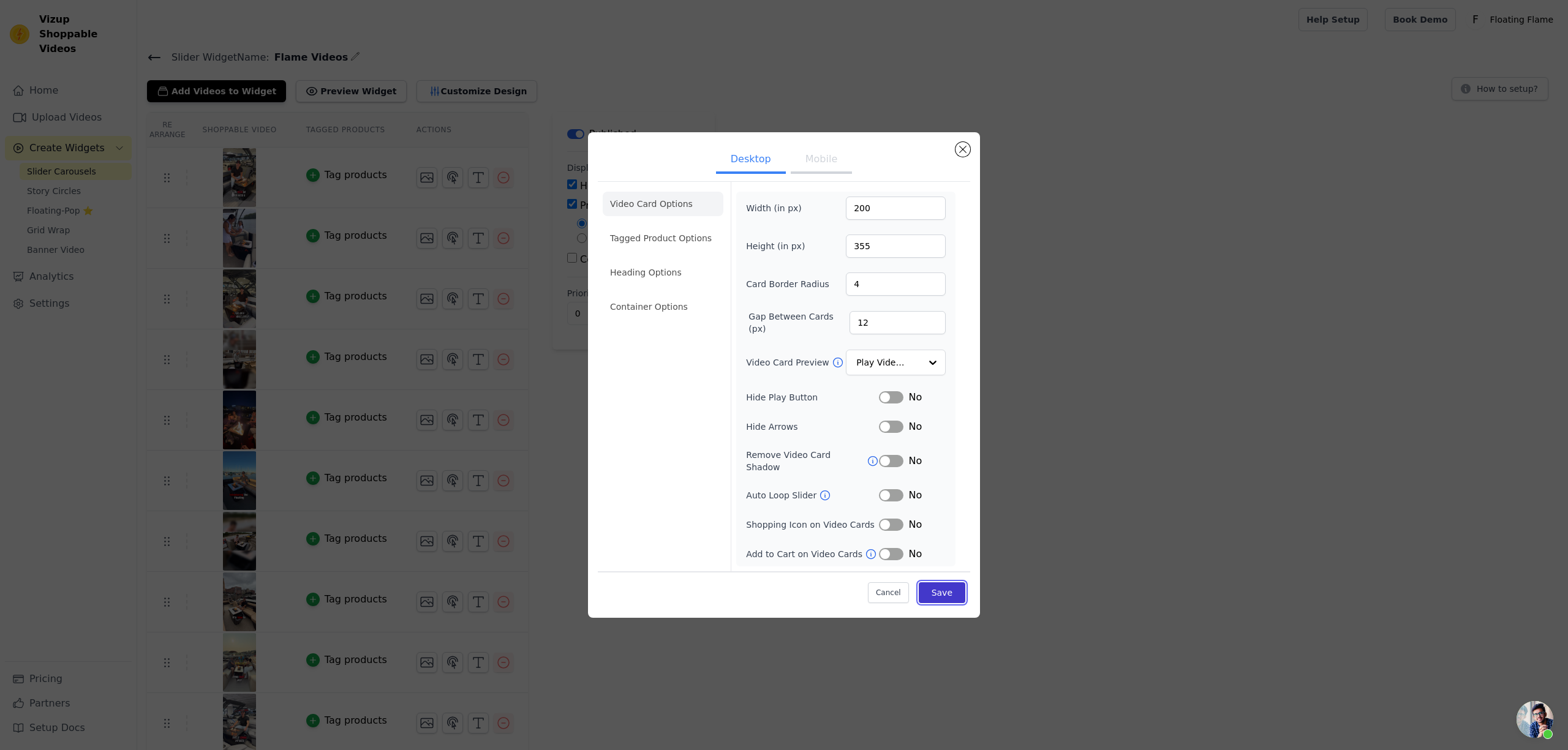
click at [945, 588] on button "Save" at bounding box center [942, 593] width 47 height 21
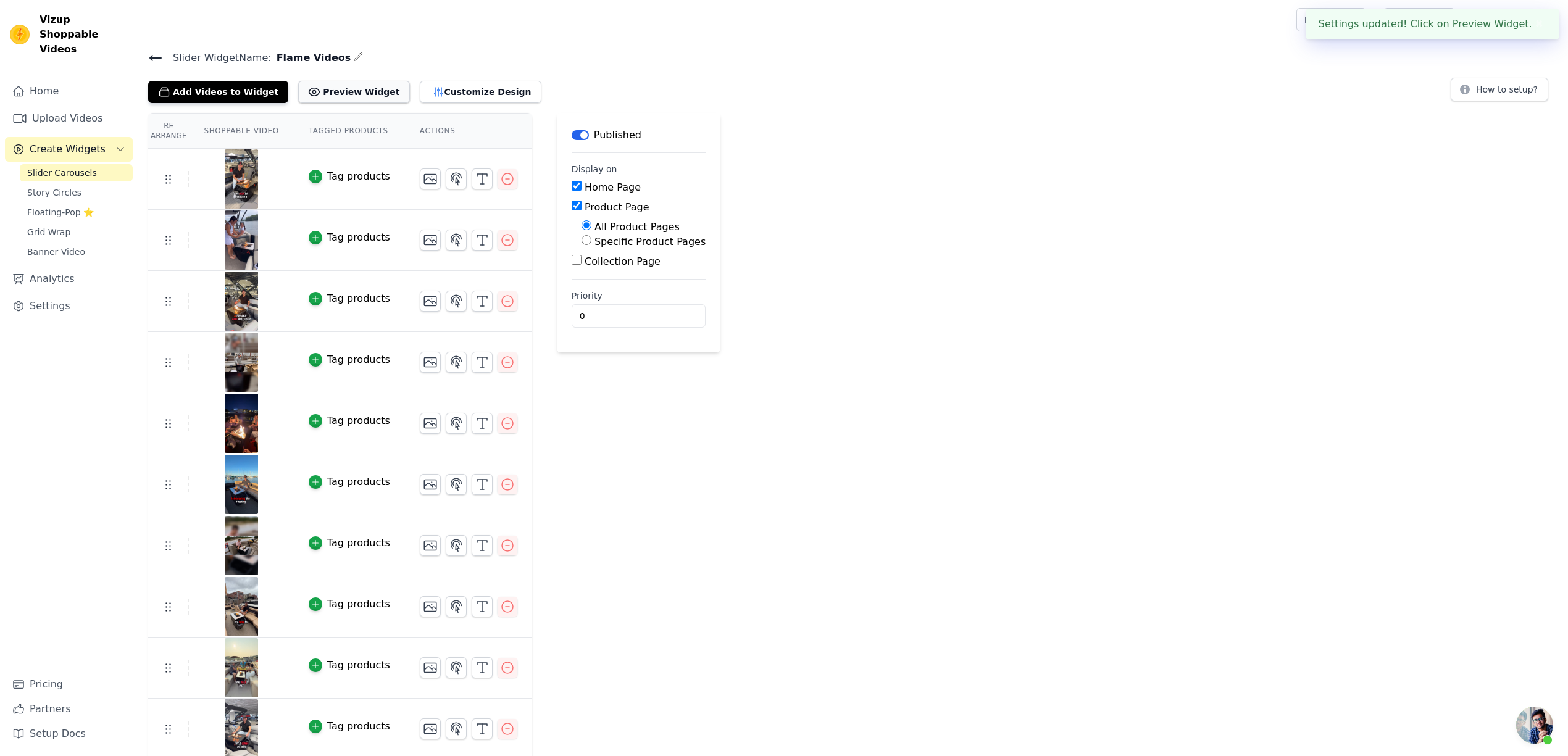
click at [327, 99] on button "Preview Widget" at bounding box center [353, 92] width 111 height 22
click at [54, 109] on link "Upload Videos" at bounding box center [69, 118] width 128 height 25
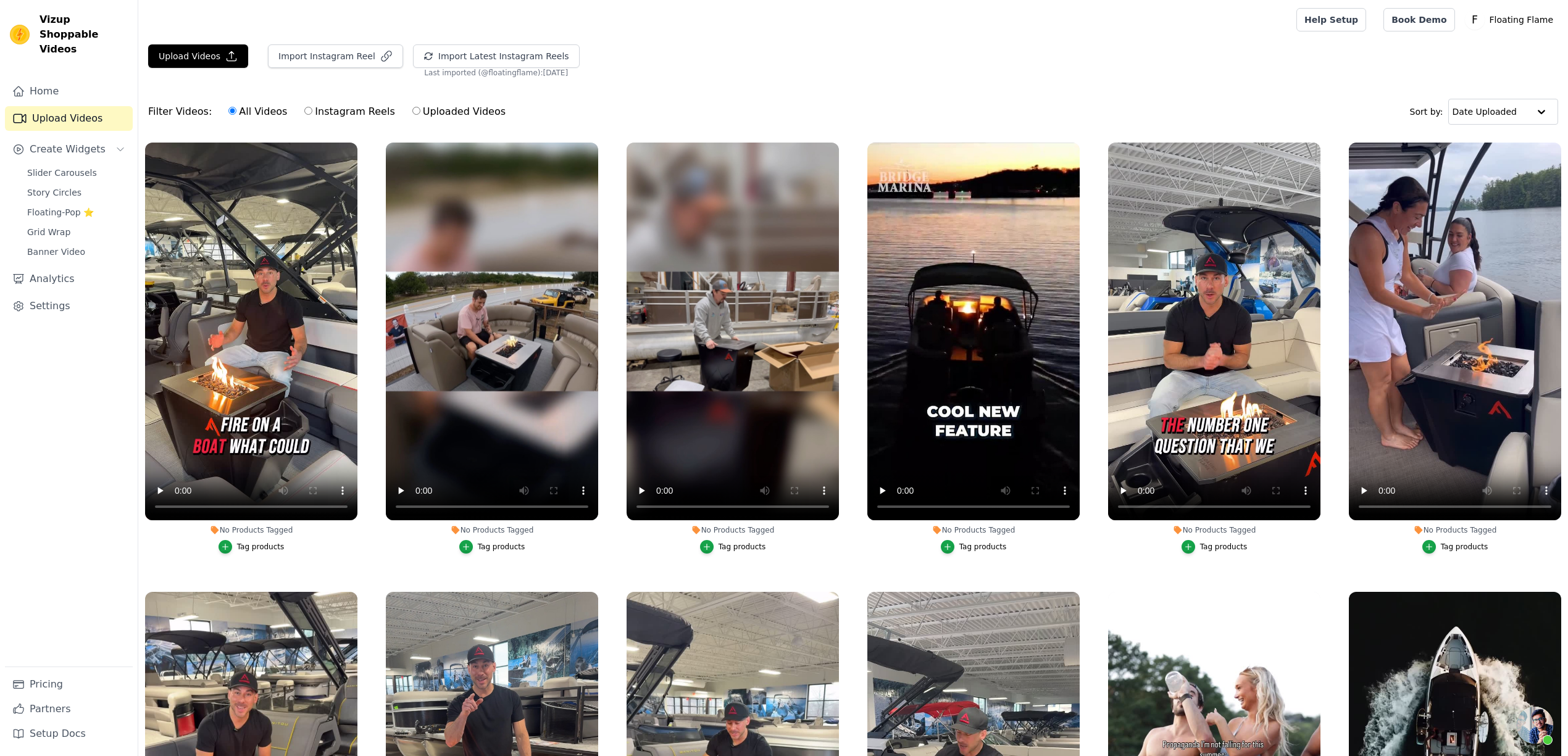
click at [1541, 731] on span "Open chat" at bounding box center [1534, 725] width 37 height 37
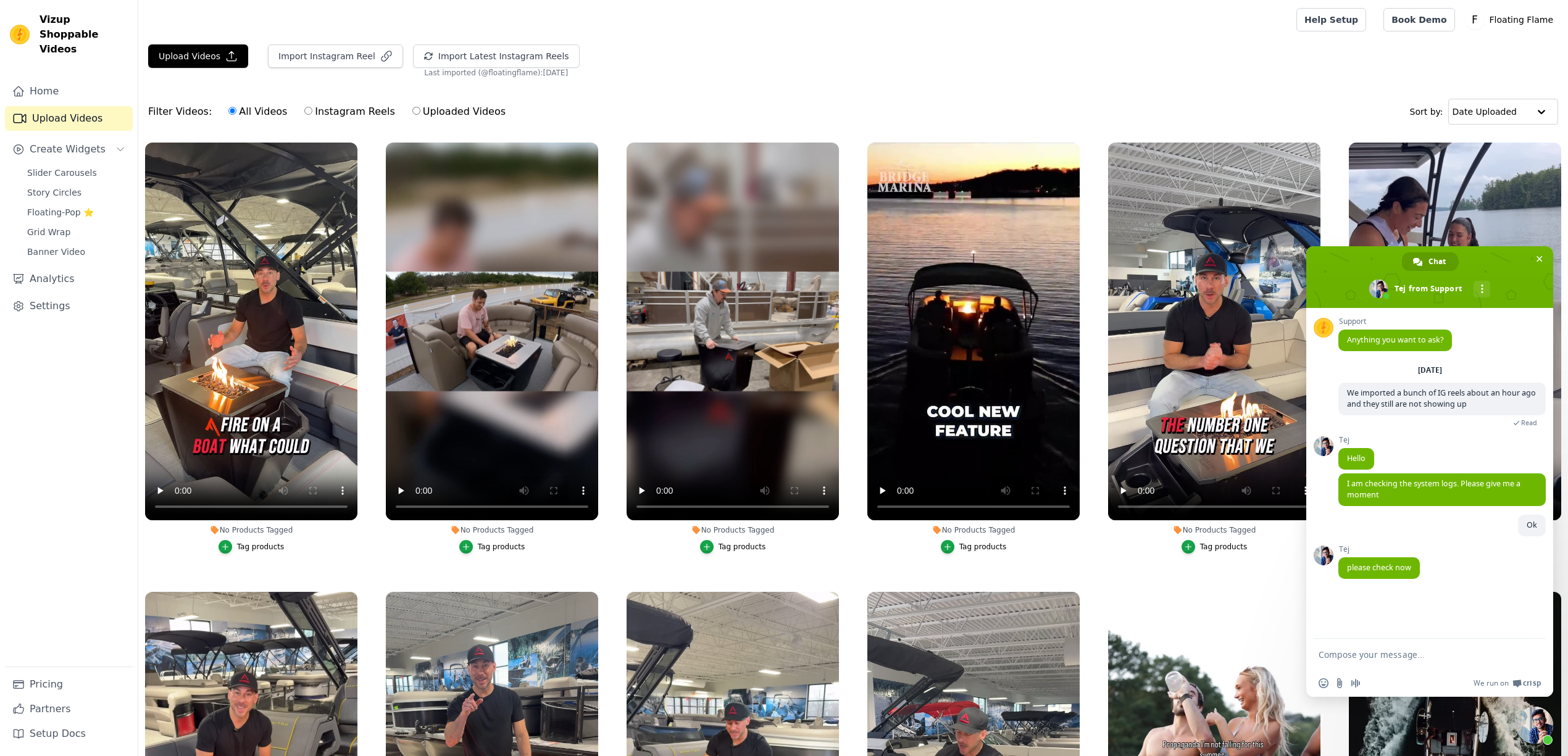
click at [1350, 651] on textarea "Compose your message..." at bounding box center [1416, 655] width 195 height 11
type textarea "Is there a way to add a small play button on the videos so older people know th…"
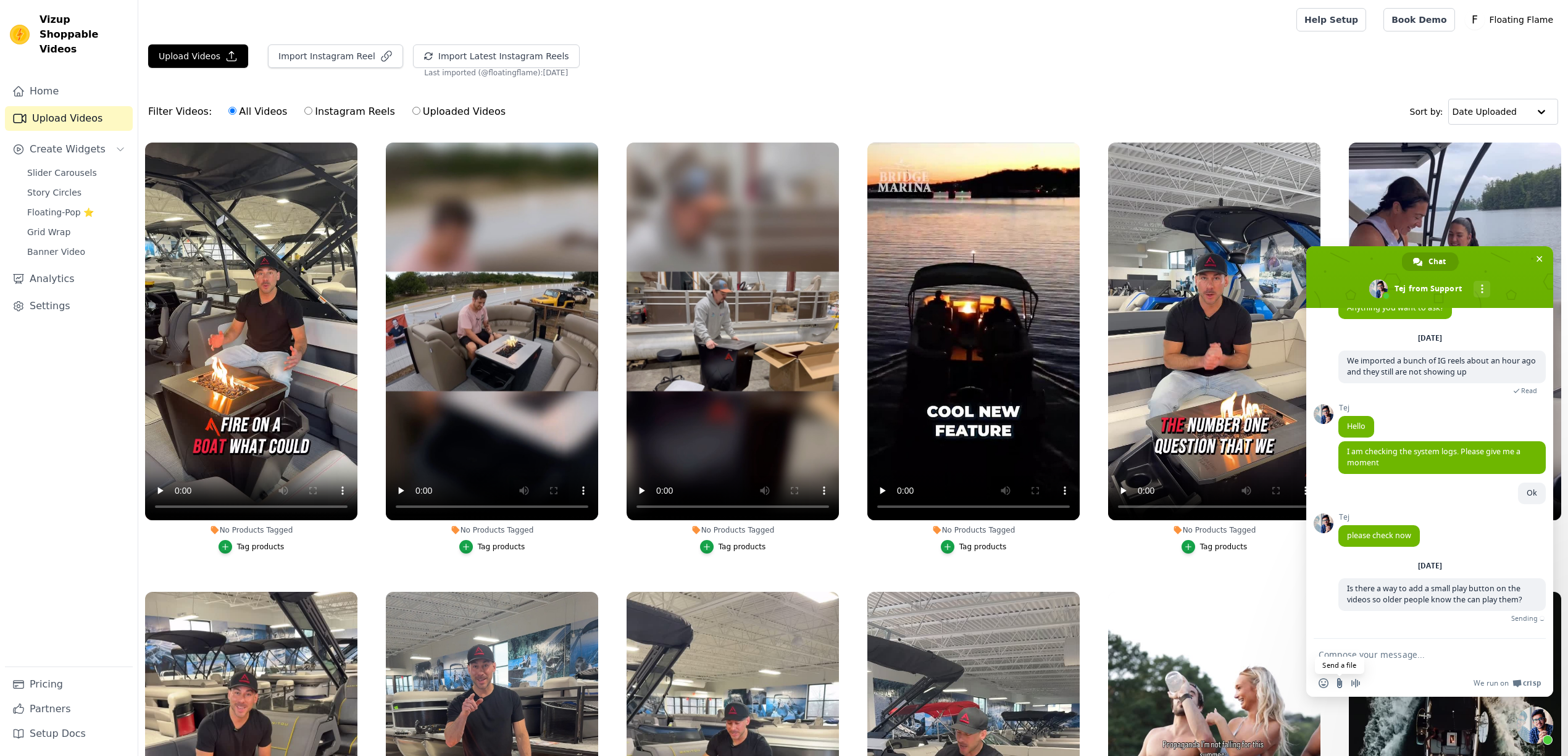
click at [1341, 683] on input "Send a file" at bounding box center [1340, 684] width 10 height 10
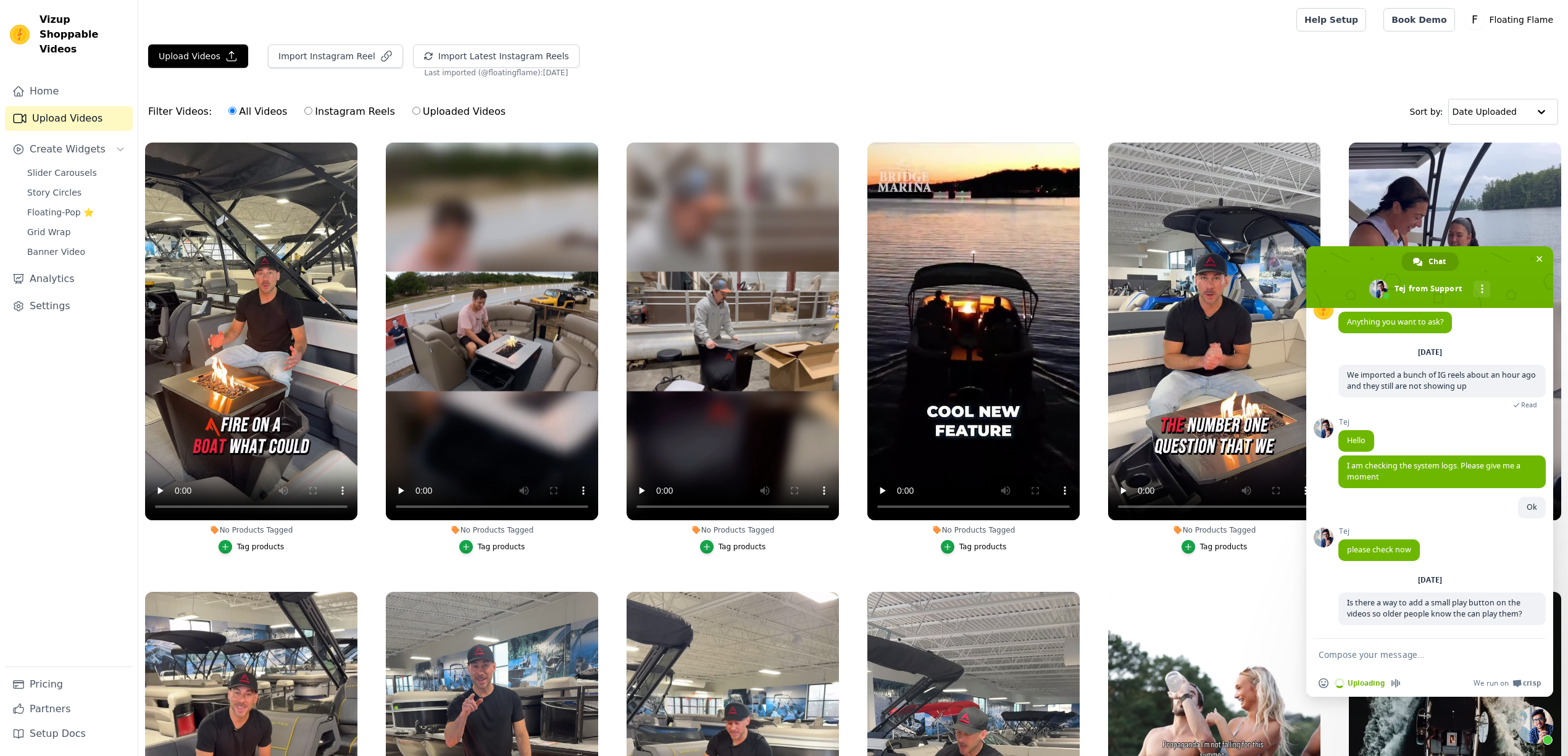
click at [1354, 653] on textarea "Compose your message..." at bounding box center [1416, 655] width 195 height 11
type textarea "Like this"
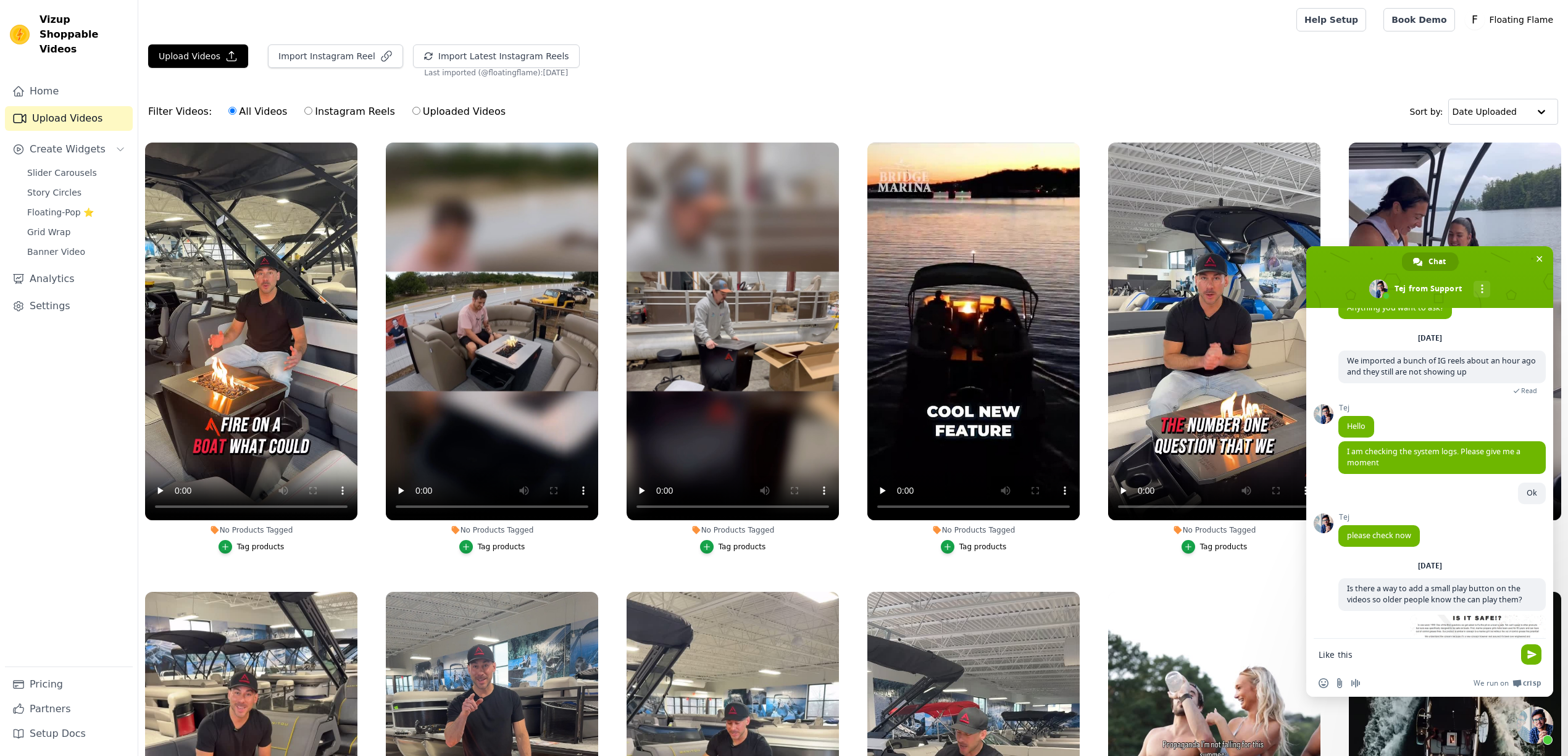
scroll to position [96, 0]
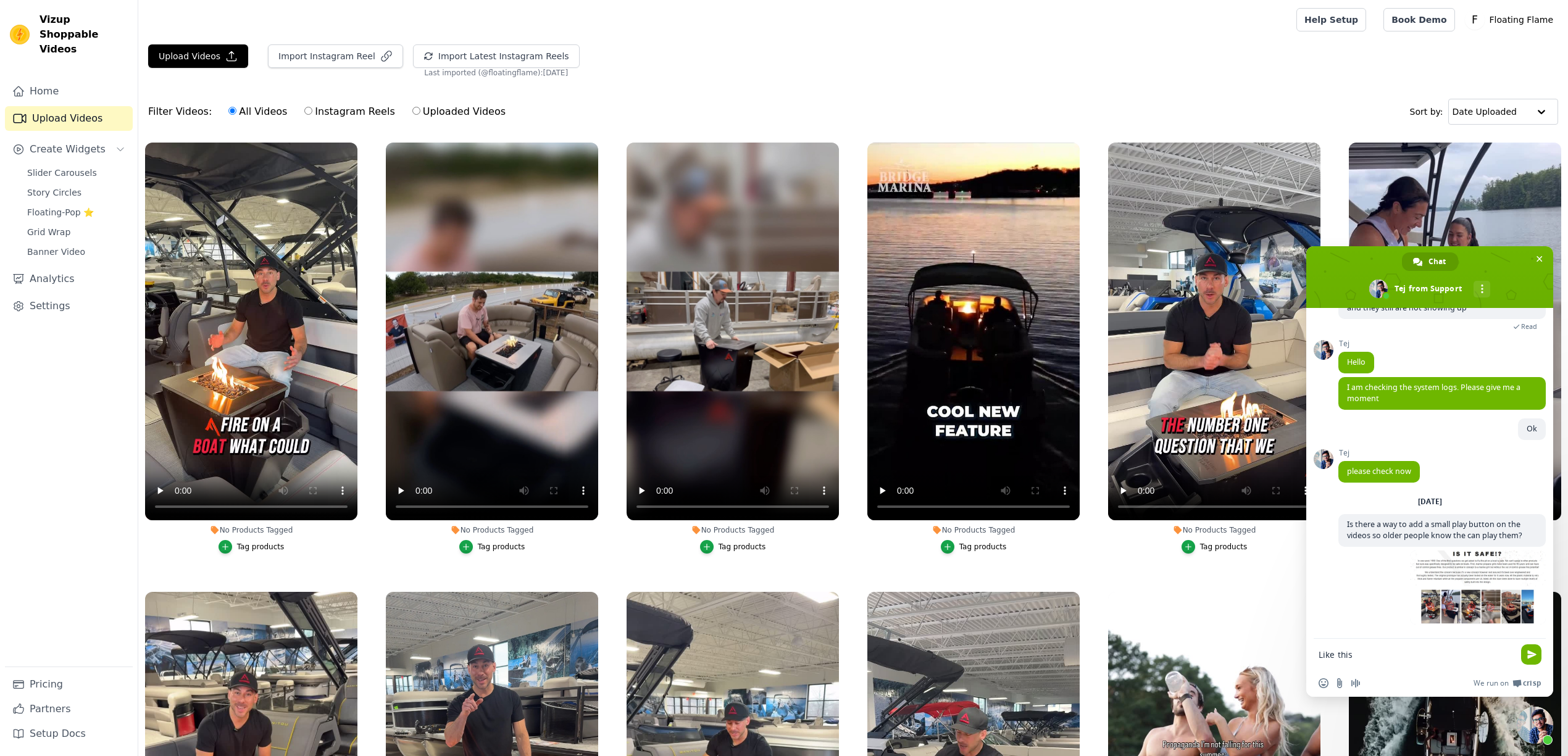
drag, startPoint x: 1366, startPoint y: 656, endPoint x: 1232, endPoint y: 645, distance: 134.5
click at [1232, 650] on body "Vizup Shoppable Videos Home Upload Videos Create Widgets Slider Carousels Story…" at bounding box center [784, 441] width 1568 height 882
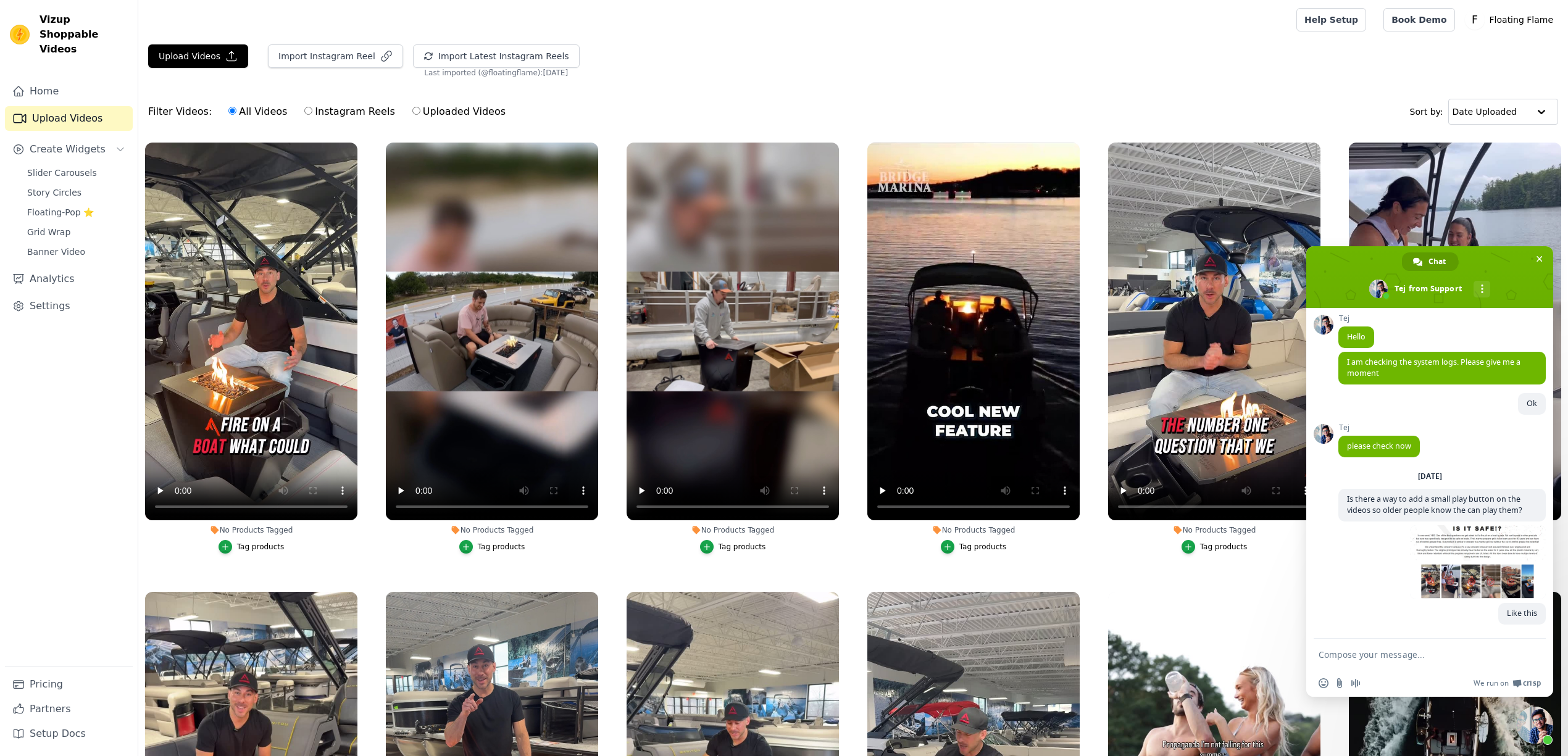
scroll to position [121, 0]
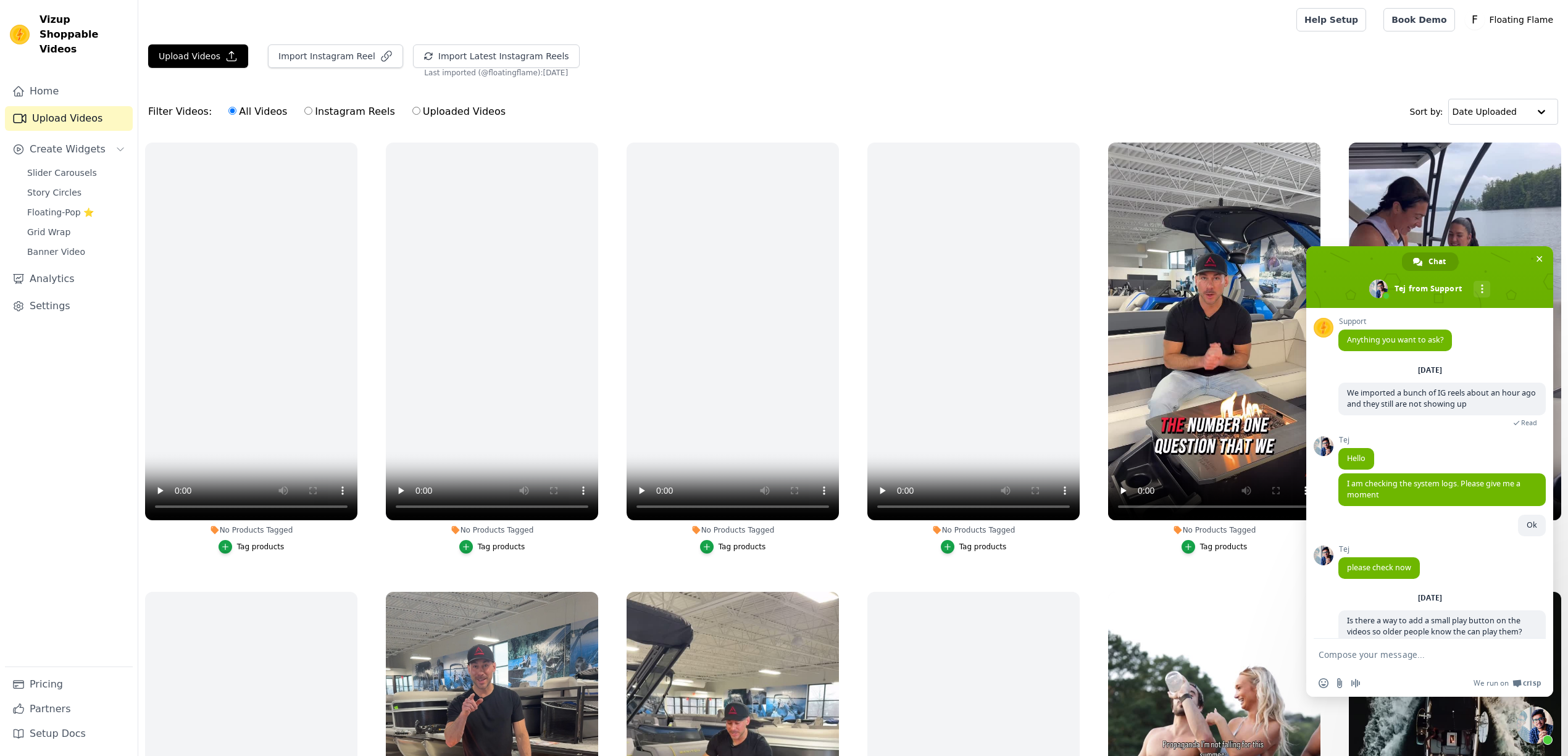
scroll to position [121, 0]
